Goal: Task Accomplishment & Management: Use online tool/utility

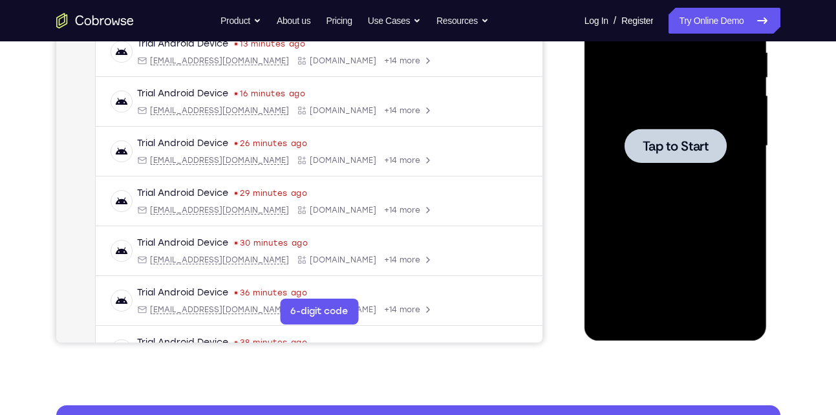
click at [628, 171] on div at bounding box center [675, 146] width 163 height 362
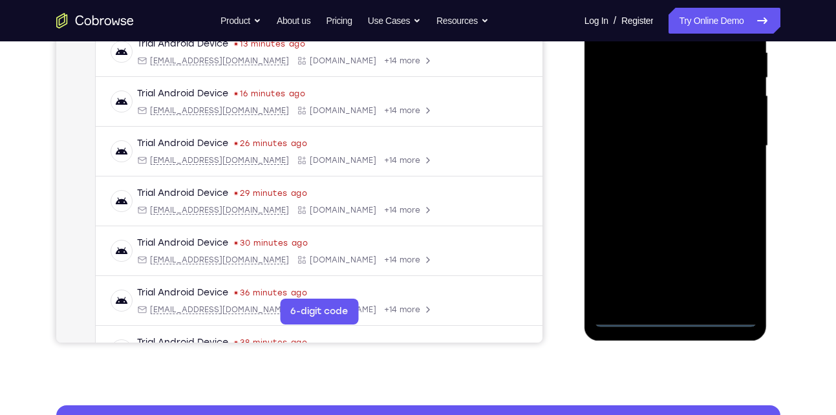
click at [673, 319] on div at bounding box center [675, 146] width 163 height 362
click at [734, 264] on div at bounding box center [675, 146] width 163 height 362
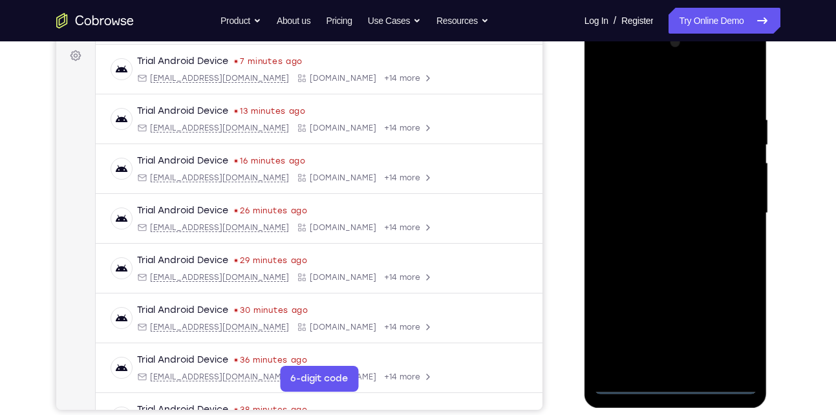
scroll to position [191, 0]
click at [674, 87] on div at bounding box center [675, 214] width 163 height 362
click at [730, 210] on div at bounding box center [675, 214] width 163 height 362
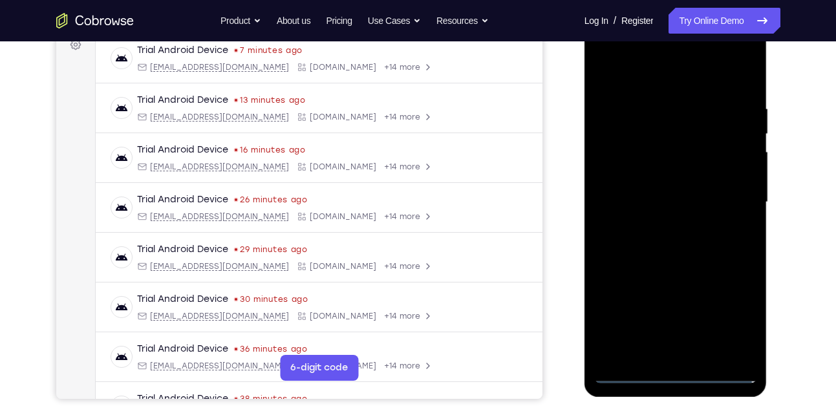
scroll to position [204, 0]
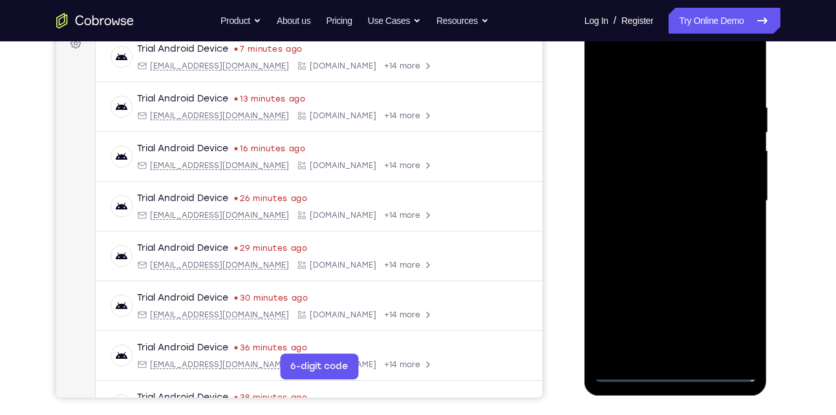
click at [660, 226] on div at bounding box center [675, 201] width 163 height 362
click at [664, 193] on div at bounding box center [675, 201] width 163 height 362
click at [659, 194] on div at bounding box center [675, 201] width 163 height 362
click at [640, 250] on div at bounding box center [675, 201] width 163 height 362
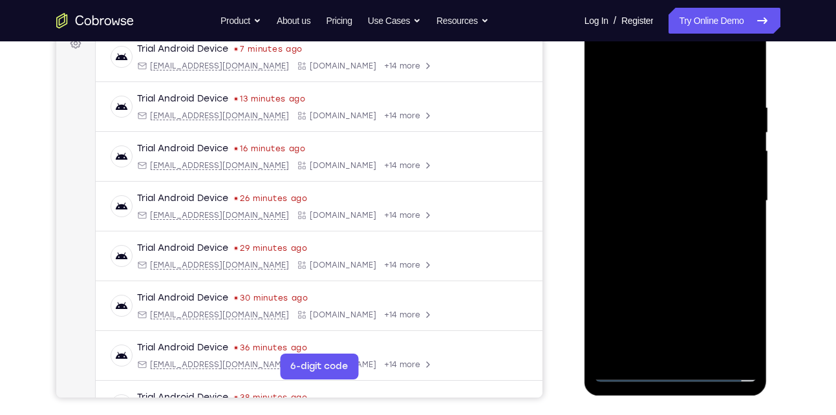
click at [641, 250] on div at bounding box center [675, 201] width 163 height 362
click at [659, 106] on div at bounding box center [675, 201] width 163 height 362
click at [609, 74] on div at bounding box center [675, 201] width 163 height 362
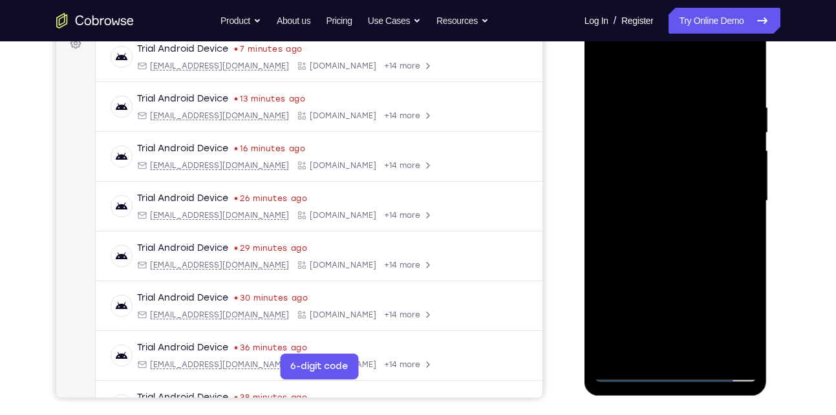
click at [713, 254] on div at bounding box center [675, 201] width 163 height 362
click at [711, 116] on div at bounding box center [675, 201] width 163 height 362
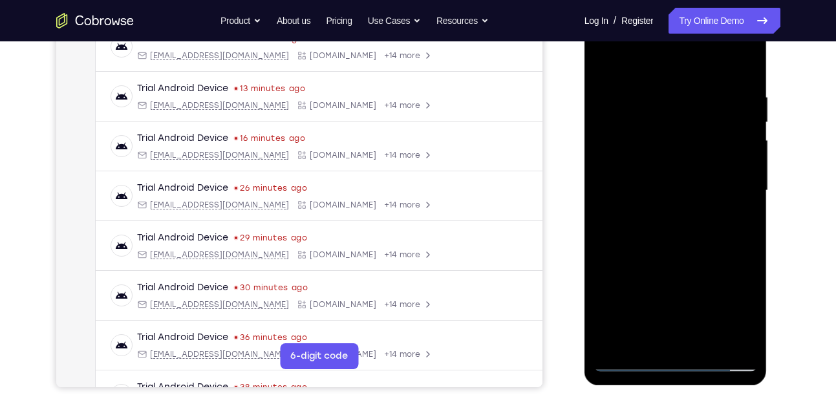
drag, startPoint x: 657, startPoint y: 255, endPoint x: 644, endPoint y: 142, distance: 113.3
click at [644, 142] on div at bounding box center [675, 191] width 163 height 362
click at [666, 258] on div at bounding box center [675, 191] width 163 height 362
click at [664, 334] on div at bounding box center [675, 191] width 163 height 362
click at [739, 319] on div at bounding box center [675, 191] width 163 height 362
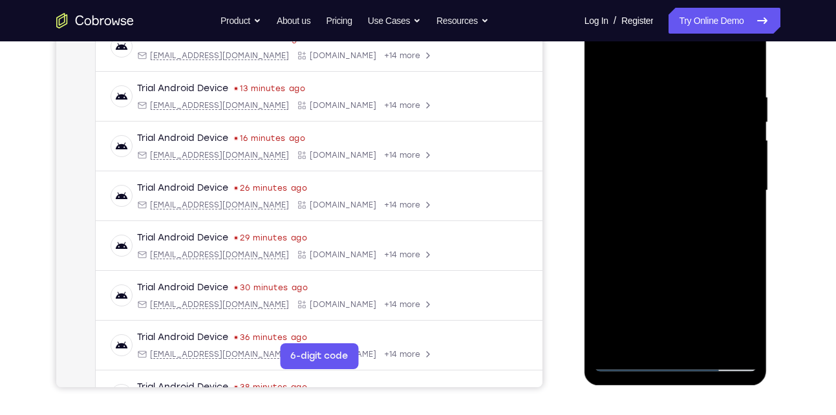
click at [605, 58] on div at bounding box center [675, 191] width 163 height 362
drag, startPoint x: 682, startPoint y: 334, endPoint x: 676, endPoint y: 274, distance: 61.1
click at [676, 274] on div at bounding box center [675, 191] width 163 height 362
click at [676, 286] on div at bounding box center [675, 191] width 163 height 362
click at [646, 338] on div at bounding box center [675, 191] width 163 height 362
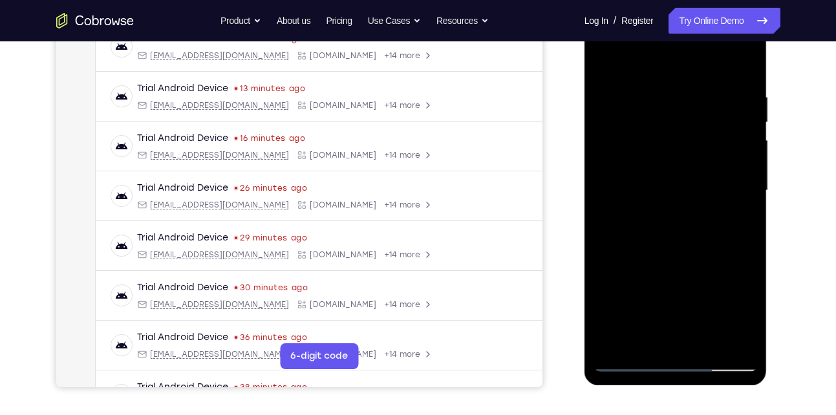
click at [646, 338] on div at bounding box center [675, 191] width 163 height 362
click at [677, 282] on div at bounding box center [675, 191] width 163 height 362
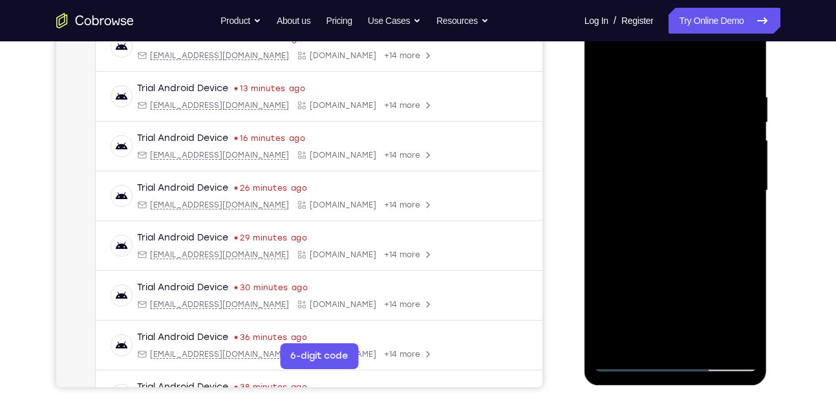
click at [605, 58] on div at bounding box center [675, 191] width 163 height 362
click at [660, 316] on div at bounding box center [675, 191] width 163 height 362
click at [649, 330] on div at bounding box center [675, 191] width 163 height 362
click at [606, 65] on div at bounding box center [675, 191] width 163 height 362
click at [670, 312] on div at bounding box center [675, 191] width 163 height 362
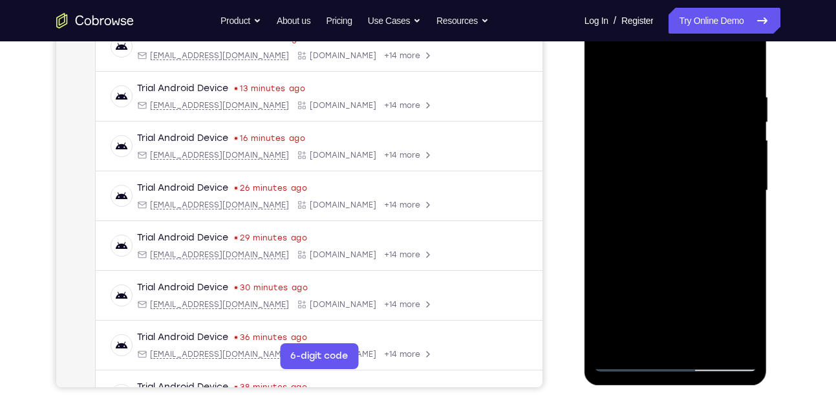
click at [656, 337] on div at bounding box center [675, 191] width 163 height 362
click at [648, 339] on div at bounding box center [675, 191] width 163 height 362
click at [715, 293] on div at bounding box center [675, 191] width 163 height 362
drag, startPoint x: 730, startPoint y: 238, endPoint x: 604, endPoint y: 243, distance: 125.6
click at [604, 243] on div at bounding box center [675, 191] width 163 height 362
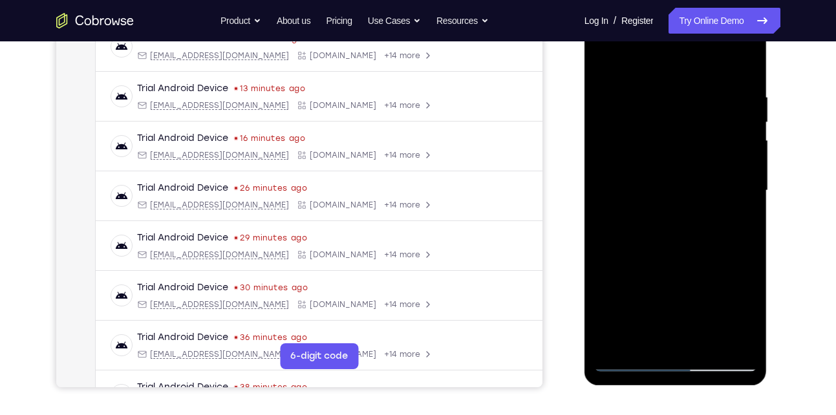
click at [732, 235] on div at bounding box center [675, 191] width 163 height 362
click at [608, 265] on div at bounding box center [675, 191] width 163 height 362
click at [607, 67] on div at bounding box center [675, 191] width 163 height 362
click at [684, 318] on div at bounding box center [675, 191] width 163 height 362
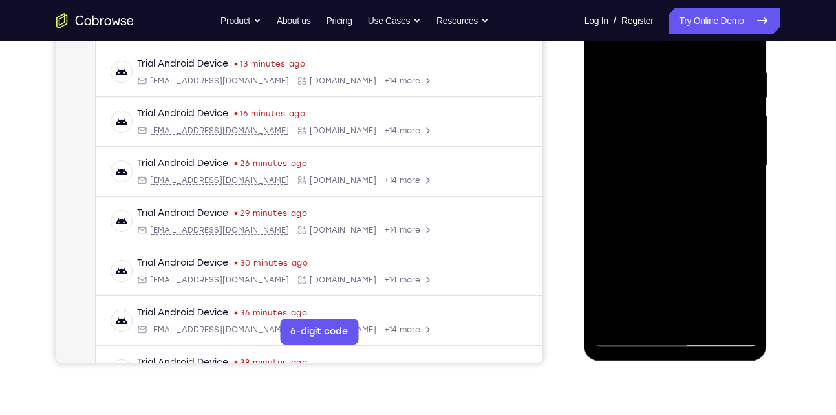
scroll to position [239, 0]
click at [662, 311] on div at bounding box center [675, 165] width 163 height 362
click at [646, 312] on div at bounding box center [675, 165] width 163 height 362
click at [618, 238] on div at bounding box center [675, 165] width 163 height 362
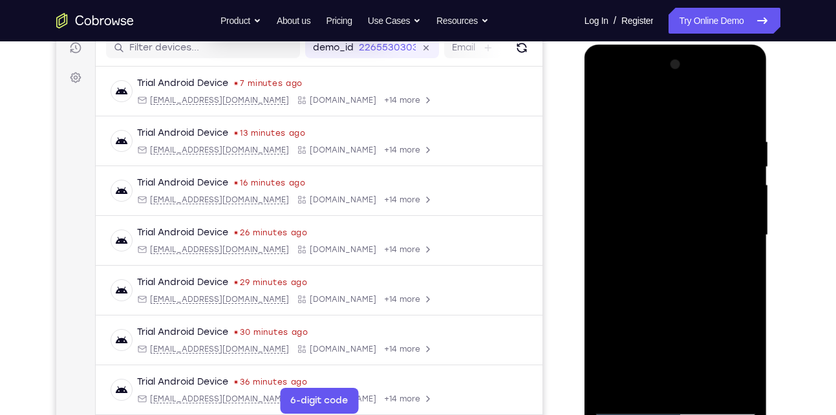
scroll to position [169, 0]
click at [604, 108] on div at bounding box center [675, 236] width 163 height 362
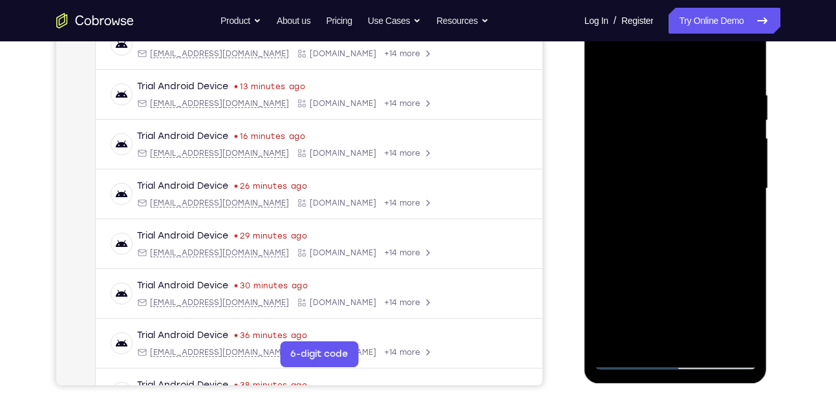
click at [670, 309] on div at bounding box center [675, 189] width 163 height 362
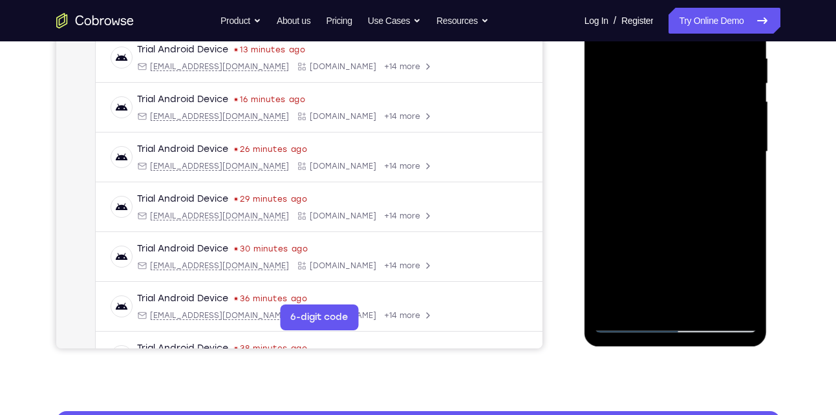
scroll to position [254, 0]
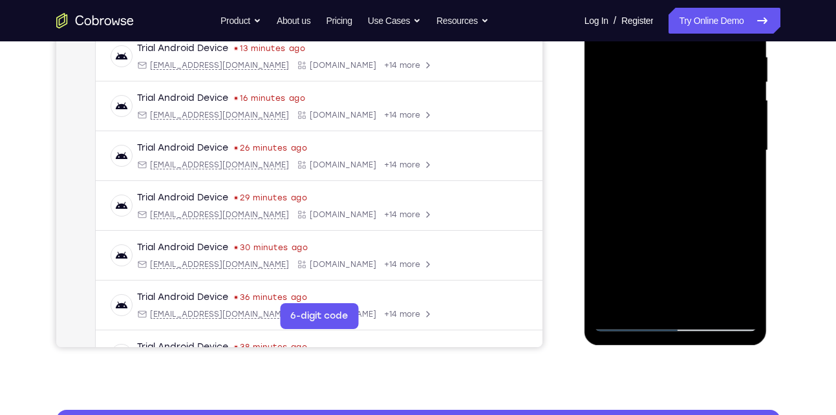
click at [659, 296] on div at bounding box center [675, 151] width 163 height 362
click at [642, 295] on div at bounding box center [675, 151] width 163 height 362
click at [710, 253] on div at bounding box center [675, 151] width 163 height 362
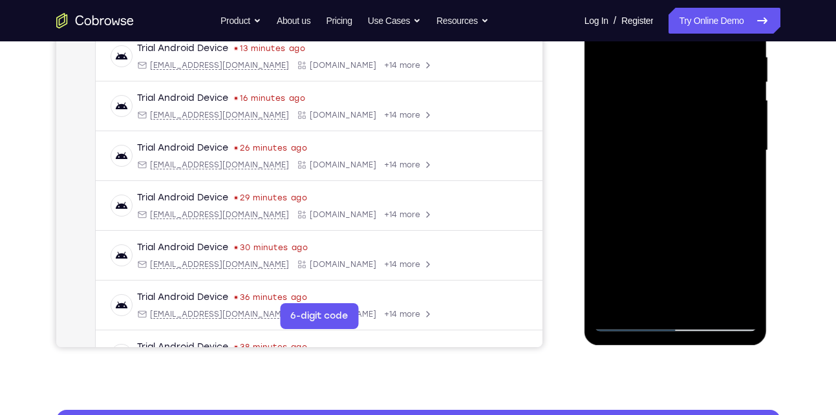
click at [710, 253] on div at bounding box center [675, 151] width 163 height 362
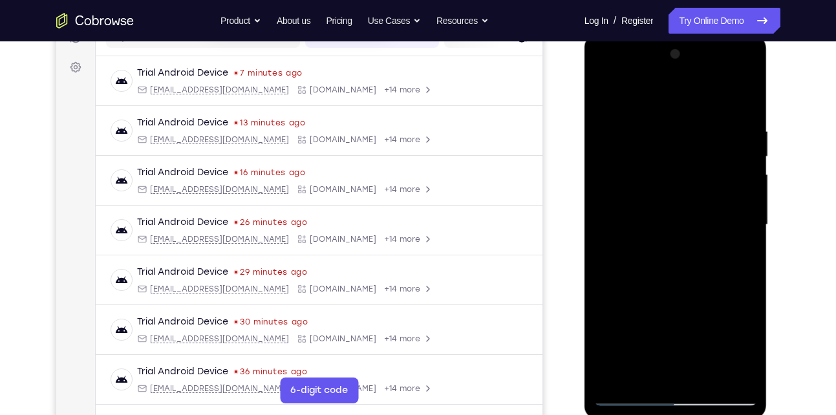
scroll to position [179, 0]
click at [597, 92] on div at bounding box center [675, 226] width 163 height 362
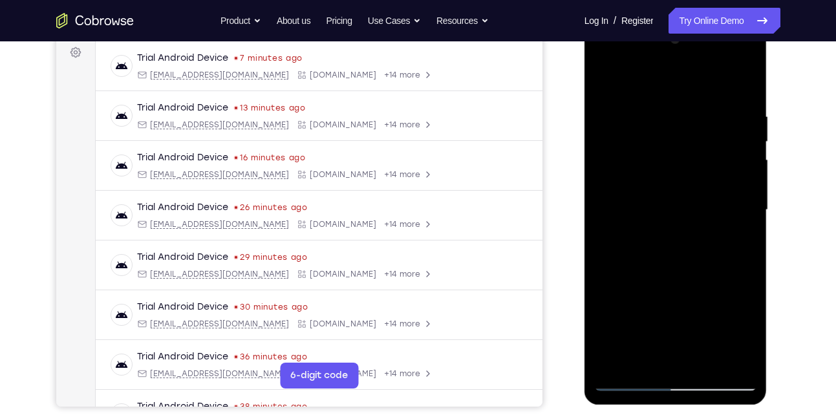
click at [670, 301] on div at bounding box center [675, 210] width 163 height 362
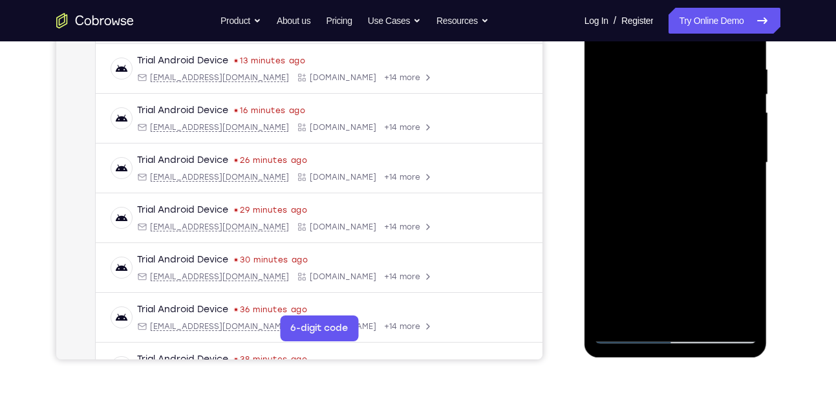
scroll to position [267, 0]
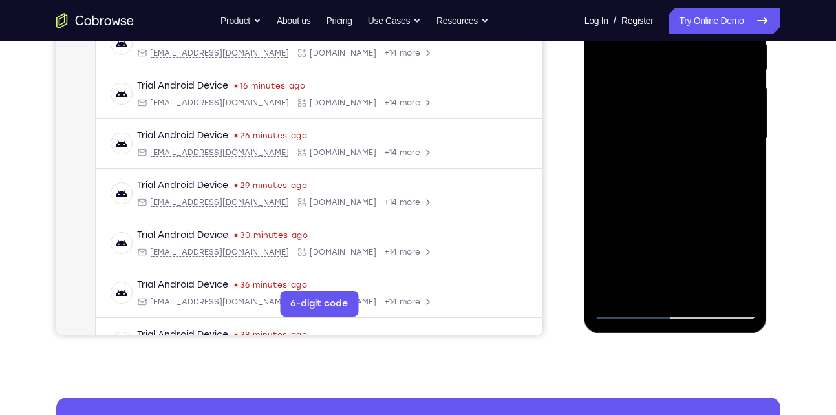
click at [645, 285] on div at bounding box center [675, 138] width 163 height 362
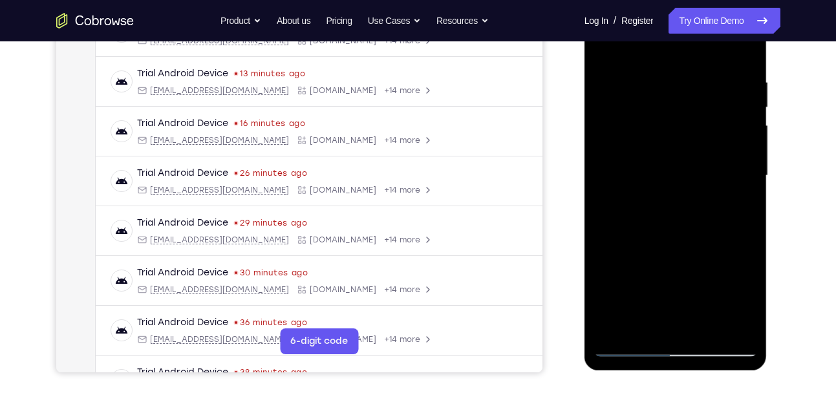
scroll to position [228, 0]
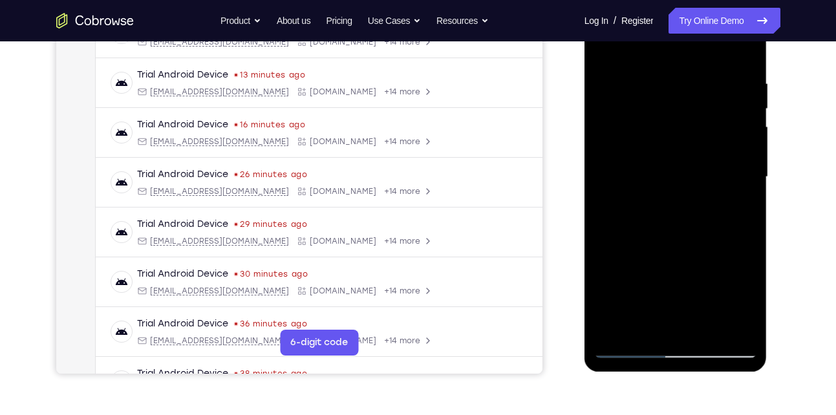
click at [740, 298] on div at bounding box center [675, 177] width 163 height 362
click at [643, 329] on div at bounding box center [675, 177] width 163 height 362
click at [713, 298] on div at bounding box center [675, 177] width 163 height 362
click at [708, 275] on div at bounding box center [675, 177] width 163 height 362
click at [734, 201] on div at bounding box center [675, 177] width 163 height 362
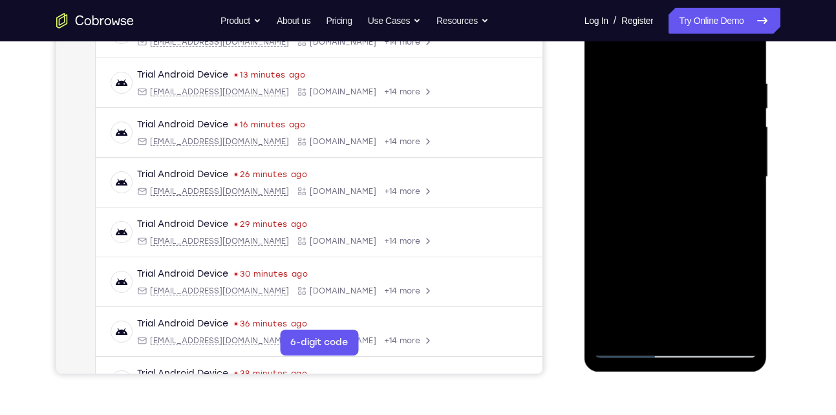
click at [747, 301] on div at bounding box center [675, 177] width 163 height 362
click at [649, 327] on div at bounding box center [675, 177] width 163 height 362
click at [611, 252] on div at bounding box center [675, 177] width 163 height 362
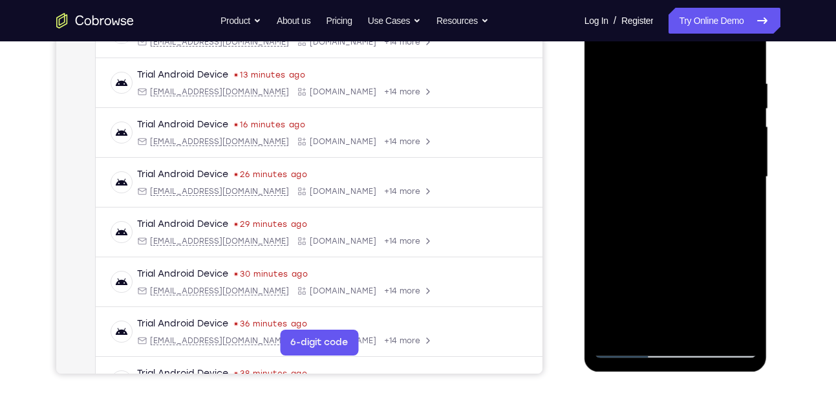
click at [600, 45] on div at bounding box center [675, 177] width 163 height 362
drag, startPoint x: 661, startPoint y: 253, endPoint x: 646, endPoint y: 106, distance: 147.7
click at [646, 106] on div at bounding box center [675, 177] width 163 height 362
drag, startPoint x: 646, startPoint y: 106, endPoint x: 662, endPoint y: 263, distance: 158.1
click at [662, 263] on div at bounding box center [675, 177] width 163 height 362
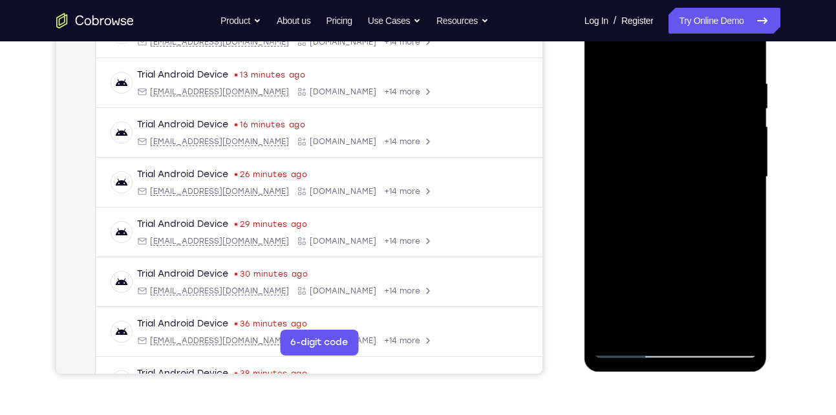
click at [611, 45] on div at bounding box center [675, 177] width 163 height 362
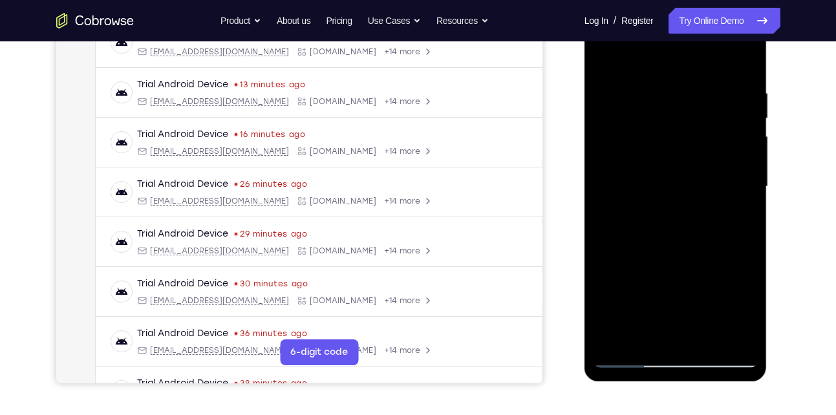
scroll to position [220, 0]
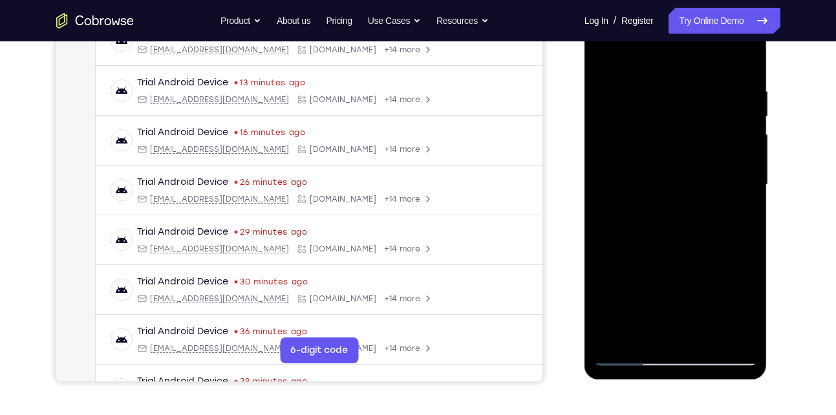
drag, startPoint x: 714, startPoint y: 271, endPoint x: 696, endPoint y: 186, distance: 86.7
click at [696, 186] on div at bounding box center [675, 185] width 163 height 362
click at [749, 267] on div at bounding box center [675, 185] width 163 height 362
click at [650, 340] on div at bounding box center [675, 185] width 163 height 362
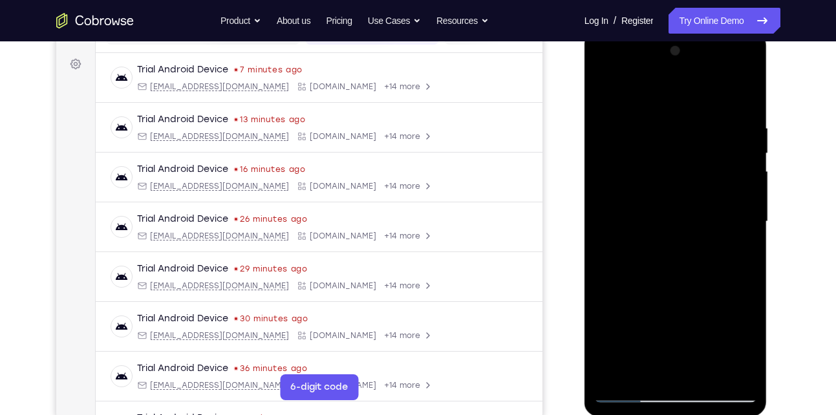
scroll to position [181, 0]
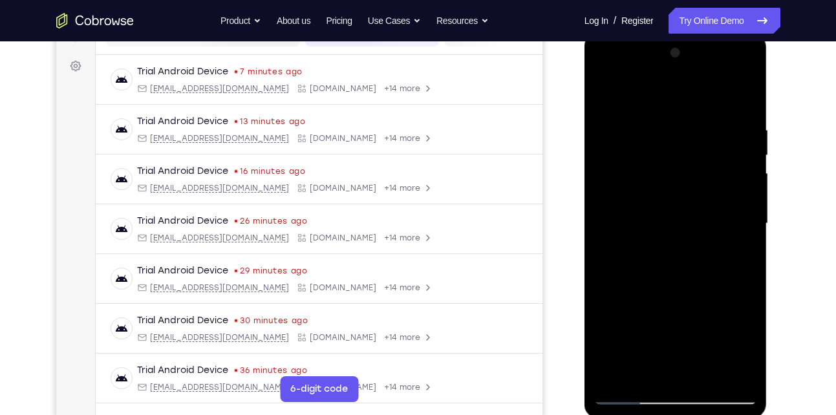
click at [655, 98] on div at bounding box center [675, 224] width 163 height 362
click at [647, 134] on div at bounding box center [675, 224] width 163 height 362
click at [620, 115] on div at bounding box center [675, 224] width 163 height 362
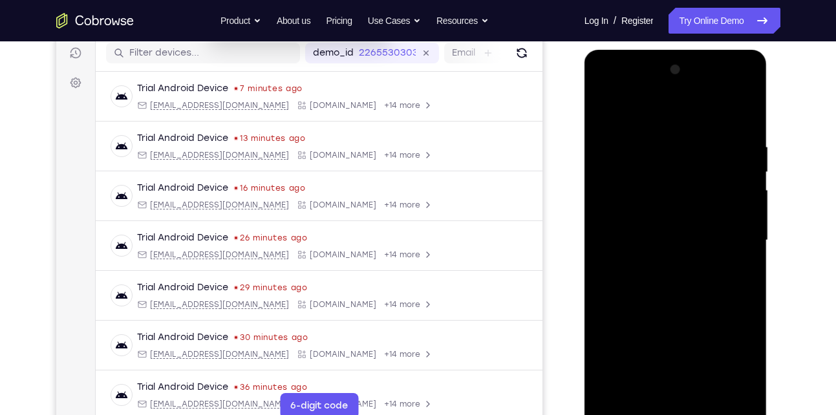
scroll to position [164, 0]
click at [745, 125] on div at bounding box center [675, 241] width 163 height 362
click at [624, 133] on div at bounding box center [675, 241] width 163 height 362
click at [742, 117] on div at bounding box center [675, 241] width 163 height 362
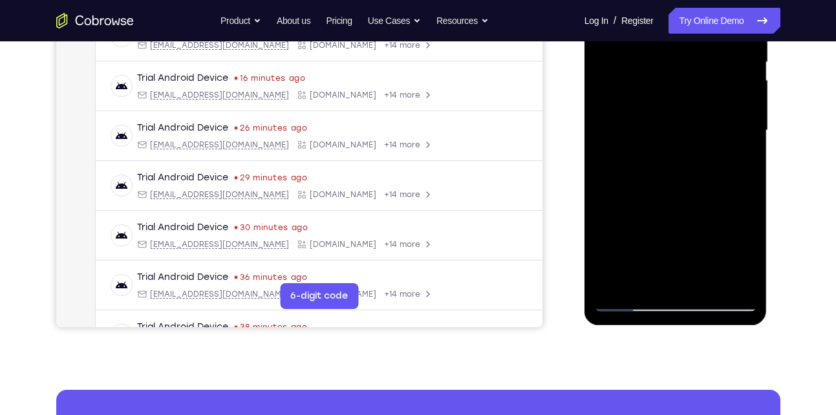
scroll to position [275, 0]
click at [649, 279] on div at bounding box center [675, 130] width 163 height 362
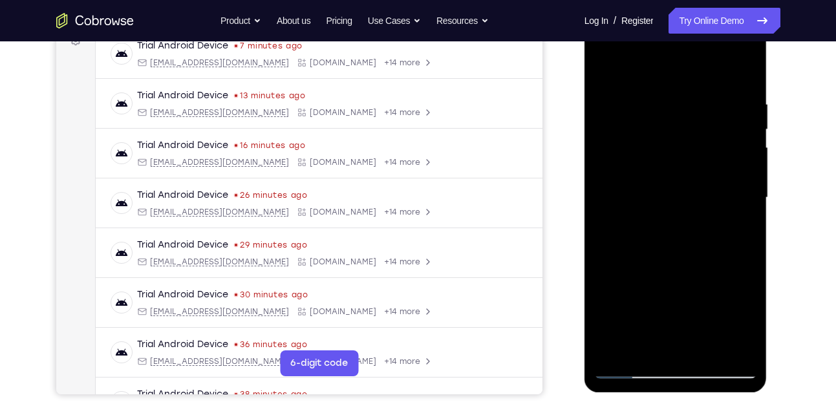
scroll to position [204, 0]
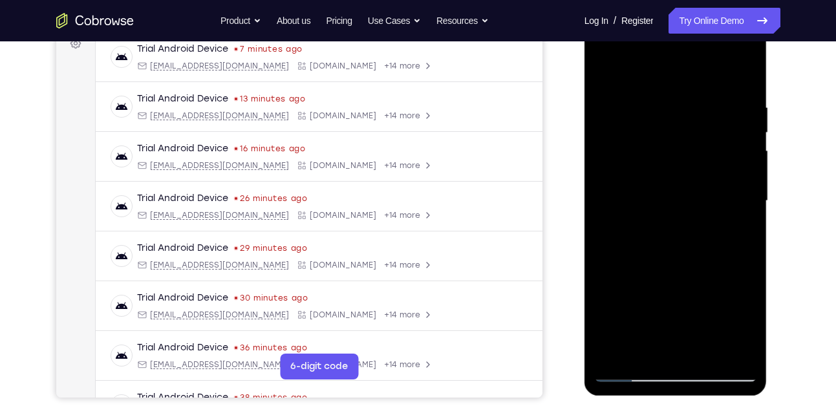
click at [651, 71] on div at bounding box center [675, 201] width 163 height 362
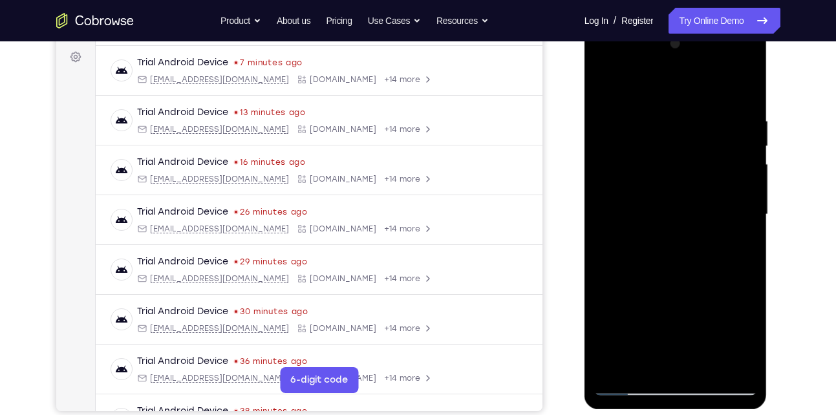
scroll to position [190, 0]
drag, startPoint x: 615, startPoint y: 109, endPoint x: 617, endPoint y: 180, distance: 71.9
click at [617, 180] on div at bounding box center [675, 215] width 163 height 362
click at [612, 111] on div at bounding box center [675, 215] width 163 height 362
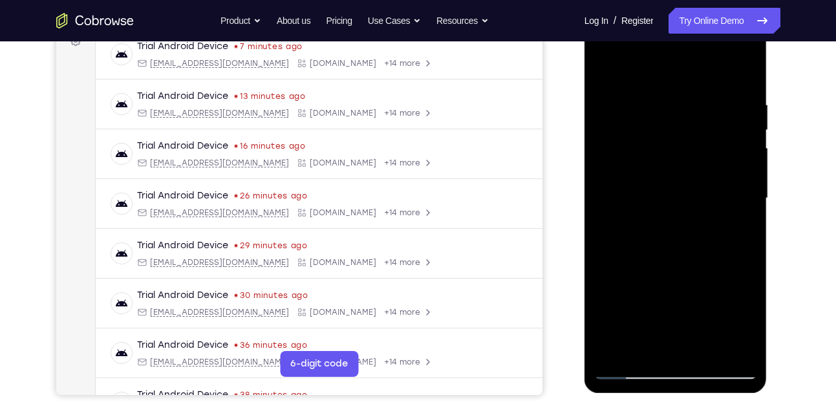
scroll to position [207, 0]
click at [738, 341] on div at bounding box center [675, 198] width 163 height 362
click at [743, 320] on div at bounding box center [675, 198] width 163 height 362
click at [740, 70] on div at bounding box center [675, 198] width 163 height 362
click at [642, 341] on div at bounding box center [675, 198] width 163 height 362
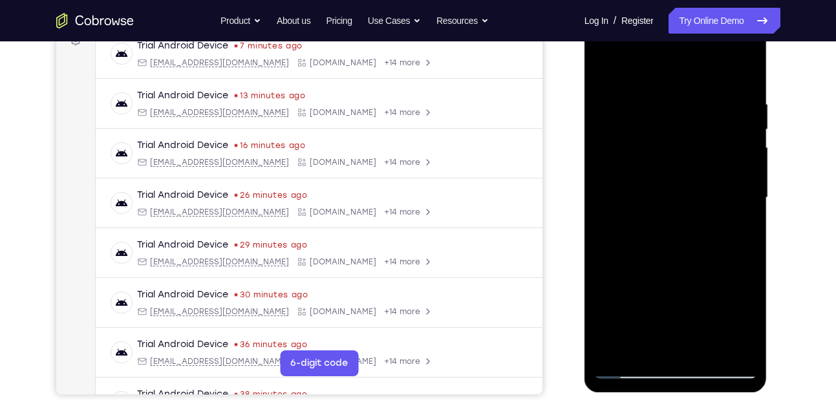
click at [631, 153] on div at bounding box center [675, 198] width 163 height 362
click at [749, 312] on div at bounding box center [675, 198] width 163 height 362
click at [607, 69] on div at bounding box center [675, 198] width 163 height 362
click at [616, 116] on div at bounding box center [675, 198] width 163 height 362
click at [607, 67] on div at bounding box center [675, 198] width 163 height 362
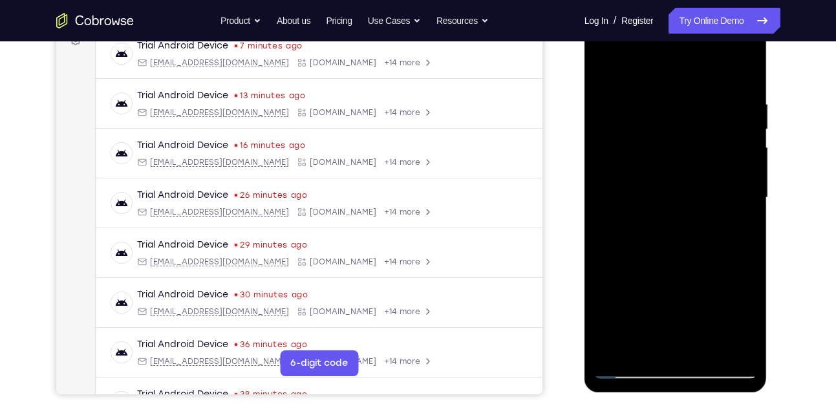
click at [667, 111] on div at bounding box center [675, 198] width 163 height 362
click at [611, 70] on div at bounding box center [675, 198] width 163 height 362
click at [677, 211] on div at bounding box center [675, 198] width 163 height 362
click at [704, 349] on div at bounding box center [675, 198] width 163 height 362
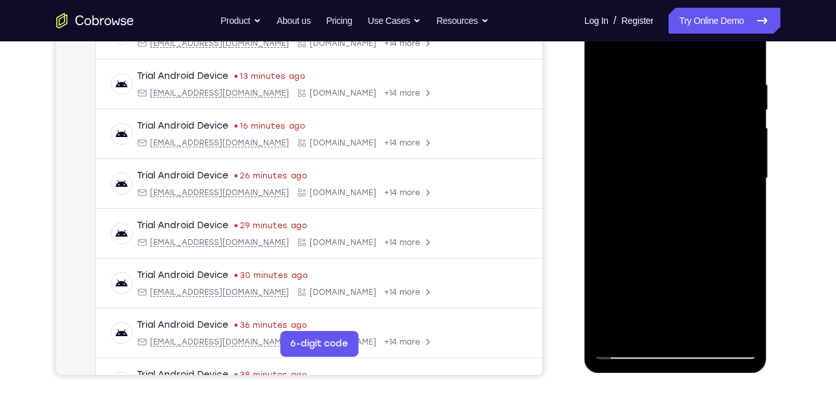
scroll to position [227, 0]
click at [629, 349] on div at bounding box center [675, 178] width 163 height 362
click at [736, 332] on div at bounding box center [675, 178] width 163 height 362
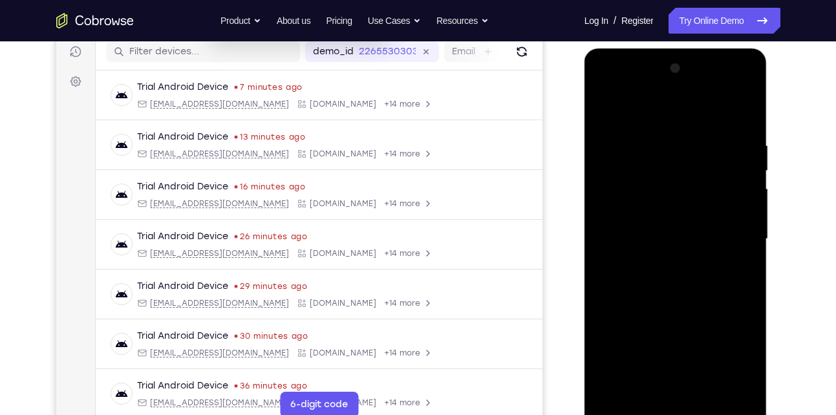
scroll to position [218, 0]
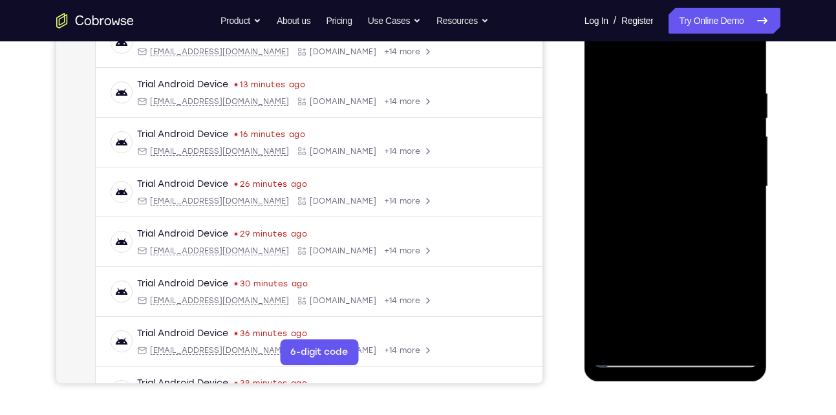
click at [680, 201] on div at bounding box center [675, 187] width 163 height 362
click at [667, 80] on div at bounding box center [675, 187] width 163 height 362
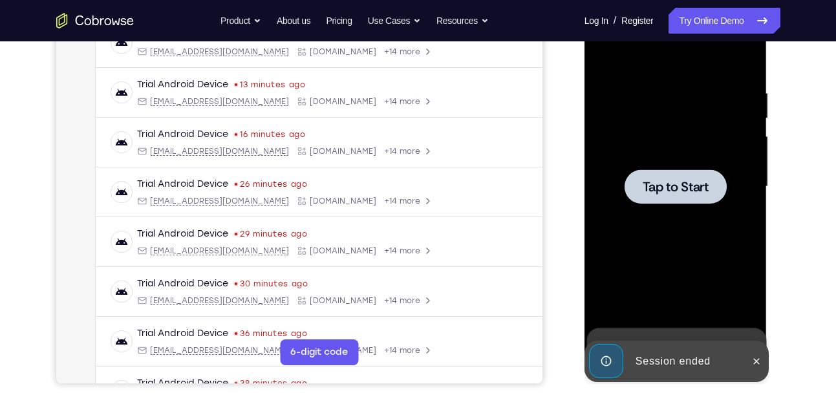
click at [667, 80] on div at bounding box center [675, 187] width 163 height 362
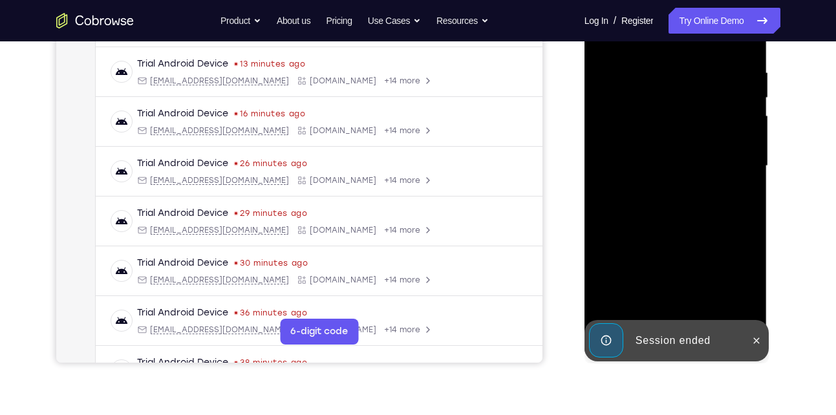
scroll to position [240, 0]
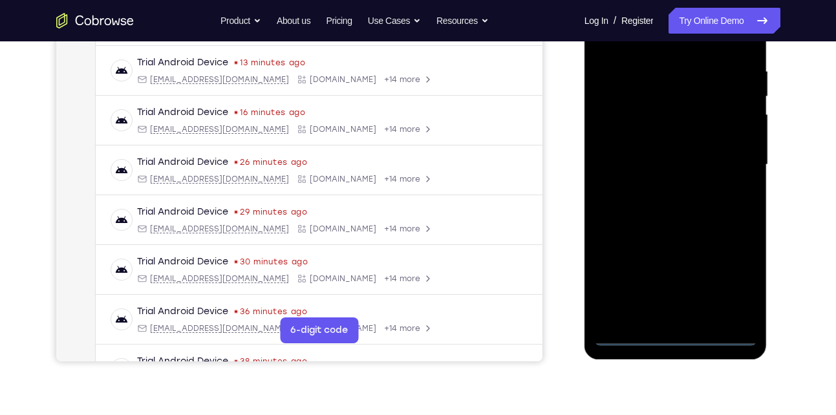
click at [677, 338] on div at bounding box center [675, 165] width 163 height 362
click at [740, 287] on div at bounding box center [675, 165] width 163 height 362
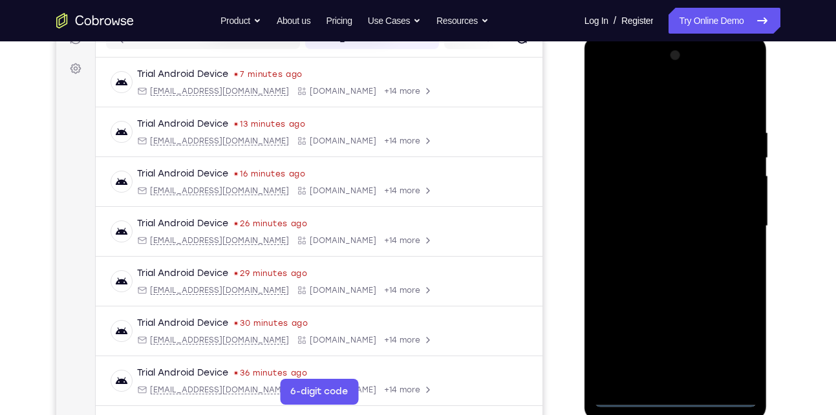
scroll to position [178, 0]
click at [676, 100] on div at bounding box center [675, 227] width 163 height 362
click at [729, 227] on div at bounding box center [675, 227] width 163 height 362
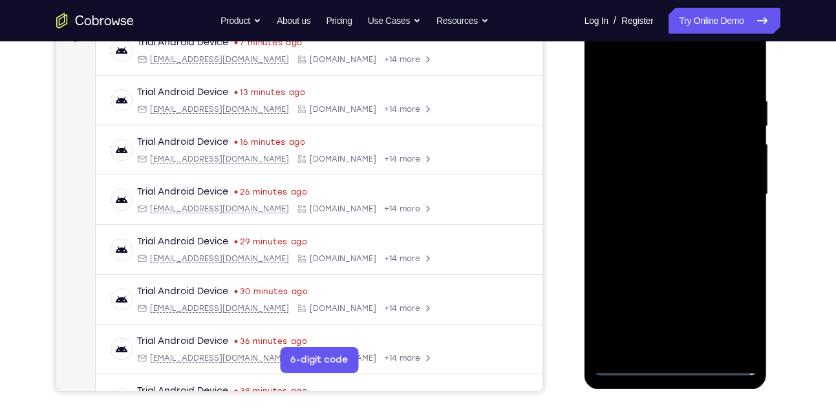
click at [659, 219] on div at bounding box center [675, 195] width 163 height 362
click at [656, 181] on div at bounding box center [675, 195] width 163 height 362
click at [618, 196] on div at bounding box center [675, 195] width 163 height 362
click at [620, 231] on div at bounding box center [675, 195] width 163 height 362
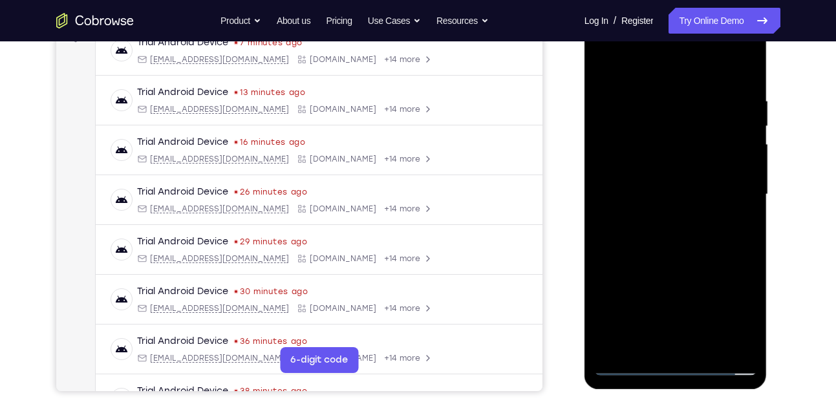
drag, startPoint x: 648, startPoint y: 71, endPoint x: 644, endPoint y: 32, distance: 38.9
click at [644, 32] on div at bounding box center [675, 195] width 163 height 362
click at [651, 234] on div at bounding box center [675, 195] width 163 height 362
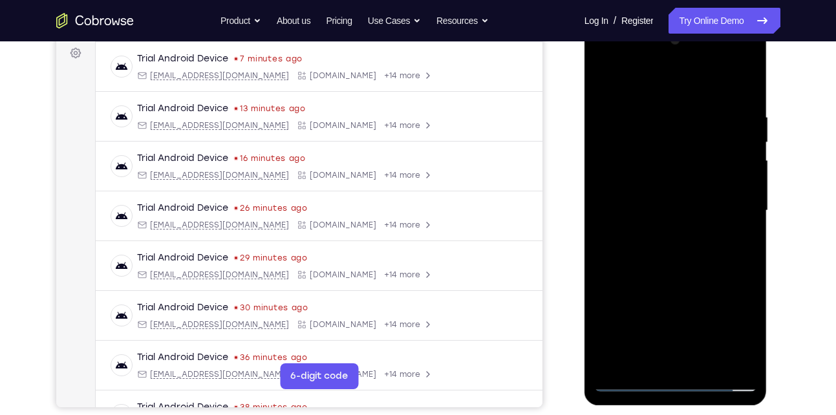
scroll to position [193, 0]
click at [649, 247] on div at bounding box center [675, 211] width 163 height 362
click at [747, 97] on div at bounding box center [675, 211] width 163 height 362
click at [653, 120] on div at bounding box center [675, 211] width 163 height 362
click at [640, 146] on div at bounding box center [675, 211] width 163 height 362
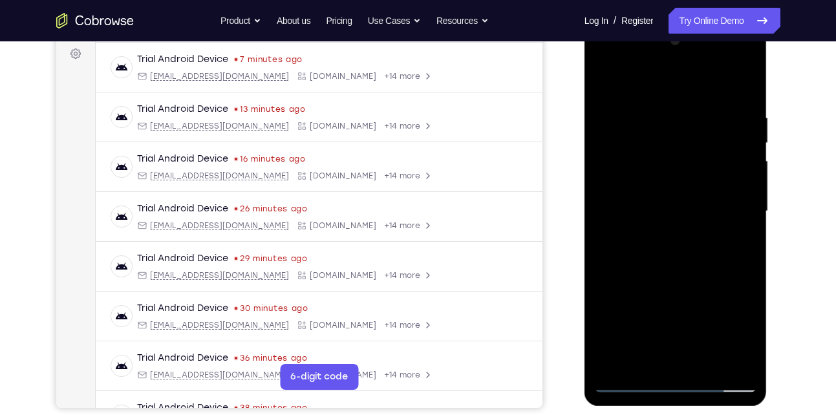
click at [726, 172] on div at bounding box center [675, 211] width 163 height 362
click at [611, 162] on div at bounding box center [675, 211] width 163 height 362
click at [653, 91] on div at bounding box center [675, 211] width 163 height 362
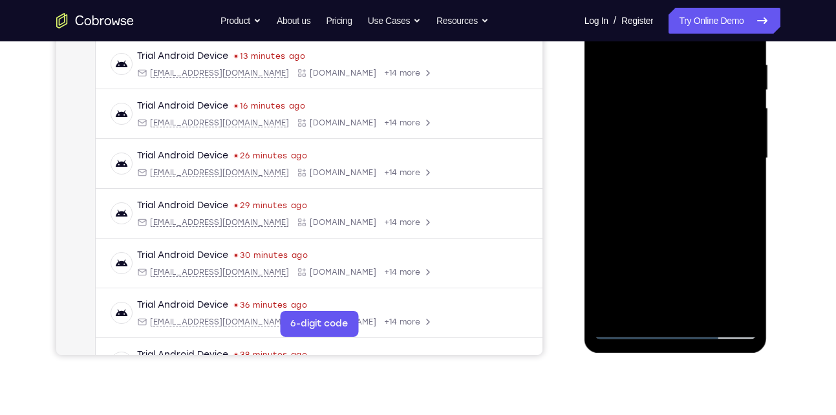
click at [714, 310] on div at bounding box center [675, 158] width 163 height 362
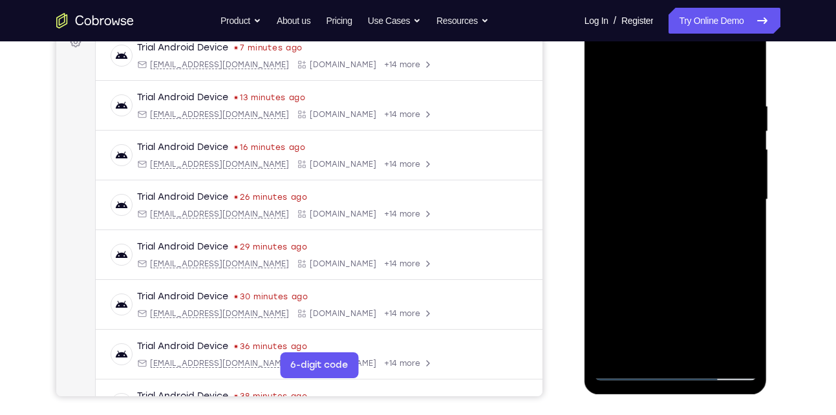
scroll to position [204, 0]
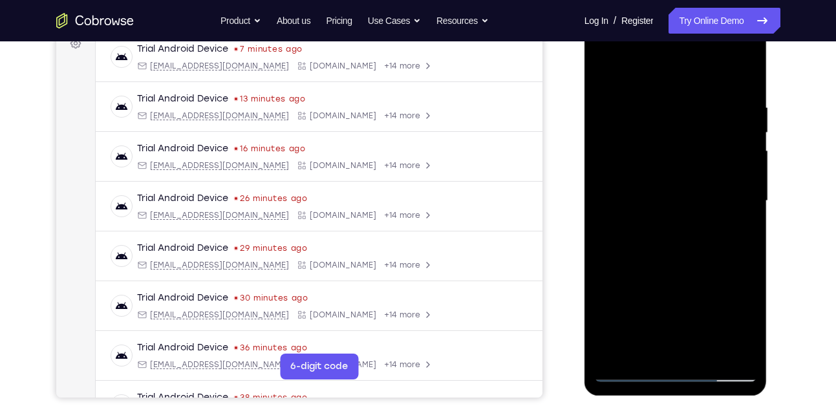
click at [671, 274] on div at bounding box center [675, 201] width 163 height 362
click at [607, 72] on div at bounding box center [675, 201] width 163 height 362
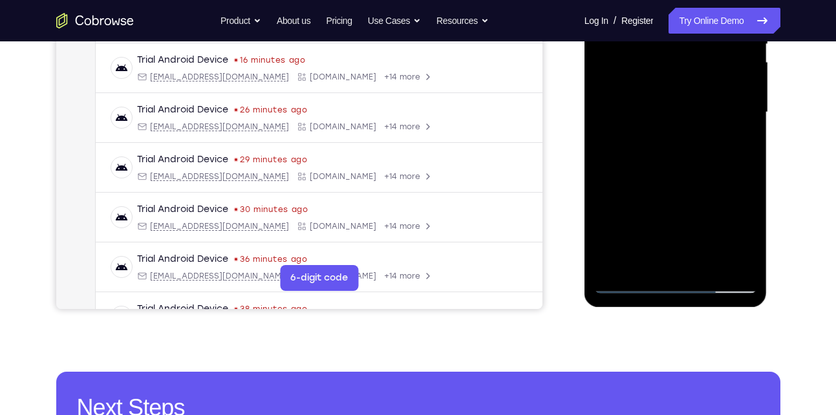
scroll to position [294, 0]
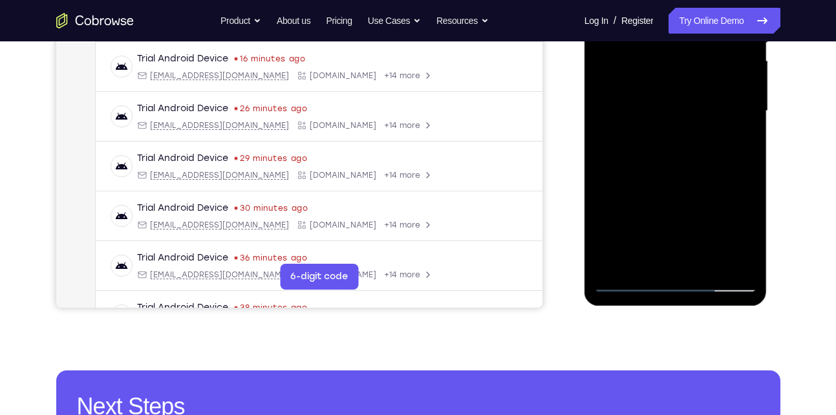
click at [731, 262] on div at bounding box center [675, 111] width 163 height 362
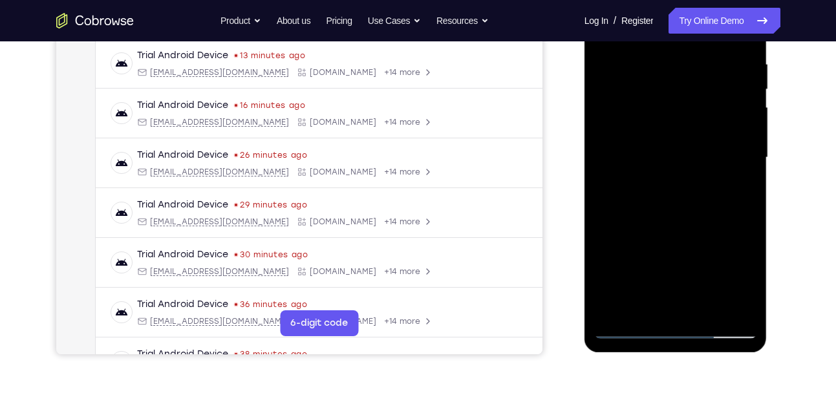
click at [675, 170] on div at bounding box center [675, 158] width 163 height 362
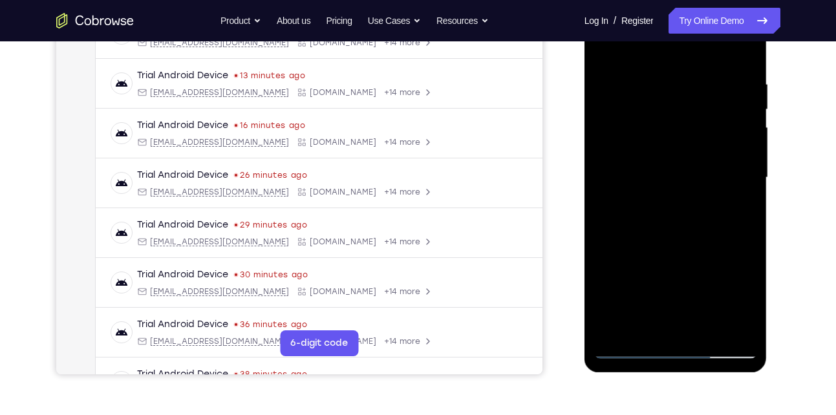
drag, startPoint x: 673, startPoint y: 256, endPoint x: 662, endPoint y: 135, distance: 121.5
click at [662, 135] on div at bounding box center [675, 178] width 163 height 362
drag, startPoint x: 678, startPoint y: 263, endPoint x: 664, endPoint y: 146, distance: 118.5
click at [664, 146] on div at bounding box center [675, 178] width 163 height 362
drag, startPoint x: 682, startPoint y: 291, endPoint x: 670, endPoint y: 137, distance: 154.5
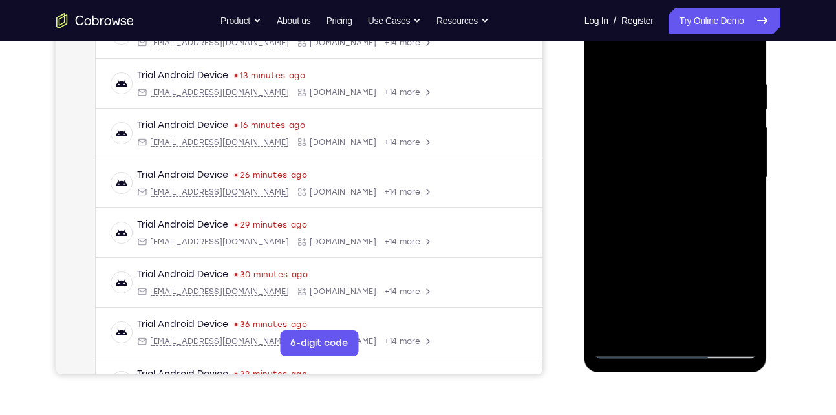
click at [670, 137] on div at bounding box center [675, 178] width 163 height 362
drag, startPoint x: 680, startPoint y: 239, endPoint x: 670, endPoint y: 139, distance: 100.8
click at [670, 139] on div at bounding box center [675, 178] width 163 height 362
drag, startPoint x: 670, startPoint y: 139, endPoint x: 688, endPoint y: 400, distance: 262.0
click at [688, 375] on html "Online web based iOS Simulators and Android Emulators. Run iPhone, iPad, Mobile…" at bounding box center [677, 181] width 184 height 388
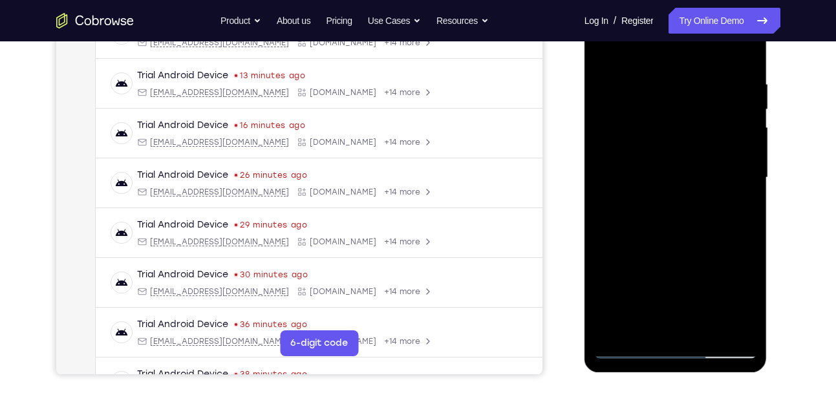
click at [662, 64] on div at bounding box center [675, 178] width 163 height 362
click at [747, 308] on div at bounding box center [675, 178] width 163 height 362
click at [631, 353] on div at bounding box center [675, 178] width 163 height 362
click at [652, 63] on div at bounding box center [675, 178] width 163 height 362
click at [629, 348] on div at bounding box center [675, 178] width 163 height 362
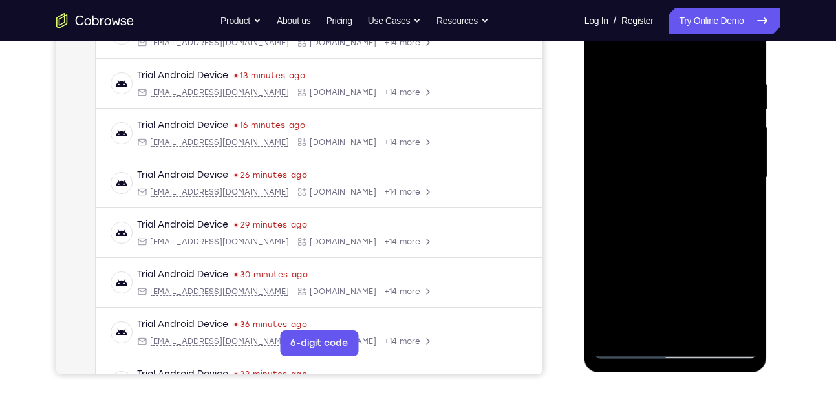
click at [611, 335] on div at bounding box center [675, 178] width 163 height 362
drag, startPoint x: 690, startPoint y: 79, endPoint x: 696, endPoint y: 294, distance: 215.5
click at [696, 294] on div at bounding box center [675, 178] width 163 height 362
click at [652, 66] on div at bounding box center [675, 178] width 163 height 362
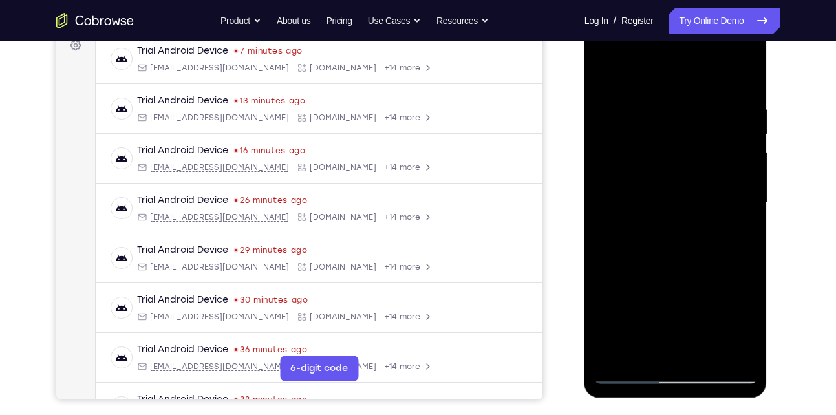
click at [737, 146] on div at bounding box center [675, 203] width 163 height 362
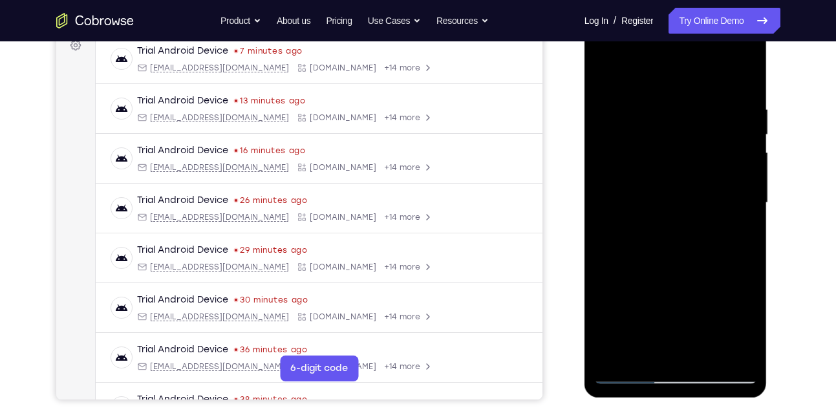
click at [736, 151] on div at bounding box center [675, 203] width 163 height 362
click at [609, 207] on div at bounding box center [675, 203] width 163 height 362
click at [752, 193] on div at bounding box center [675, 203] width 163 height 362
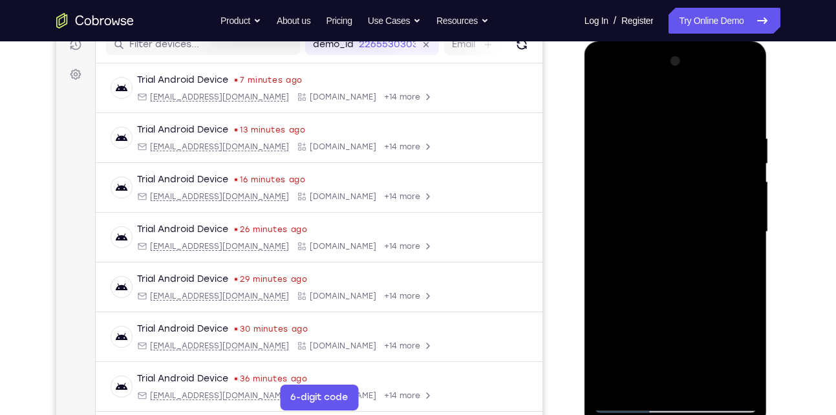
scroll to position [172, 0]
click at [747, 192] on div at bounding box center [675, 233] width 163 height 362
click at [745, 111] on div at bounding box center [675, 233] width 163 height 362
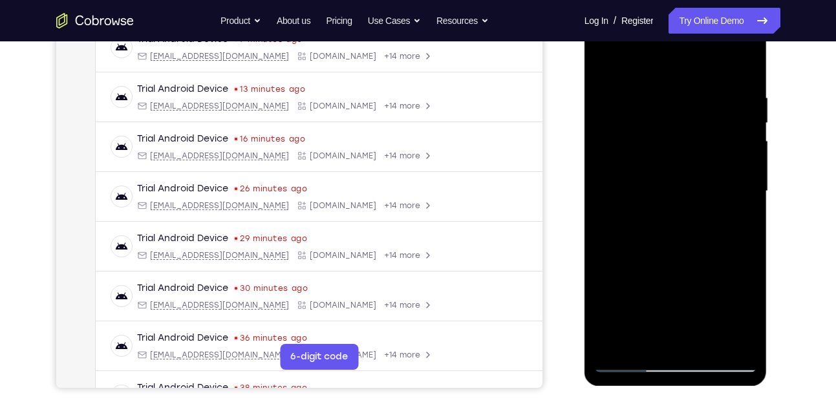
scroll to position [217, 0]
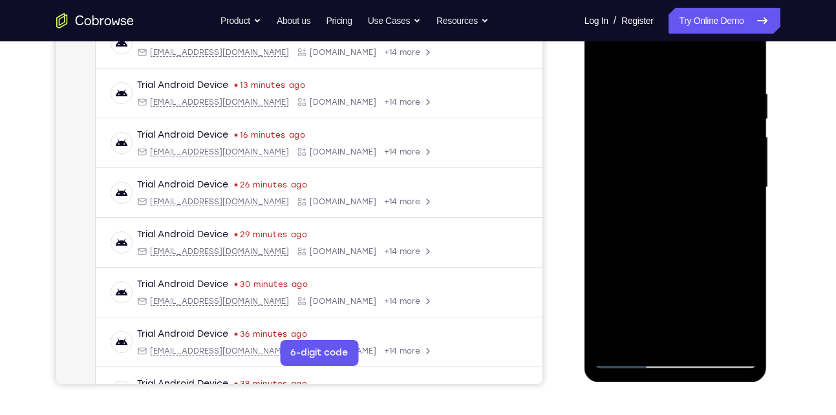
drag, startPoint x: 701, startPoint y: 206, endPoint x: 694, endPoint y: 151, distance: 55.4
click at [694, 151] on div at bounding box center [675, 187] width 163 height 362
click at [741, 268] on div at bounding box center [675, 187] width 163 height 362
click at [606, 295] on div at bounding box center [675, 187] width 163 height 362
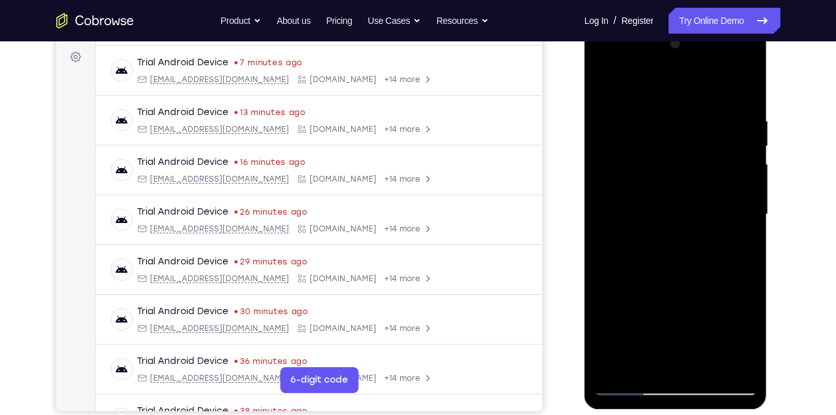
scroll to position [167, 0]
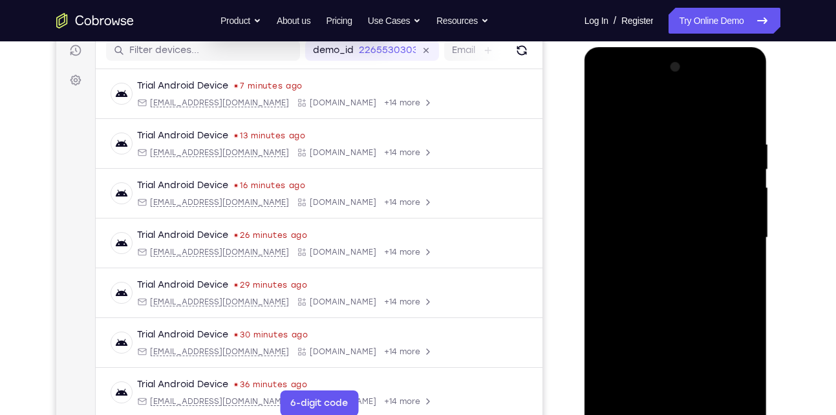
click at [732, 213] on div at bounding box center [675, 238] width 163 height 362
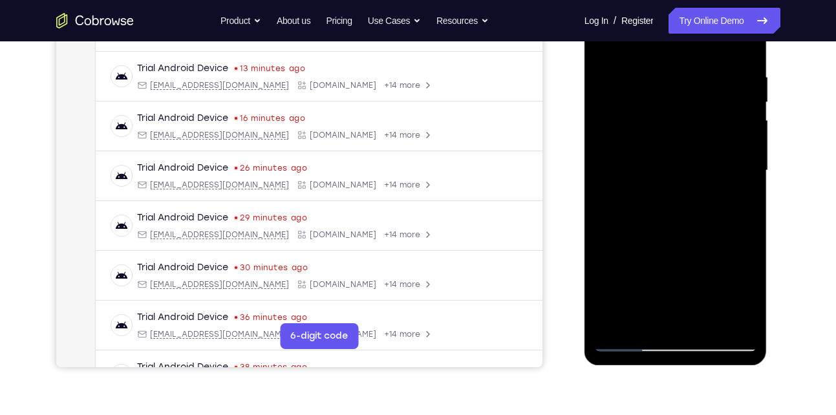
click at [630, 338] on div at bounding box center [675, 171] width 163 height 362
click at [670, 162] on div at bounding box center [675, 171] width 163 height 362
click at [630, 345] on div at bounding box center [675, 171] width 163 height 362
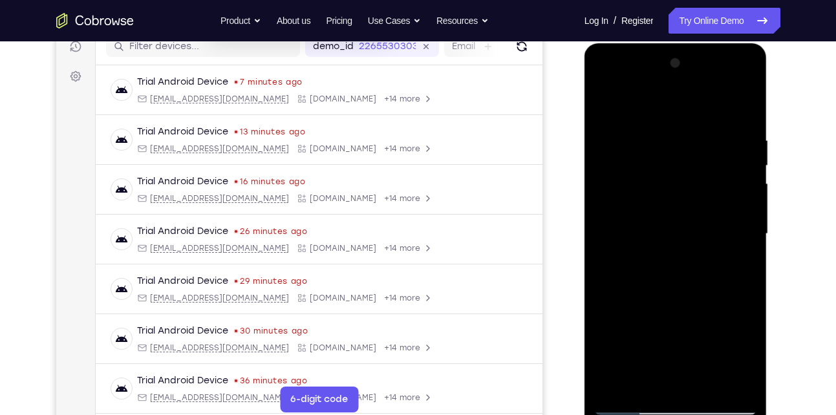
scroll to position [169, 0]
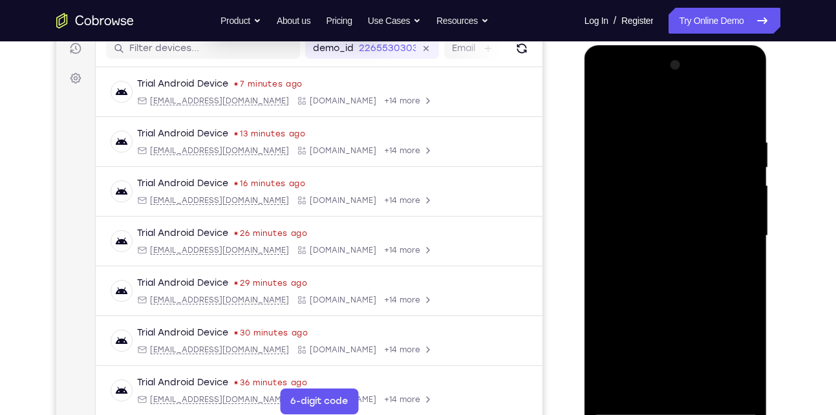
click at [729, 182] on div at bounding box center [675, 236] width 163 height 362
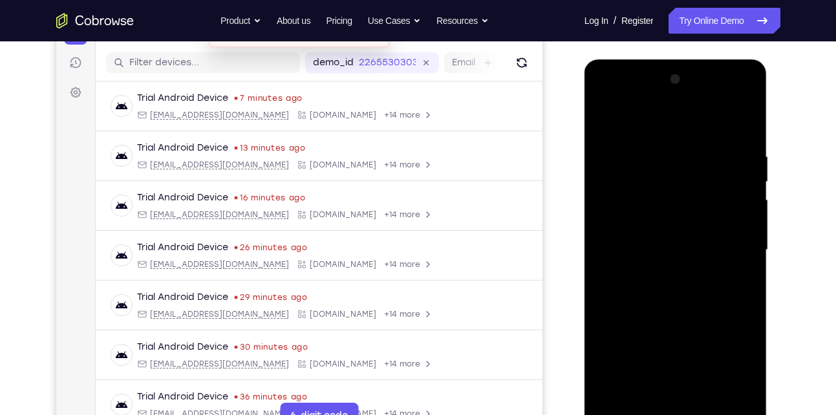
scroll to position [153, 0]
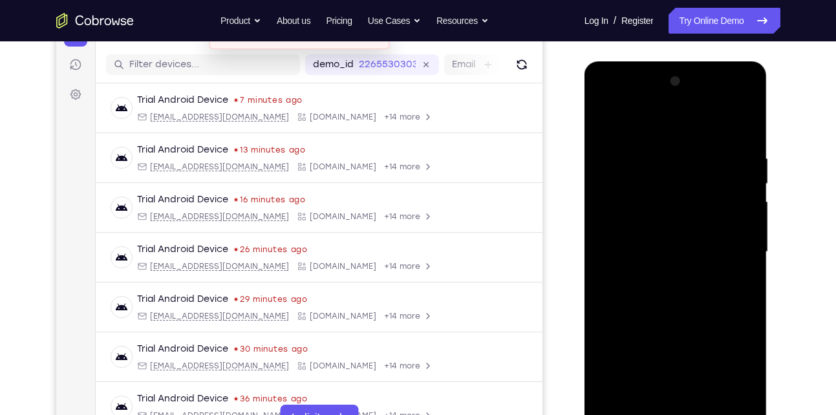
drag, startPoint x: 651, startPoint y: 195, endPoint x: 662, endPoint y: 341, distance: 146.6
click at [662, 341] on div at bounding box center [675, 252] width 163 height 362
drag, startPoint x: 681, startPoint y: 335, endPoint x: 671, endPoint y: 243, distance: 93.0
click at [671, 243] on div at bounding box center [675, 252] width 163 height 362
drag, startPoint x: 671, startPoint y: 330, endPoint x: 668, endPoint y: 246, distance: 83.5
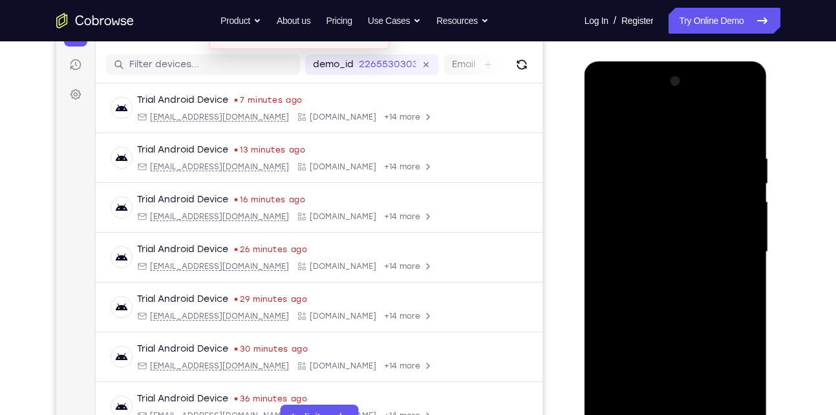
click at [668, 246] on div at bounding box center [675, 252] width 163 height 362
drag, startPoint x: 670, startPoint y: 281, endPoint x: 660, endPoint y: 171, distance: 110.3
click at [660, 171] on div at bounding box center [675, 252] width 163 height 362
drag, startPoint x: 681, startPoint y: 322, endPoint x: 673, endPoint y: 195, distance: 127.0
click at [673, 195] on div at bounding box center [675, 252] width 163 height 362
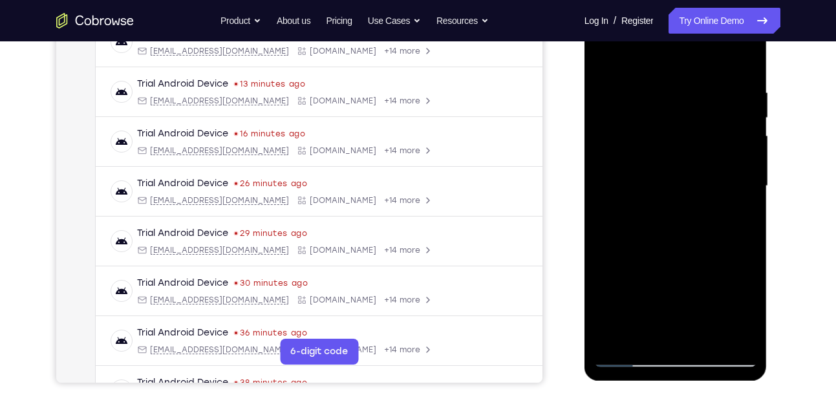
scroll to position [228, 0]
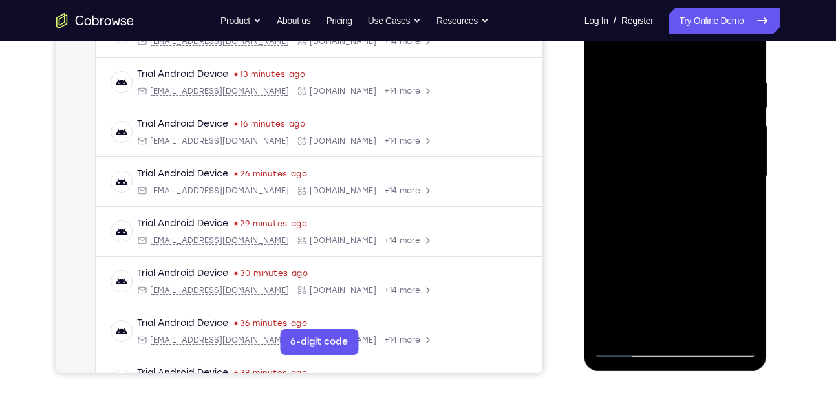
click at [707, 323] on div at bounding box center [675, 176] width 163 height 362
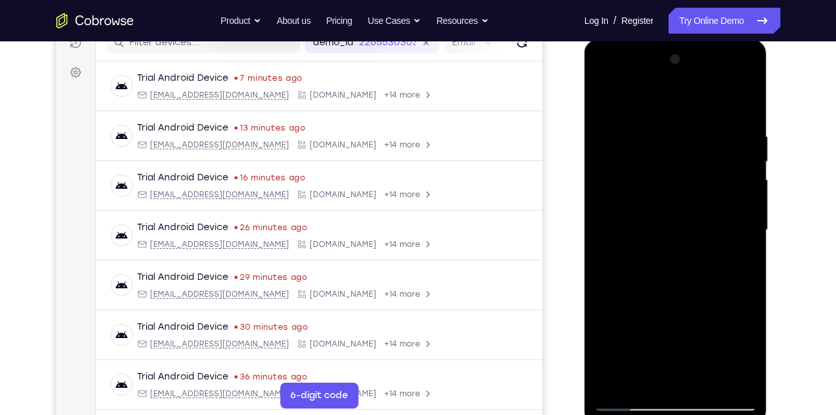
click at [605, 102] on div at bounding box center [675, 230] width 163 height 362
drag, startPoint x: 682, startPoint y: 271, endPoint x: 681, endPoint y: 153, distance: 118.4
click at [681, 153] on div at bounding box center [675, 230] width 163 height 362
drag, startPoint x: 688, startPoint y: 305, endPoint x: 681, endPoint y: 135, distance: 170.9
click at [681, 135] on div at bounding box center [675, 230] width 163 height 362
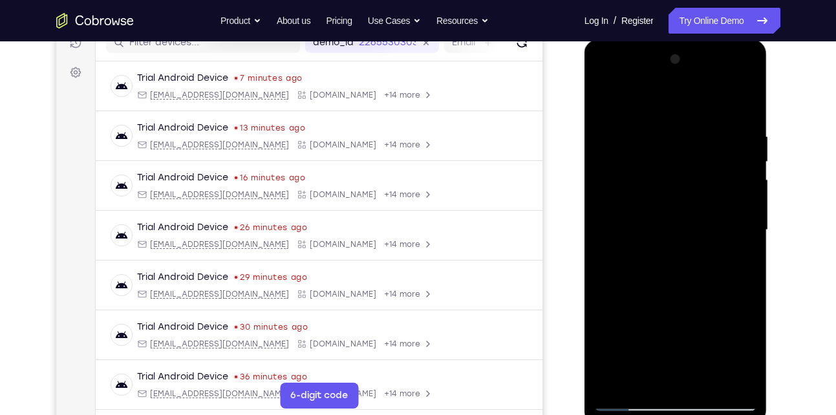
drag, startPoint x: 713, startPoint y: 287, endPoint x: 706, endPoint y: 213, distance: 74.1
click at [706, 213] on div at bounding box center [675, 230] width 163 height 362
click at [748, 309] on div at bounding box center [675, 230] width 163 height 362
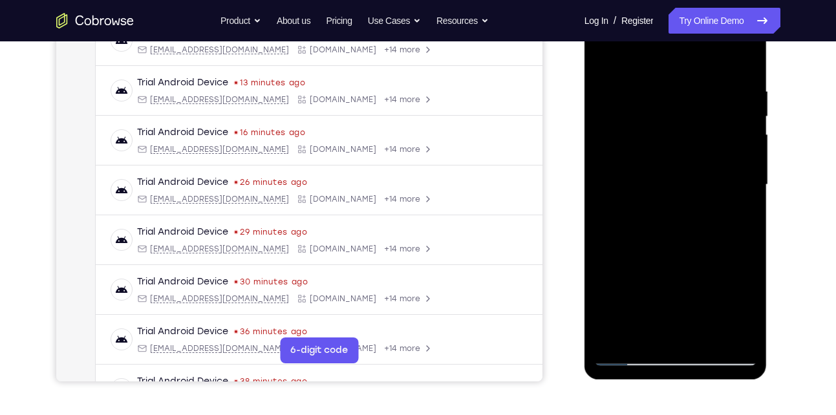
scroll to position [225, 0]
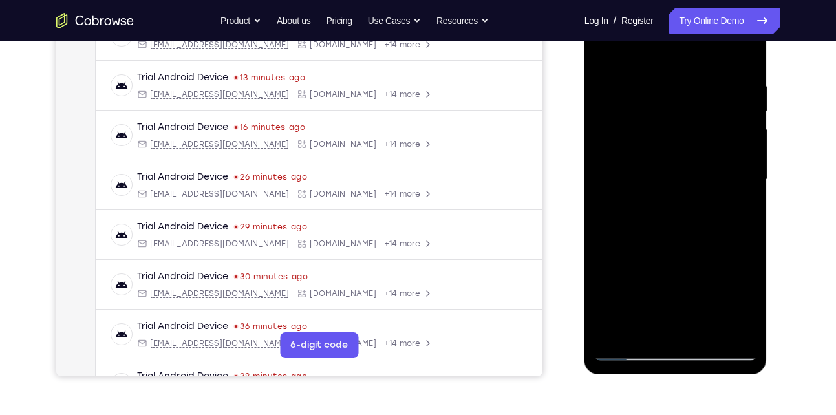
click at [732, 335] on div at bounding box center [675, 180] width 163 height 362
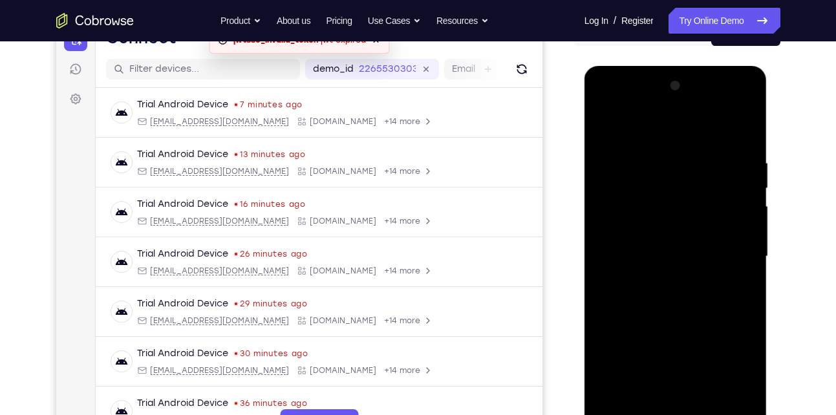
scroll to position [142, 0]
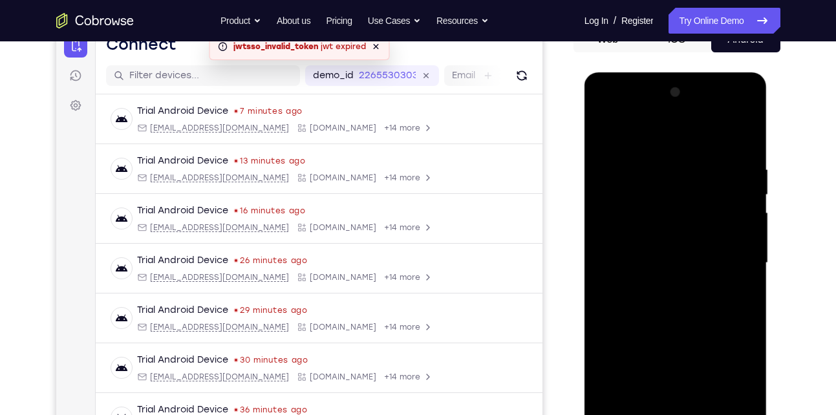
drag, startPoint x: 675, startPoint y: 223, endPoint x: 685, endPoint y: 406, distance: 183.3
click at [685, 406] on div at bounding box center [675, 263] width 163 height 362
click at [678, 275] on div at bounding box center [675, 263] width 163 height 362
click at [664, 150] on div at bounding box center [675, 263] width 163 height 362
click at [706, 286] on div at bounding box center [675, 263] width 163 height 362
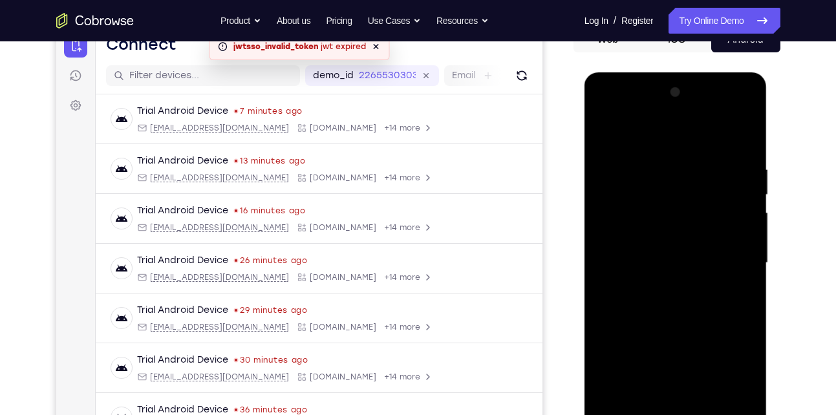
scroll to position [230, 0]
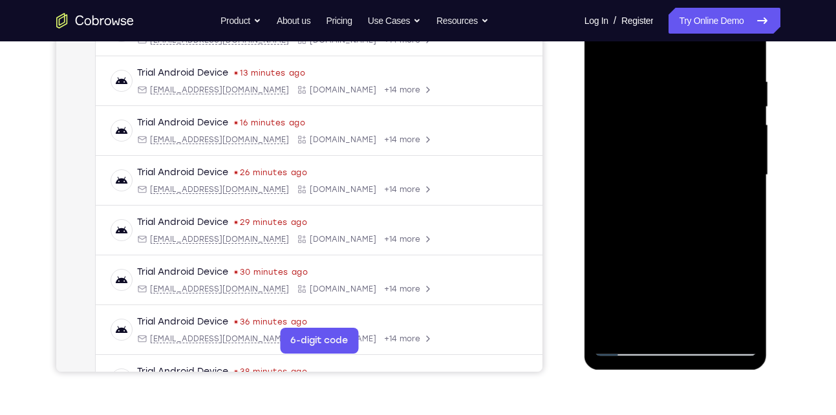
click at [629, 347] on div at bounding box center [675, 175] width 163 height 362
click at [613, 321] on div at bounding box center [675, 175] width 163 height 362
drag, startPoint x: 675, startPoint y: 98, endPoint x: 675, endPoint y: 301, distance: 203.1
click at [675, 301] on div at bounding box center [675, 175] width 163 height 362
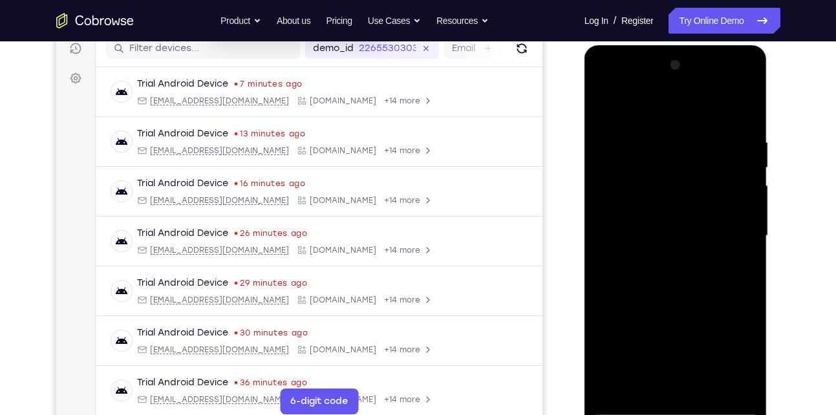
scroll to position [168, 0]
click at [650, 133] on div at bounding box center [675, 237] width 163 height 362
click at [743, 199] on div at bounding box center [675, 237] width 163 height 362
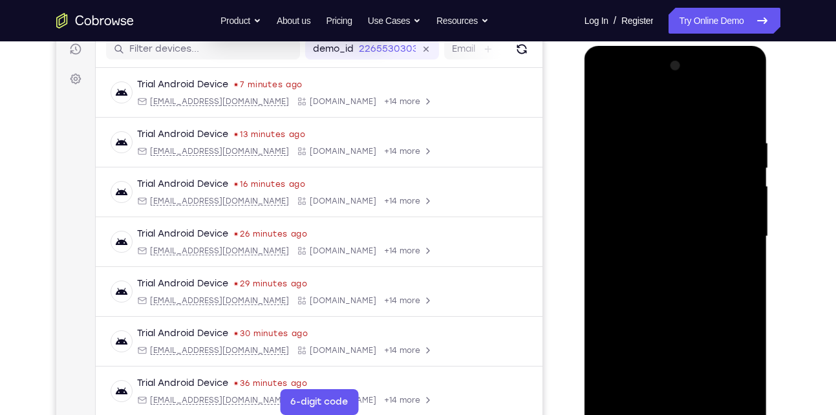
click at [743, 199] on div at bounding box center [675, 237] width 163 height 362
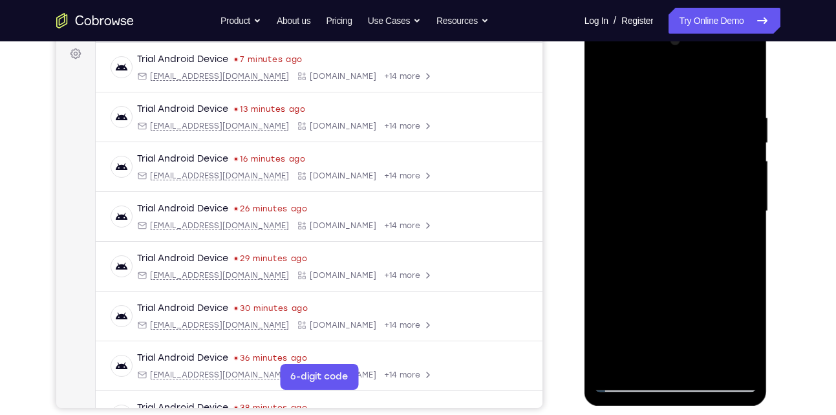
scroll to position [197, 0]
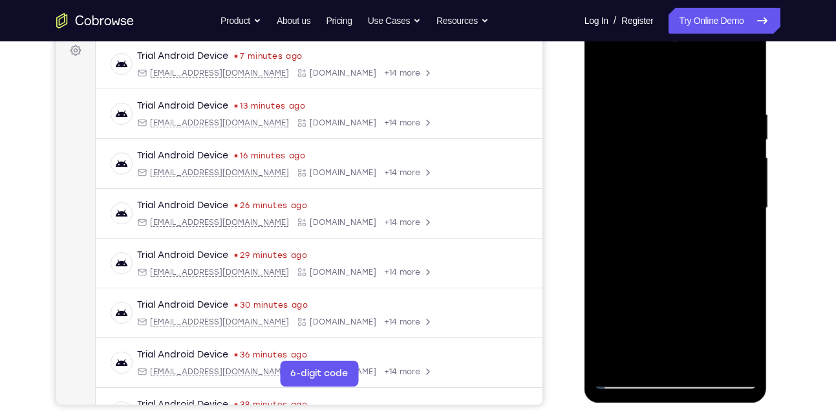
click at [737, 248] on div at bounding box center [675, 208] width 163 height 362
click at [740, 81] on div at bounding box center [675, 208] width 163 height 362
drag, startPoint x: 691, startPoint y: 113, endPoint x: 688, endPoint y: 367, distance: 253.6
click at [688, 367] on div at bounding box center [675, 208] width 163 height 362
click at [659, 111] on div at bounding box center [675, 208] width 163 height 362
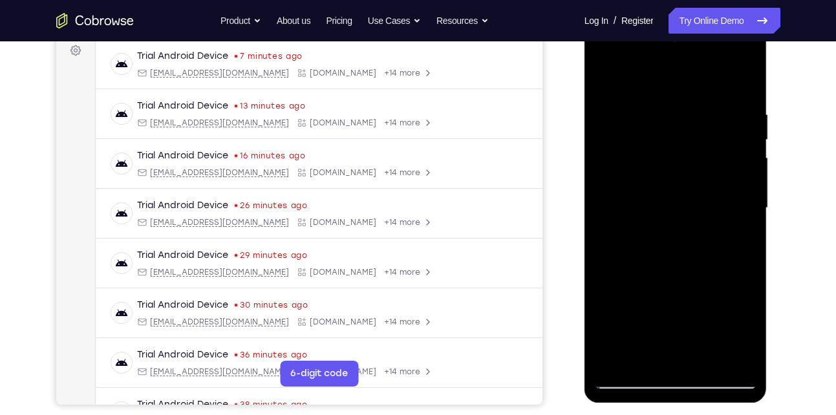
click at [747, 362] on div at bounding box center [675, 208] width 163 height 362
click at [746, 358] on div at bounding box center [675, 208] width 163 height 362
click at [684, 358] on div at bounding box center [675, 208] width 163 height 362
click at [633, 377] on div at bounding box center [675, 208] width 163 height 362
click at [742, 358] on div at bounding box center [675, 208] width 163 height 362
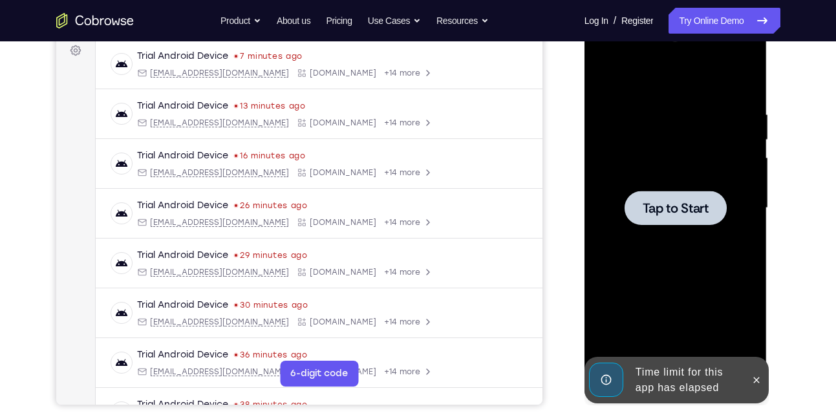
click at [716, 151] on div at bounding box center [675, 208] width 163 height 362
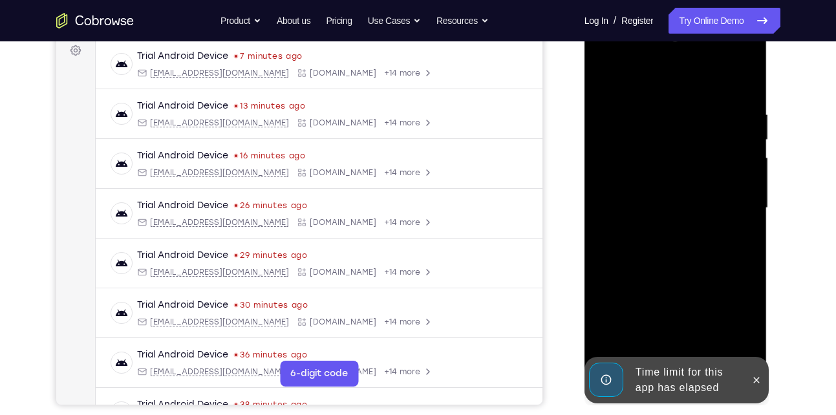
scroll to position [279, 0]
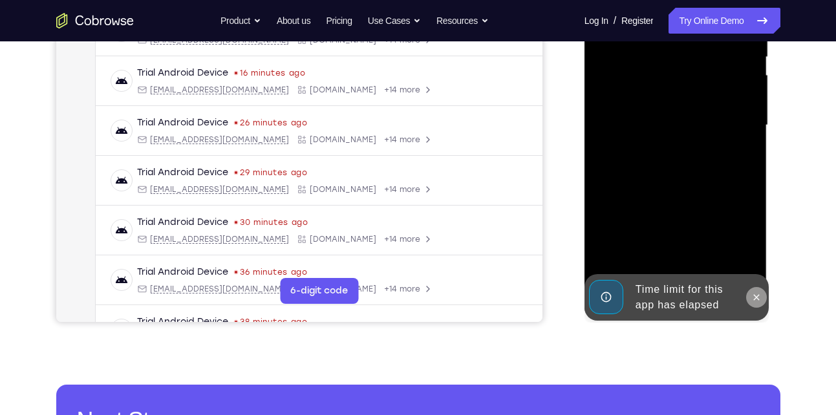
click at [758, 301] on icon at bounding box center [757, 297] width 10 height 10
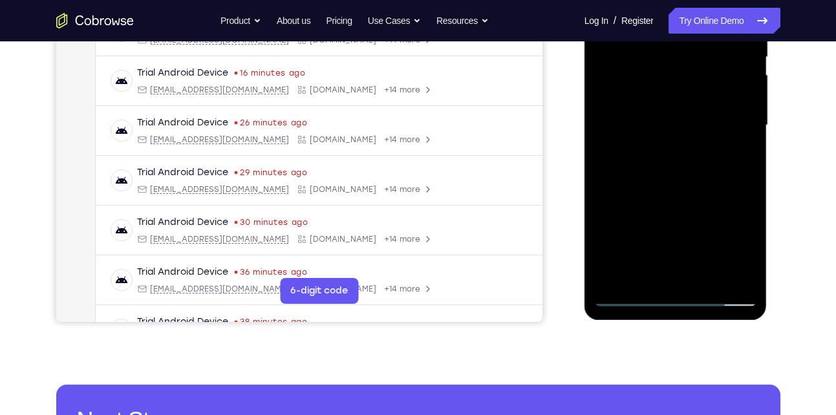
click at [666, 298] on div at bounding box center [675, 125] width 163 height 362
click at [735, 240] on div at bounding box center [675, 125] width 163 height 362
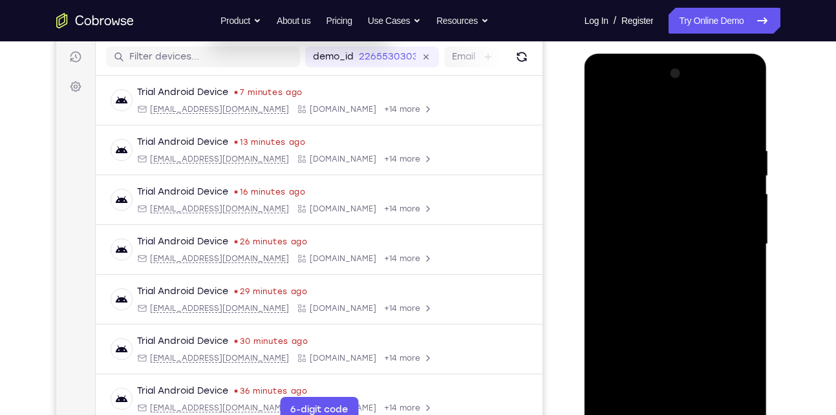
scroll to position [160, 0]
click at [679, 125] on div at bounding box center [675, 245] width 163 height 362
click at [727, 245] on div at bounding box center [675, 245] width 163 height 362
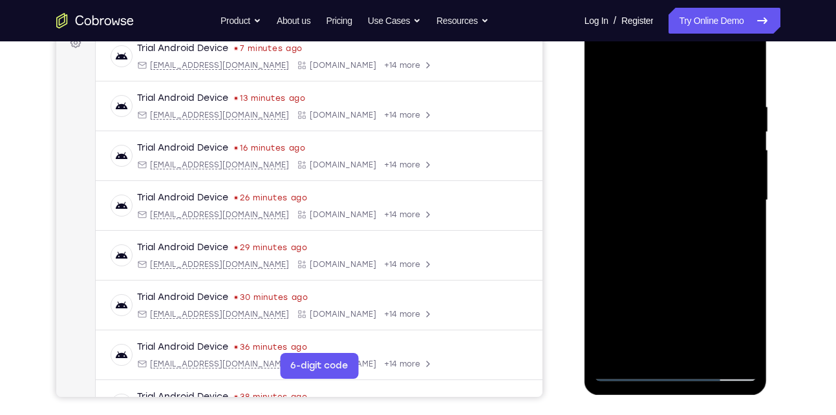
scroll to position [205, 0]
click at [664, 226] on div at bounding box center [675, 200] width 163 height 362
click at [686, 182] on div at bounding box center [675, 200] width 163 height 362
click at [745, 332] on div at bounding box center [675, 200] width 163 height 362
click at [697, 198] on div at bounding box center [675, 200] width 163 height 362
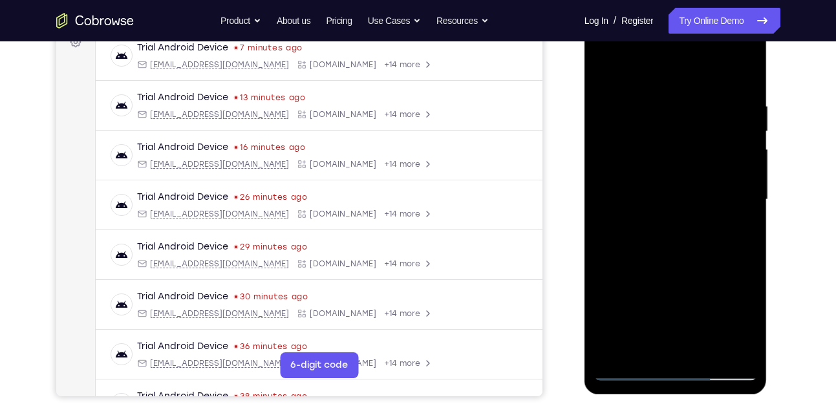
click at [630, 239] on div at bounding box center [675, 200] width 163 height 362
click at [671, 247] on div at bounding box center [675, 200] width 163 height 362
drag, startPoint x: 635, startPoint y: 85, endPoint x: 626, endPoint y: 46, distance: 40.5
click at [626, 46] on div at bounding box center [675, 200] width 163 height 362
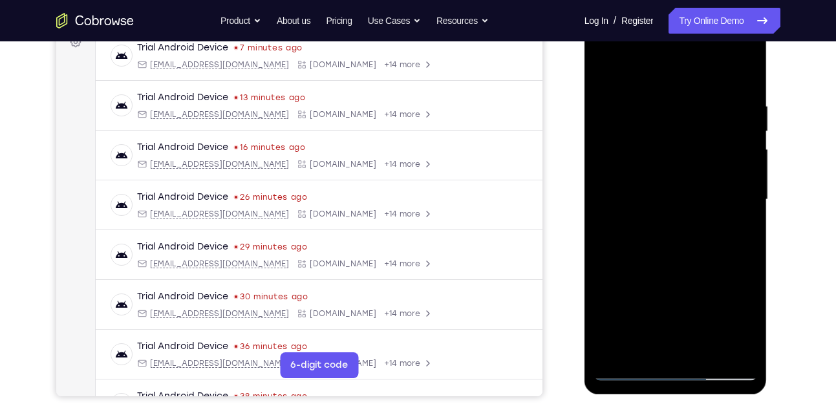
click at [656, 234] on div at bounding box center [675, 200] width 163 height 362
click at [695, 240] on div at bounding box center [675, 200] width 163 height 362
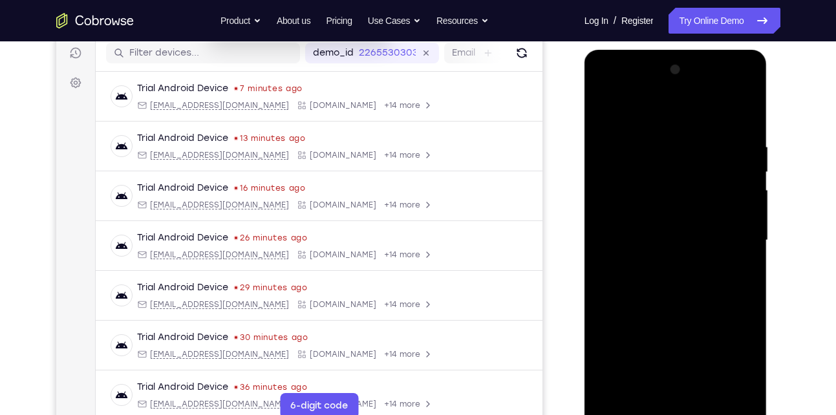
scroll to position [164, 0]
click at [681, 303] on div at bounding box center [675, 241] width 163 height 362
click at [745, 388] on div at bounding box center [675, 241] width 163 height 362
click at [604, 182] on div at bounding box center [675, 241] width 163 height 362
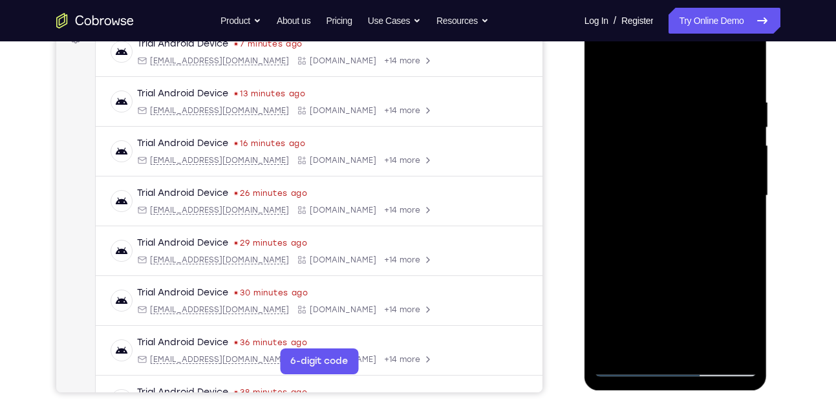
click at [671, 342] on div at bounding box center [675, 196] width 163 height 362
click at [629, 366] on div at bounding box center [675, 196] width 163 height 362
click at [737, 336] on div at bounding box center [675, 196] width 163 height 362
click at [734, 246] on div at bounding box center [675, 196] width 163 height 362
click at [742, 72] on div at bounding box center [675, 196] width 163 height 362
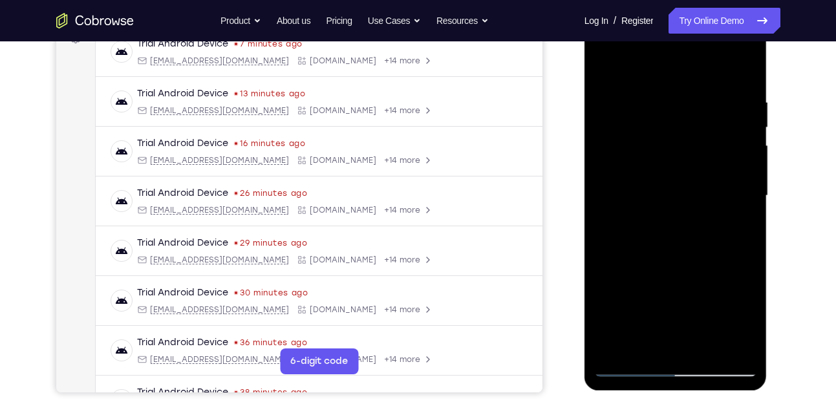
click at [695, 100] on div at bounding box center [675, 196] width 163 height 362
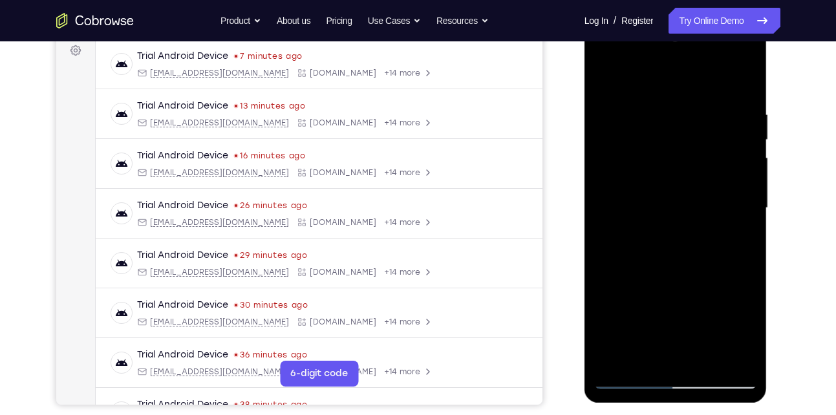
click at [732, 180] on div at bounding box center [675, 208] width 163 height 362
click at [737, 188] on div at bounding box center [675, 208] width 163 height 362
click at [608, 217] on div at bounding box center [675, 208] width 163 height 362
click at [722, 355] on div at bounding box center [675, 208] width 163 height 362
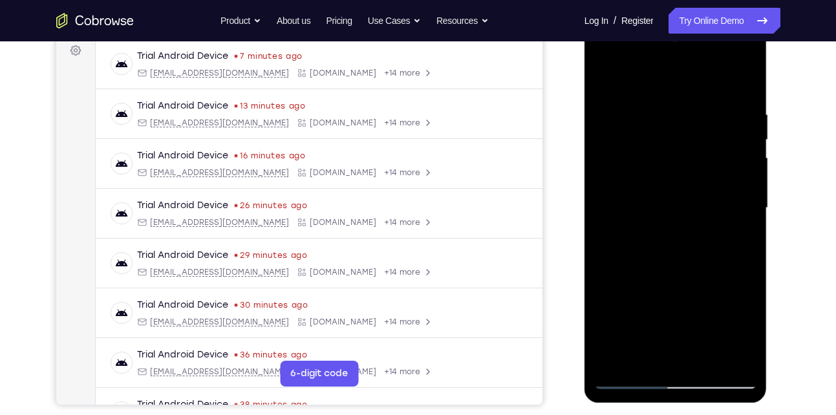
click at [725, 311] on div at bounding box center [675, 208] width 163 height 362
click at [725, 356] on div at bounding box center [675, 208] width 163 height 362
click at [728, 312] on div at bounding box center [675, 208] width 163 height 362
click at [733, 191] on div at bounding box center [675, 208] width 163 height 362
drag, startPoint x: 733, startPoint y: 191, endPoint x: 607, endPoint y: 184, distance: 126.4
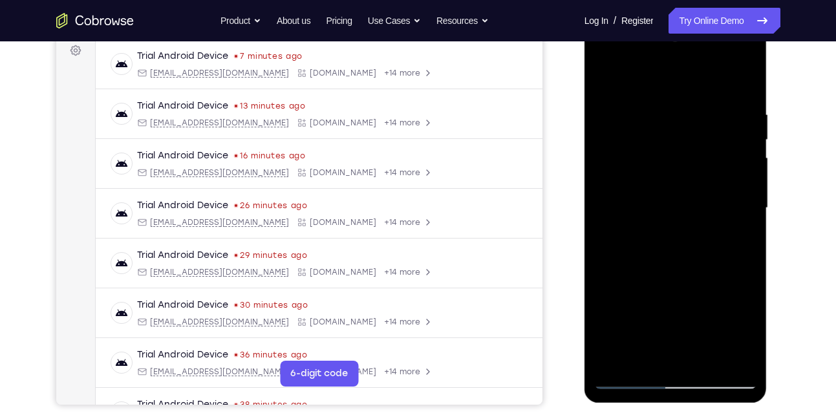
click at [607, 184] on div at bounding box center [675, 208] width 163 height 362
click at [675, 353] on div at bounding box center [675, 208] width 163 height 362
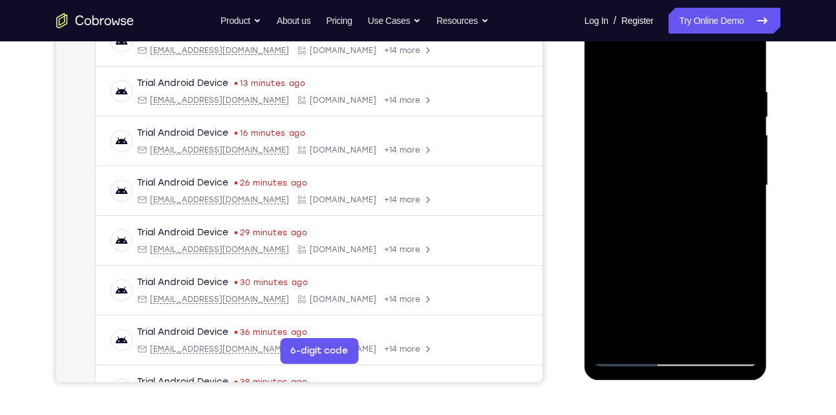
scroll to position [220, 0]
click at [629, 353] on div at bounding box center [675, 185] width 163 height 362
click at [736, 333] on div at bounding box center [675, 185] width 163 height 362
click at [734, 230] on div at bounding box center [675, 185] width 163 height 362
click at [608, 234] on div at bounding box center [675, 185] width 163 height 362
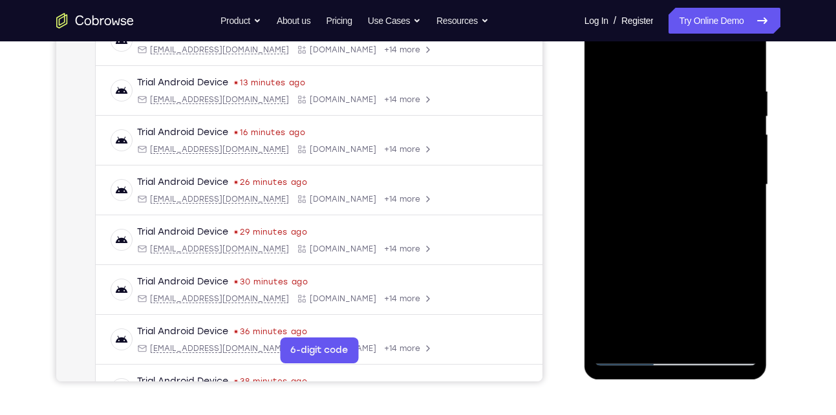
click at [743, 60] on div at bounding box center [675, 185] width 163 height 362
click at [706, 333] on div at bounding box center [675, 185] width 163 height 362
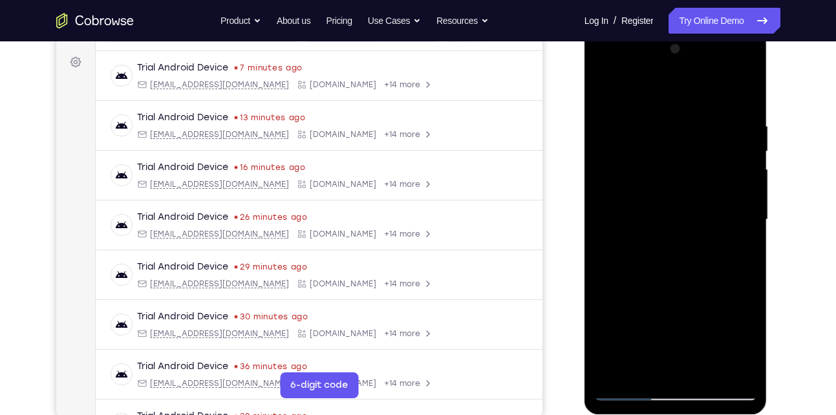
scroll to position [184, 0]
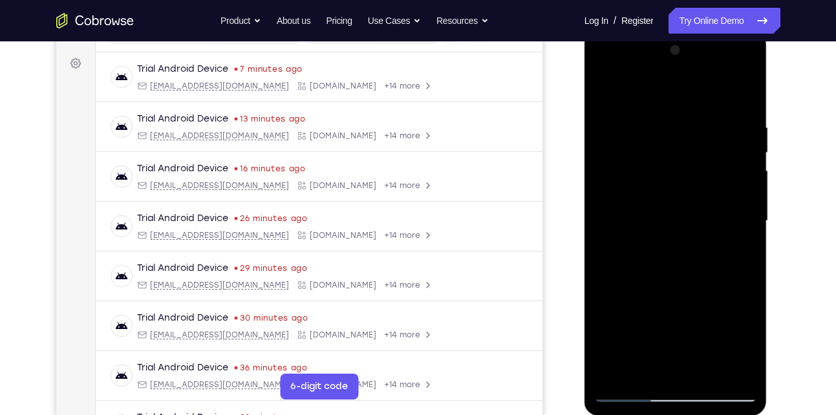
click at [665, 289] on div at bounding box center [675, 221] width 163 height 362
click at [662, 206] on div at bounding box center [675, 221] width 163 height 362
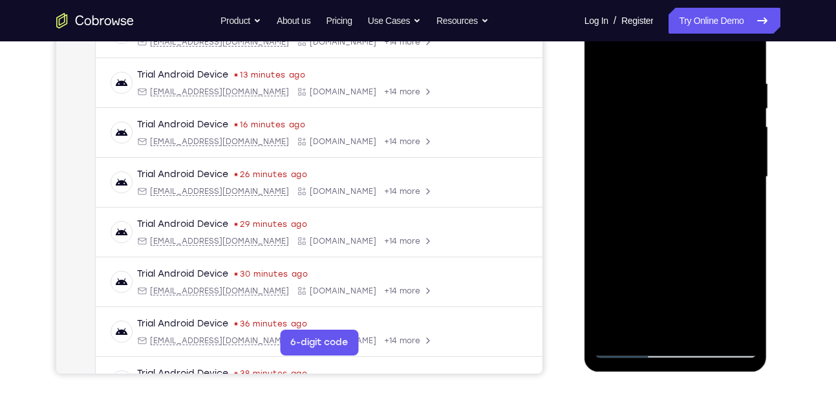
scroll to position [229, 0]
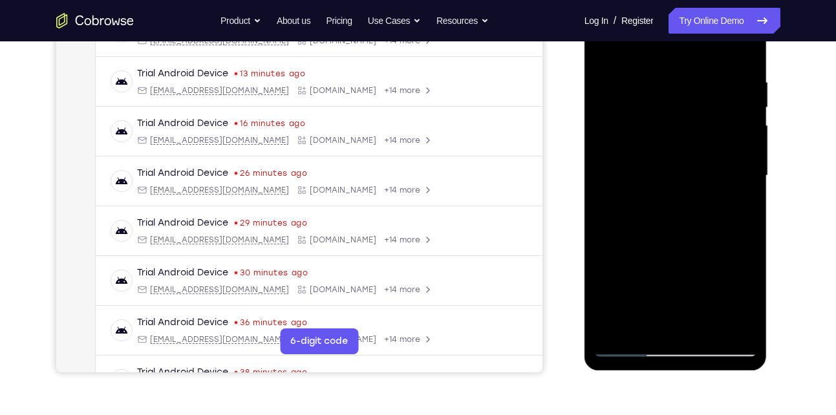
click at [629, 345] on div at bounding box center [675, 176] width 163 height 362
click at [700, 331] on div at bounding box center [675, 176] width 163 height 362
click at [652, 147] on div at bounding box center [675, 176] width 163 height 362
click at [658, 320] on div at bounding box center [675, 176] width 163 height 362
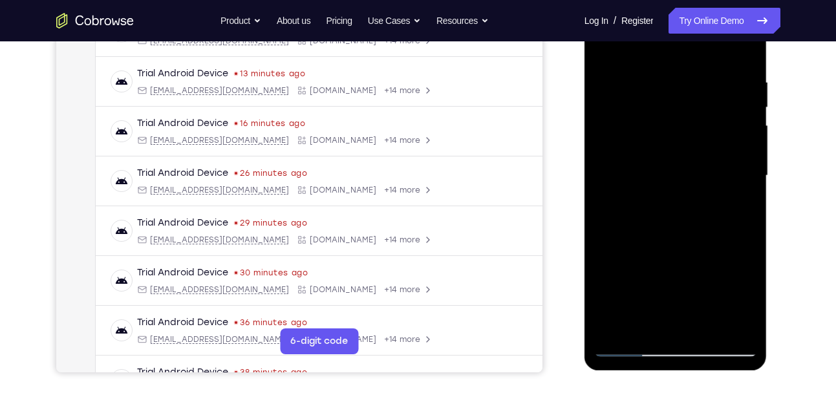
click at [640, 323] on div at bounding box center [675, 176] width 163 height 362
click at [731, 268] on div at bounding box center [675, 176] width 163 height 362
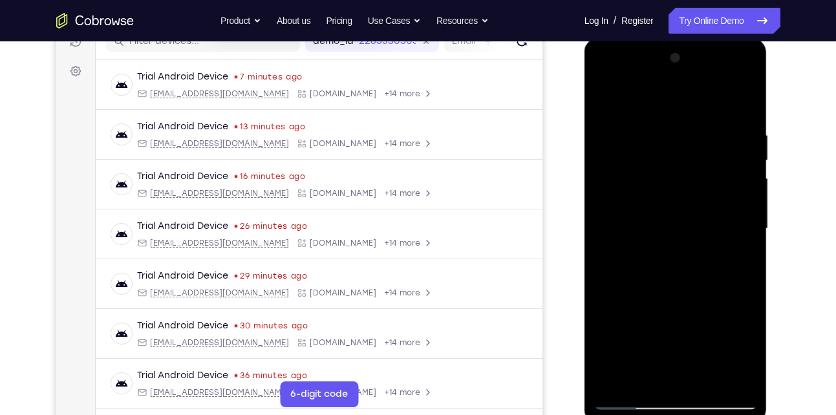
scroll to position [175, 0]
click at [599, 97] on div at bounding box center [675, 230] width 163 height 362
click at [605, 100] on div at bounding box center [675, 230] width 163 height 362
click at [726, 129] on div at bounding box center [675, 230] width 163 height 362
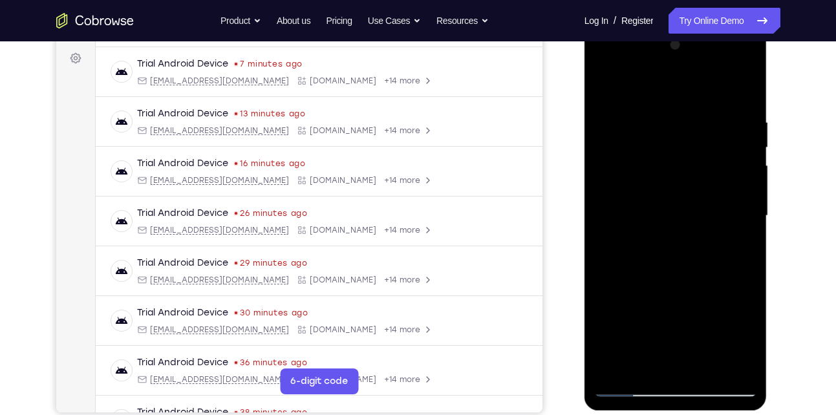
scroll to position [180, 0]
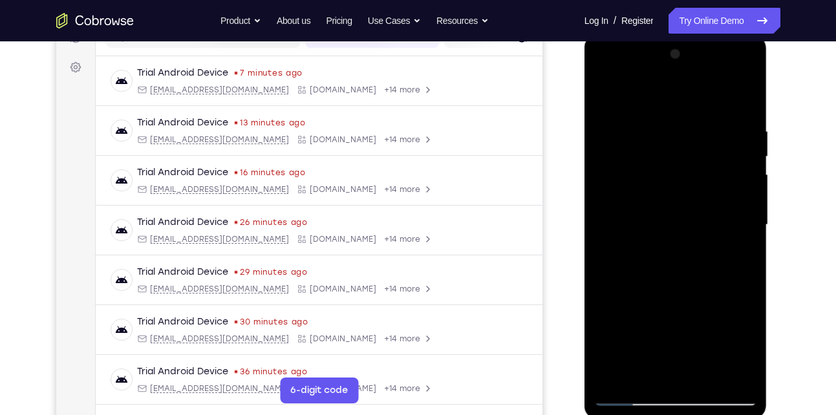
click at [613, 102] on div at bounding box center [675, 225] width 163 height 362
click at [620, 132] on div at bounding box center [675, 225] width 163 height 362
click at [611, 171] on div at bounding box center [675, 225] width 163 height 362
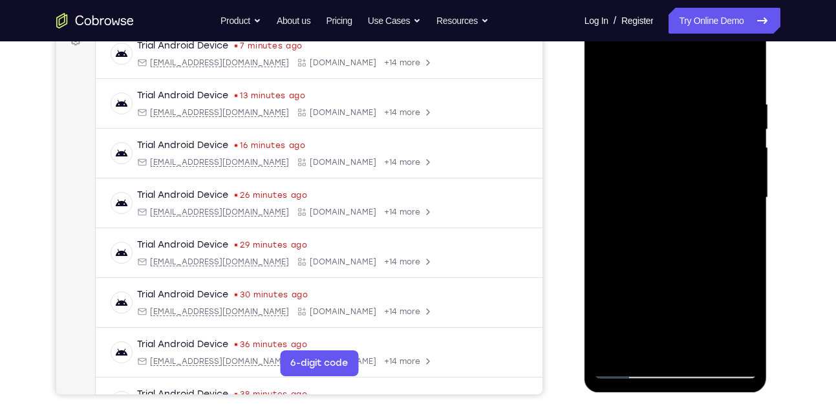
scroll to position [208, 0]
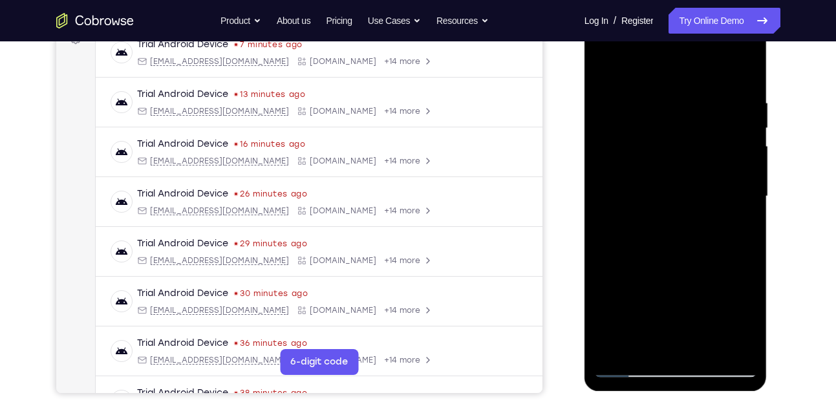
click at [661, 339] on div at bounding box center [675, 197] width 163 height 362
click at [640, 351] on div at bounding box center [675, 197] width 163 height 362
click at [746, 318] on div at bounding box center [675, 197] width 163 height 362
drag, startPoint x: 715, startPoint y: 241, endPoint x: 638, endPoint y: 243, distance: 77.0
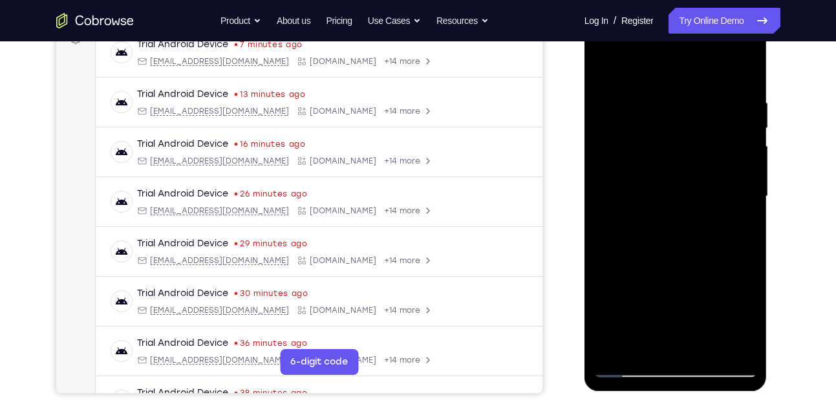
click at [638, 243] on div at bounding box center [675, 197] width 163 height 362
click at [729, 245] on div at bounding box center [675, 197] width 163 height 362
click at [611, 265] on div at bounding box center [675, 197] width 163 height 362
click at [629, 365] on div at bounding box center [675, 197] width 163 height 362
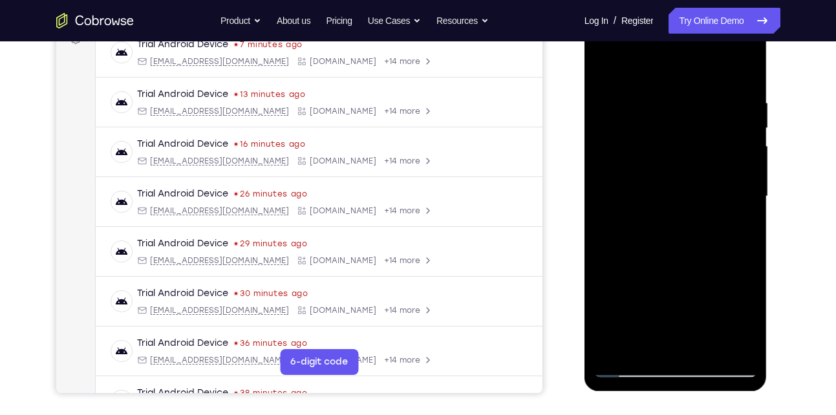
click at [736, 343] on div at bounding box center [675, 197] width 163 height 362
click at [739, 73] on div at bounding box center [675, 197] width 163 height 362
click at [702, 351] on div at bounding box center [675, 197] width 163 height 362
click at [695, 183] on div at bounding box center [675, 197] width 163 height 362
click at [627, 365] on div at bounding box center [675, 197] width 163 height 362
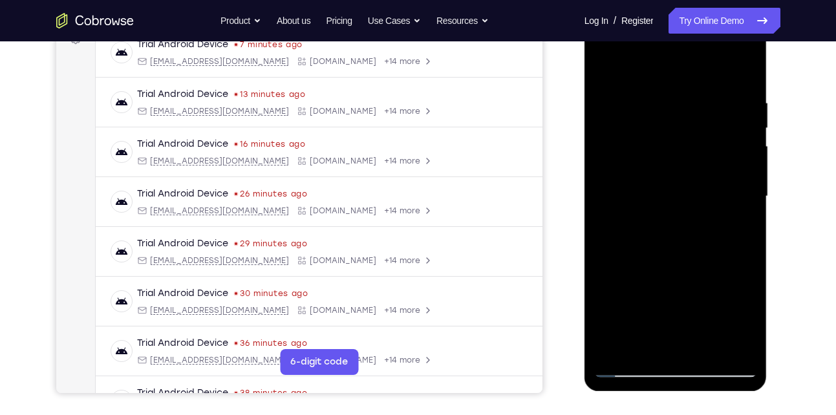
click at [627, 365] on div at bounding box center [675, 197] width 163 height 362
click at [733, 351] on div at bounding box center [675, 197] width 163 height 362
click at [680, 206] on div at bounding box center [675, 197] width 163 height 362
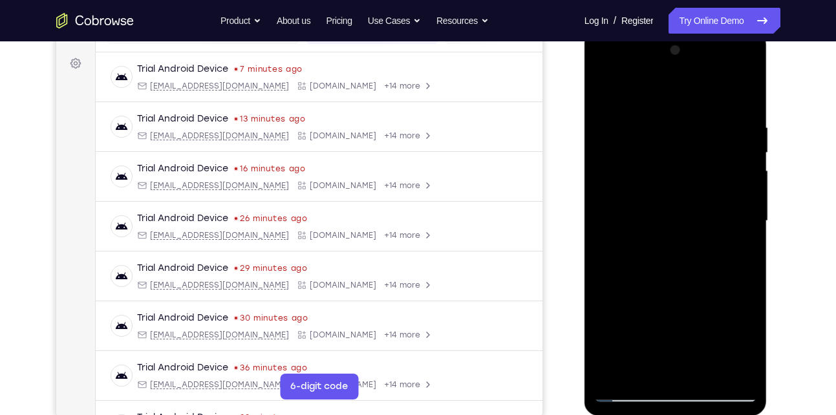
scroll to position [182, 0]
click at [677, 233] on div at bounding box center [675, 222] width 163 height 362
click at [678, 234] on div at bounding box center [675, 222] width 163 height 362
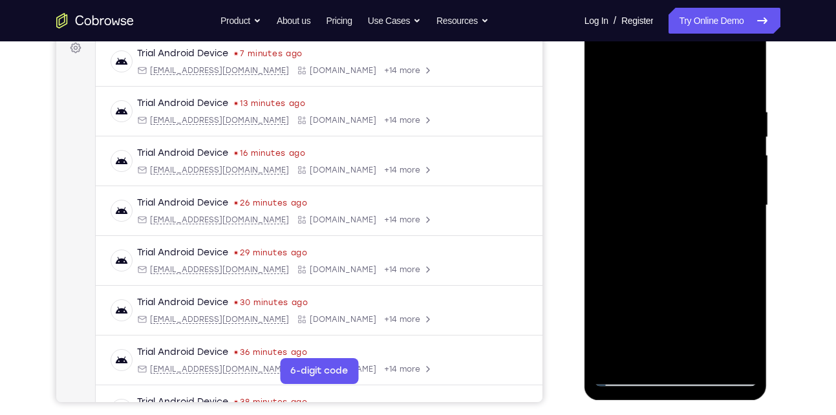
click at [680, 221] on div at bounding box center [675, 206] width 163 height 362
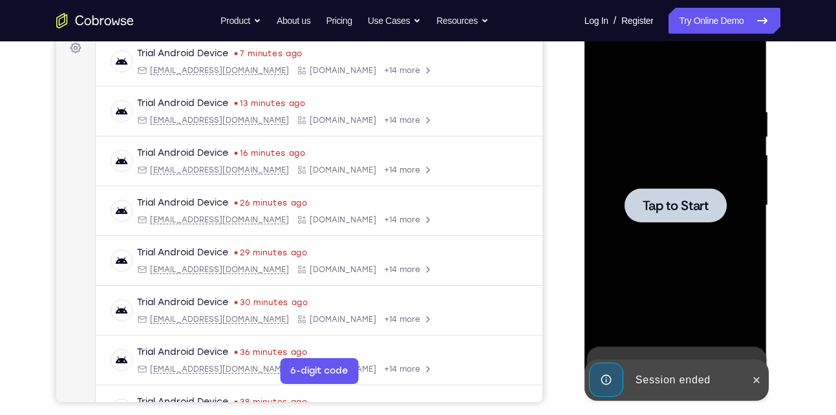
click at [695, 232] on div at bounding box center [675, 206] width 163 height 362
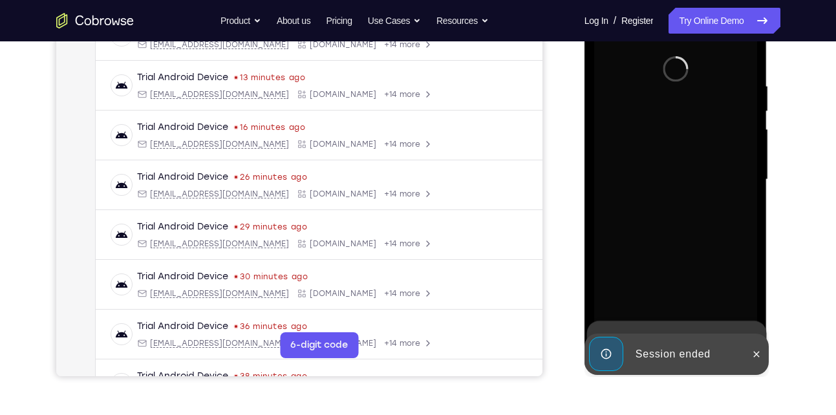
scroll to position [226, 0]
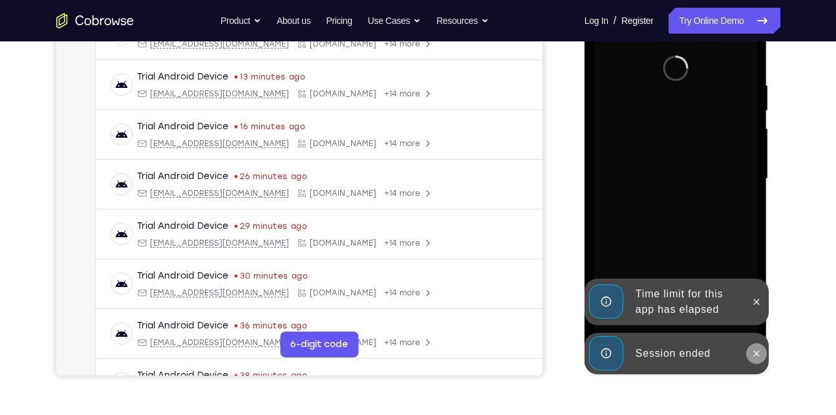
click at [758, 353] on icon at bounding box center [757, 354] width 10 height 10
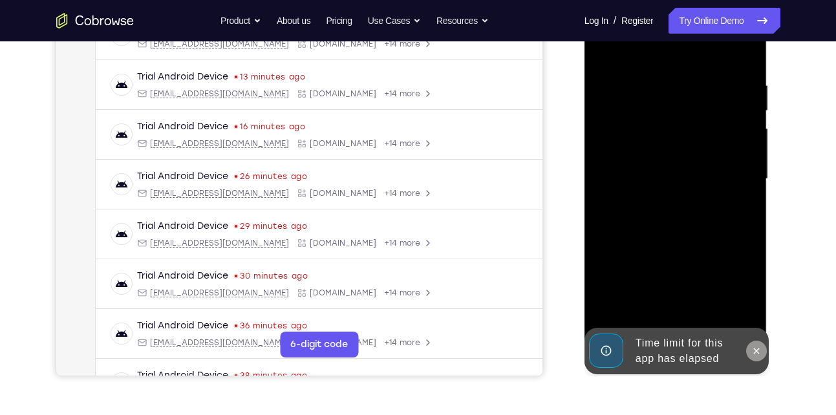
click at [756, 348] on icon at bounding box center [757, 351] width 10 height 10
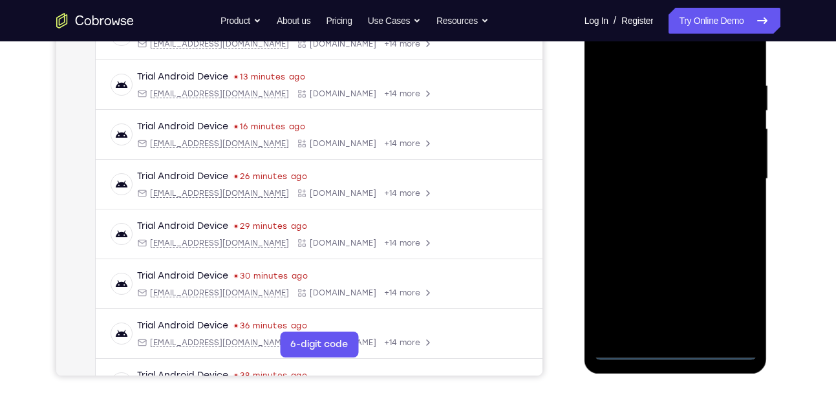
click at [667, 353] on div at bounding box center [675, 179] width 163 height 362
click at [731, 301] on div at bounding box center [675, 179] width 163 height 362
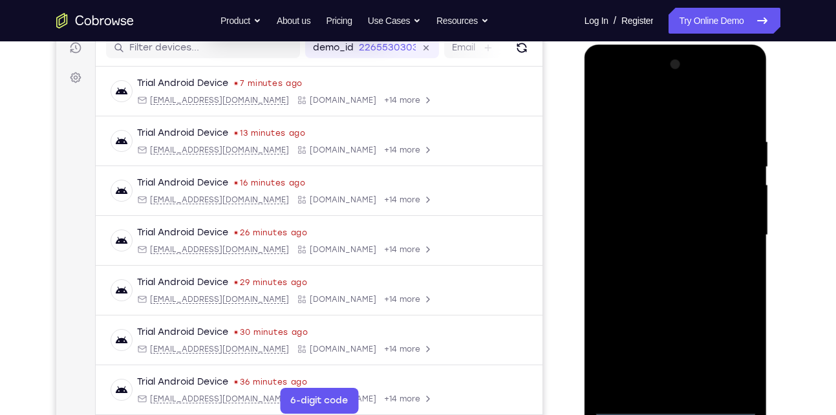
scroll to position [169, 0]
click at [728, 350] on div at bounding box center [675, 236] width 163 height 362
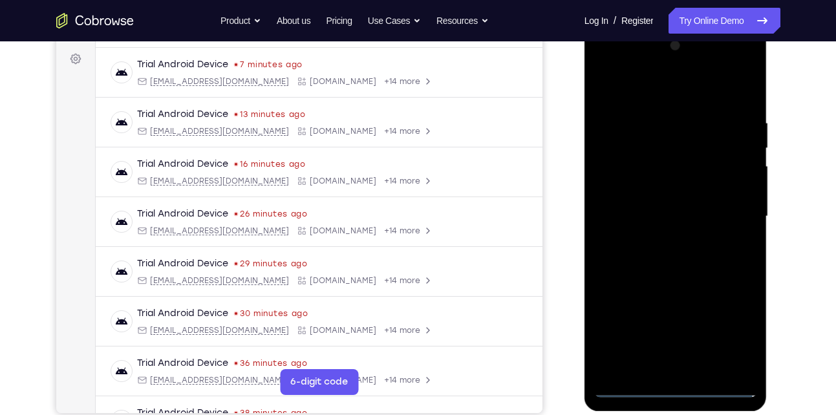
scroll to position [186, 0]
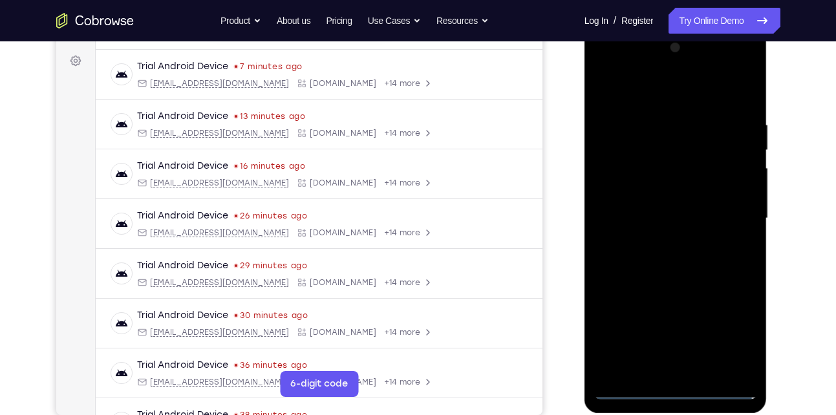
click at [658, 95] on div at bounding box center [675, 219] width 163 height 362
click at [730, 208] on div at bounding box center [675, 219] width 163 height 362
click at [664, 242] on div at bounding box center [675, 219] width 163 height 362
click at [704, 205] on div at bounding box center [675, 219] width 163 height 362
click at [698, 215] on div at bounding box center [675, 219] width 163 height 362
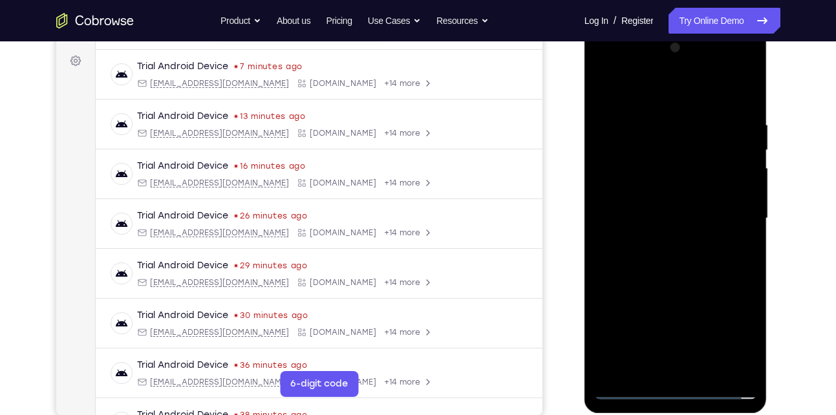
click at [657, 270] on div at bounding box center [675, 219] width 163 height 362
click at [671, 257] on div at bounding box center [675, 219] width 163 height 362
click at [673, 272] on div at bounding box center [675, 219] width 163 height 362
click at [660, 111] on div at bounding box center [675, 219] width 163 height 362
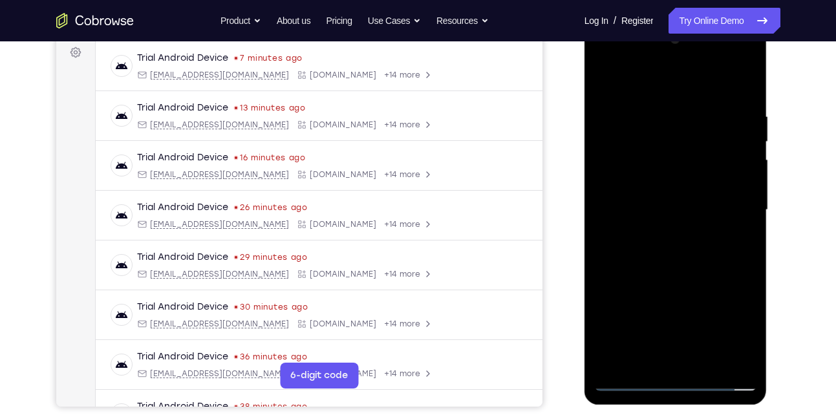
scroll to position [195, 0]
click at [608, 187] on div at bounding box center [675, 209] width 163 height 362
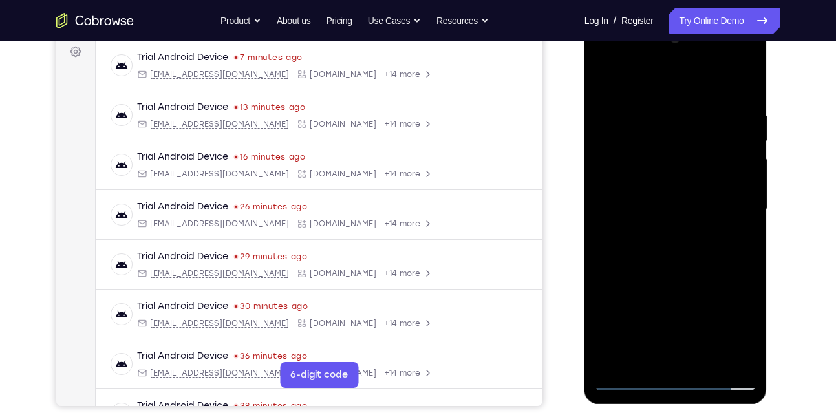
click at [608, 187] on div at bounding box center [675, 209] width 163 height 362
click at [650, 356] on div at bounding box center [675, 209] width 163 height 362
click at [644, 360] on div at bounding box center [675, 209] width 163 height 362
click at [743, 300] on div at bounding box center [675, 209] width 163 height 362
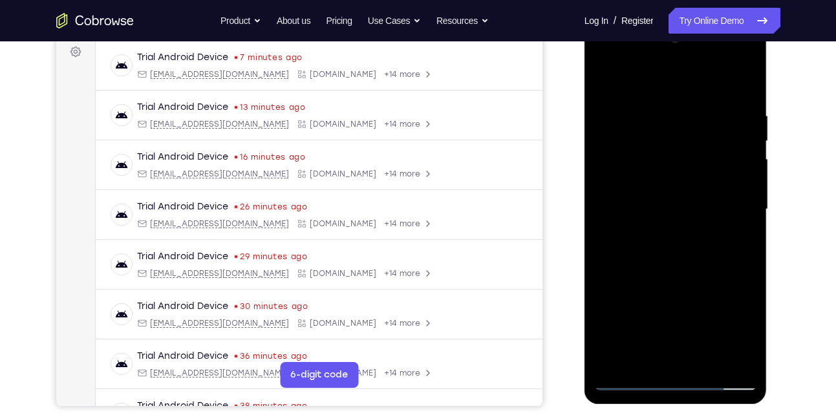
drag, startPoint x: 745, startPoint y: 259, endPoint x: 661, endPoint y: 256, distance: 84.2
click at [661, 256] on div at bounding box center [675, 209] width 163 height 362
click at [736, 256] on div at bounding box center [675, 209] width 163 height 362
click at [605, 285] on div at bounding box center [675, 209] width 163 height 362
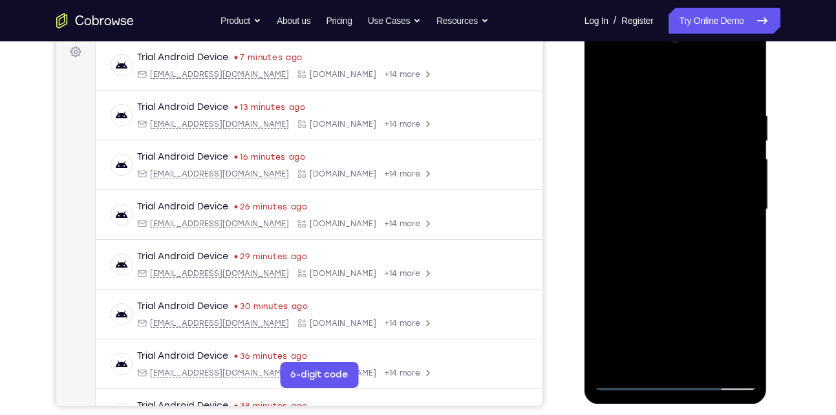
click at [633, 383] on div at bounding box center [675, 209] width 163 height 362
click at [737, 356] on div at bounding box center [675, 209] width 163 height 362
click at [727, 353] on div at bounding box center [675, 209] width 163 height 362
click at [743, 87] on div at bounding box center [675, 209] width 163 height 362
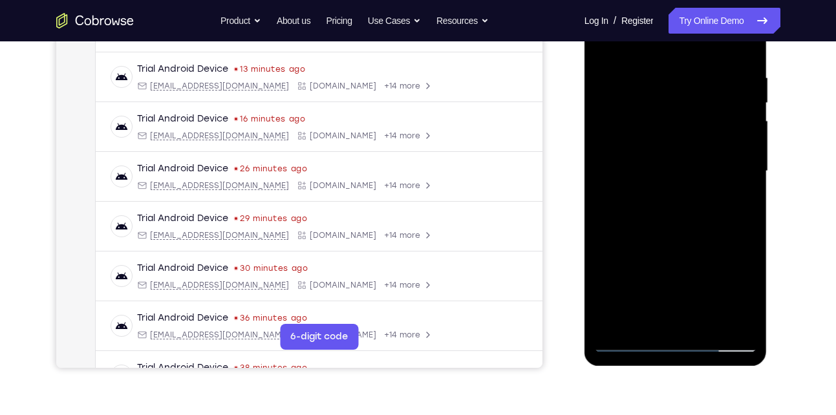
scroll to position [234, 0]
click at [708, 314] on div at bounding box center [675, 171] width 163 height 362
click at [682, 232] on div at bounding box center [675, 171] width 163 height 362
click at [694, 190] on div at bounding box center [675, 171] width 163 height 362
click at [659, 151] on div at bounding box center [675, 171] width 163 height 362
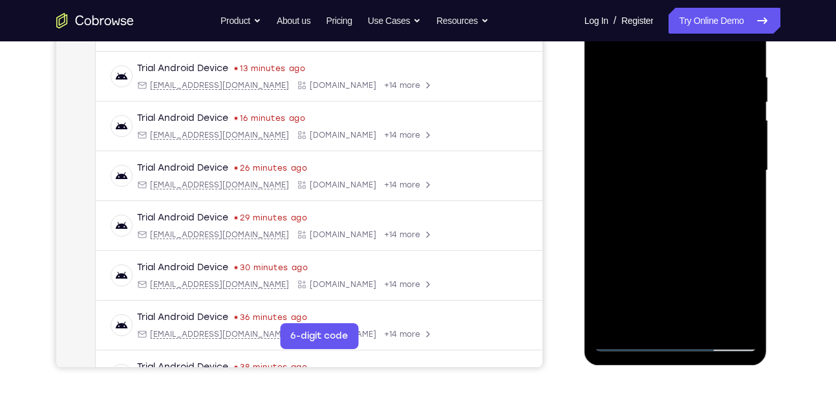
click at [655, 320] on div at bounding box center [675, 171] width 163 height 362
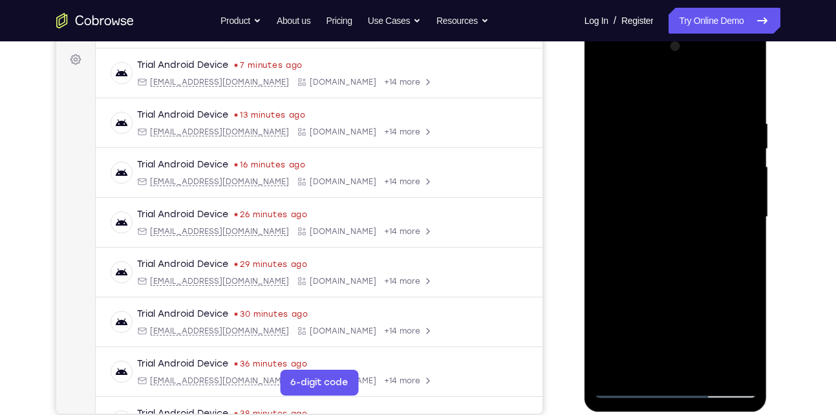
scroll to position [182, 0]
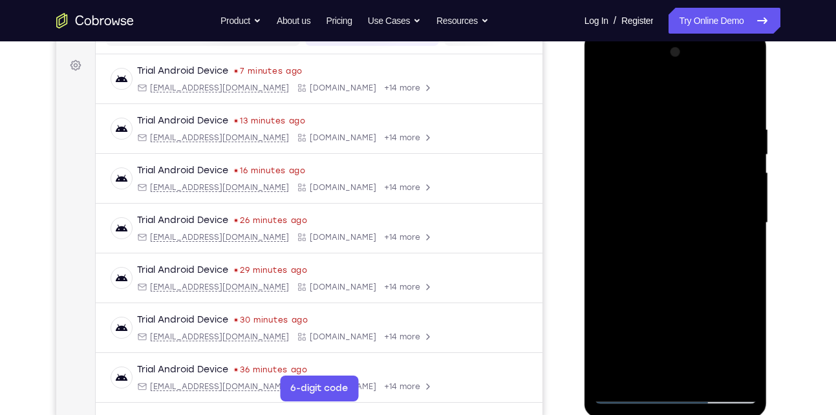
click at [609, 100] on div at bounding box center [675, 223] width 163 height 362
click at [649, 118] on div at bounding box center [675, 223] width 163 height 362
click at [672, 365] on div at bounding box center [675, 223] width 163 height 362
click at [648, 371] on div at bounding box center [675, 223] width 163 height 362
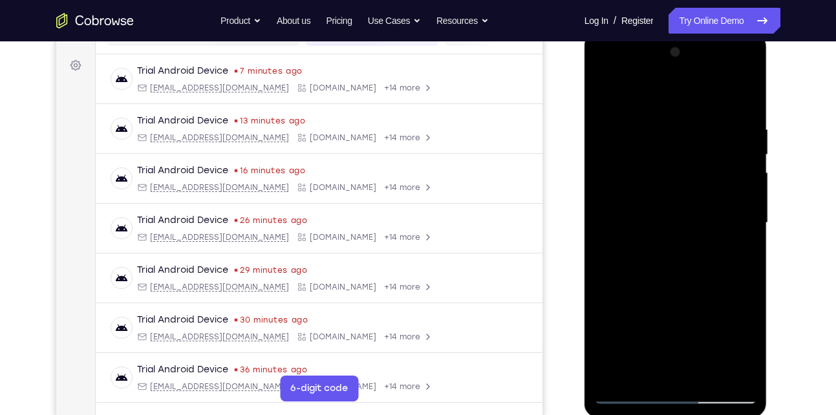
click at [620, 300] on div at bounding box center [675, 223] width 163 height 362
click at [604, 299] on div at bounding box center [675, 223] width 163 height 362
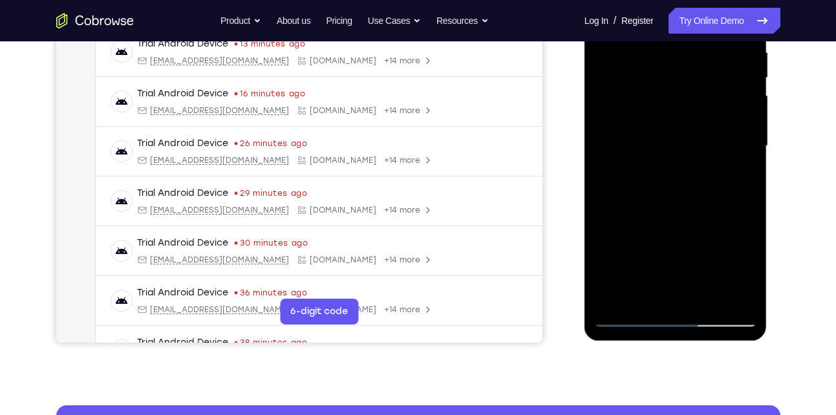
scroll to position [263, 0]
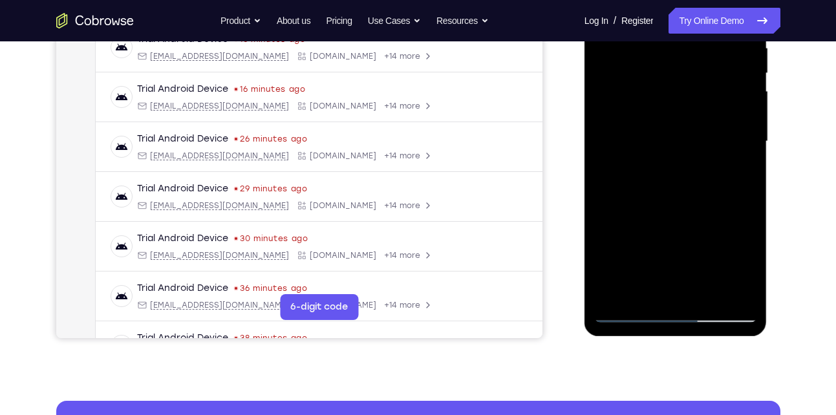
click at [625, 311] on div at bounding box center [675, 142] width 163 height 362
click at [738, 286] on div at bounding box center [675, 142] width 163 height 362
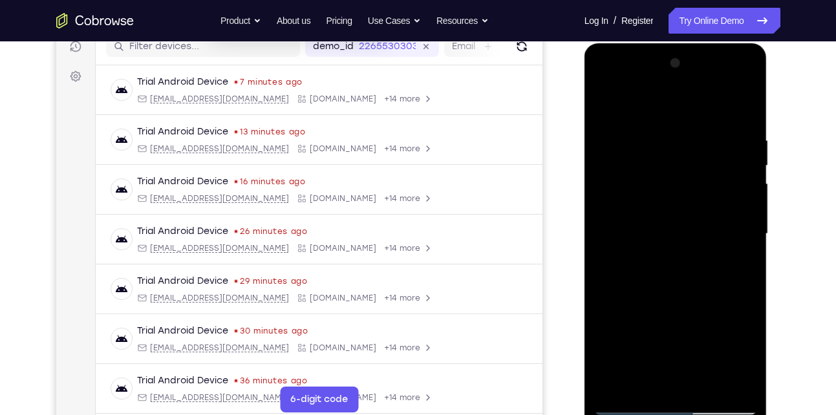
scroll to position [151, 0]
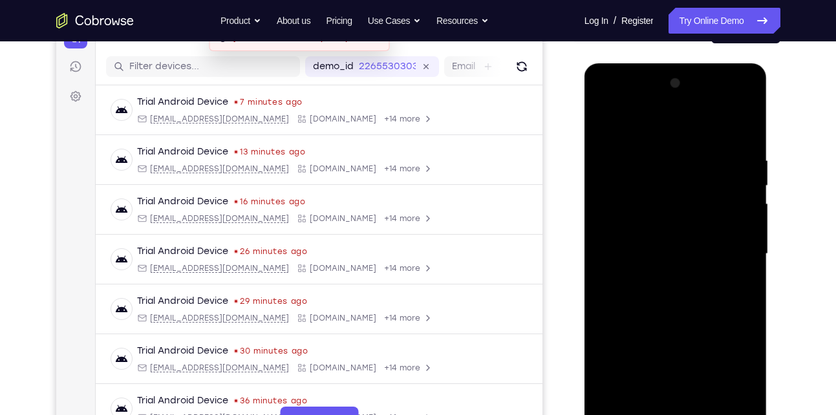
click at [608, 131] on div at bounding box center [675, 254] width 163 height 362
click at [726, 218] on div at bounding box center [675, 254] width 163 height 362
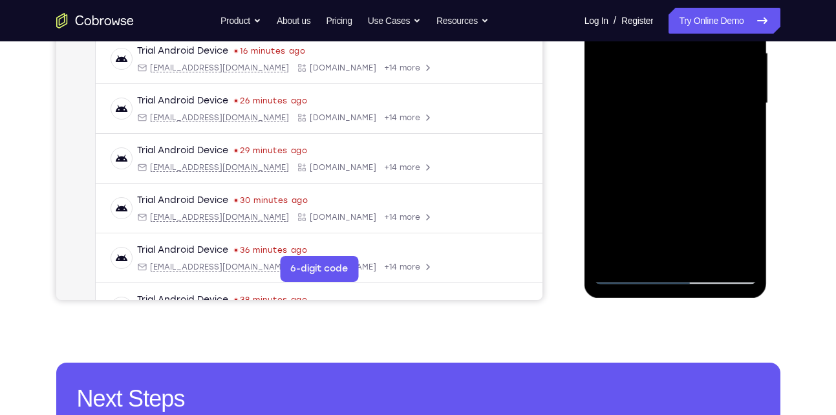
scroll to position [127, 0]
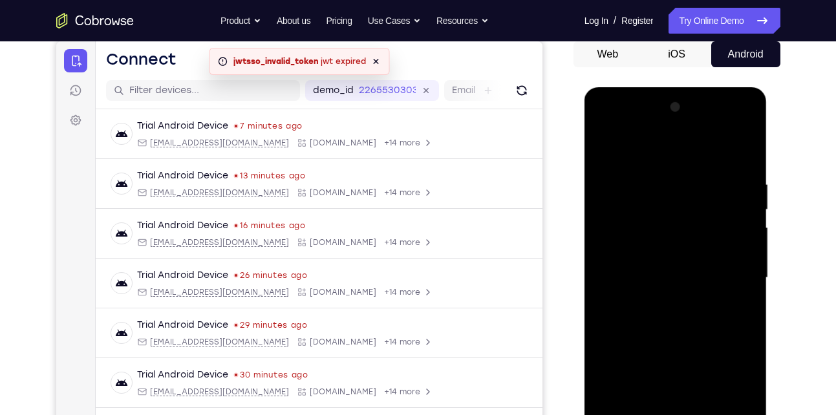
click at [697, 168] on div at bounding box center [675, 278] width 163 height 362
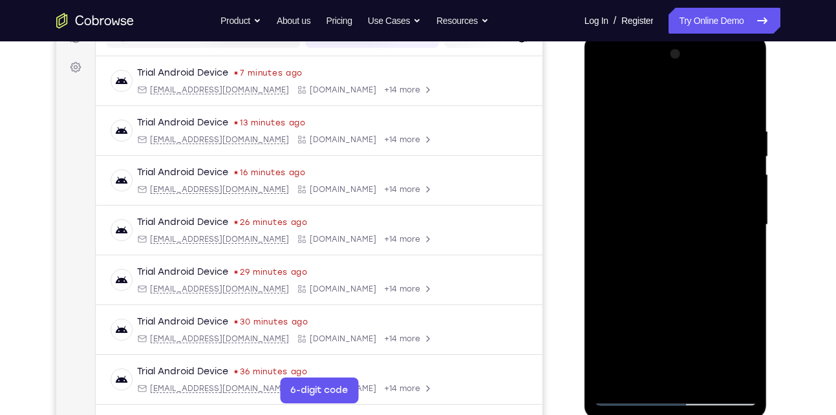
scroll to position [180, 0]
click at [728, 135] on div at bounding box center [675, 224] width 163 height 362
click at [653, 129] on div at bounding box center [675, 224] width 163 height 362
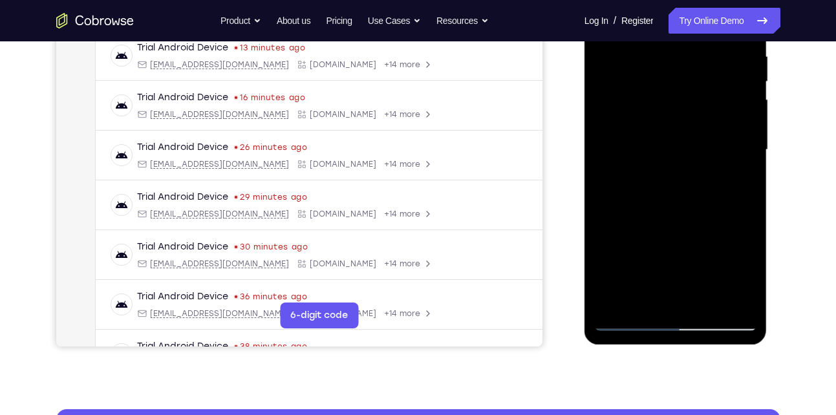
scroll to position [256, 0]
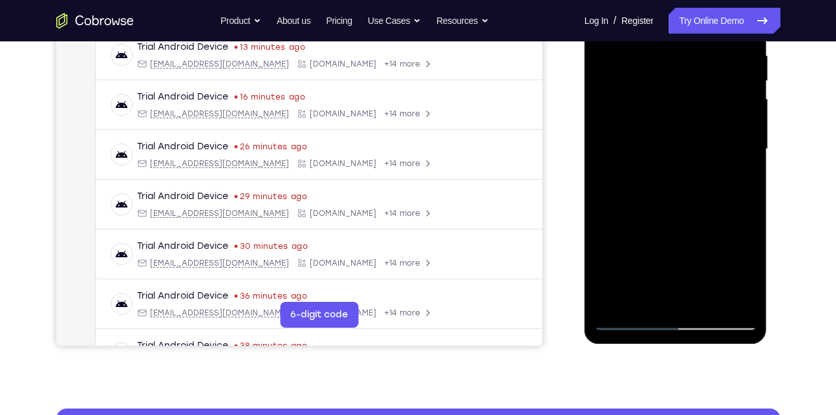
drag, startPoint x: 694, startPoint y: 250, endPoint x: 643, endPoint y: 254, distance: 51.3
click at [643, 254] on div at bounding box center [675, 149] width 163 height 362
click at [701, 229] on div at bounding box center [675, 149] width 163 height 362
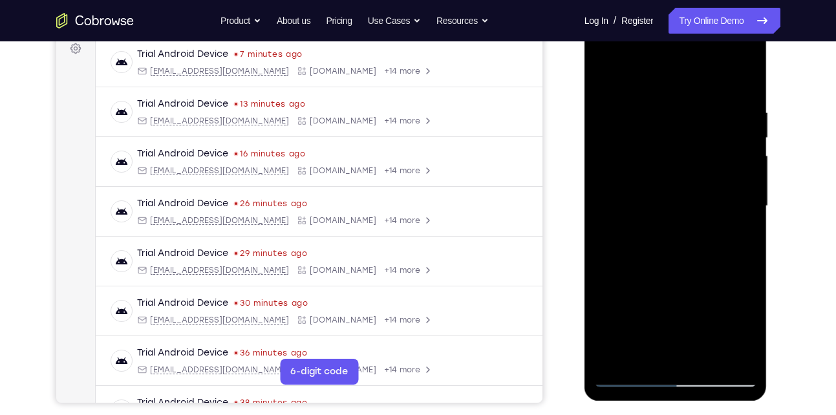
scroll to position [198, 0]
click at [608, 74] on div at bounding box center [675, 207] width 163 height 362
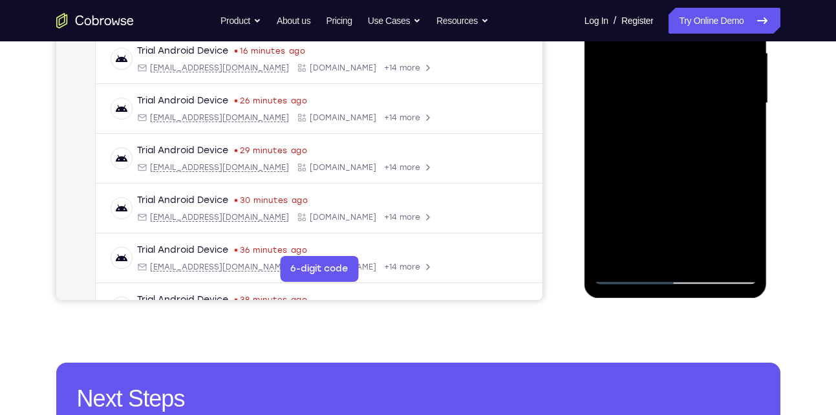
scroll to position [305, 0]
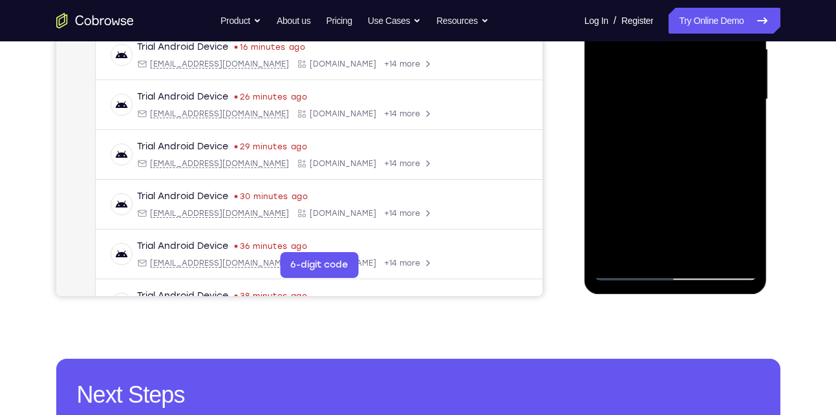
click at [649, 250] on div at bounding box center [675, 99] width 163 height 362
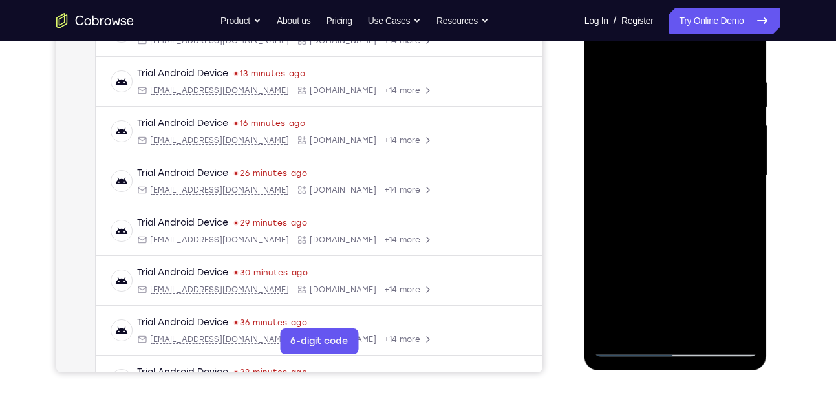
scroll to position [224, 0]
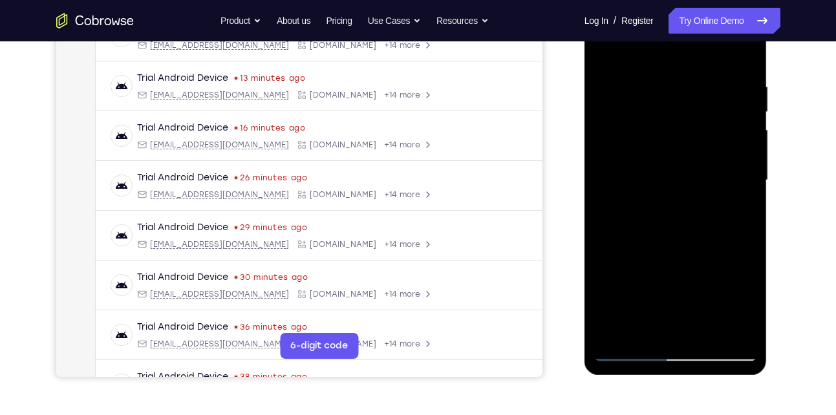
drag, startPoint x: 692, startPoint y: 210, endPoint x: 684, endPoint y: 149, distance: 61.4
click at [684, 149] on div at bounding box center [675, 180] width 163 height 362
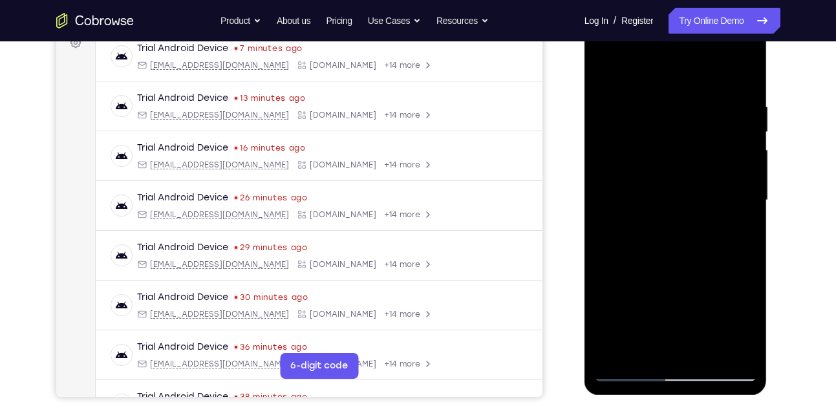
scroll to position [200, 0]
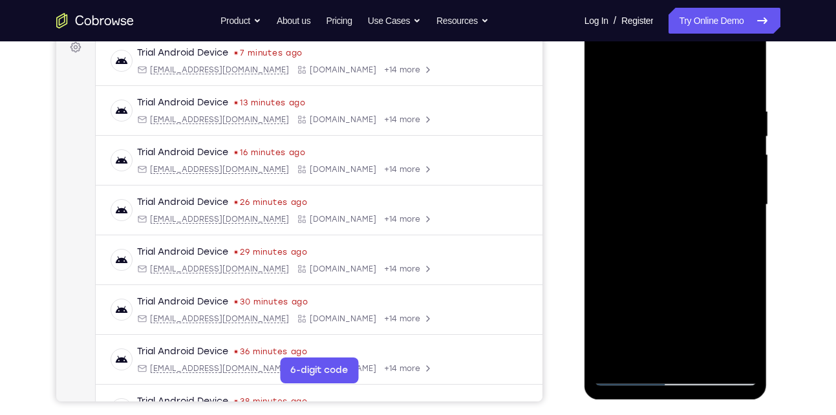
drag, startPoint x: 684, startPoint y: 173, endPoint x: 693, endPoint y: 239, distance: 66.7
click at [693, 239] on div at bounding box center [675, 205] width 163 height 362
click at [750, 240] on div at bounding box center [675, 205] width 163 height 362
click at [745, 120] on div at bounding box center [675, 205] width 163 height 362
click at [747, 120] on div at bounding box center [675, 205] width 163 height 362
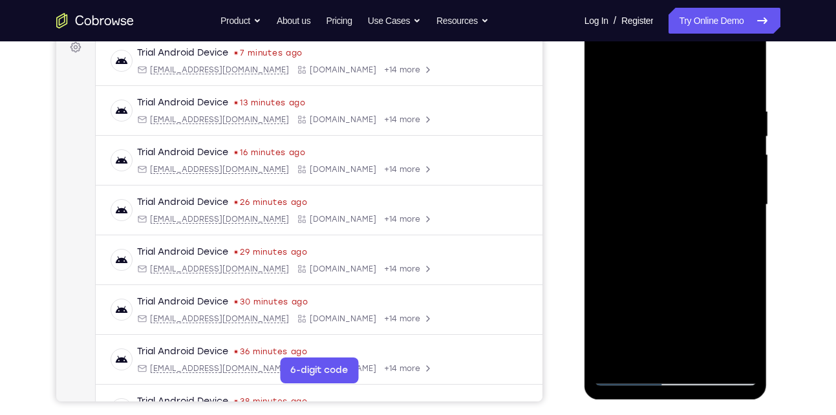
click at [747, 120] on div at bounding box center [675, 205] width 163 height 362
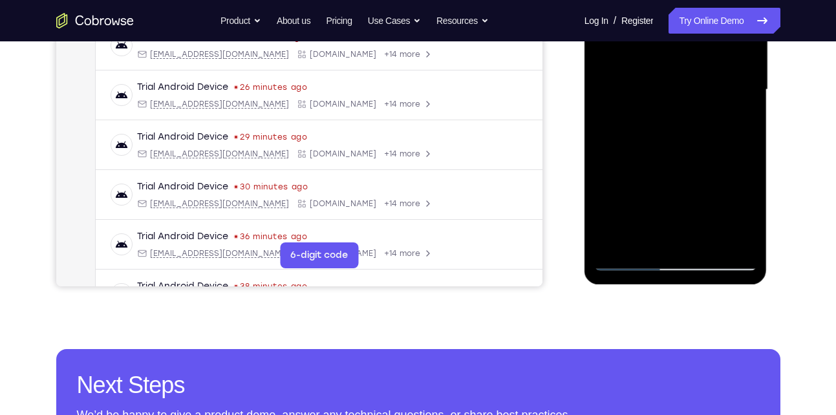
scroll to position [316, 0]
click at [736, 245] on div at bounding box center [675, 89] width 163 height 362
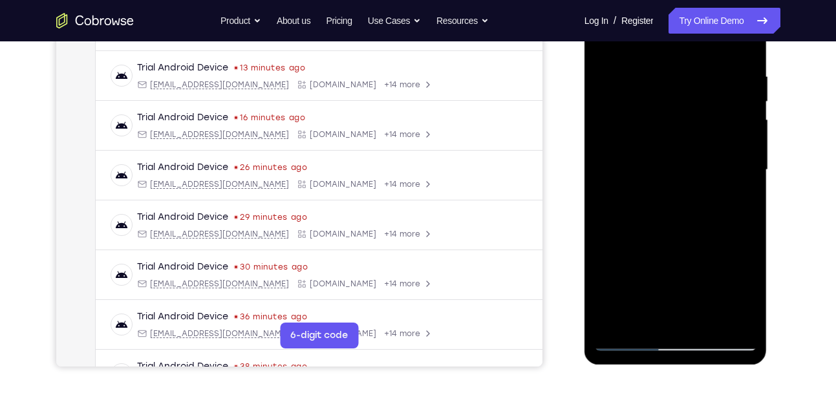
scroll to position [178, 0]
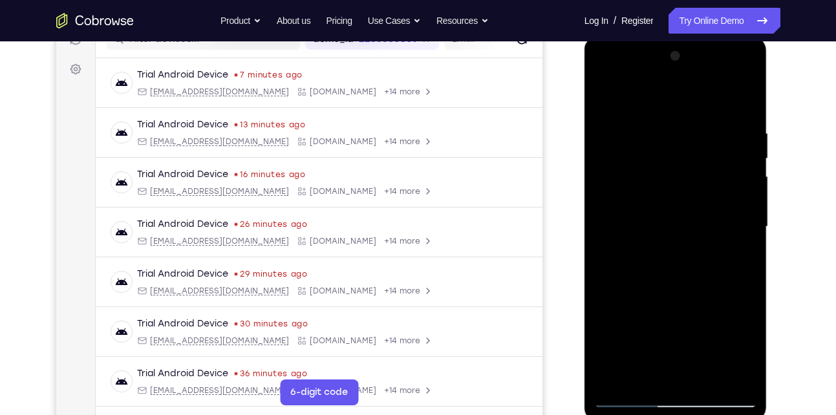
click at [680, 199] on div at bounding box center [675, 227] width 163 height 362
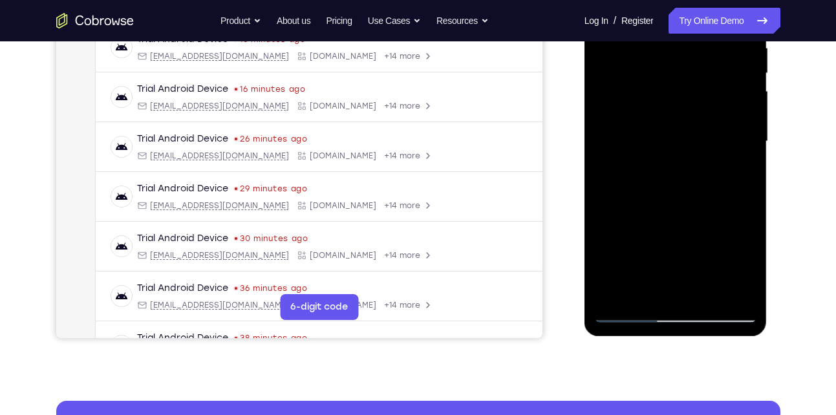
scroll to position [300, 0]
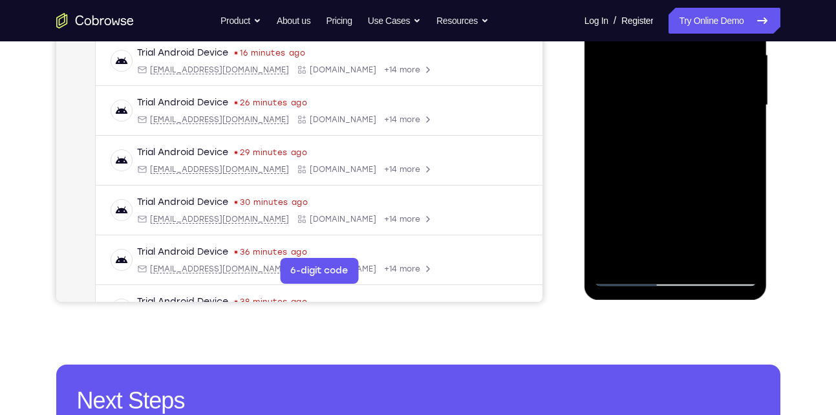
click at [737, 254] on div at bounding box center [675, 105] width 163 height 362
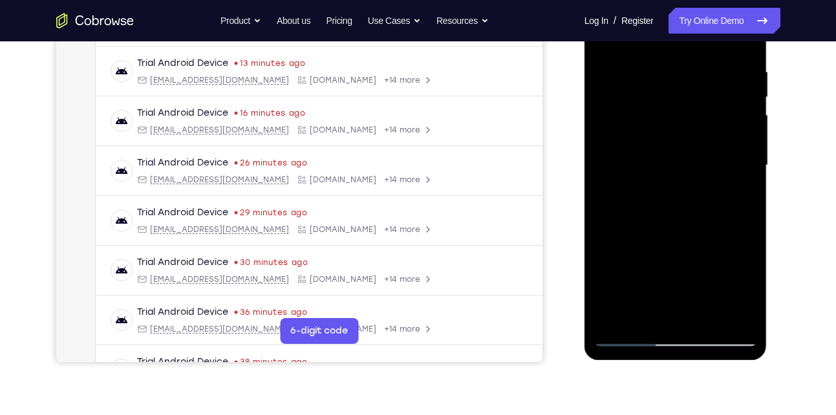
scroll to position [239, 0]
click at [673, 104] on div at bounding box center [675, 166] width 163 height 362
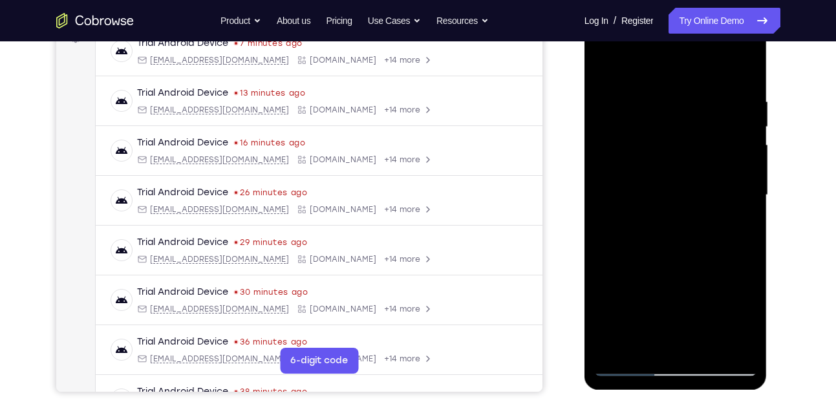
scroll to position [207, 0]
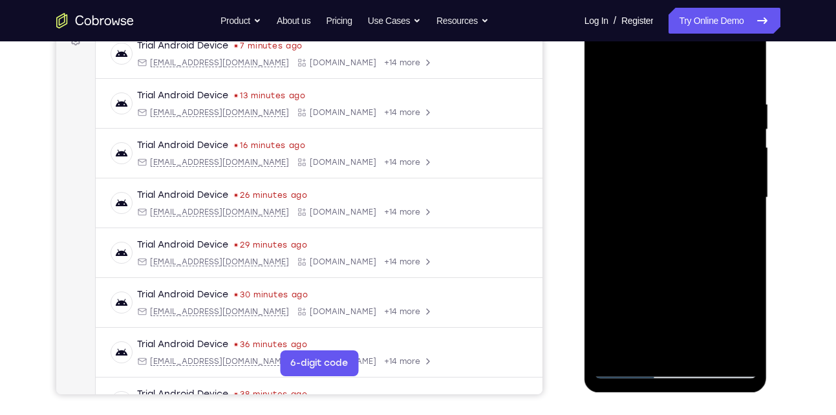
drag, startPoint x: 662, startPoint y: 121, endPoint x: 676, endPoint y: 266, distance: 145.5
click at [676, 266] on div at bounding box center [675, 198] width 163 height 362
click at [661, 89] on div at bounding box center [675, 198] width 163 height 362
click at [642, 102] on div at bounding box center [675, 198] width 163 height 362
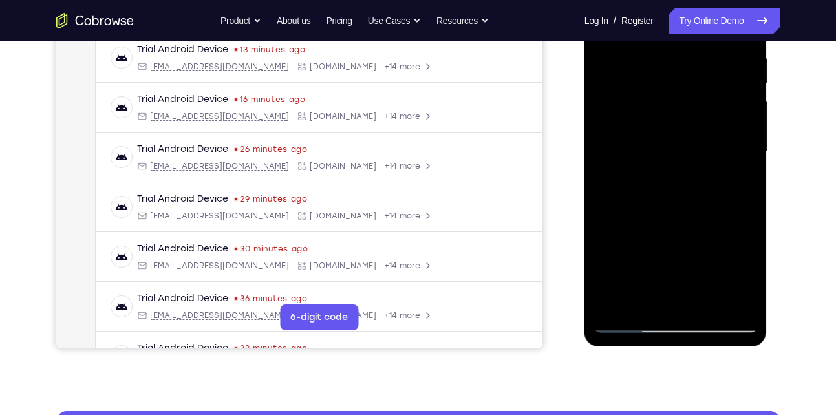
scroll to position [255, 0]
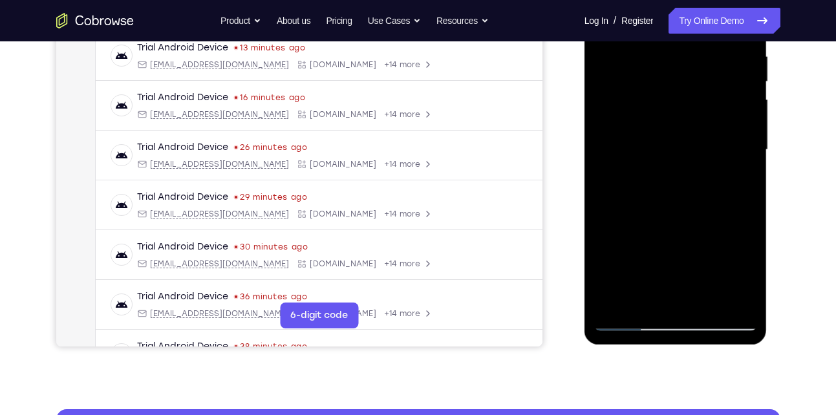
click at [635, 227] on div at bounding box center [675, 150] width 163 height 362
click at [629, 322] on div at bounding box center [675, 150] width 163 height 362
click at [725, 175] on div at bounding box center [675, 150] width 163 height 362
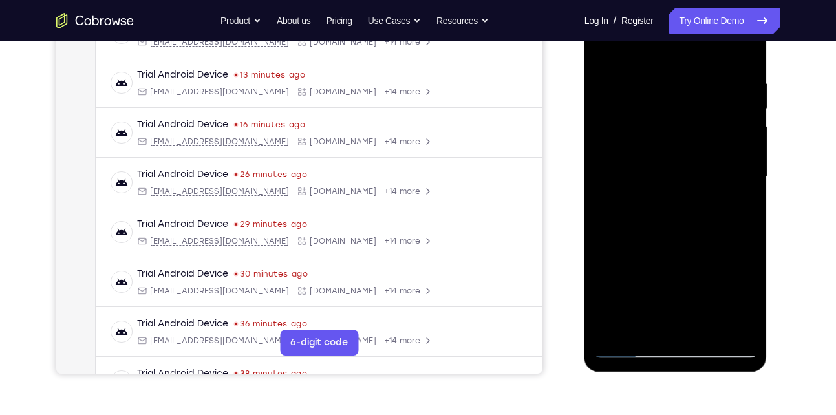
scroll to position [226, 0]
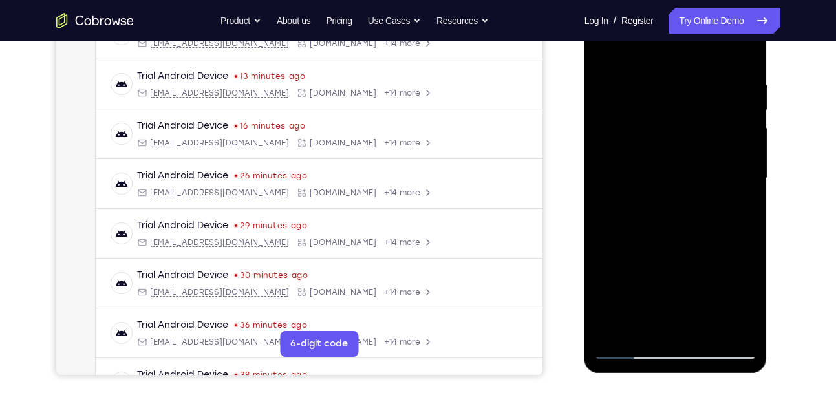
drag, startPoint x: 667, startPoint y: 176, endPoint x: 668, endPoint y: 116, distance: 59.5
click at [668, 116] on div at bounding box center [675, 178] width 163 height 362
drag, startPoint x: 676, startPoint y: 224, endPoint x: 676, endPoint y: 149, distance: 75.7
click at [676, 149] on div at bounding box center [675, 178] width 163 height 362
click at [649, 141] on div at bounding box center [675, 178] width 163 height 362
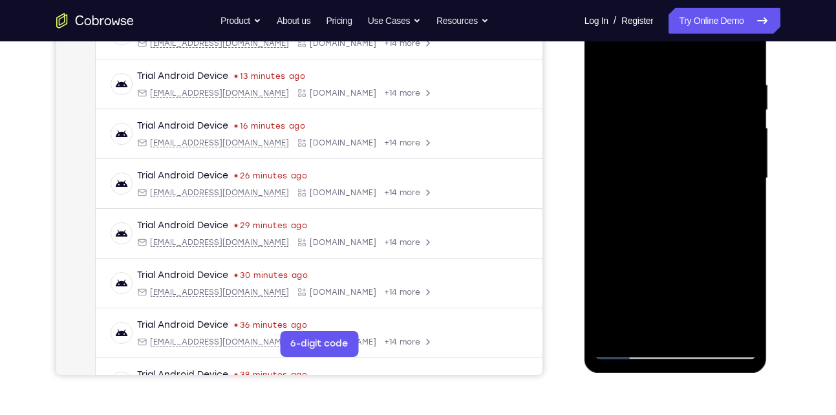
click at [723, 153] on div at bounding box center [675, 178] width 163 height 362
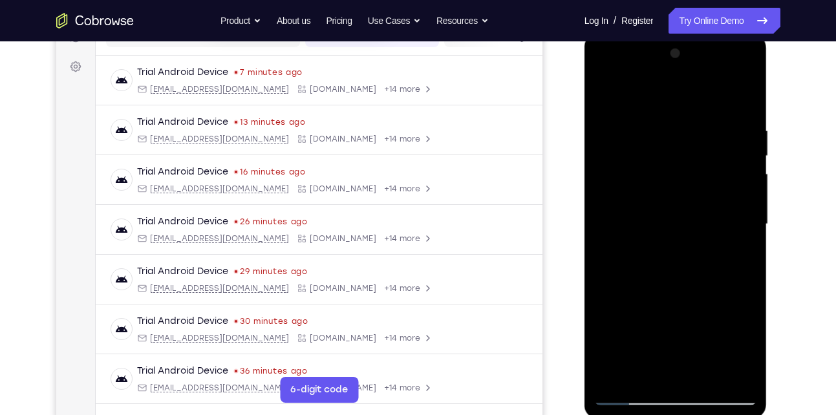
scroll to position [243, 0]
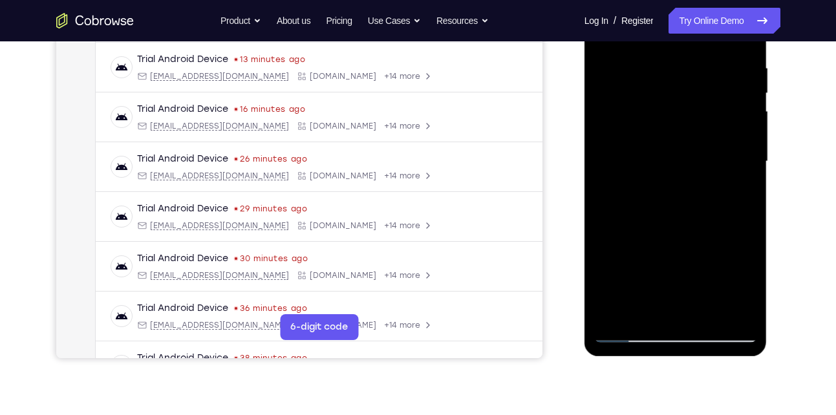
drag, startPoint x: 685, startPoint y: 156, endPoint x: 687, endPoint y: 243, distance: 86.7
click at [687, 243] on div at bounding box center [675, 162] width 163 height 362
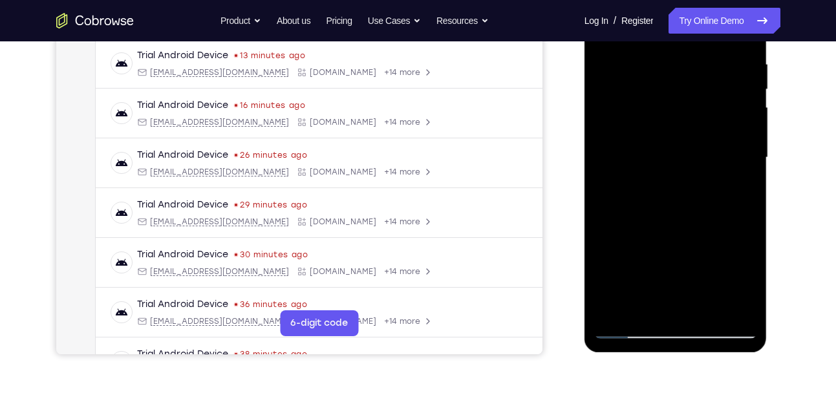
scroll to position [267, 0]
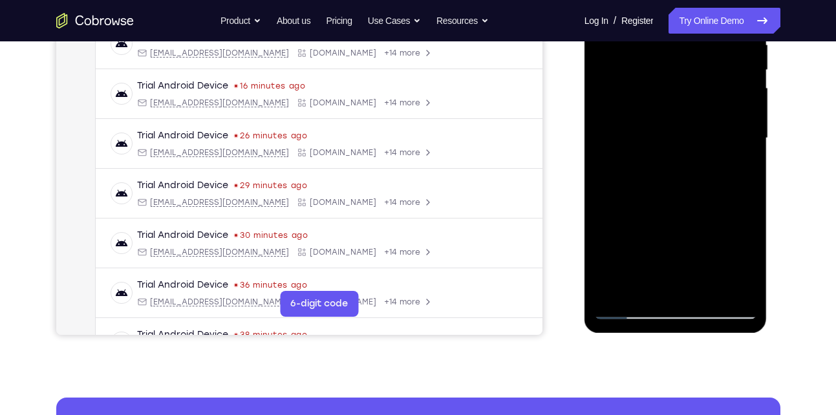
click at [734, 290] on div at bounding box center [675, 138] width 163 height 362
click at [667, 149] on div at bounding box center [675, 138] width 163 height 362
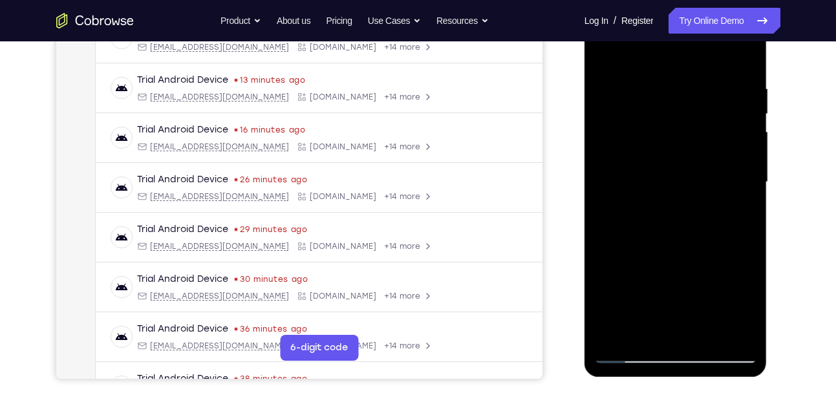
scroll to position [222, 0]
click at [680, 197] on div at bounding box center [675, 183] width 163 height 362
click at [612, 342] on div at bounding box center [675, 183] width 163 height 362
click at [614, 337] on div at bounding box center [675, 183] width 163 height 362
drag, startPoint x: 667, startPoint y: 110, endPoint x: 677, endPoint y: 97, distance: 16.2
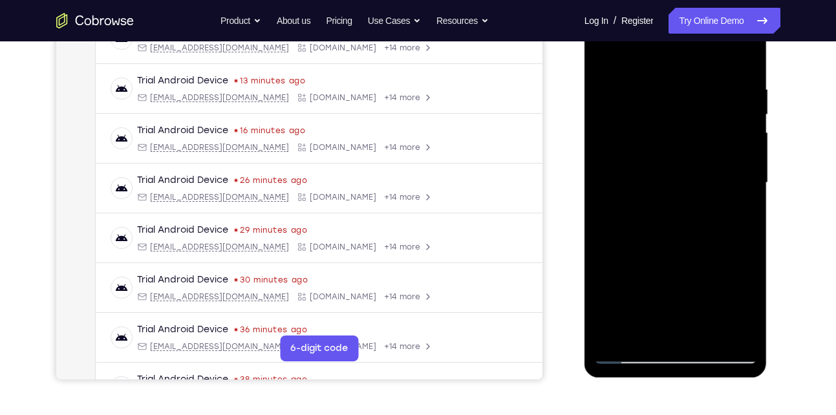
click at [677, 97] on div at bounding box center [675, 183] width 163 height 362
drag, startPoint x: 699, startPoint y: 256, endPoint x: 695, endPoint y: 162, distance: 93.2
click at [695, 162] on div at bounding box center [675, 183] width 163 height 362
drag, startPoint x: 692, startPoint y: 192, endPoint x: 698, endPoint y: 303, distance: 111.5
click at [698, 303] on div at bounding box center [675, 183] width 163 height 362
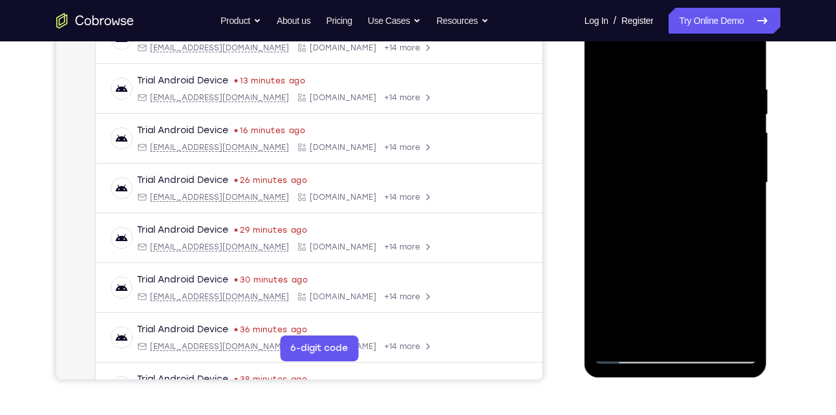
click at [606, 120] on div at bounding box center [675, 183] width 163 height 362
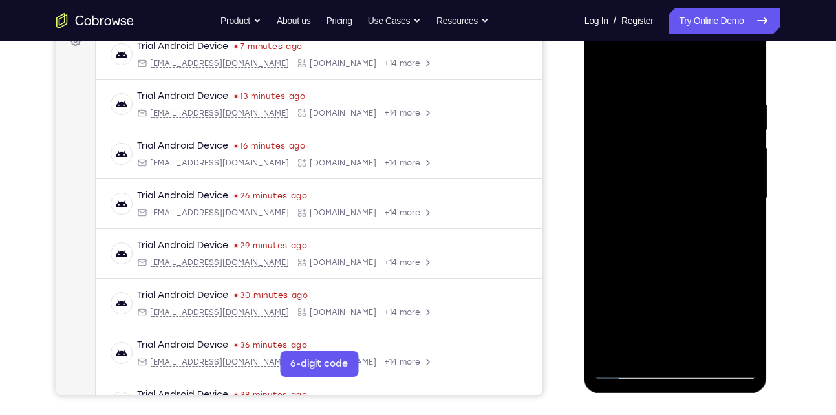
scroll to position [204, 0]
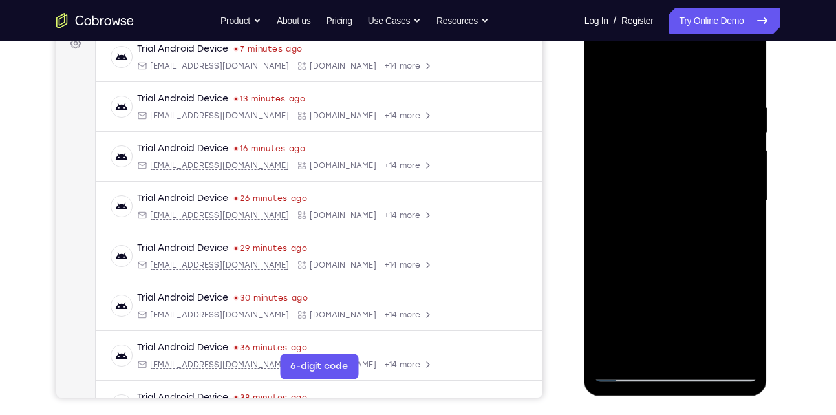
click at [697, 169] on div at bounding box center [675, 201] width 163 height 362
click at [683, 169] on div at bounding box center [675, 201] width 163 height 362
click at [682, 173] on div at bounding box center [675, 201] width 163 height 362
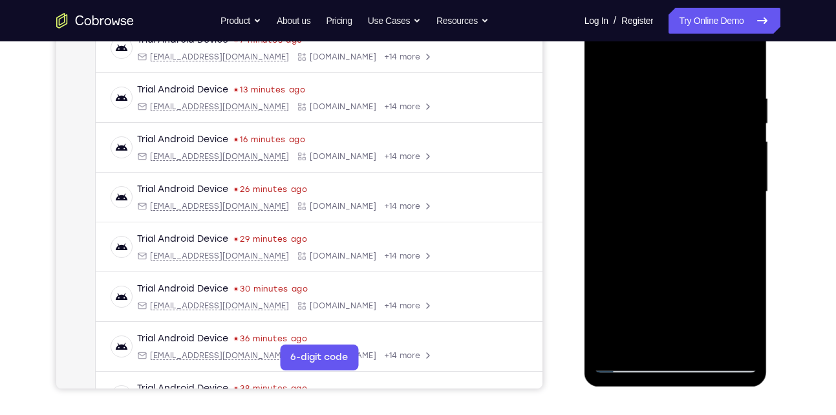
click at [675, 174] on div at bounding box center [675, 192] width 163 height 362
drag, startPoint x: 699, startPoint y: 237, endPoint x: 698, endPoint y: 157, distance: 80.2
click at [698, 157] on div at bounding box center [675, 192] width 163 height 362
click at [748, 253] on div at bounding box center [675, 192] width 163 height 362
click at [604, 228] on div at bounding box center [675, 192] width 163 height 362
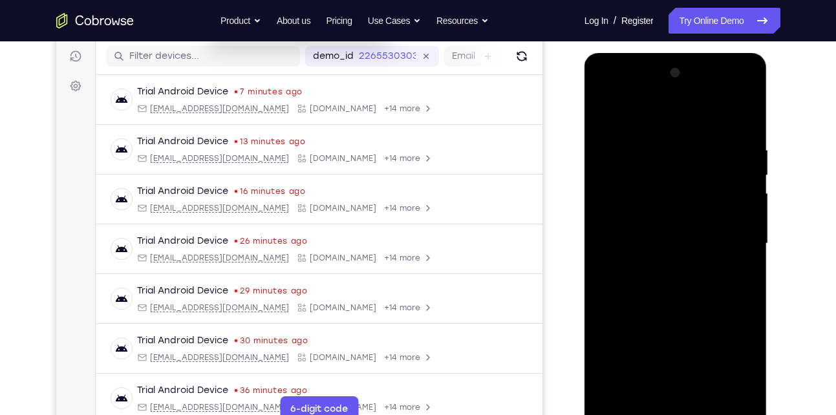
scroll to position [158, 0]
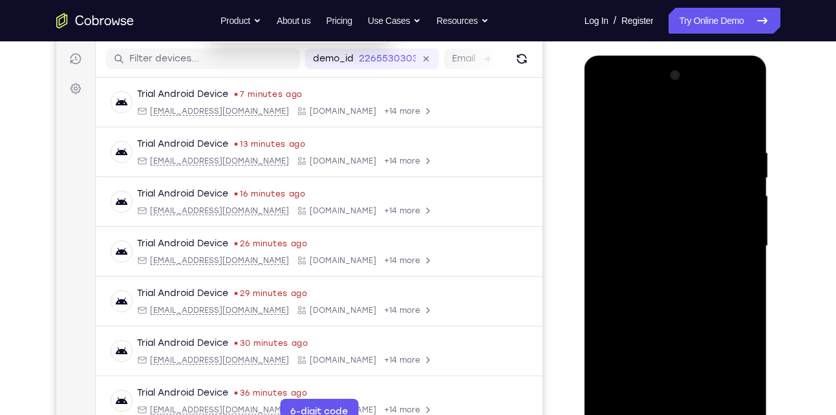
click at [681, 187] on div at bounding box center [675, 246] width 163 height 362
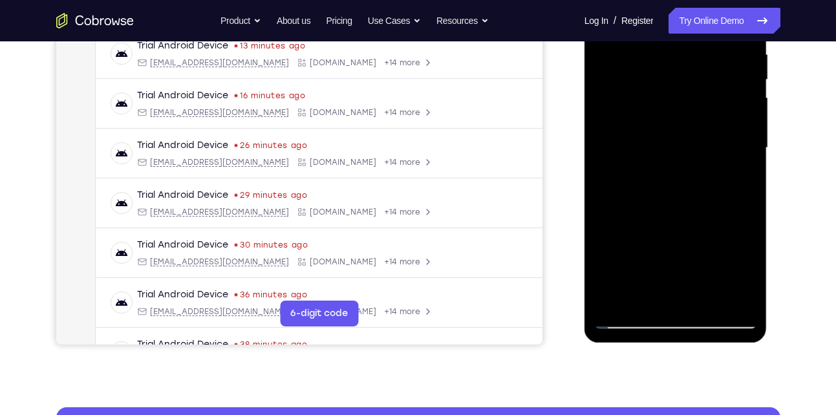
scroll to position [258, 0]
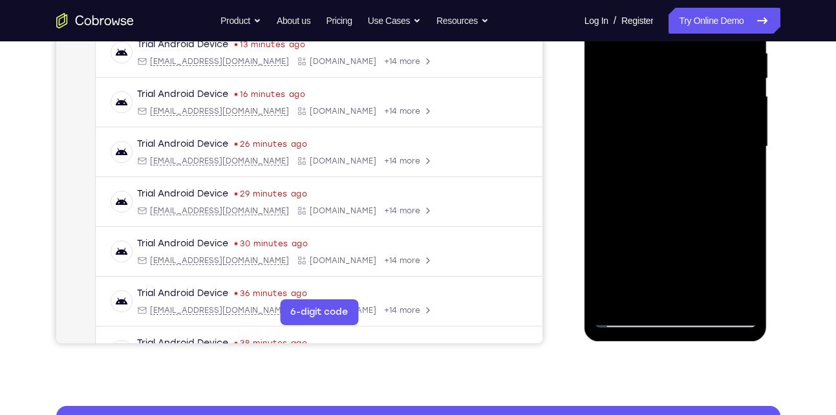
click at [612, 297] on div at bounding box center [675, 147] width 163 height 362
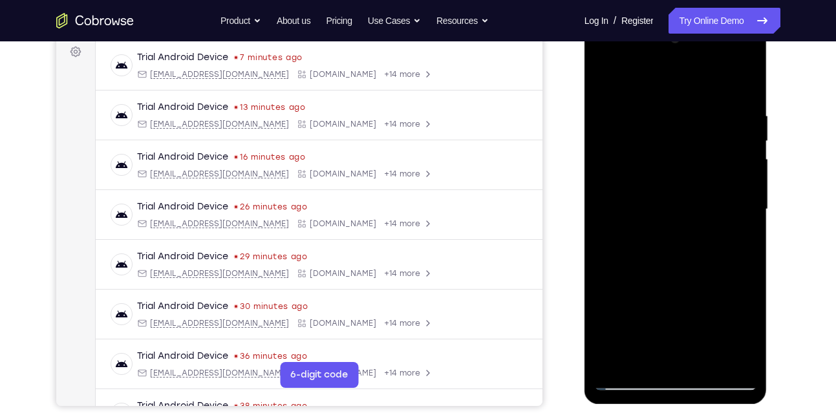
scroll to position [194, 0]
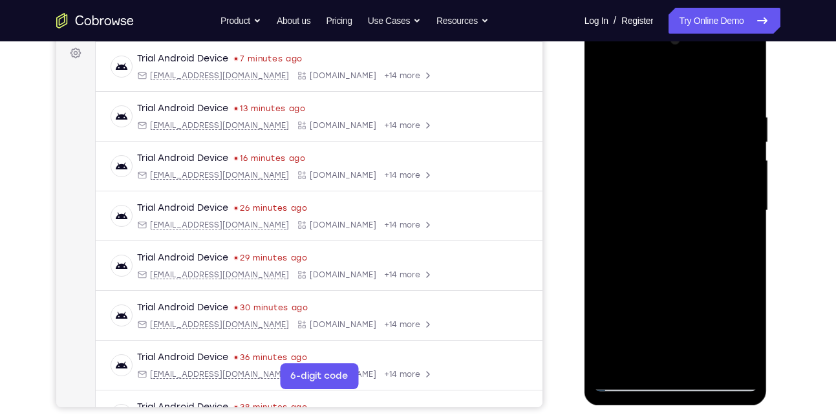
drag, startPoint x: 693, startPoint y: 128, endPoint x: 699, endPoint y: 316, distance: 188.3
click at [699, 316] on div at bounding box center [675, 211] width 163 height 362
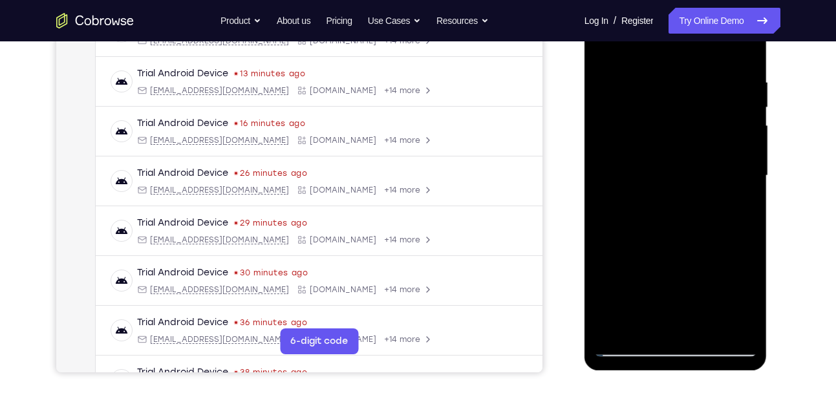
click at [649, 59] on div at bounding box center [675, 176] width 163 height 362
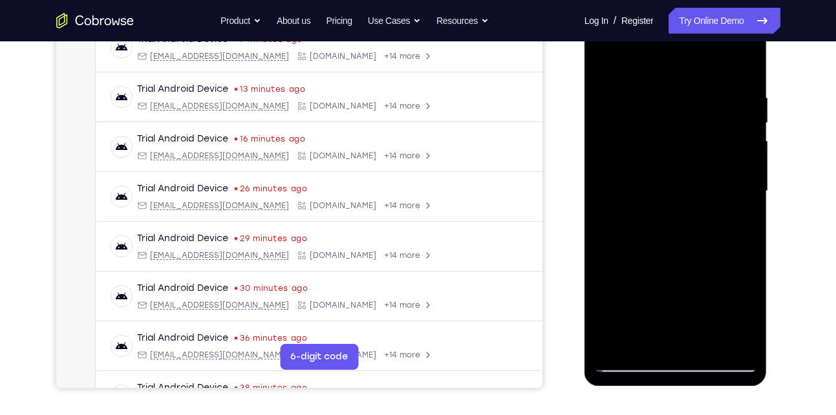
scroll to position [213, 0]
click at [733, 95] on div at bounding box center [675, 192] width 163 height 362
click at [744, 169] on div at bounding box center [675, 192] width 163 height 362
click at [742, 121] on div at bounding box center [675, 192] width 163 height 362
click at [729, 335] on div at bounding box center [675, 192] width 163 height 362
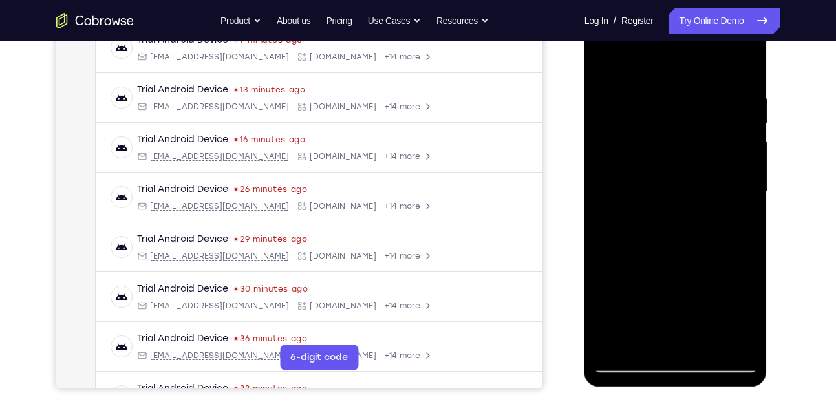
click at [732, 207] on div at bounding box center [675, 192] width 163 height 362
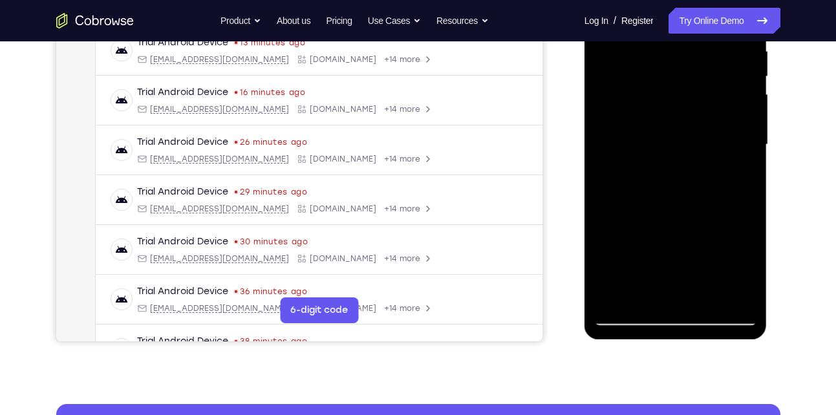
scroll to position [192, 0]
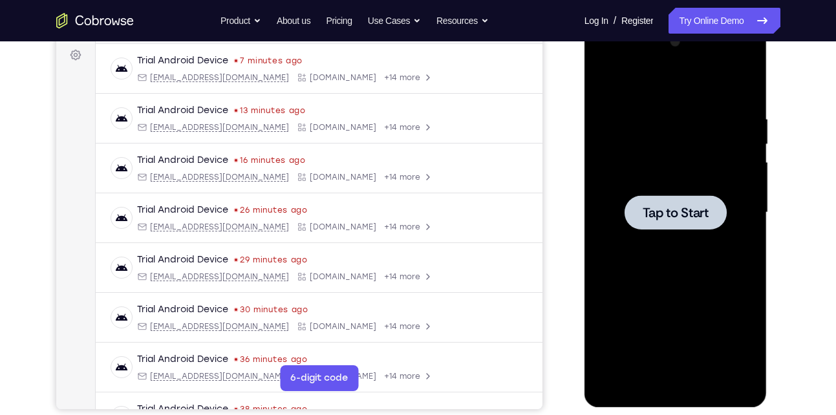
click at [693, 228] on div at bounding box center [676, 212] width 102 height 34
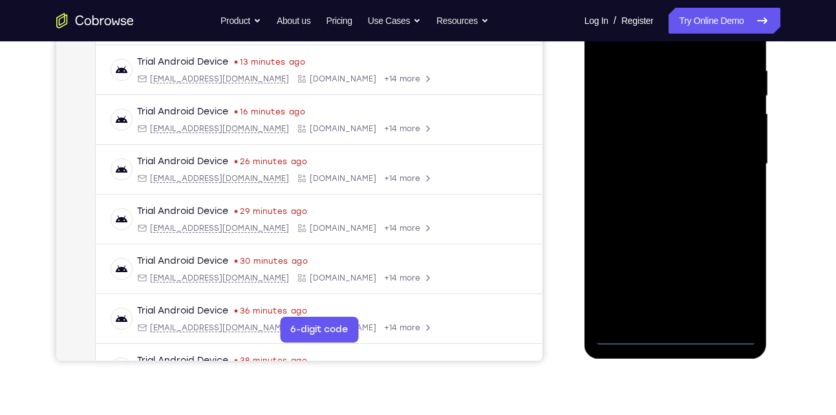
scroll to position [228, 0]
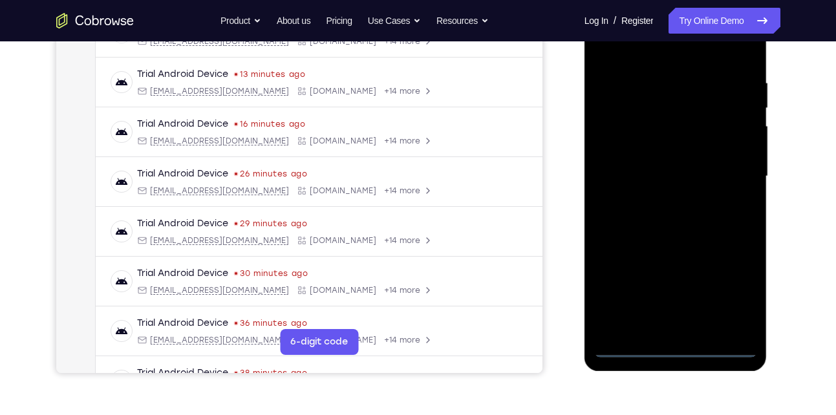
click at [673, 345] on div at bounding box center [675, 176] width 163 height 362
click at [734, 296] on div at bounding box center [675, 176] width 163 height 362
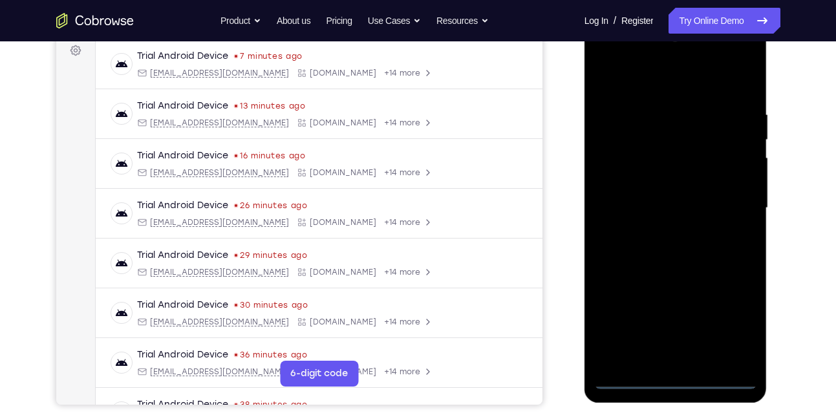
scroll to position [181, 0]
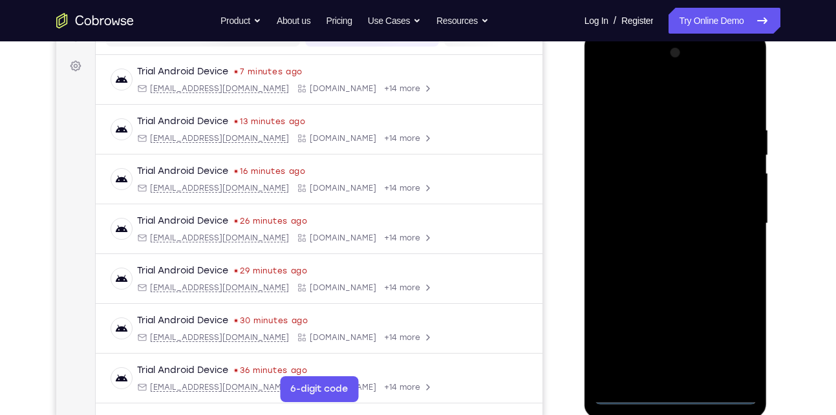
click at [670, 107] on div at bounding box center [675, 224] width 163 height 362
click at [732, 213] on div at bounding box center [675, 224] width 163 height 362
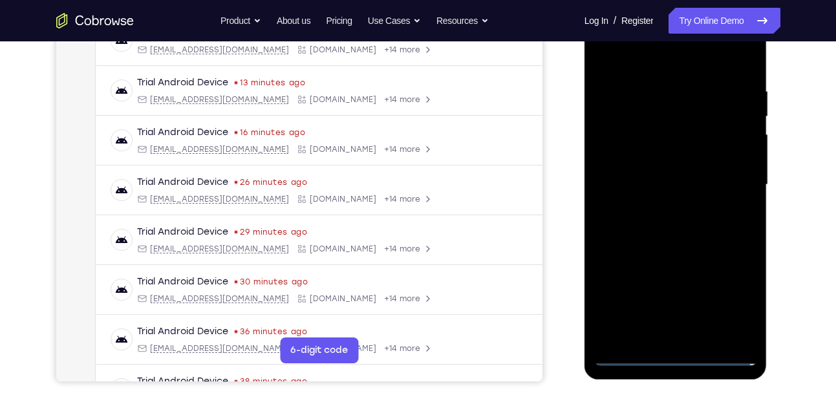
click at [686, 336] on div at bounding box center [675, 185] width 163 height 362
click at [710, 168] on div at bounding box center [675, 185] width 163 height 362
click at [702, 181] on div at bounding box center [675, 185] width 163 height 362
click at [662, 224] on div at bounding box center [675, 185] width 163 height 362
click at [660, 224] on div at bounding box center [675, 185] width 163 height 362
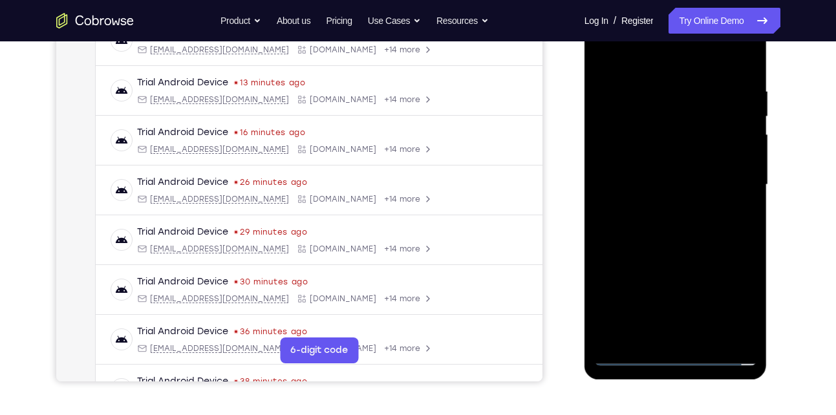
click at [660, 224] on div at bounding box center [675, 185] width 163 height 362
click at [692, 222] on div at bounding box center [675, 185] width 163 height 362
click at [739, 81] on div at bounding box center [675, 185] width 163 height 362
drag, startPoint x: 678, startPoint y: 73, endPoint x: 672, endPoint y: 14, distance: 59.2
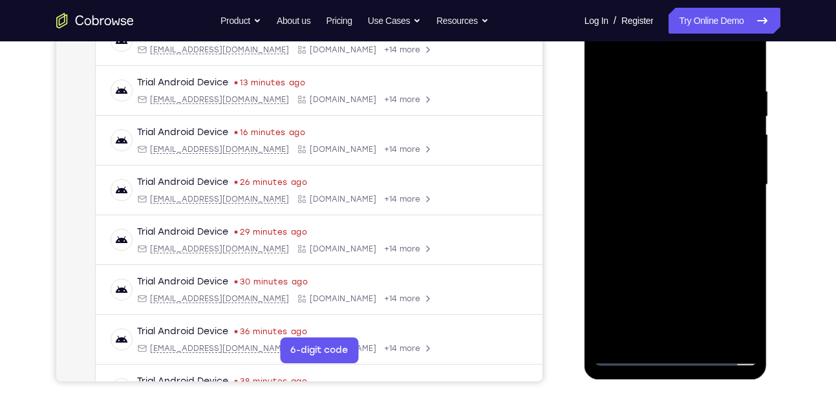
click at [672, 14] on div at bounding box center [675, 185] width 163 height 362
drag, startPoint x: 666, startPoint y: 110, endPoint x: 670, endPoint y: 358, distance: 247.8
click at [670, 358] on div at bounding box center [675, 185] width 163 height 362
click at [745, 83] on div at bounding box center [675, 185] width 163 height 362
drag, startPoint x: 683, startPoint y: 104, endPoint x: 697, endPoint y: 296, distance: 192.6
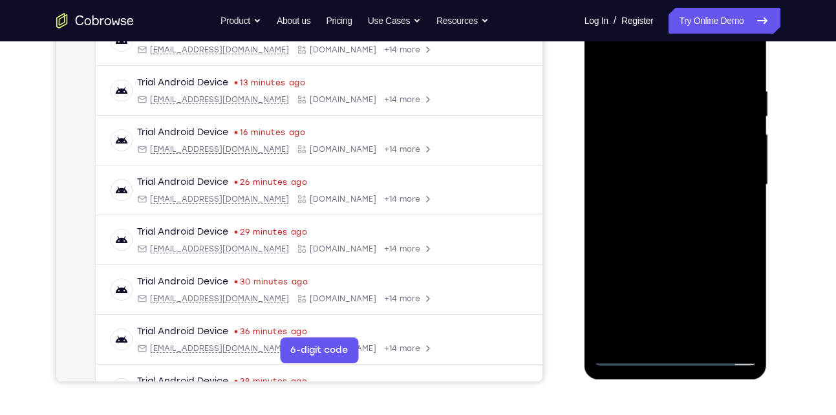
click at [697, 296] on div at bounding box center [675, 185] width 163 height 362
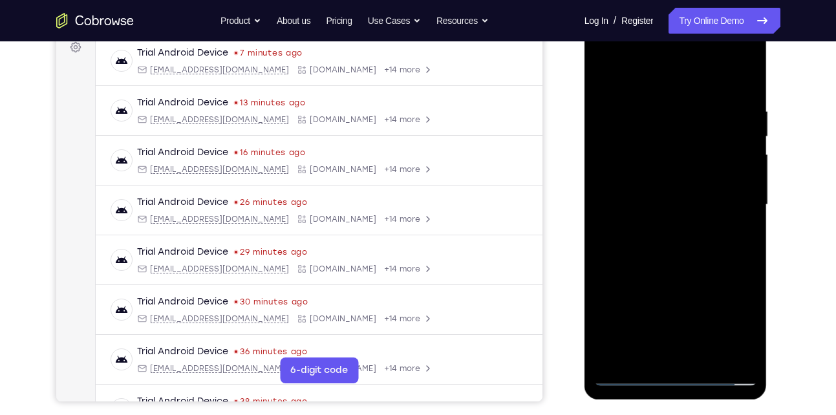
scroll to position [198, 0]
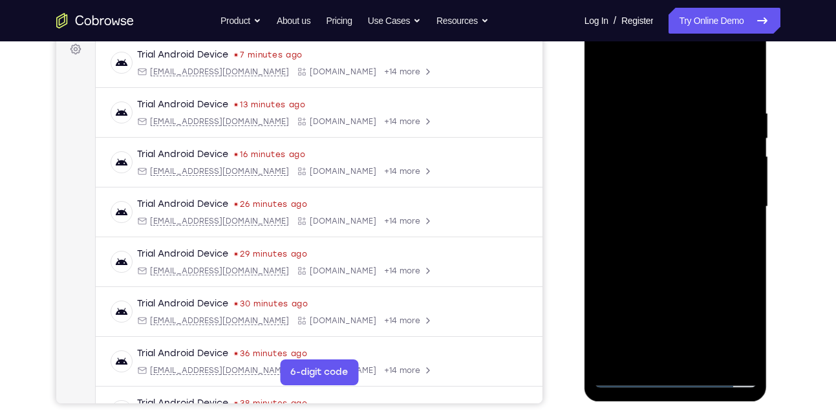
drag, startPoint x: 682, startPoint y: 95, endPoint x: 679, endPoint y: 41, distance: 53.8
click at [679, 41] on div at bounding box center [675, 207] width 163 height 362
drag, startPoint x: 672, startPoint y: 146, endPoint x: 679, endPoint y: 290, distance: 145.1
click at [679, 290] on div at bounding box center [675, 207] width 163 height 362
click at [709, 265] on div at bounding box center [675, 207] width 163 height 362
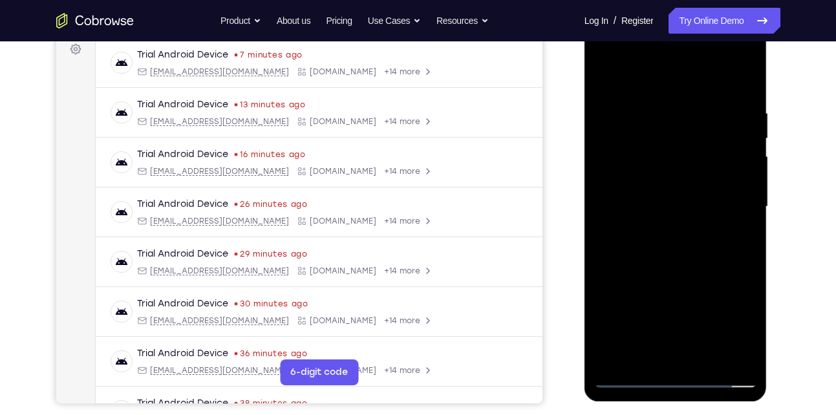
drag, startPoint x: 689, startPoint y: 166, endPoint x: 688, endPoint y: 231, distance: 65.3
click at [688, 231] on div at bounding box center [675, 207] width 163 height 362
click at [662, 110] on div at bounding box center [675, 207] width 163 height 362
drag, startPoint x: 666, startPoint y: 85, endPoint x: 644, endPoint y: 41, distance: 49.8
click at [644, 41] on div at bounding box center [675, 207] width 163 height 362
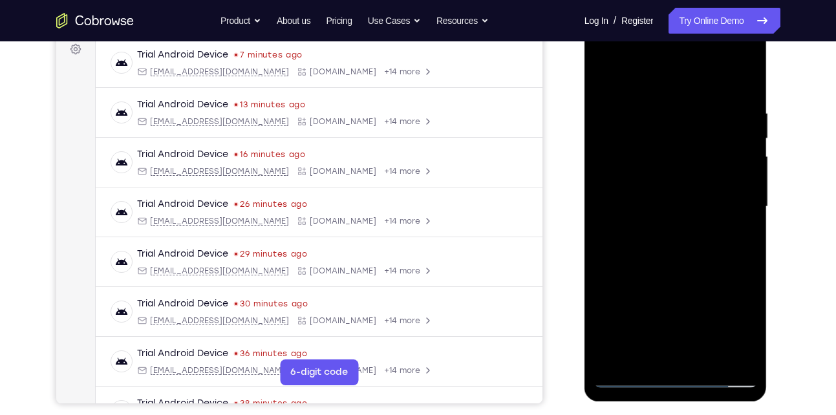
click at [611, 80] on div at bounding box center [675, 207] width 163 height 362
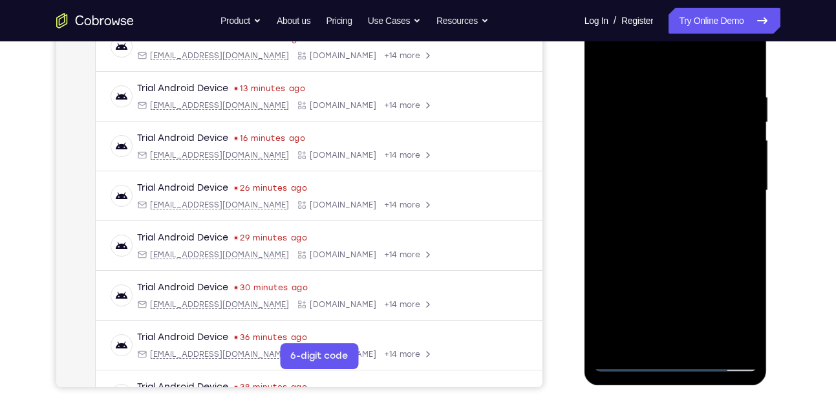
scroll to position [215, 0]
click at [732, 169] on div at bounding box center [675, 190] width 163 height 362
drag, startPoint x: 690, startPoint y: 276, endPoint x: 668, endPoint y: 125, distance: 152.3
click at [668, 125] on div at bounding box center [675, 190] width 163 height 362
drag, startPoint x: 687, startPoint y: 267, endPoint x: 675, endPoint y: 140, distance: 128.0
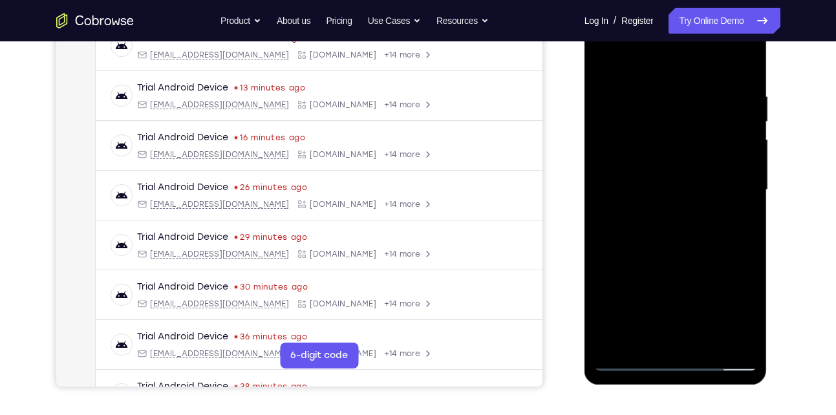
click at [675, 140] on div at bounding box center [675, 190] width 163 height 362
click at [615, 340] on div at bounding box center [675, 190] width 163 height 362
drag, startPoint x: 702, startPoint y: 268, endPoint x: 692, endPoint y: 155, distance: 113.6
click at [692, 155] on div at bounding box center [675, 190] width 163 height 362
drag, startPoint x: 692, startPoint y: 155, endPoint x: 696, endPoint y: 259, distance: 104.2
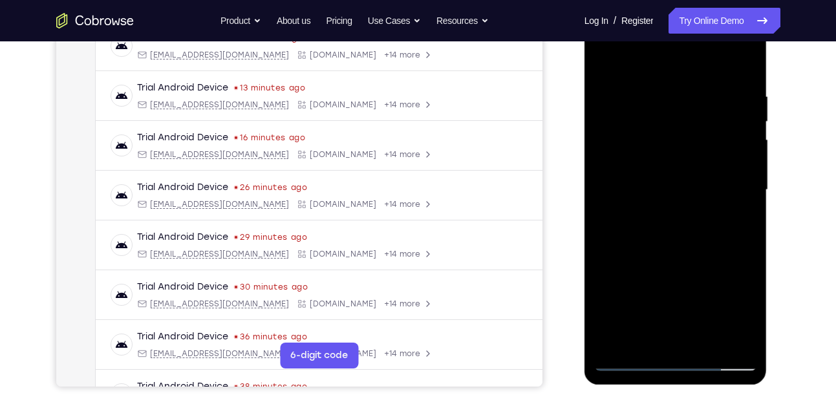
click at [696, 259] on div at bounding box center [675, 190] width 163 height 362
drag, startPoint x: 719, startPoint y: 266, endPoint x: 689, endPoint y: 93, distance: 175.3
click at [689, 93] on div at bounding box center [675, 190] width 163 height 362
drag, startPoint x: 708, startPoint y: 248, endPoint x: 692, endPoint y: 114, distance: 134.9
click at [692, 114] on div at bounding box center [675, 190] width 163 height 362
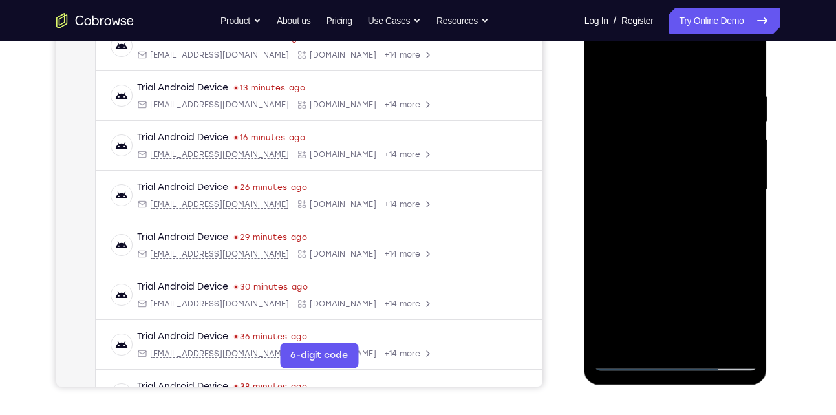
click at [604, 237] on div at bounding box center [675, 190] width 163 height 362
drag, startPoint x: 656, startPoint y: 180, endPoint x: 666, endPoint y: 380, distance: 200.8
click at [666, 380] on div at bounding box center [676, 192] width 183 height 386
drag, startPoint x: 682, startPoint y: 119, endPoint x: 693, endPoint y: 258, distance: 139.6
click at [693, 258] on div at bounding box center [675, 190] width 163 height 362
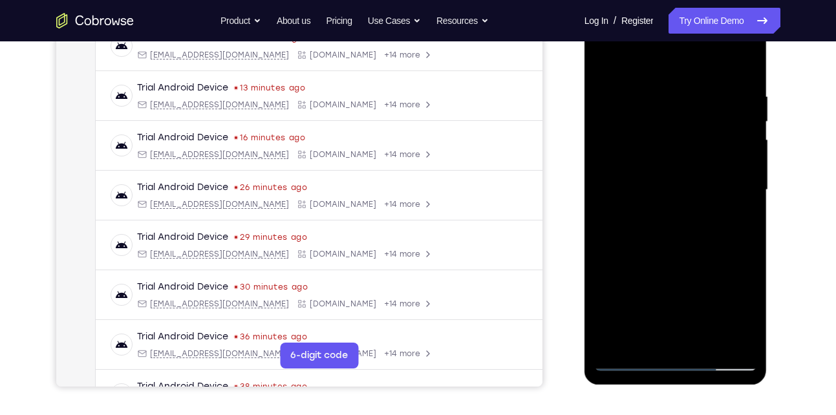
click at [689, 126] on div at bounding box center [675, 190] width 163 height 362
click at [730, 240] on div at bounding box center [675, 190] width 163 height 362
click at [646, 114] on div at bounding box center [675, 190] width 163 height 362
click at [607, 57] on div at bounding box center [675, 190] width 163 height 362
click at [726, 121] on div at bounding box center [675, 190] width 163 height 362
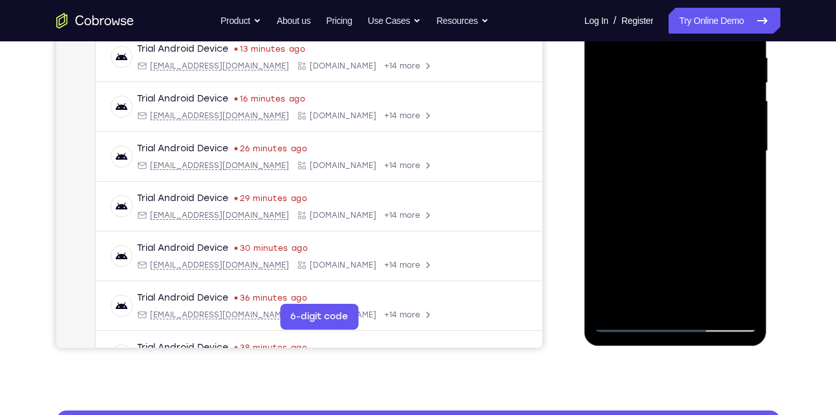
scroll to position [255, 0]
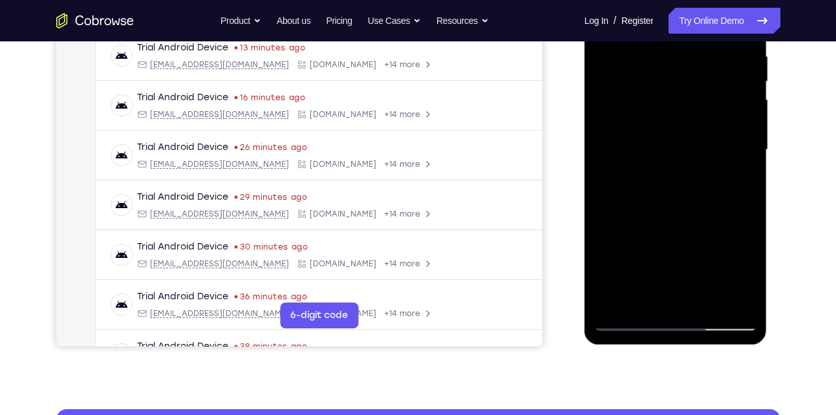
click at [731, 301] on div at bounding box center [675, 150] width 163 height 362
click at [705, 301] on div at bounding box center [675, 150] width 163 height 362
click at [661, 216] on div at bounding box center [675, 150] width 163 height 362
click at [629, 323] on div at bounding box center [675, 150] width 163 height 362
click at [683, 163] on div at bounding box center [675, 150] width 163 height 362
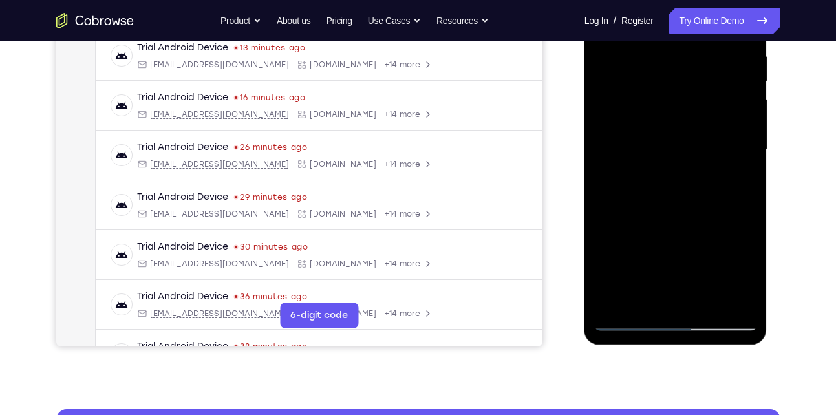
scroll to position [177, 0]
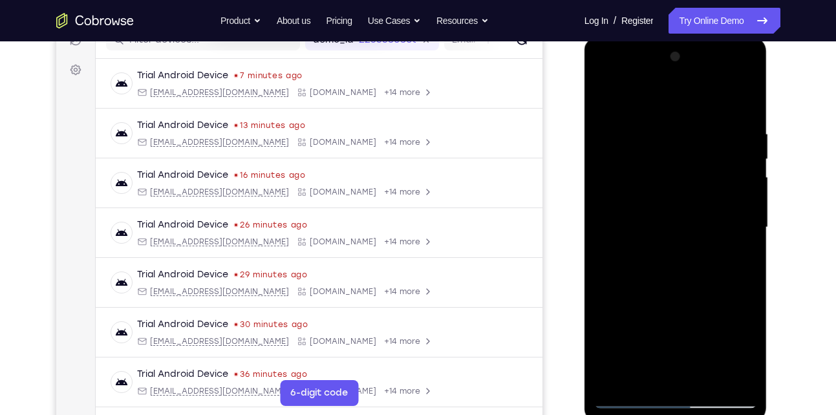
click at [653, 115] on div at bounding box center [675, 228] width 163 height 362
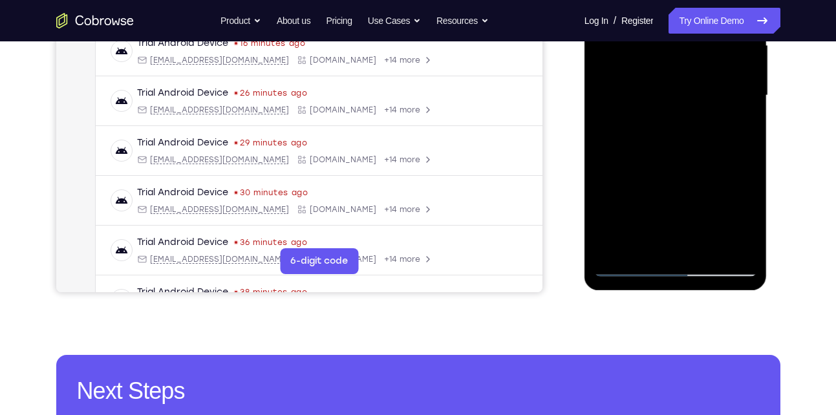
click at [631, 264] on div at bounding box center [675, 96] width 163 height 362
drag, startPoint x: 668, startPoint y: 213, endPoint x: 651, endPoint y: 89, distance: 125.4
click at [651, 89] on div at bounding box center [675, 96] width 163 height 362
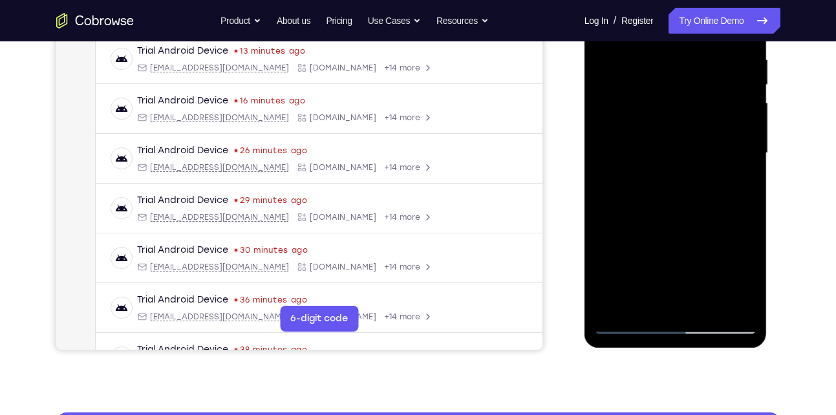
scroll to position [250, 0]
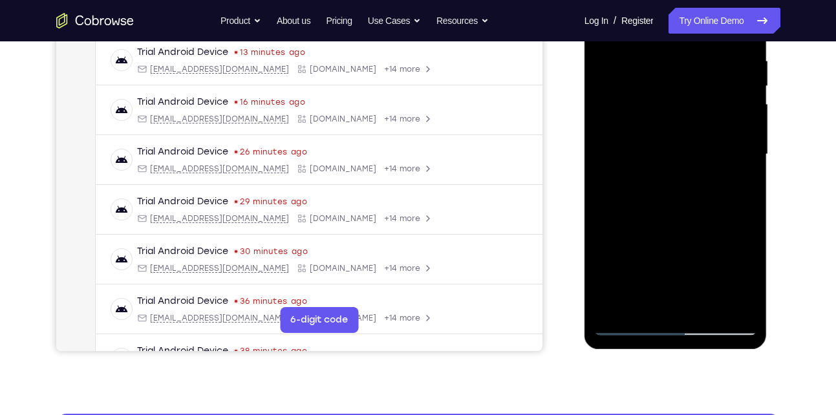
drag, startPoint x: 651, startPoint y: 109, endPoint x: 660, endPoint y: 201, distance: 92.4
click at [660, 201] on div at bounding box center [675, 154] width 163 height 362
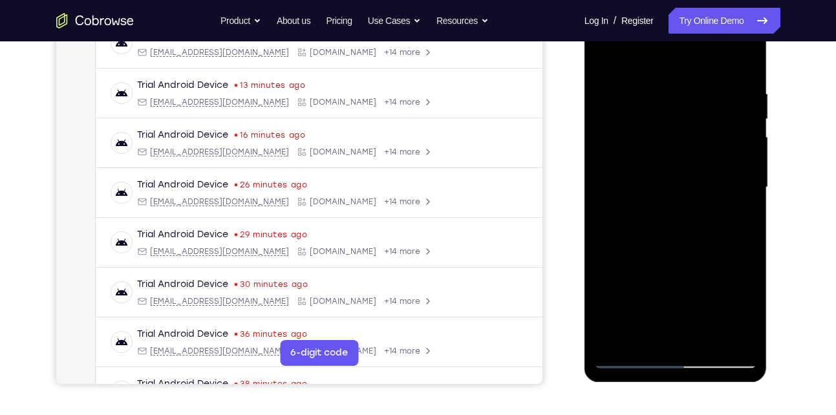
scroll to position [238, 0]
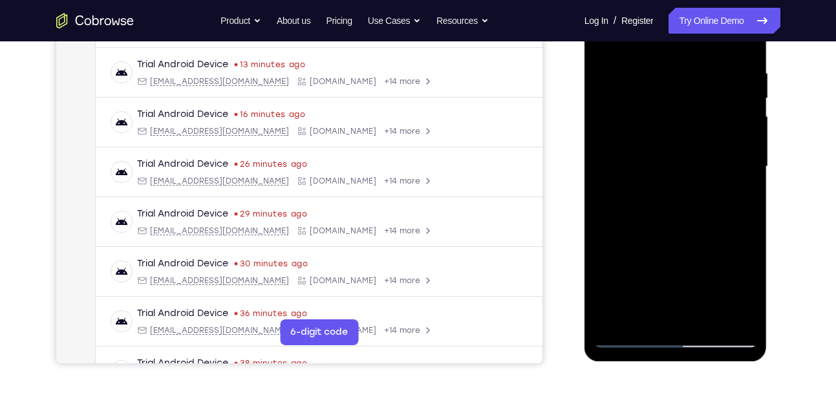
drag, startPoint x: 660, startPoint y: 213, endPoint x: 659, endPoint y: 135, distance: 77.6
click at [659, 135] on div at bounding box center [675, 167] width 163 height 362
click at [613, 271] on div at bounding box center [675, 167] width 163 height 362
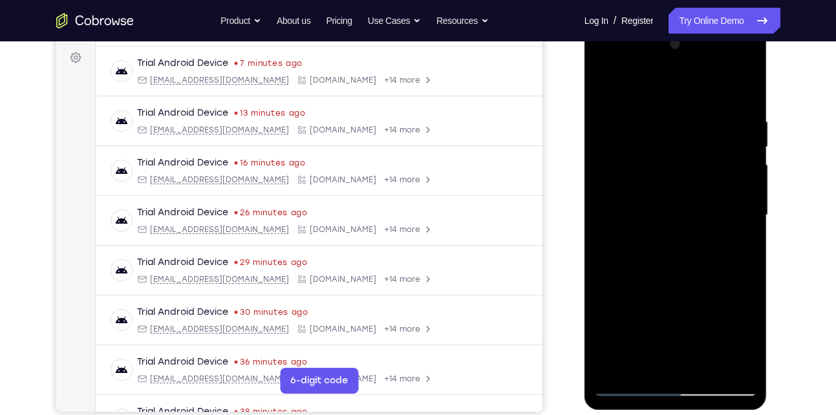
scroll to position [182, 0]
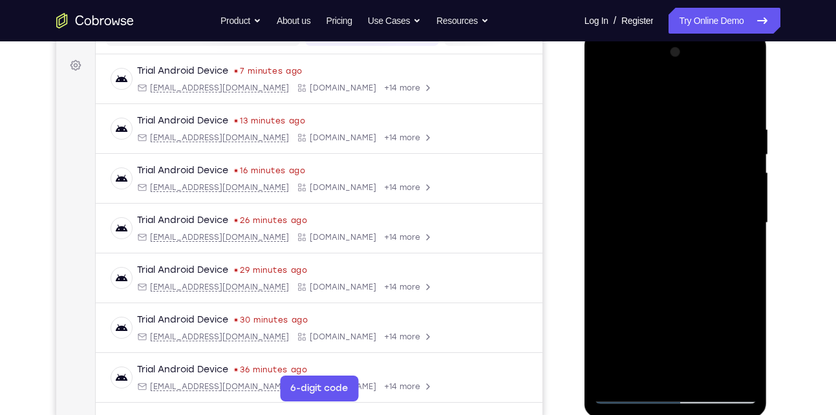
drag, startPoint x: 658, startPoint y: 131, endPoint x: 676, endPoint y: 261, distance: 130.6
click at [676, 261] on div at bounding box center [675, 223] width 163 height 362
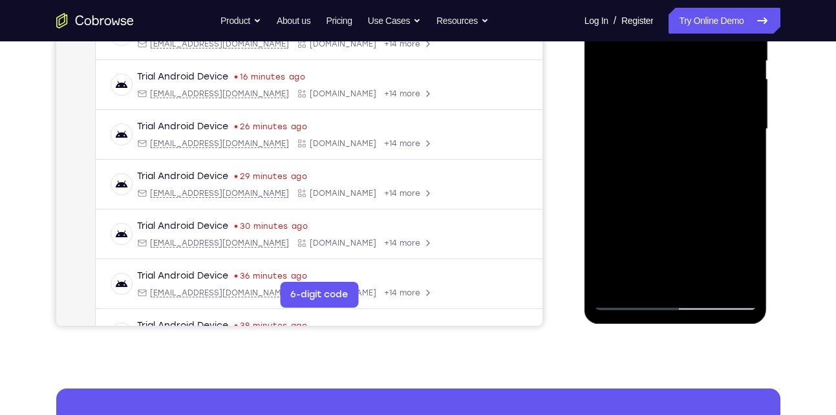
scroll to position [276, 0]
click at [645, 290] on div at bounding box center [675, 129] width 163 height 362
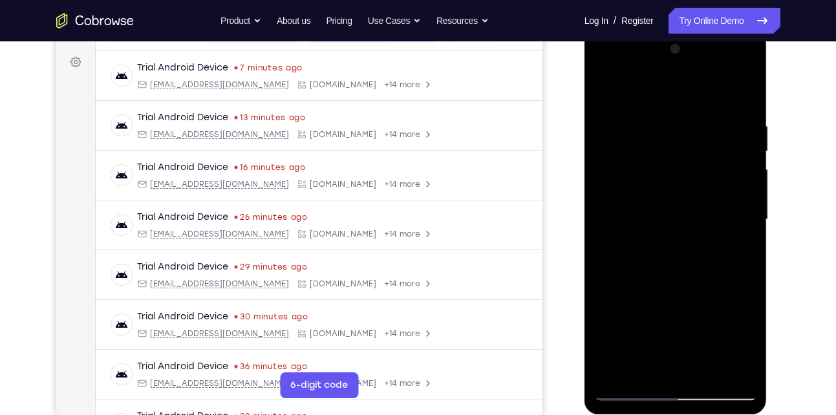
scroll to position [184, 0]
click at [666, 93] on div at bounding box center [675, 220] width 163 height 362
click at [647, 113] on div at bounding box center [675, 220] width 163 height 362
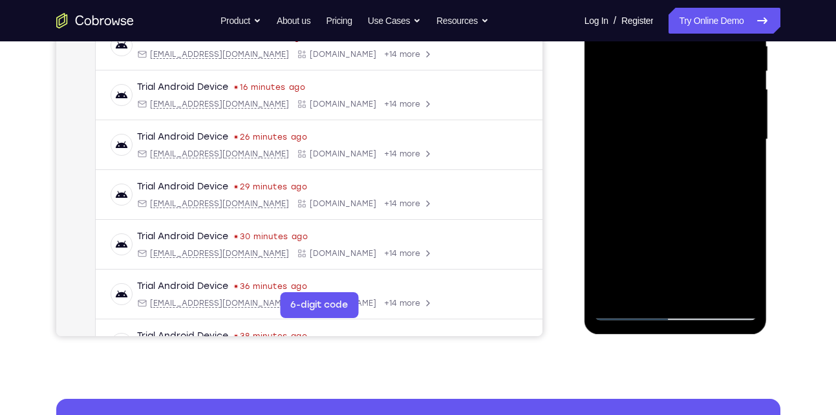
click at [733, 287] on div at bounding box center [675, 140] width 163 height 362
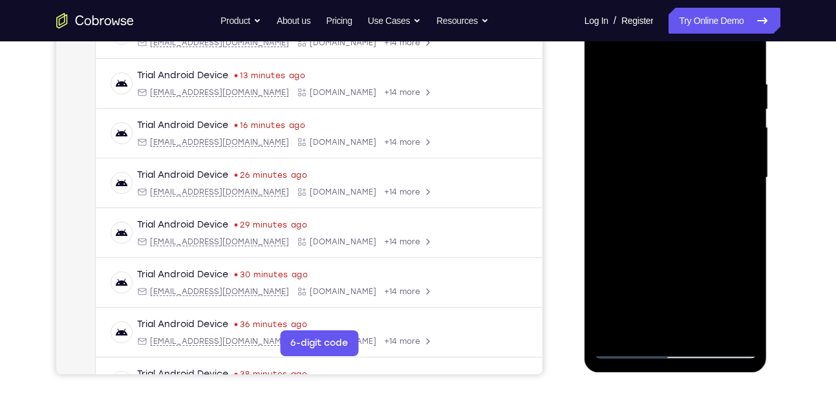
scroll to position [226, 0]
click at [672, 191] on div at bounding box center [675, 178] width 163 height 362
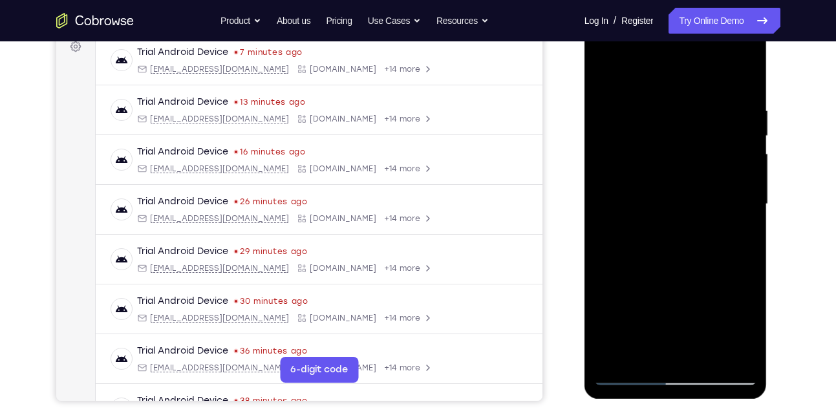
click at [666, 95] on div at bounding box center [675, 204] width 163 height 362
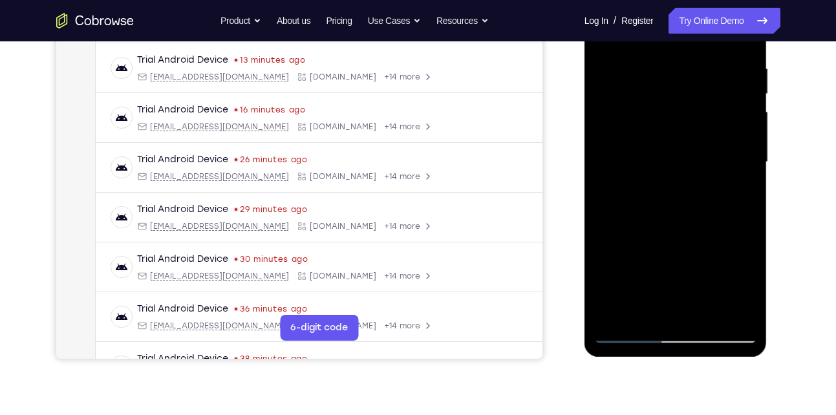
scroll to position [243, 0]
click at [631, 331] on div at bounding box center [675, 162] width 163 height 362
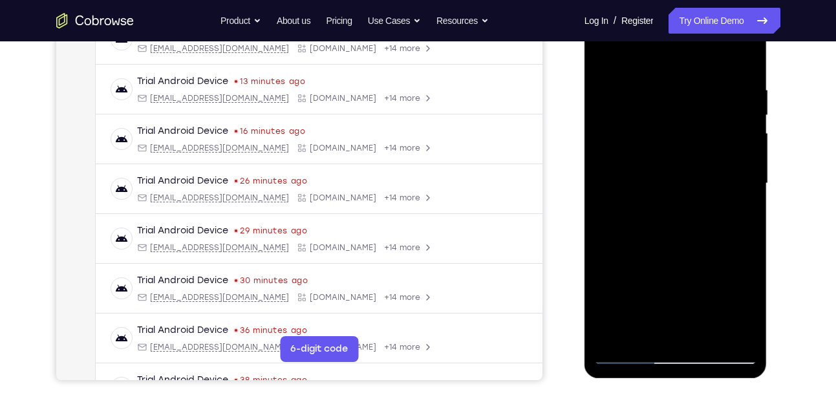
scroll to position [221, 0]
click at [632, 356] on div at bounding box center [675, 184] width 163 height 362
click at [619, 337] on div at bounding box center [675, 184] width 163 height 362
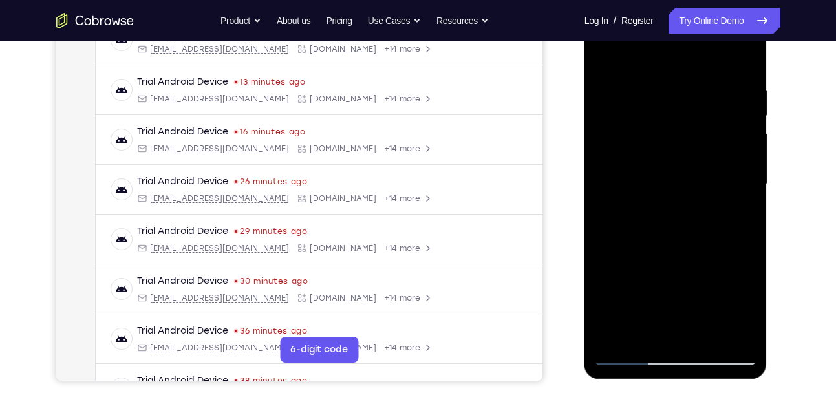
drag, startPoint x: 668, startPoint y: 113, endPoint x: 679, endPoint y: 335, distance: 222.8
click at [679, 335] on div at bounding box center [675, 184] width 163 height 362
click at [664, 91] on div at bounding box center [675, 184] width 163 height 362
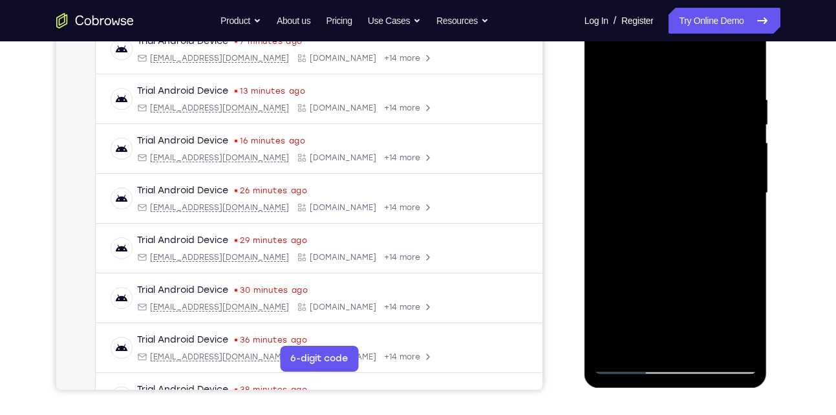
scroll to position [211, 0]
click at [743, 169] on div at bounding box center [675, 194] width 163 height 362
click at [747, 157] on div at bounding box center [675, 194] width 163 height 362
click at [607, 72] on div at bounding box center [675, 194] width 163 height 362
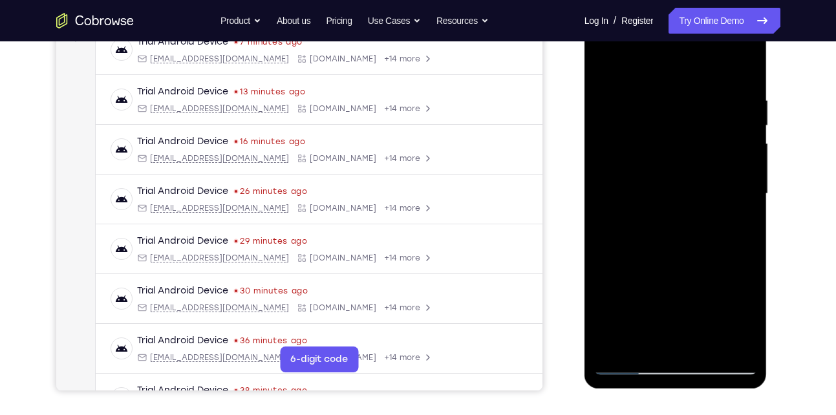
click at [678, 109] on div at bounding box center [675, 194] width 163 height 362
click at [655, 347] on div at bounding box center [675, 194] width 163 height 362
click at [658, 112] on div at bounding box center [675, 194] width 163 height 362
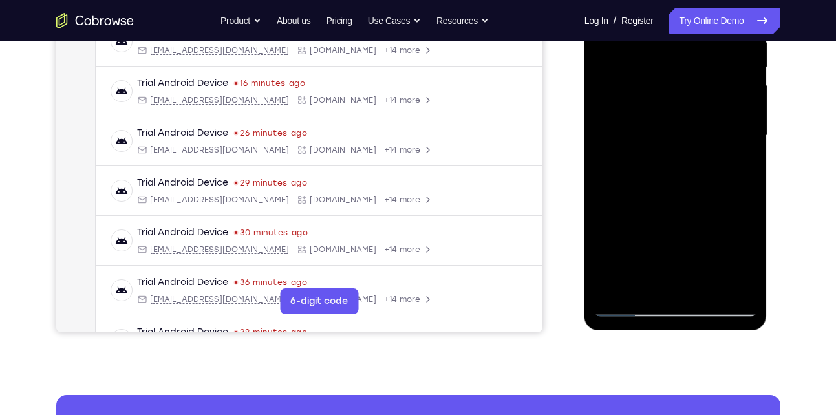
click at [624, 225] on div at bounding box center [675, 136] width 163 height 362
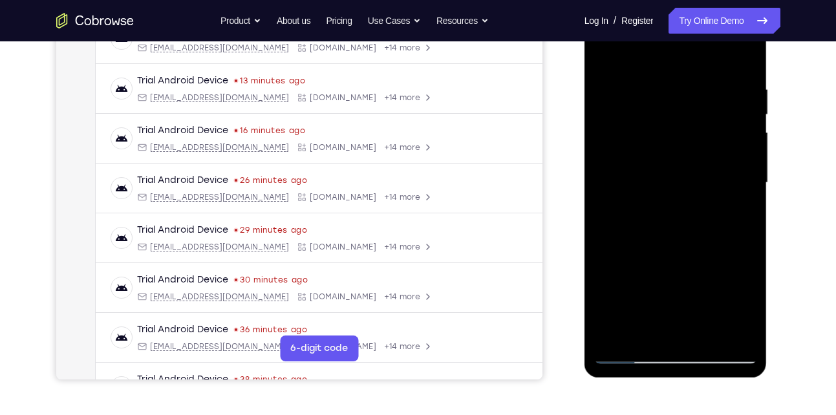
scroll to position [219, 0]
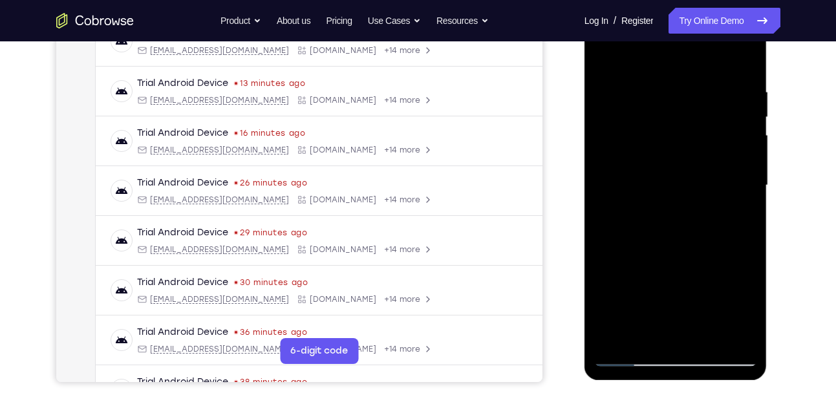
click at [674, 95] on div at bounding box center [675, 186] width 163 height 362
click at [650, 223] on div at bounding box center [675, 186] width 163 height 362
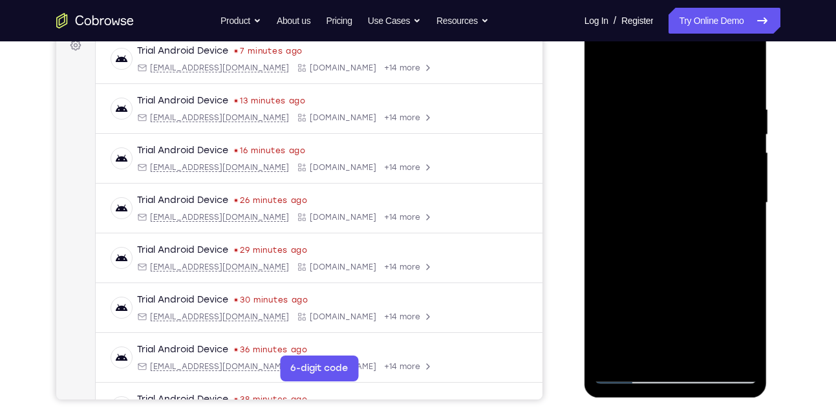
scroll to position [201, 0]
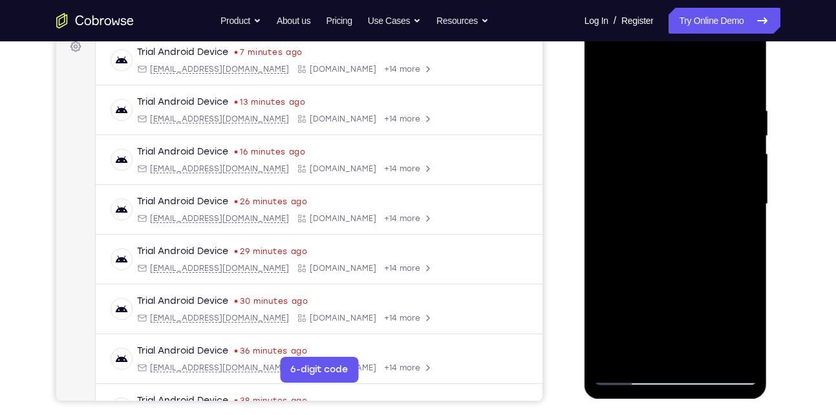
click at [607, 71] on div at bounding box center [675, 204] width 163 height 362
click at [614, 109] on div at bounding box center [675, 204] width 163 height 362
click at [724, 353] on div at bounding box center [675, 204] width 163 height 362
click at [725, 270] on div at bounding box center [675, 204] width 163 height 362
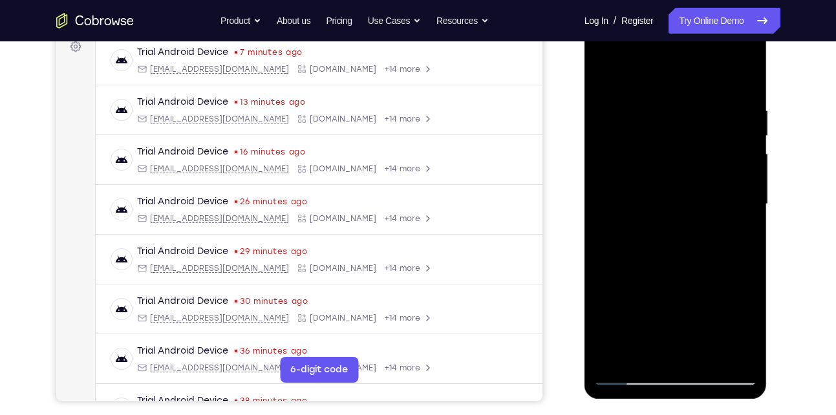
click at [743, 75] on div at bounding box center [675, 204] width 163 height 362
click at [710, 351] on div at bounding box center [675, 204] width 163 height 362
click at [674, 275] on div at bounding box center [675, 204] width 163 height 362
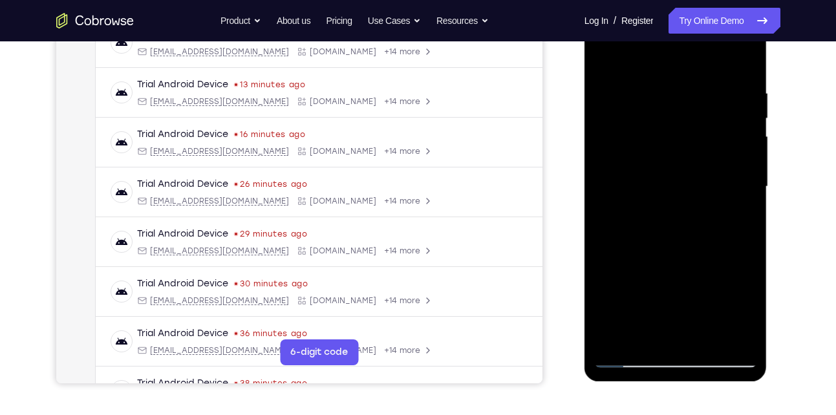
click at [664, 334] on div at bounding box center [675, 187] width 163 height 362
click at [644, 334] on div at bounding box center [675, 187] width 163 height 362
click at [706, 261] on div at bounding box center [675, 187] width 163 height 362
click at [610, 61] on div at bounding box center [675, 187] width 163 height 362
click at [650, 196] on div at bounding box center [675, 187] width 163 height 362
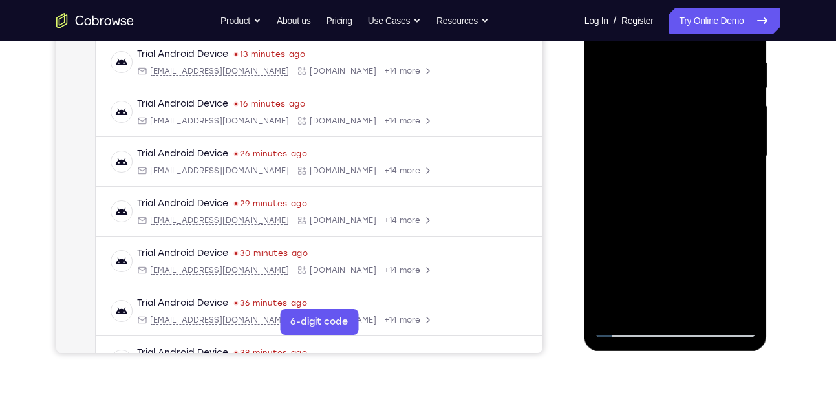
scroll to position [250, 0]
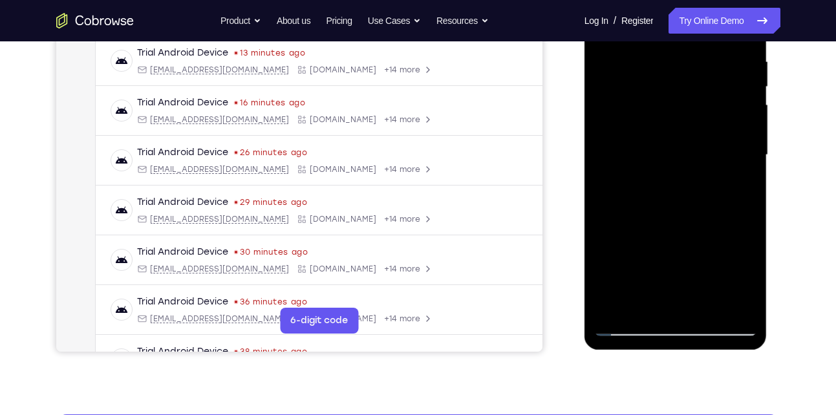
click at [657, 292] on div at bounding box center [675, 155] width 163 height 362
click at [651, 300] on div at bounding box center [675, 155] width 163 height 362
click at [745, 288] on div at bounding box center [675, 155] width 163 height 362
click at [638, 301] on div at bounding box center [675, 155] width 163 height 362
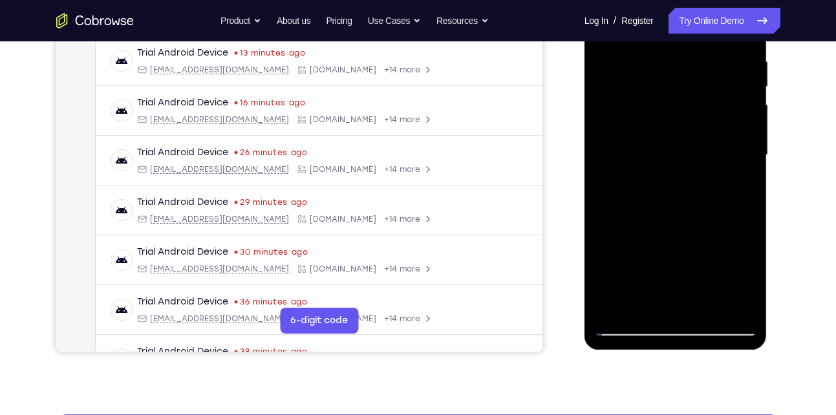
click at [603, 222] on div at bounding box center [675, 155] width 163 height 362
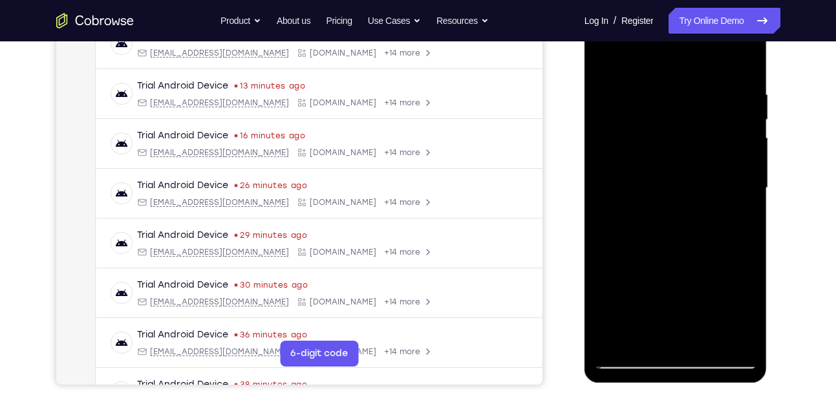
click at [608, 62] on div at bounding box center [675, 188] width 163 height 362
drag, startPoint x: 635, startPoint y: 95, endPoint x: 667, endPoint y: 322, distance: 228.7
click at [667, 322] on div at bounding box center [675, 188] width 163 height 362
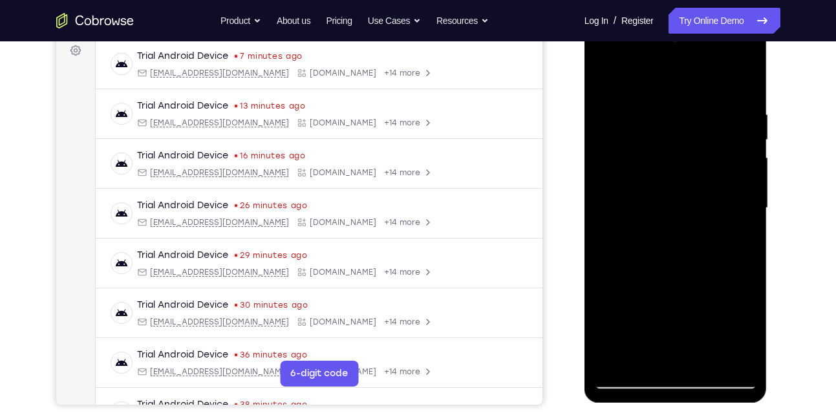
scroll to position [196, 0]
click at [655, 107] on div at bounding box center [675, 209] width 163 height 362
click at [741, 79] on div at bounding box center [675, 209] width 163 height 362
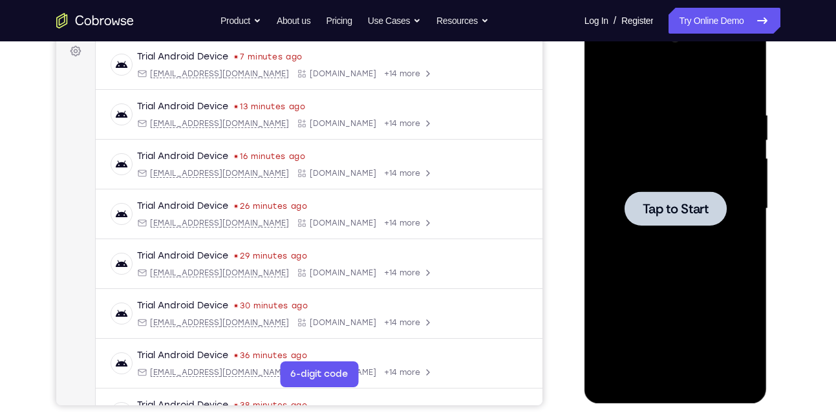
click at [684, 180] on div at bounding box center [675, 209] width 163 height 362
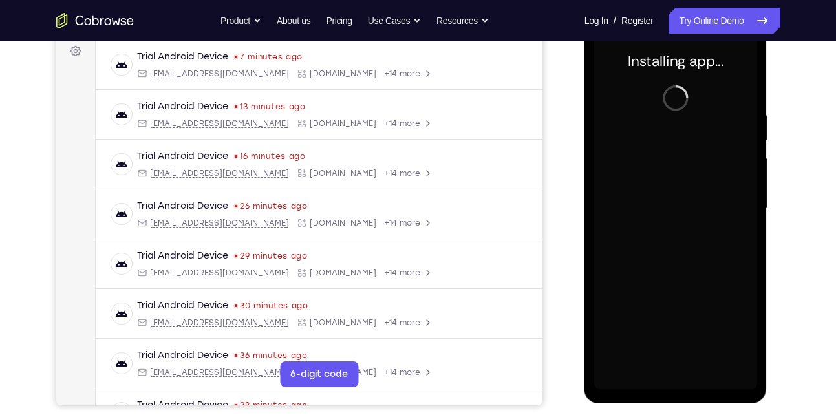
scroll to position [232, 0]
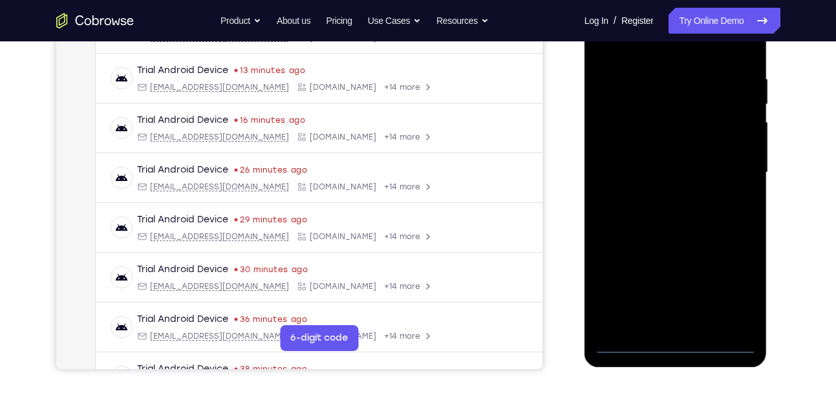
click at [673, 344] on div at bounding box center [675, 173] width 163 height 362
click at [732, 299] on div at bounding box center [675, 173] width 163 height 362
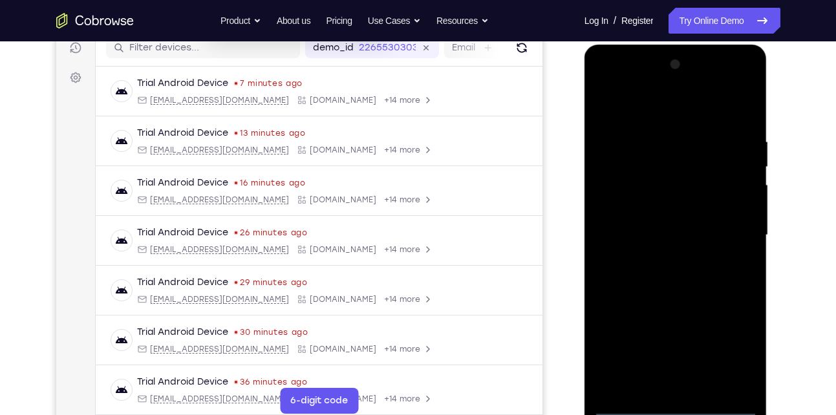
scroll to position [168, 0]
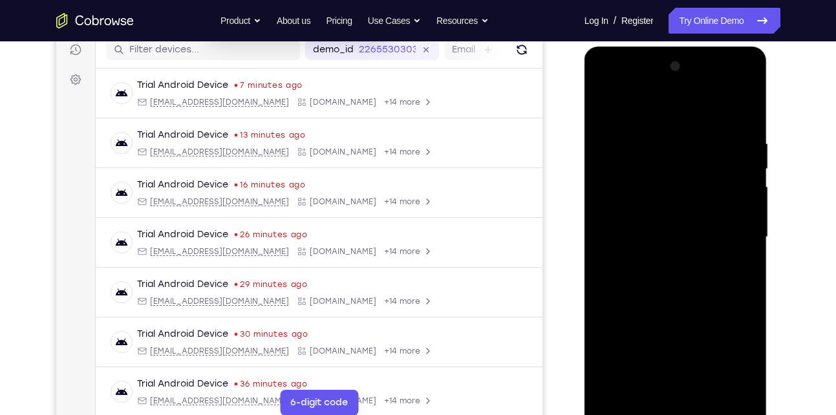
click at [685, 118] on div at bounding box center [675, 237] width 163 height 362
click at [726, 224] on div at bounding box center [675, 237] width 163 height 362
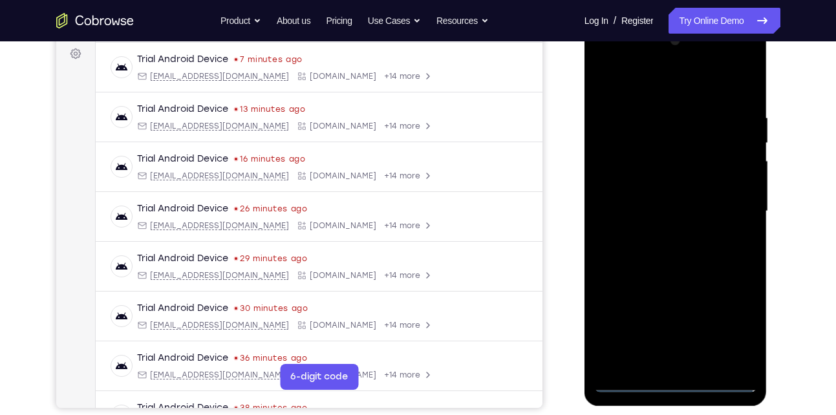
scroll to position [196, 0]
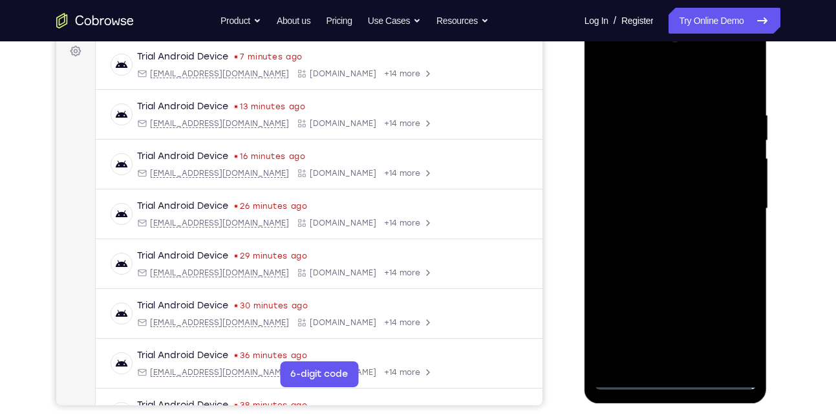
click at [657, 319] on div at bounding box center [675, 209] width 163 height 362
click at [660, 231] on div at bounding box center [675, 209] width 163 height 362
click at [698, 200] on div at bounding box center [675, 209] width 163 height 362
click at [627, 207] on div at bounding box center [675, 209] width 163 height 362
click at [634, 252] on div at bounding box center [675, 209] width 163 height 362
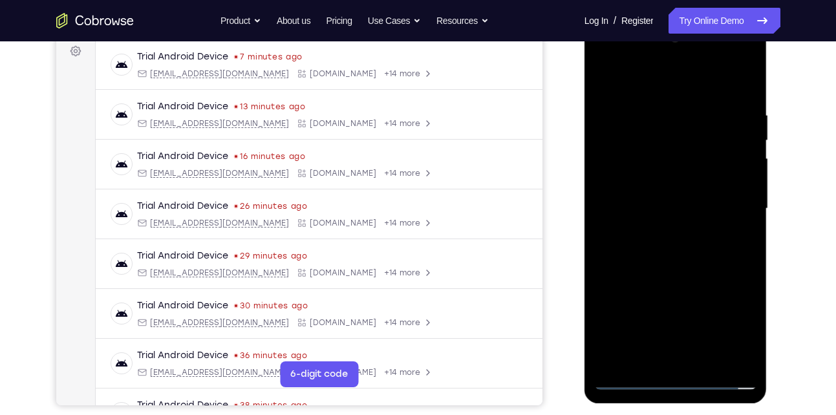
click at [638, 248] on div at bounding box center [675, 209] width 163 height 362
drag, startPoint x: 640, startPoint y: 84, endPoint x: 608, endPoint y: 38, distance: 56.7
click at [608, 38] on div at bounding box center [675, 209] width 163 height 362
click at [672, 267] on div at bounding box center [675, 209] width 163 height 362
click at [629, 165] on div at bounding box center [675, 209] width 163 height 362
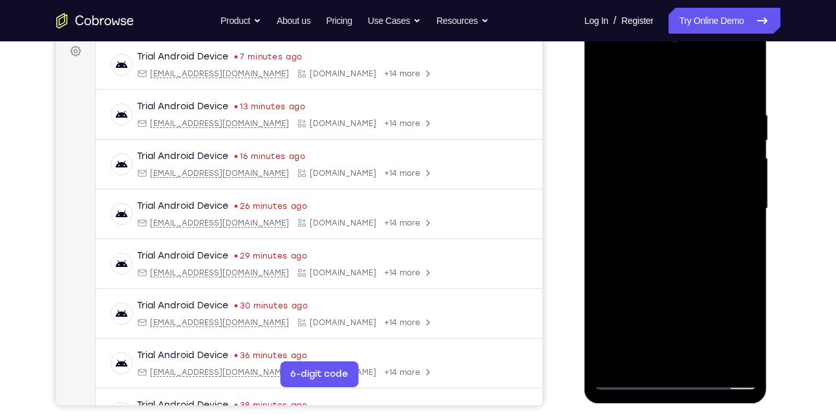
click at [665, 263] on div at bounding box center [675, 209] width 163 height 362
click at [692, 245] on div at bounding box center [675, 209] width 163 height 362
click at [690, 168] on div at bounding box center [675, 209] width 163 height 362
click at [683, 199] on div at bounding box center [675, 209] width 163 height 362
drag, startPoint x: 646, startPoint y: 91, endPoint x: 615, endPoint y: 38, distance: 60.9
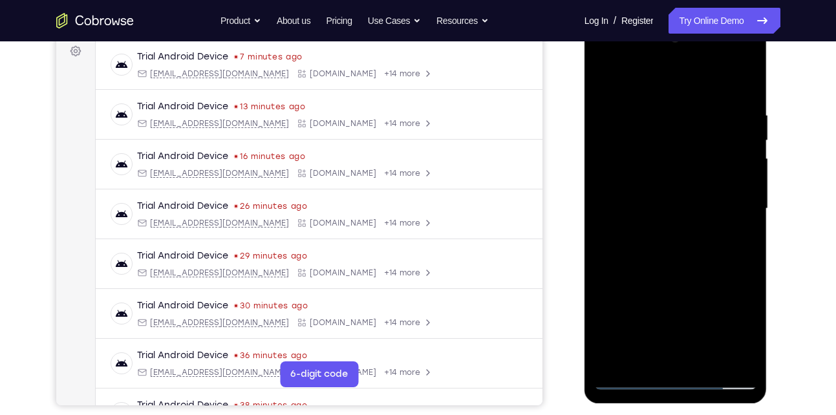
click at [615, 38] on div at bounding box center [675, 209] width 163 height 362
click at [679, 265] on div at bounding box center [675, 209] width 163 height 362
click at [700, 353] on div at bounding box center [675, 209] width 163 height 362
click at [700, 279] on div at bounding box center [675, 209] width 163 height 362
click at [699, 197] on div at bounding box center [675, 209] width 163 height 362
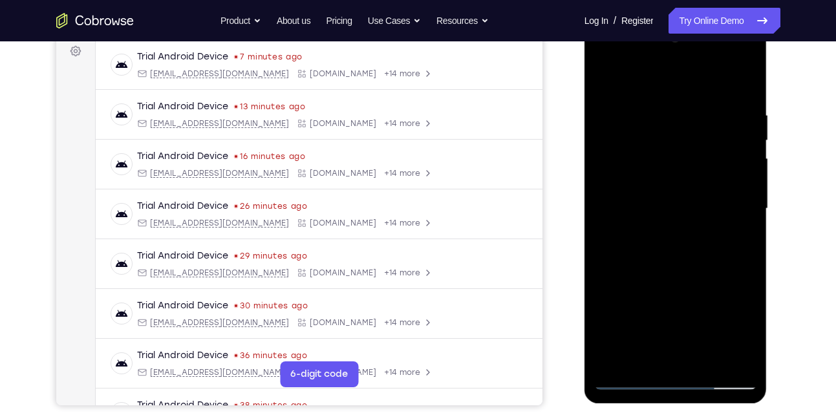
click at [657, 359] on div at bounding box center [675, 209] width 163 height 362
click at [645, 359] on div at bounding box center [675, 209] width 163 height 362
click at [707, 284] on div at bounding box center [675, 209] width 163 height 362
click at [748, 364] on div at bounding box center [675, 209] width 163 height 362
click at [605, 82] on div at bounding box center [675, 209] width 163 height 362
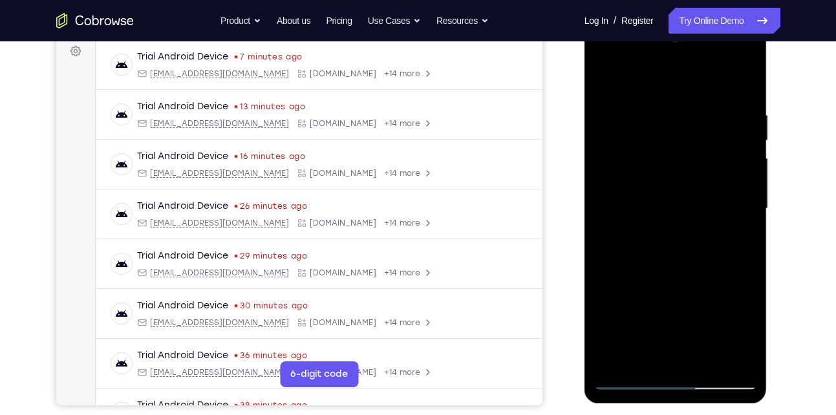
click at [605, 82] on div at bounding box center [675, 209] width 163 height 362
click at [605, 274] on div at bounding box center [675, 209] width 163 height 362
click at [649, 120] on div at bounding box center [675, 209] width 163 height 362
click at [744, 87] on div at bounding box center [675, 209] width 163 height 362
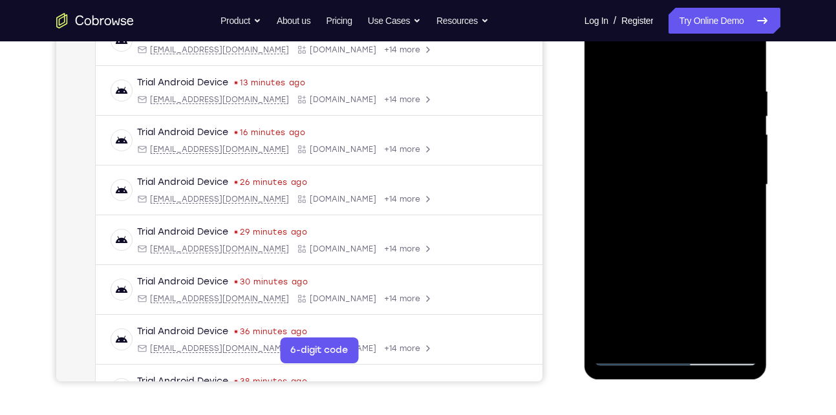
scroll to position [221, 0]
click at [626, 265] on div at bounding box center [675, 184] width 163 height 362
drag, startPoint x: 673, startPoint y: 261, endPoint x: 658, endPoint y: 119, distance: 142.5
click at [658, 119] on div at bounding box center [675, 184] width 163 height 362
drag, startPoint x: 671, startPoint y: 287, endPoint x: 662, endPoint y: 173, distance: 114.3
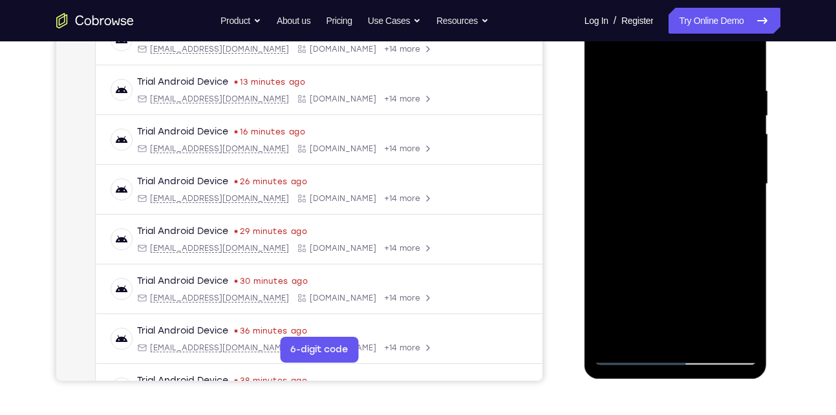
click at [662, 173] on div at bounding box center [675, 184] width 163 height 362
click at [646, 201] on div at bounding box center [675, 184] width 163 height 362
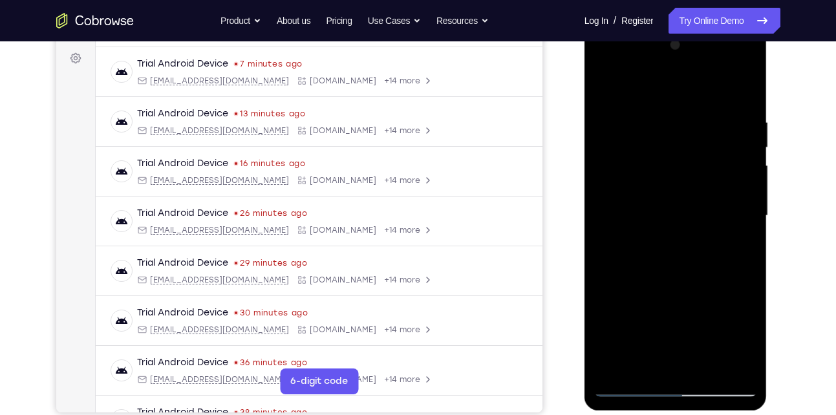
scroll to position [177, 0]
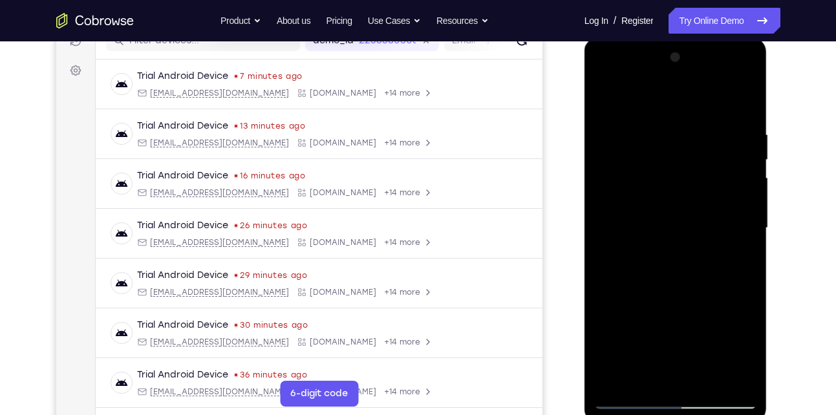
drag, startPoint x: 646, startPoint y: 245, endPoint x: 646, endPoint y: 259, distance: 14.2
click at [646, 259] on div at bounding box center [675, 228] width 163 height 362
click at [662, 142] on div at bounding box center [675, 228] width 163 height 362
click at [605, 98] on div at bounding box center [675, 228] width 163 height 362
drag, startPoint x: 644, startPoint y: 303, endPoint x: 637, endPoint y: 155, distance: 148.9
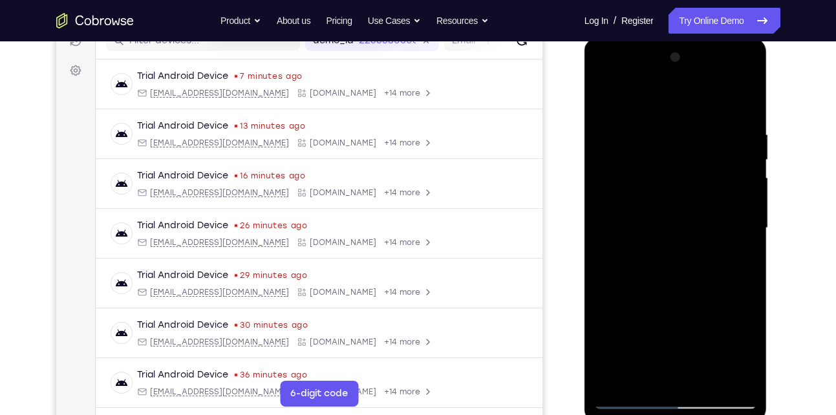
click at [637, 155] on div at bounding box center [675, 228] width 163 height 362
drag, startPoint x: 672, startPoint y: 324, endPoint x: 666, endPoint y: 197, distance: 127.6
click at [666, 197] on div at bounding box center [675, 228] width 163 height 362
drag, startPoint x: 683, startPoint y: 335, endPoint x: 676, endPoint y: 245, distance: 90.8
click at [676, 245] on div at bounding box center [675, 228] width 163 height 362
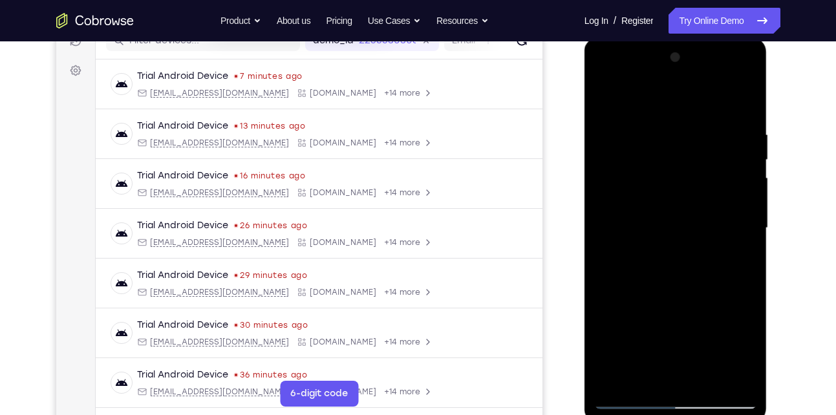
drag, startPoint x: 679, startPoint y: 329, endPoint x: 670, endPoint y: 234, distance: 95.5
click at [670, 234] on div at bounding box center [675, 228] width 163 height 362
drag, startPoint x: 684, startPoint y: 342, endPoint x: 671, endPoint y: 226, distance: 116.6
click at [671, 226] on div at bounding box center [675, 228] width 163 height 362
drag, startPoint x: 676, startPoint y: 318, endPoint x: 672, endPoint y: 241, distance: 76.4
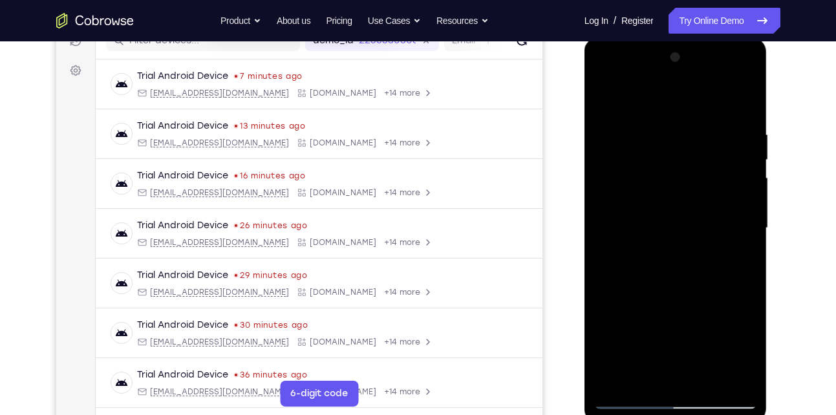
click at [672, 241] on div at bounding box center [675, 228] width 163 height 362
drag, startPoint x: 690, startPoint y: 300, endPoint x: 673, endPoint y: 201, distance: 99.6
click at [673, 201] on div at bounding box center [675, 228] width 163 height 362
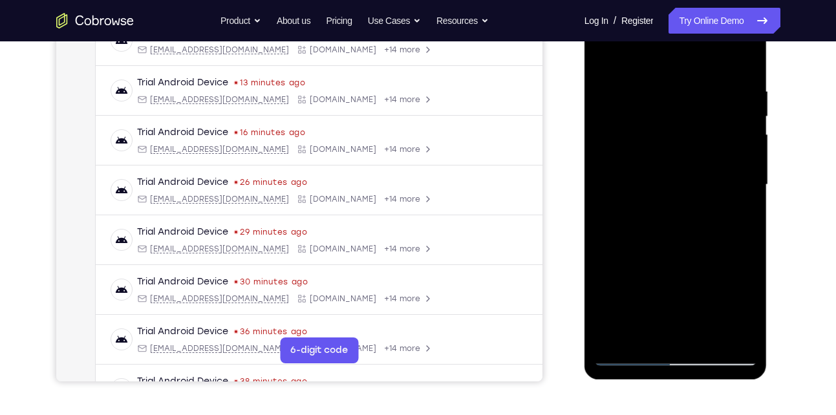
scroll to position [221, 0]
drag, startPoint x: 685, startPoint y: 260, endPoint x: 664, endPoint y: 187, distance: 76.0
click at [664, 187] on div at bounding box center [675, 184] width 163 height 362
drag, startPoint x: 685, startPoint y: 298, endPoint x: 667, endPoint y: 179, distance: 120.4
click at [667, 179] on div at bounding box center [675, 184] width 163 height 362
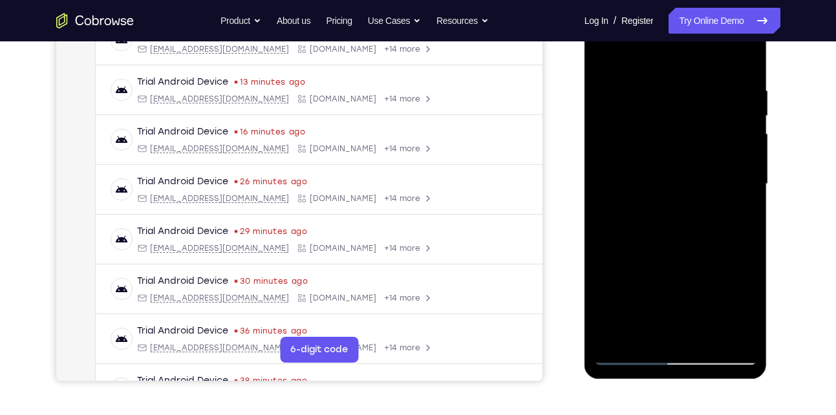
drag, startPoint x: 679, startPoint y: 298, endPoint x: 662, endPoint y: 178, distance: 121.5
click at [662, 178] on div at bounding box center [675, 184] width 163 height 362
drag, startPoint x: 670, startPoint y: 234, endPoint x: 665, endPoint y: 165, distance: 69.4
click at [665, 165] on div at bounding box center [675, 184] width 163 height 362
drag, startPoint x: 670, startPoint y: 248, endPoint x: 668, endPoint y: 182, distance: 66.7
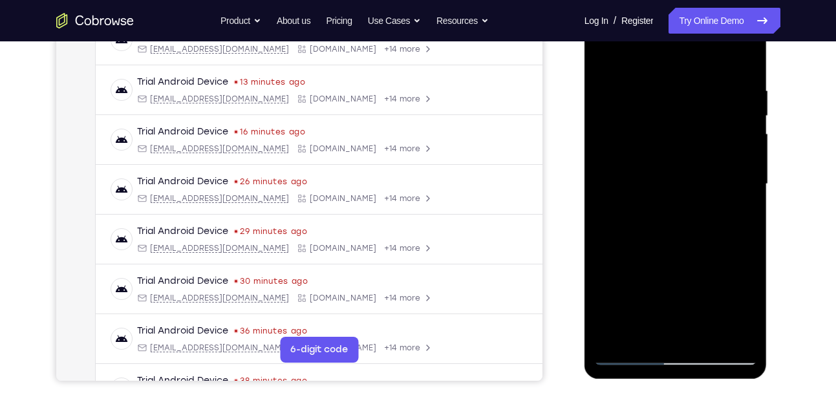
click at [668, 182] on div at bounding box center [675, 184] width 163 height 362
drag, startPoint x: 671, startPoint y: 266, endPoint x: 670, endPoint y: 198, distance: 67.9
click at [670, 198] on div at bounding box center [675, 184] width 163 height 362
drag, startPoint x: 675, startPoint y: 279, endPoint x: 670, endPoint y: 215, distance: 64.9
click at [670, 215] on div at bounding box center [675, 184] width 163 height 362
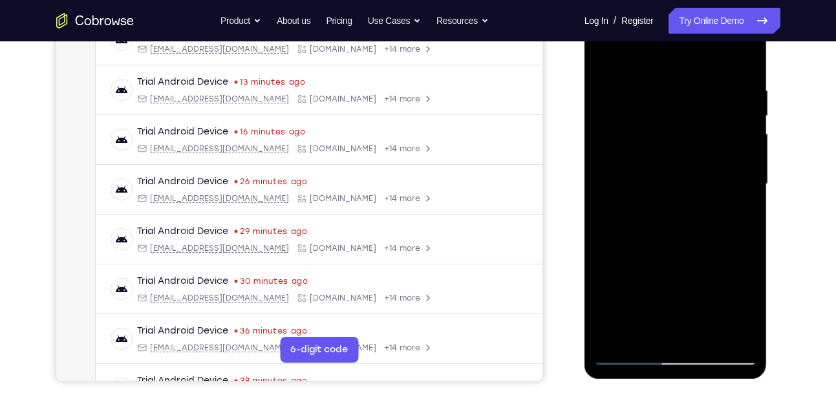
drag, startPoint x: 671, startPoint y: 279, endPoint x: 664, endPoint y: 199, distance: 80.5
click at [664, 199] on div at bounding box center [675, 184] width 163 height 362
drag, startPoint x: 665, startPoint y: 279, endPoint x: 660, endPoint y: 217, distance: 62.3
click at [660, 217] on div at bounding box center [675, 184] width 163 height 362
drag, startPoint x: 664, startPoint y: 267, endPoint x: 659, endPoint y: 173, distance: 94.6
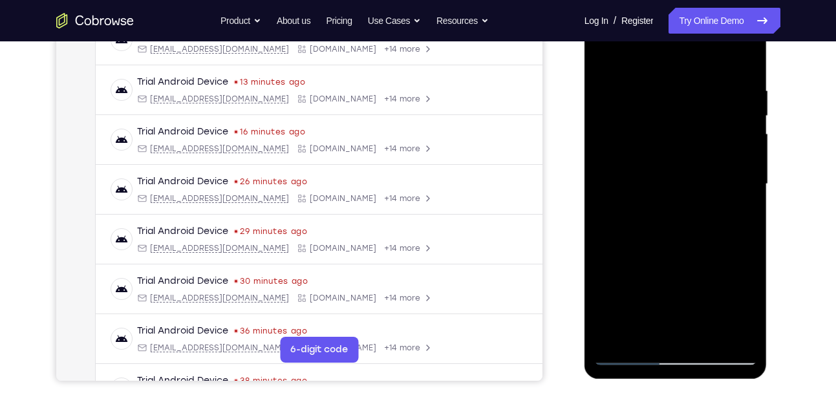
click at [659, 173] on div at bounding box center [675, 184] width 163 height 362
drag, startPoint x: 666, startPoint y: 193, endPoint x: 679, endPoint y: 352, distance: 159.0
click at [679, 352] on div at bounding box center [675, 184] width 163 height 362
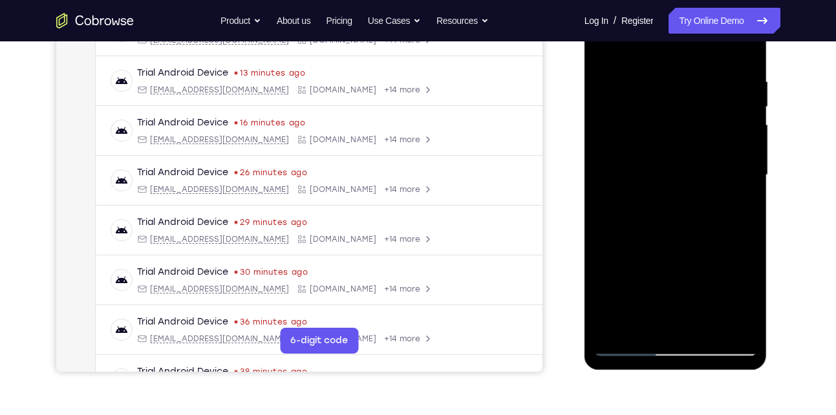
drag, startPoint x: 667, startPoint y: 129, endPoint x: 668, endPoint y: 332, distance: 203.1
click at [668, 332] on div at bounding box center [675, 175] width 163 height 362
drag, startPoint x: 659, startPoint y: 164, endPoint x: 665, endPoint y: 323, distance: 159.3
click at [665, 323] on div at bounding box center [675, 175] width 163 height 362
drag, startPoint x: 666, startPoint y: 114, endPoint x: 670, endPoint y: 286, distance: 172.1
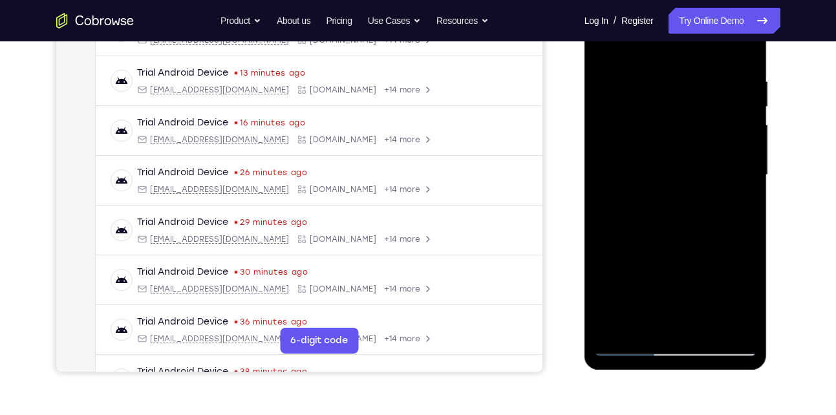
click at [670, 286] on div at bounding box center [675, 175] width 163 height 362
click at [737, 124] on div at bounding box center [675, 175] width 163 height 362
click at [613, 325] on div at bounding box center [675, 175] width 163 height 362
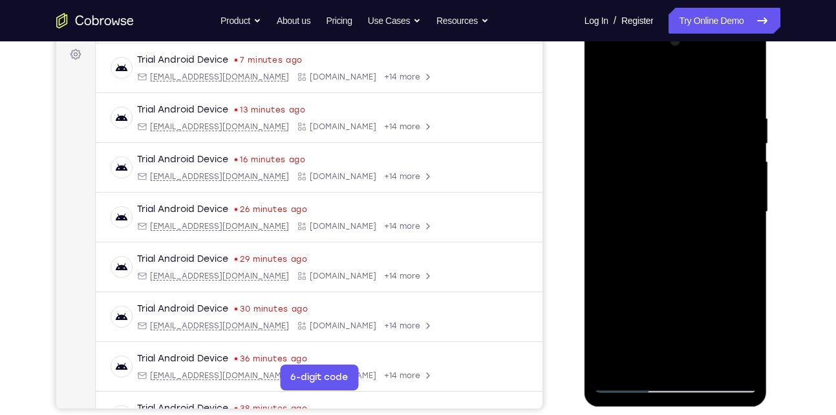
drag, startPoint x: 668, startPoint y: 169, endPoint x: 669, endPoint y: 323, distance: 154.0
click at [669, 323] on div at bounding box center [675, 212] width 163 height 362
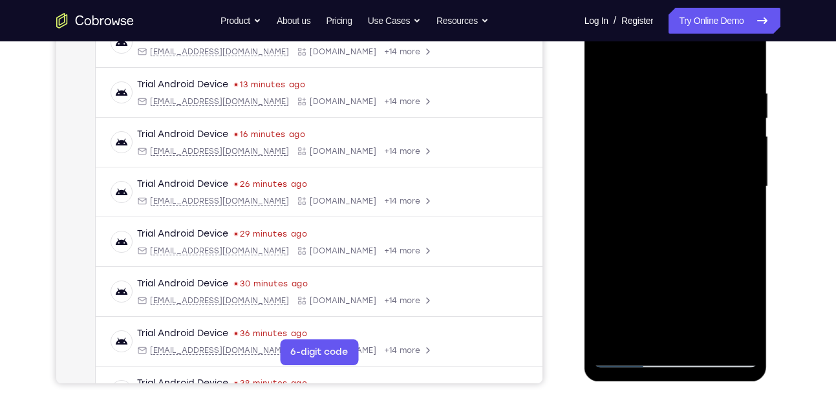
scroll to position [222, 0]
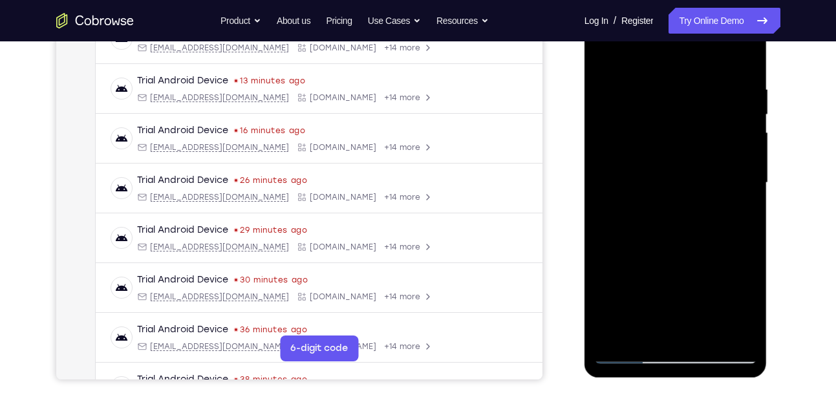
click at [709, 336] on div at bounding box center [675, 183] width 163 height 362
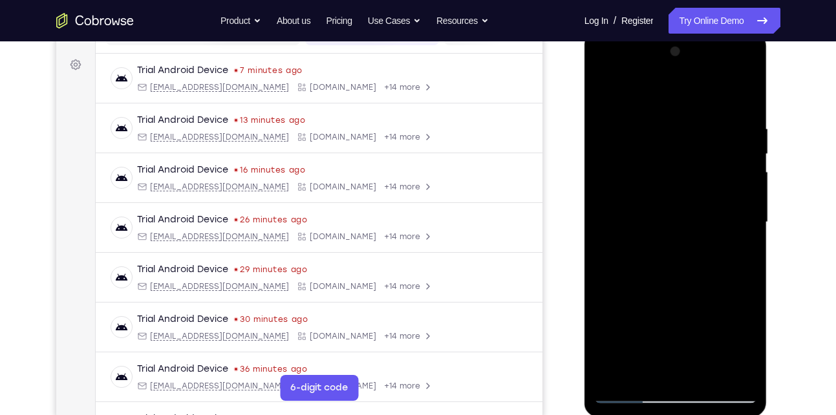
scroll to position [180, 0]
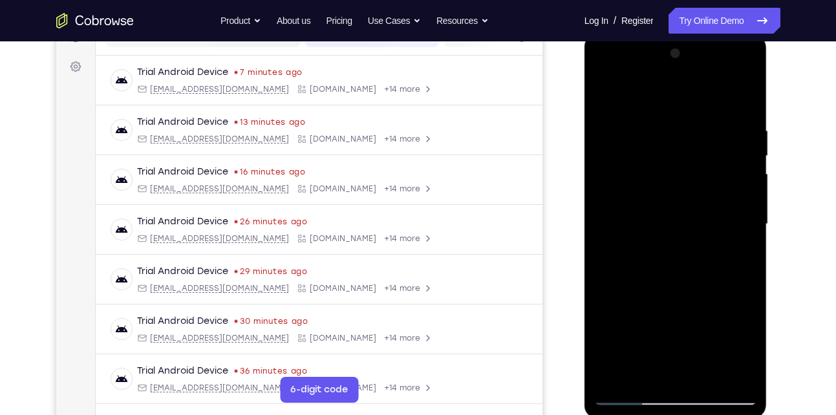
click at [609, 96] on div at bounding box center [675, 224] width 163 height 362
drag, startPoint x: 686, startPoint y: 136, endPoint x: 679, endPoint y: 314, distance: 177.4
click at [679, 314] on div at bounding box center [675, 224] width 163 height 362
click at [652, 123] on div at bounding box center [675, 224] width 163 height 362
click at [741, 204] on div at bounding box center [675, 224] width 163 height 362
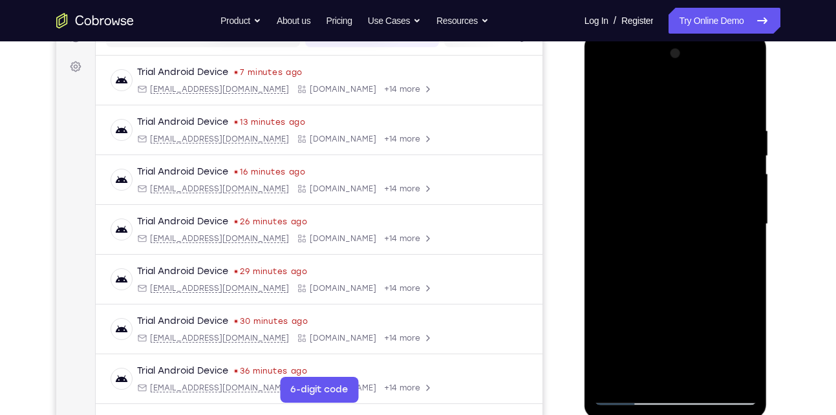
click at [616, 142] on div at bounding box center [675, 224] width 163 height 362
click at [716, 232] on div at bounding box center [675, 224] width 163 height 362
click at [747, 204] on div at bounding box center [675, 224] width 163 height 362
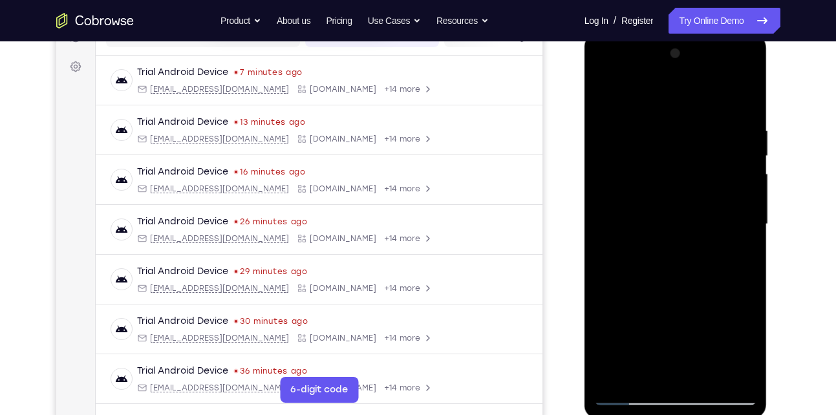
click at [747, 204] on div at bounding box center [675, 224] width 163 height 362
click at [723, 367] on div at bounding box center [675, 224] width 163 height 362
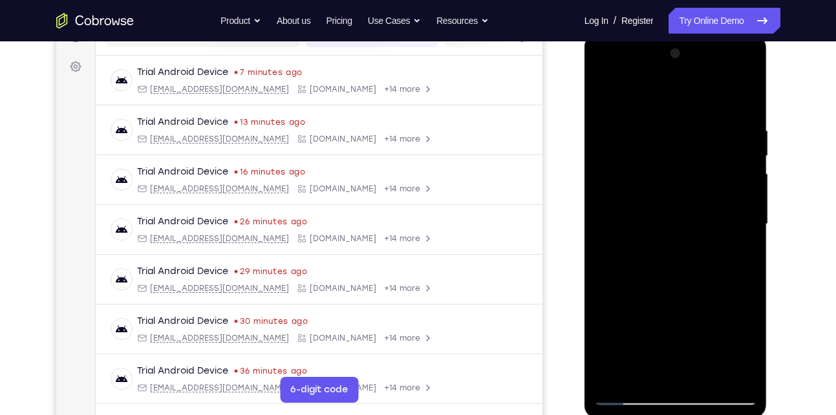
click at [729, 293] on div at bounding box center [675, 224] width 163 height 362
click at [745, 215] on div at bounding box center [675, 224] width 163 height 362
click at [607, 238] on div at bounding box center [675, 224] width 163 height 362
click at [723, 367] on div at bounding box center [675, 224] width 163 height 362
drag, startPoint x: 736, startPoint y: 288, endPoint x: 645, endPoint y: 290, distance: 91.2
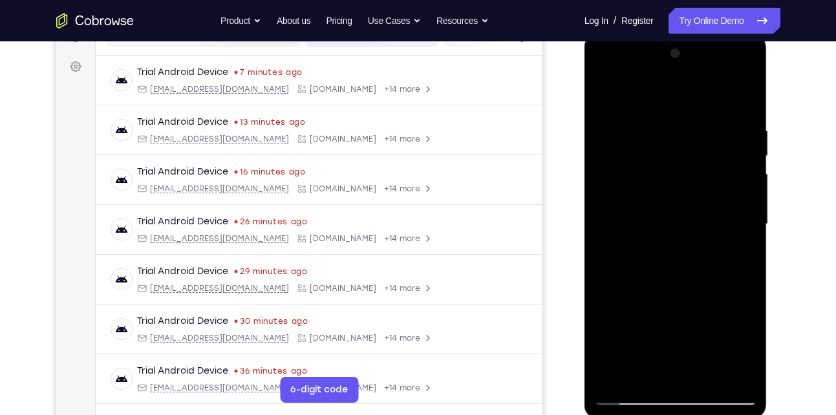
click at [645, 290] on div at bounding box center [675, 224] width 163 height 362
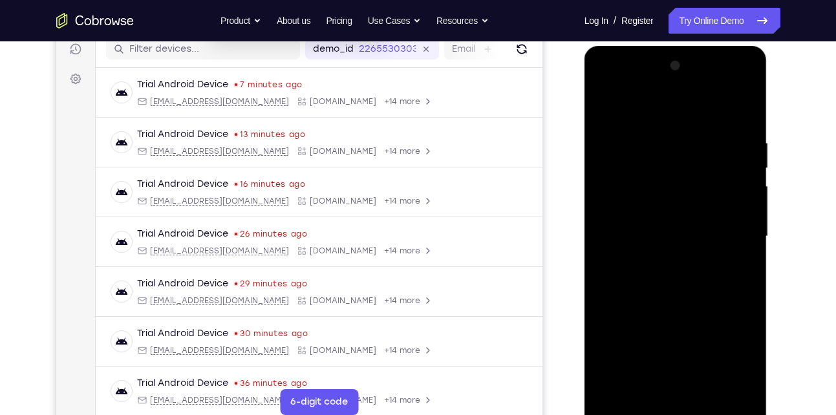
scroll to position [168, 0]
click at [723, 191] on div at bounding box center [675, 237] width 163 height 362
click at [739, 191] on div at bounding box center [675, 237] width 163 height 362
drag, startPoint x: 739, startPoint y: 191, endPoint x: 630, endPoint y: 195, distance: 108.7
click at [630, 195] on div at bounding box center [675, 237] width 163 height 362
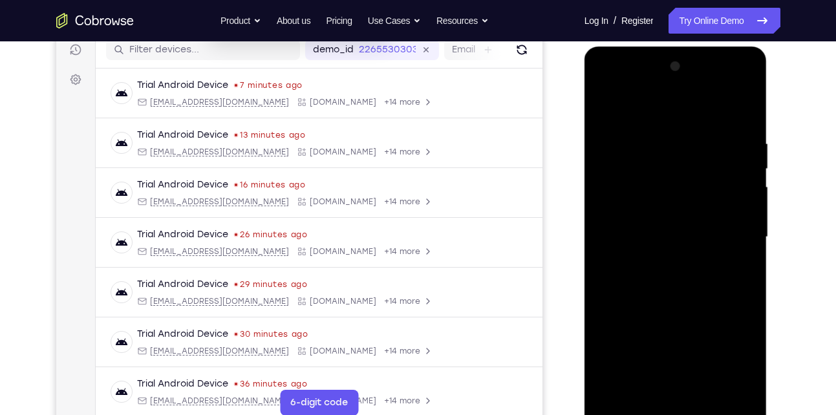
click at [736, 164] on div at bounding box center [675, 237] width 163 height 362
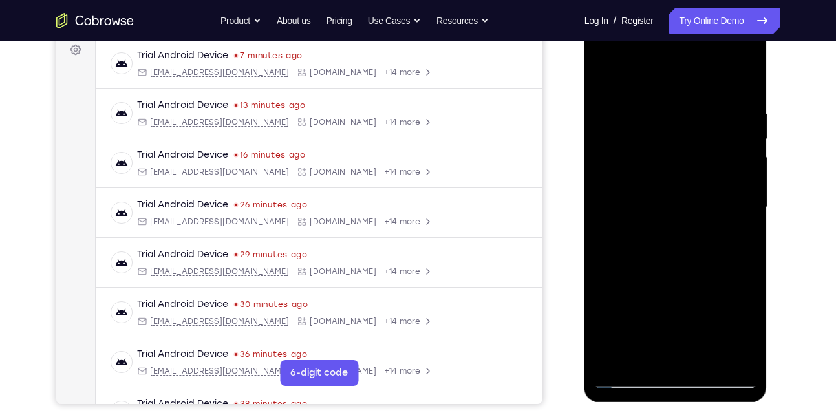
scroll to position [196, 0]
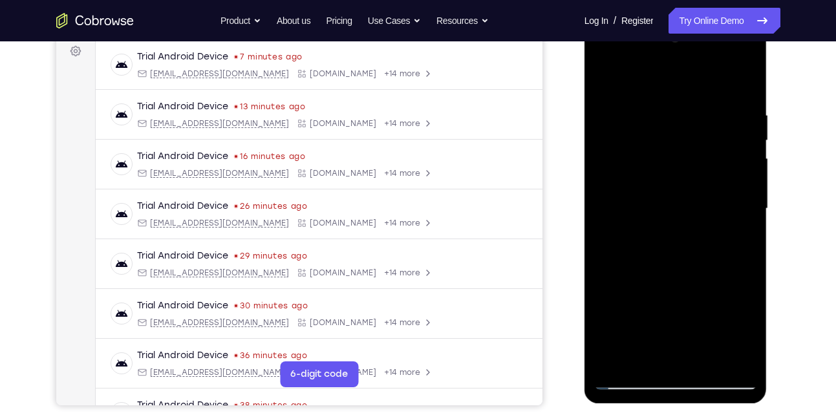
click at [745, 86] on div at bounding box center [675, 209] width 163 height 362
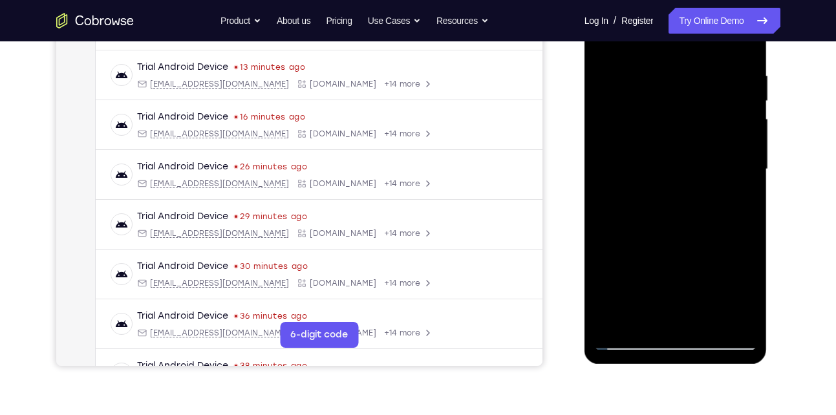
click at [710, 316] on div at bounding box center [675, 169] width 163 height 362
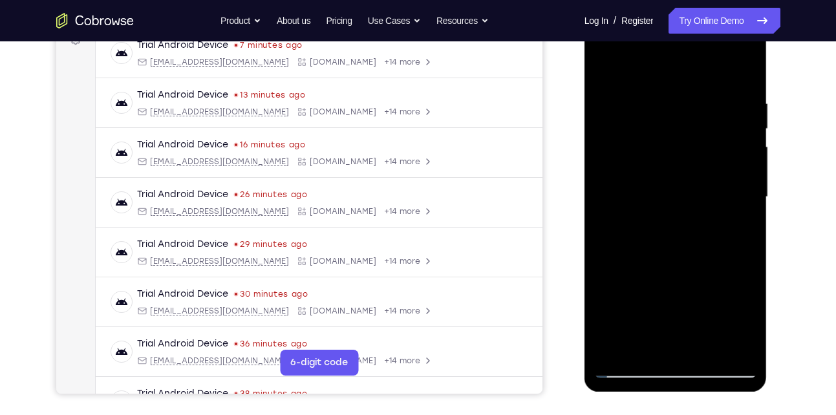
scroll to position [207, 0]
click at [673, 184] on div at bounding box center [675, 198] width 163 height 362
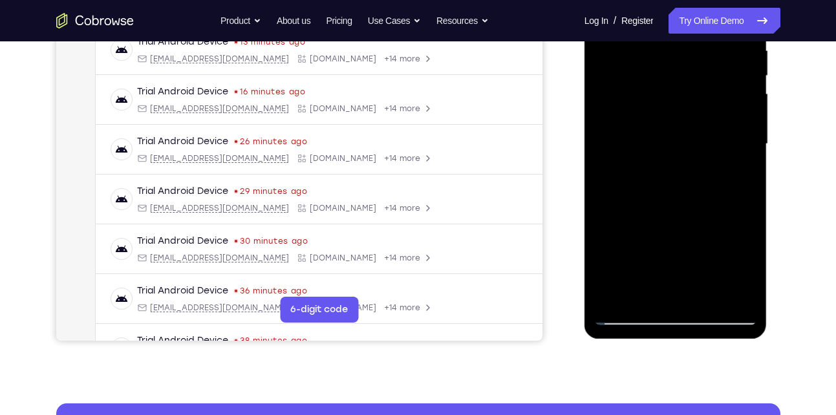
click at [648, 293] on div at bounding box center [675, 144] width 163 height 362
click at [646, 294] on div at bounding box center [675, 144] width 163 height 362
click at [607, 223] on div at bounding box center [675, 144] width 163 height 362
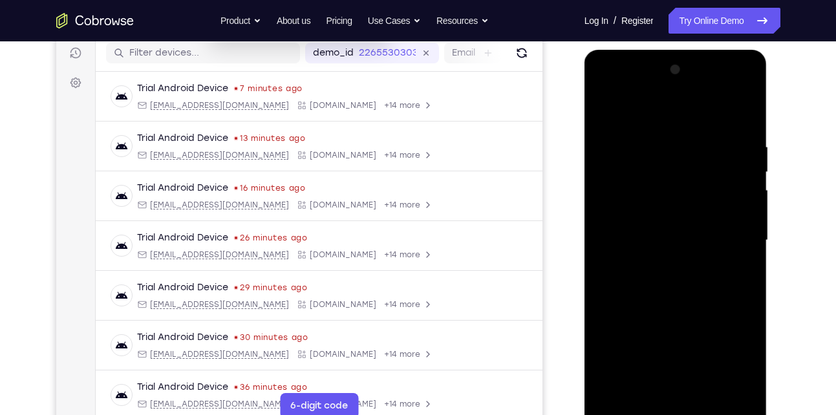
scroll to position [163, 0]
click at [607, 117] on div at bounding box center [675, 242] width 163 height 362
drag, startPoint x: 645, startPoint y: 135, endPoint x: 660, endPoint y: 344, distance: 210.1
click at [660, 344] on div at bounding box center [675, 242] width 163 height 362
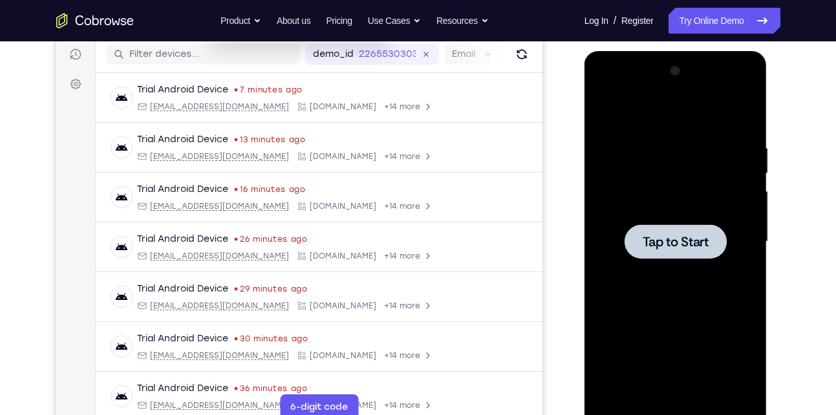
click at [668, 213] on div at bounding box center [675, 242] width 163 height 362
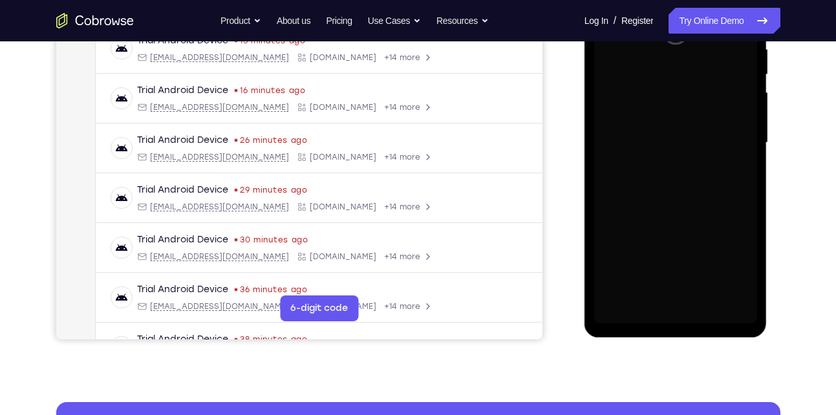
scroll to position [264, 0]
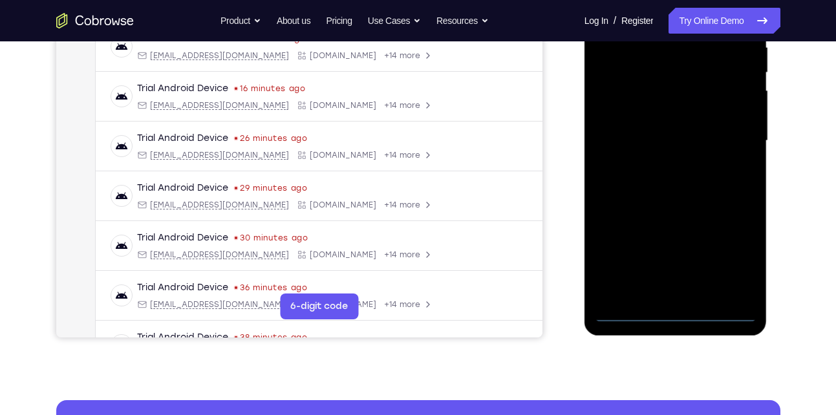
click at [673, 314] on div at bounding box center [675, 141] width 163 height 362
click at [735, 263] on div at bounding box center [675, 141] width 163 height 362
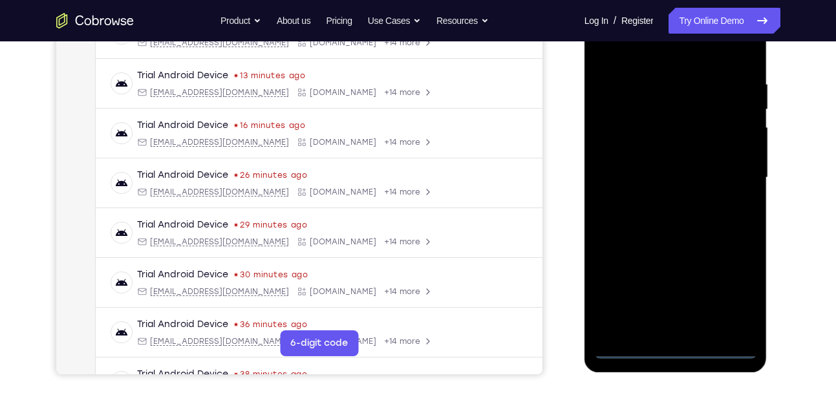
scroll to position [182, 0]
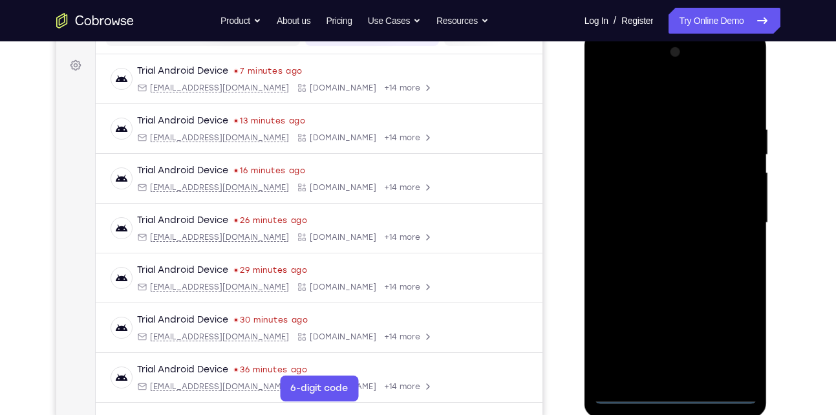
click at [662, 91] on div at bounding box center [675, 223] width 163 height 362
click at [737, 216] on div at bounding box center [675, 223] width 163 height 362
click at [657, 246] on div at bounding box center [675, 223] width 163 height 362
click at [675, 204] on div at bounding box center [675, 223] width 163 height 362
click at [653, 219] on div at bounding box center [675, 223] width 163 height 362
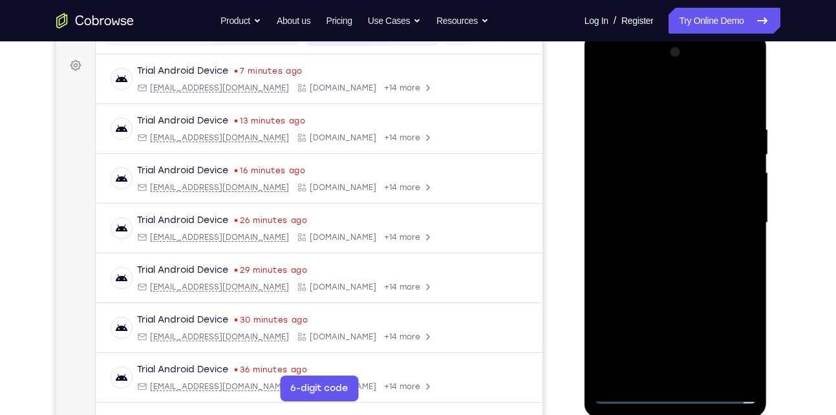
click at [629, 256] on div at bounding box center [675, 223] width 163 height 362
click at [618, 260] on div at bounding box center [675, 223] width 163 height 362
click at [680, 288] on div at bounding box center [675, 223] width 163 height 362
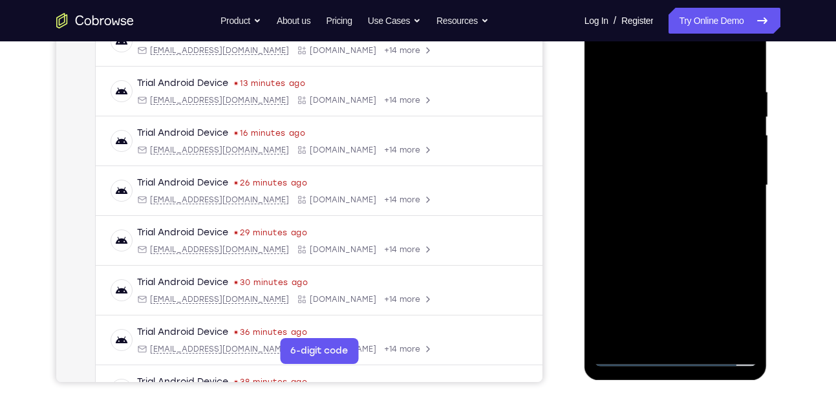
click at [700, 331] on div at bounding box center [675, 186] width 163 height 362
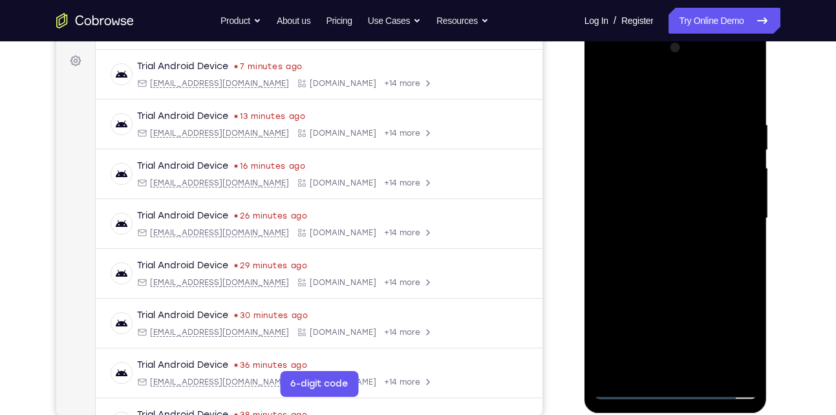
scroll to position [180, 0]
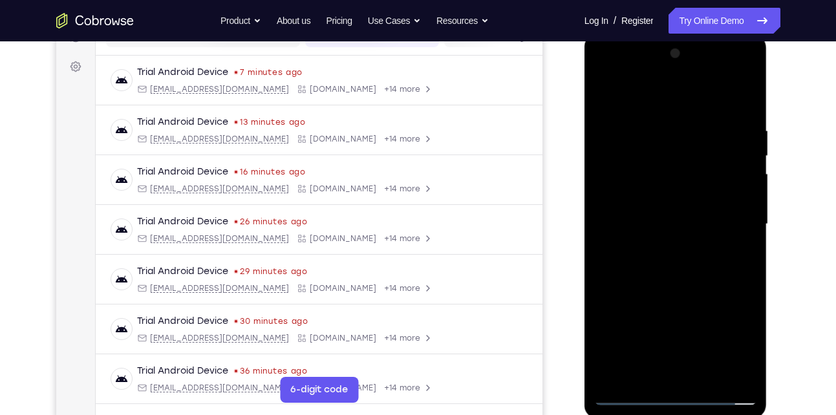
click at [675, 298] on div at bounding box center [675, 224] width 163 height 362
click at [605, 92] on div at bounding box center [675, 224] width 163 height 362
click at [660, 110] on div at bounding box center [675, 224] width 163 height 362
click at [670, 364] on div at bounding box center [675, 224] width 163 height 362
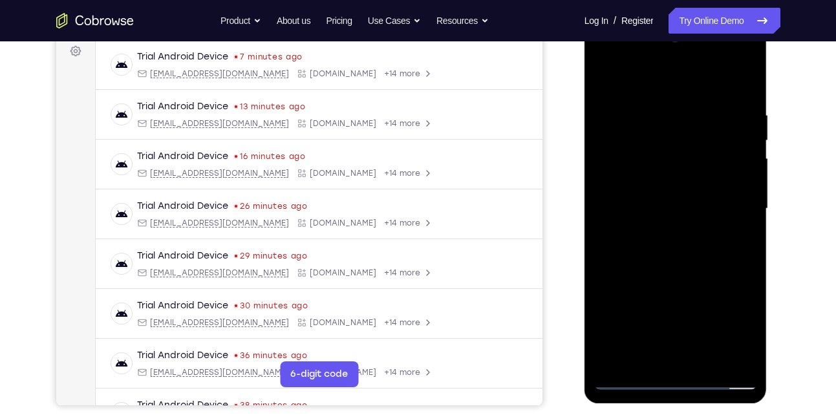
scroll to position [199, 0]
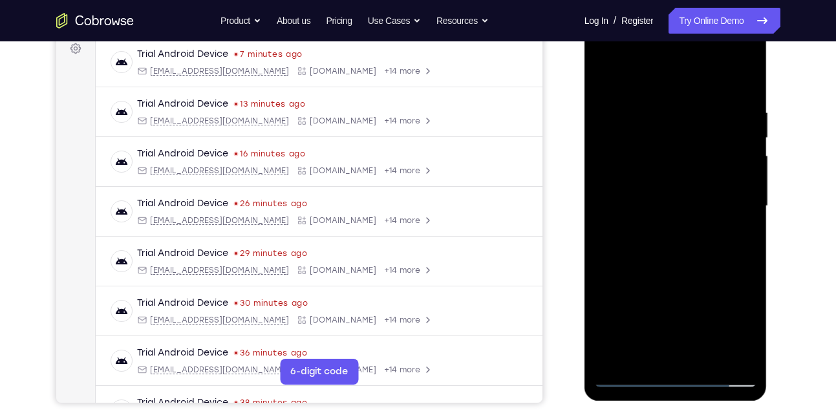
click at [624, 378] on div at bounding box center [675, 206] width 163 height 362
click at [732, 351] on div at bounding box center [675, 206] width 163 height 362
click at [728, 255] on div at bounding box center [675, 206] width 163 height 362
click at [703, 180] on div at bounding box center [675, 206] width 163 height 362
click at [729, 169] on div at bounding box center [675, 206] width 163 height 362
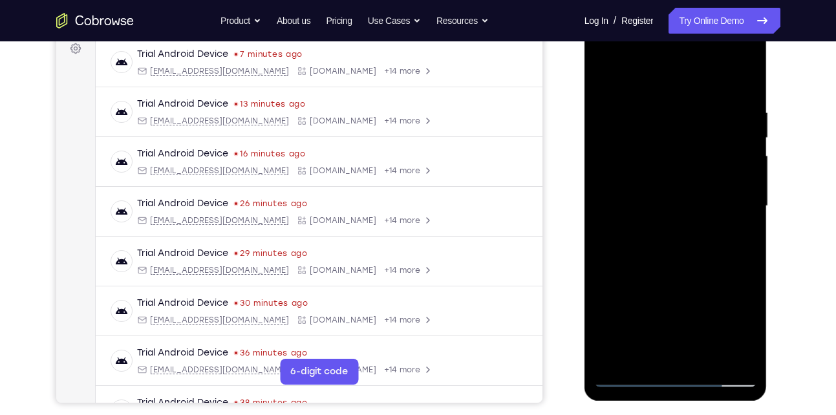
click at [741, 169] on div at bounding box center [675, 206] width 163 height 362
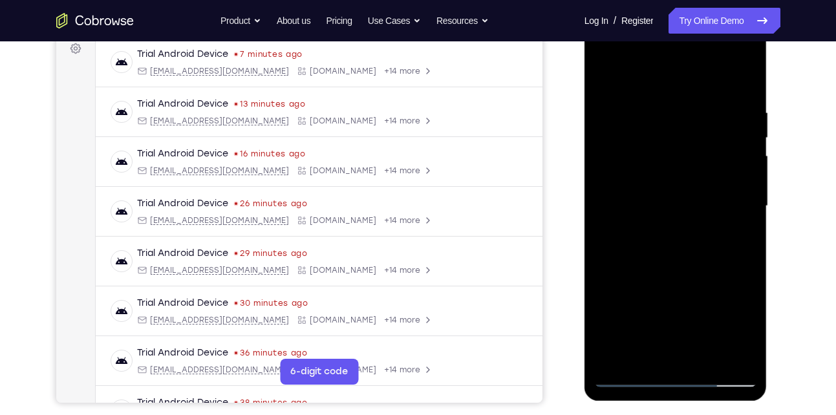
click at [615, 188] on div at bounding box center [675, 206] width 163 height 362
click at [729, 194] on div at bounding box center [675, 206] width 163 height 362
click at [743, 115] on div at bounding box center [675, 206] width 163 height 362
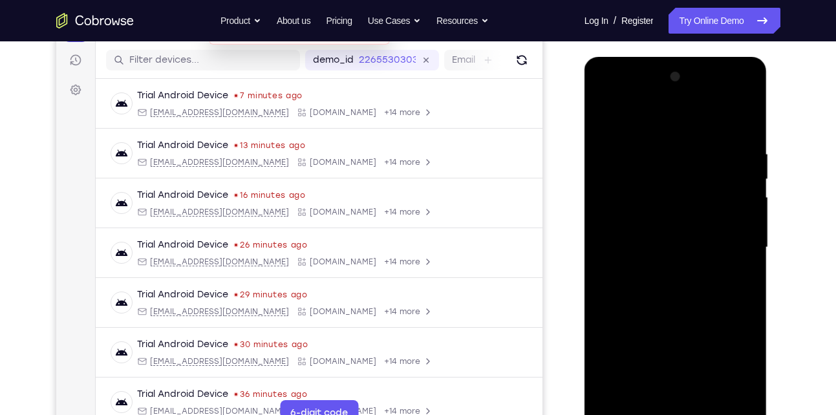
click at [743, 121] on div at bounding box center [675, 248] width 163 height 362
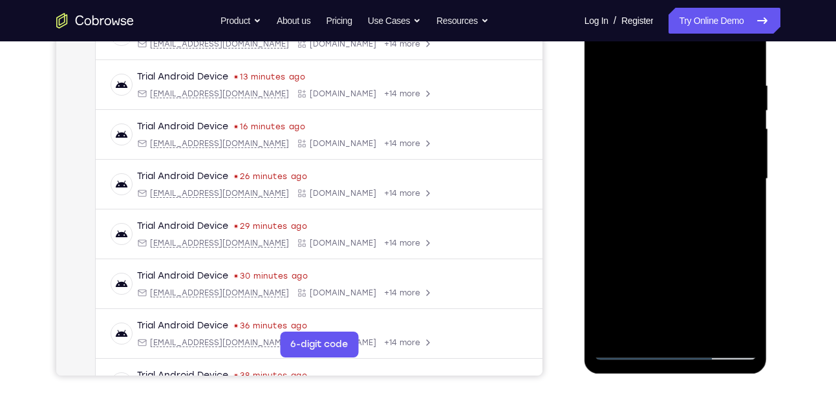
scroll to position [226, 0]
click at [708, 329] on div at bounding box center [675, 178] width 163 height 362
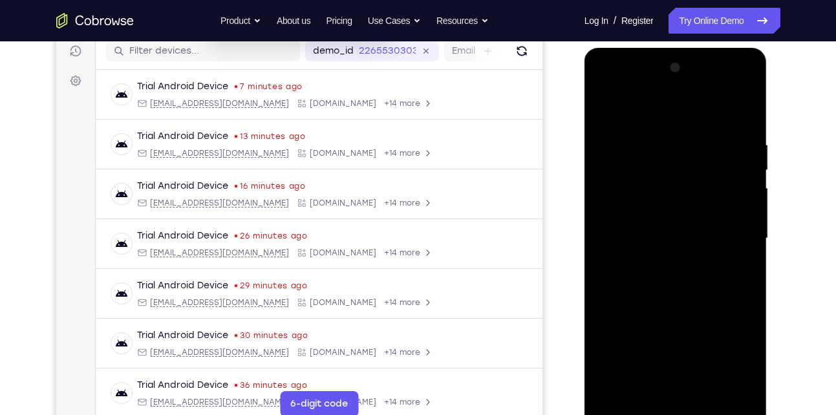
scroll to position [165, 0]
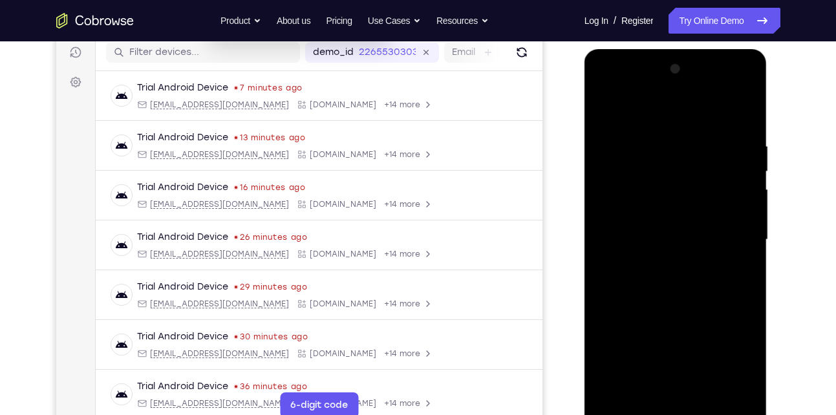
click at [688, 221] on div at bounding box center [675, 240] width 163 height 362
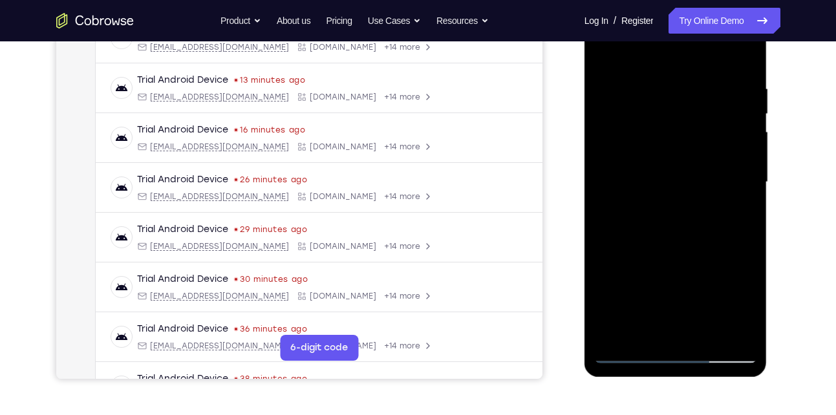
scroll to position [196, 0]
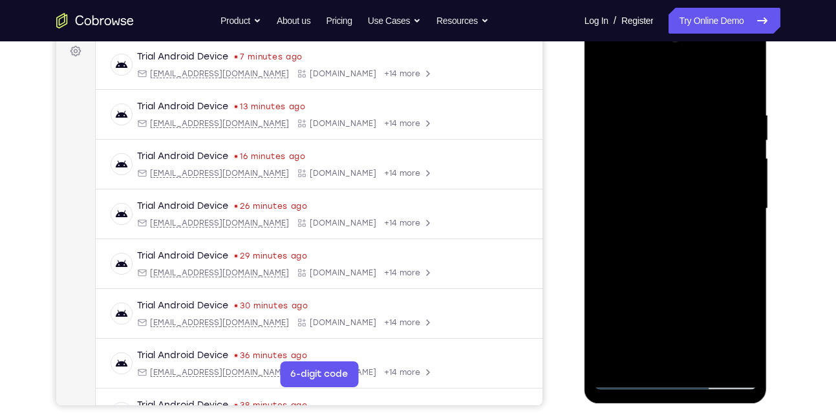
click at [633, 216] on div at bounding box center [675, 209] width 163 height 362
click at [664, 177] on div at bounding box center [675, 209] width 163 height 362
click at [651, 219] on div at bounding box center [675, 209] width 163 height 362
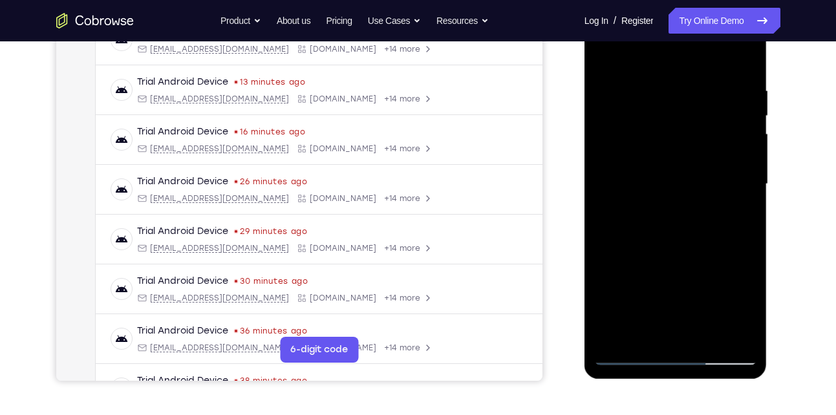
click at [642, 329] on div at bounding box center [675, 184] width 163 height 362
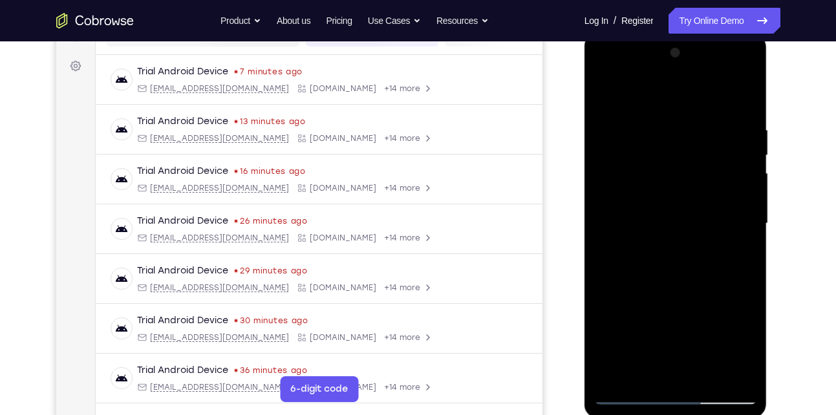
scroll to position [180, 0]
click at [609, 104] on div at bounding box center [675, 224] width 163 height 362
drag, startPoint x: 649, startPoint y: 118, endPoint x: 658, endPoint y: 288, distance: 170.4
click at [658, 288] on div at bounding box center [675, 224] width 163 height 362
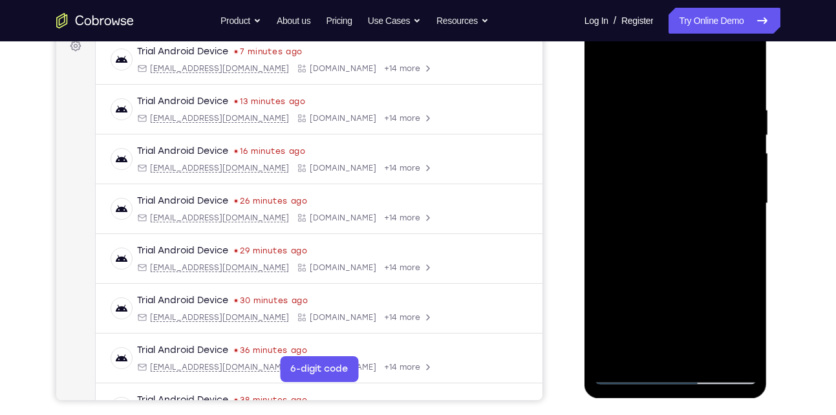
scroll to position [188, 0]
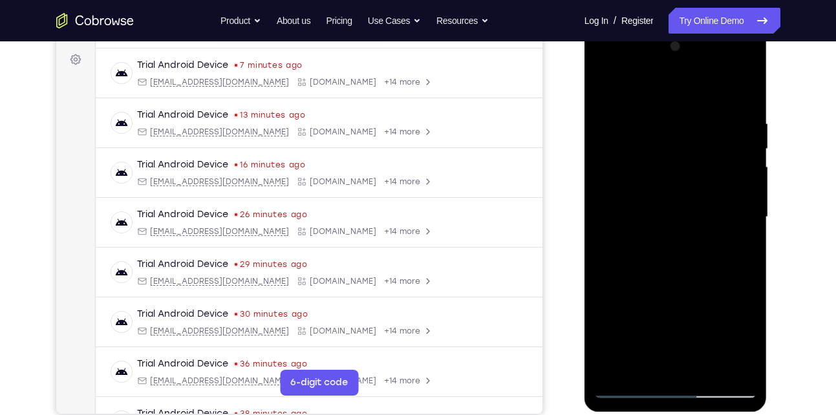
click at [664, 113] on div at bounding box center [675, 217] width 163 height 362
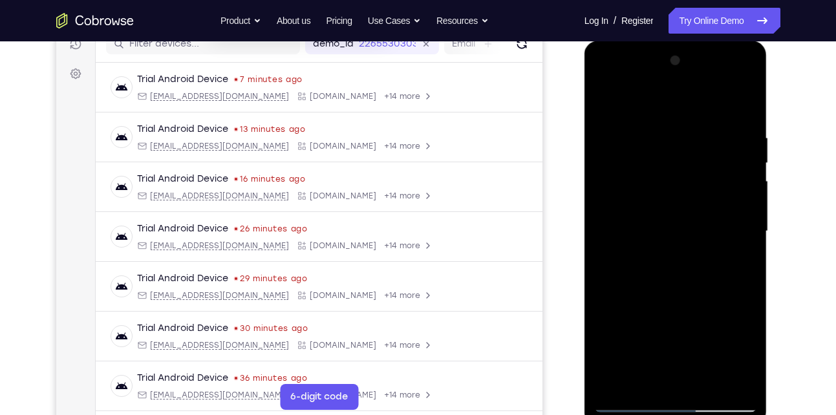
scroll to position [173, 0]
click at [731, 195] on div at bounding box center [675, 232] width 163 height 362
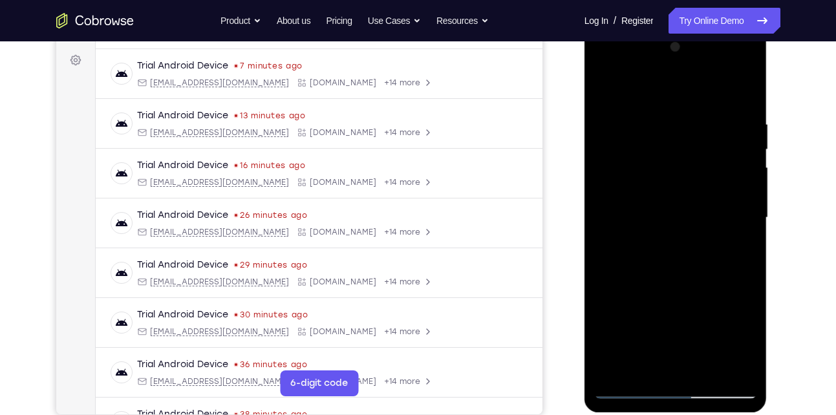
scroll to position [188, 0]
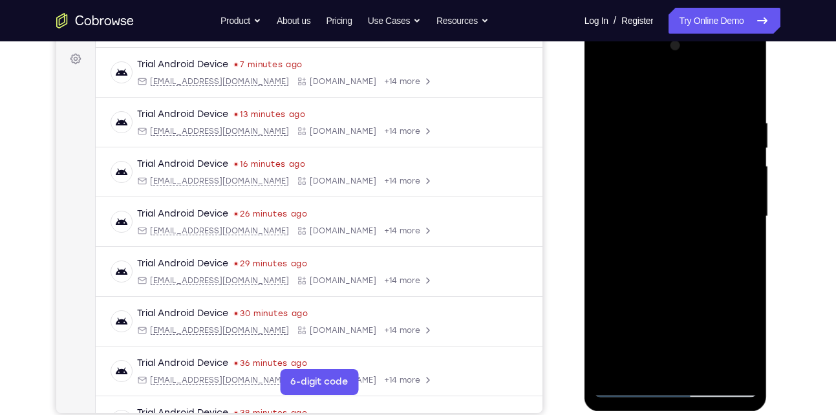
click at [726, 362] on div at bounding box center [675, 217] width 163 height 362
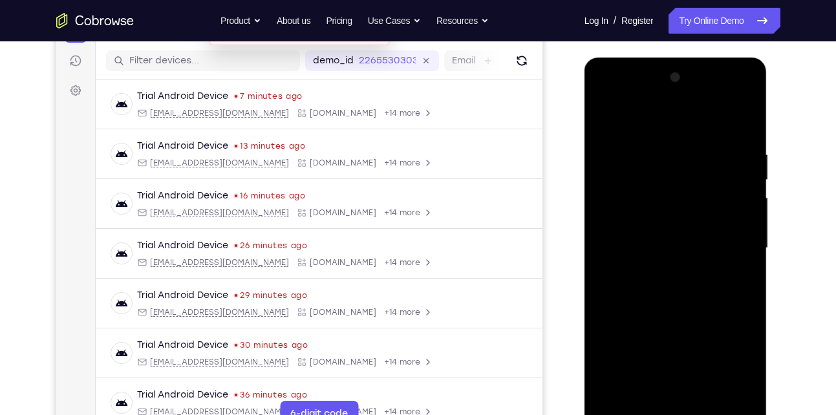
scroll to position [155, 0]
click at [608, 120] on div at bounding box center [675, 250] width 163 height 362
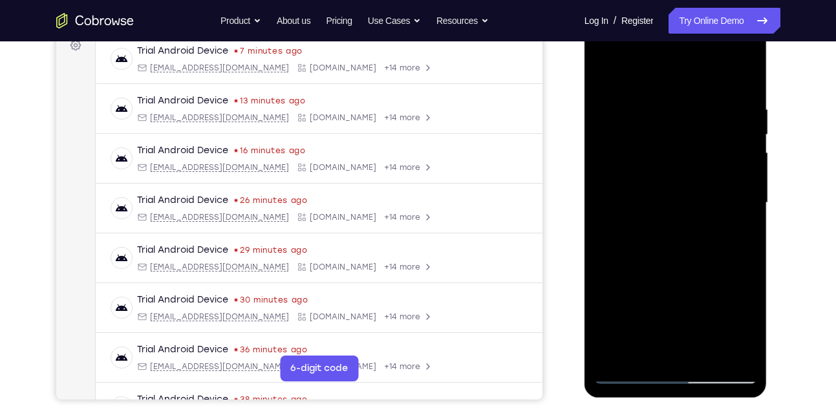
click at [726, 210] on div at bounding box center [675, 203] width 163 height 362
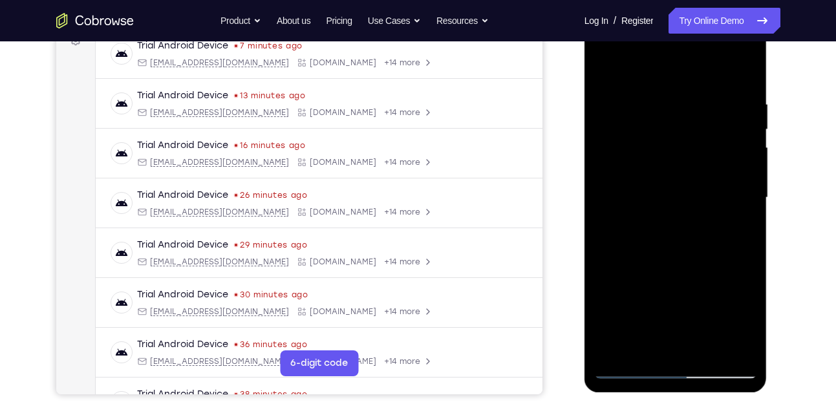
scroll to position [208, 0]
click at [614, 351] on div at bounding box center [675, 197] width 163 height 362
drag, startPoint x: 670, startPoint y: 135, endPoint x: 673, endPoint y: 292, distance: 157.2
click at [673, 292] on div at bounding box center [675, 197] width 163 height 362
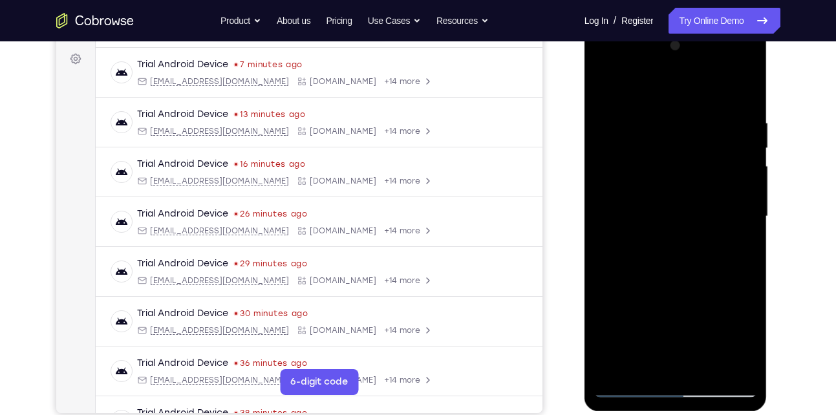
scroll to position [187, 0]
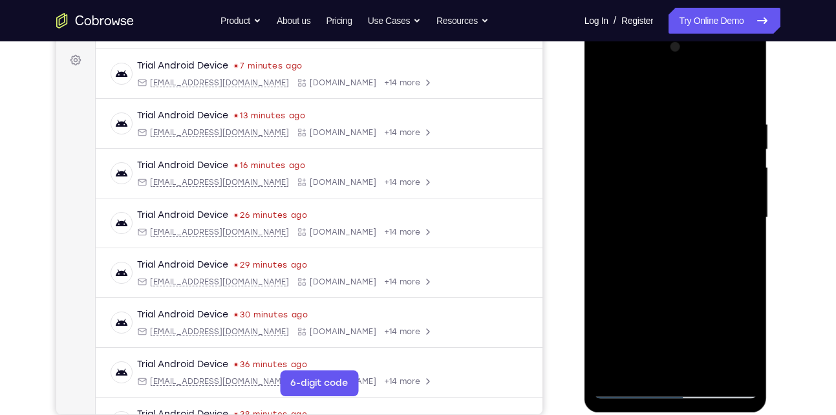
click at [659, 124] on div at bounding box center [675, 218] width 163 height 362
click at [743, 364] on div at bounding box center [675, 218] width 163 height 362
click at [726, 364] on div at bounding box center [675, 218] width 163 height 362
click at [743, 216] on div at bounding box center [675, 218] width 163 height 362
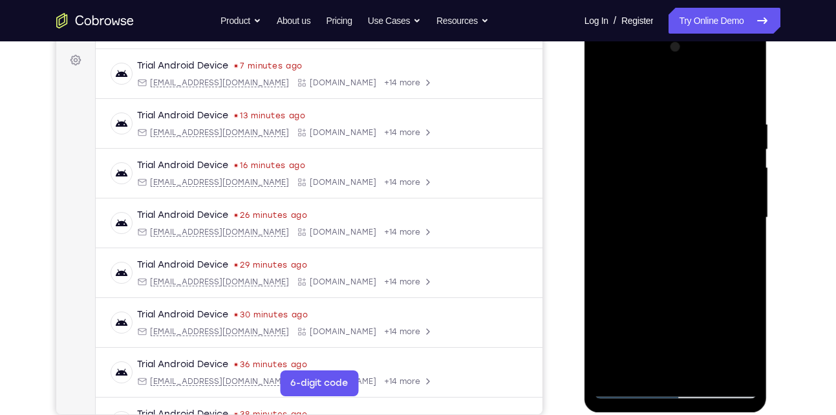
click at [743, 216] on div at bounding box center [675, 218] width 163 height 362
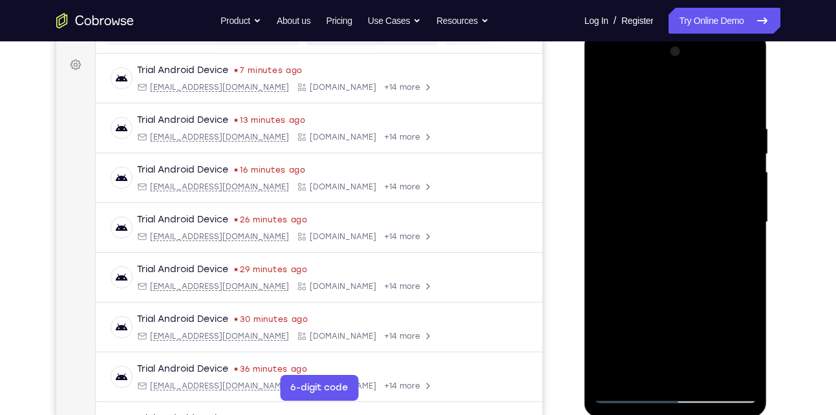
scroll to position [181, 0]
click at [743, 216] on div at bounding box center [675, 224] width 163 height 362
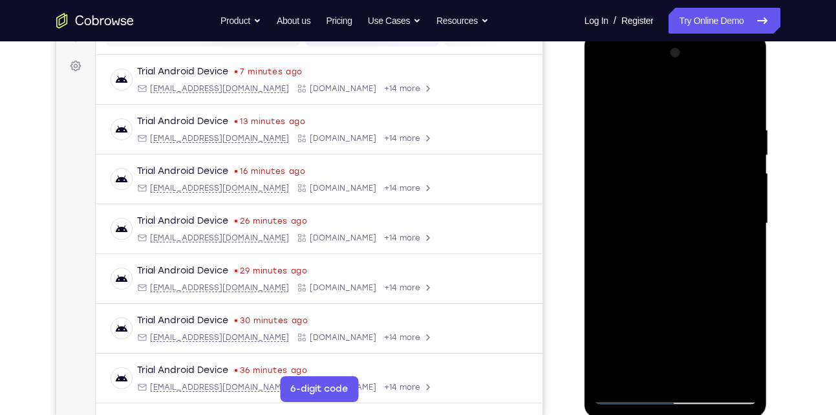
click at [743, 216] on div at bounding box center [675, 224] width 163 height 362
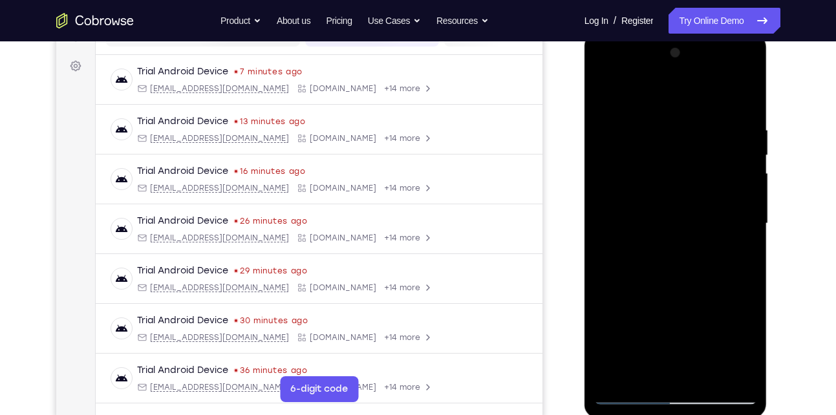
click at [743, 216] on div at bounding box center [675, 224] width 163 height 362
drag, startPoint x: 743, startPoint y: 216, endPoint x: 614, endPoint y: 228, distance: 129.3
click at [614, 228] on div at bounding box center [675, 224] width 163 height 362
click at [712, 149] on div at bounding box center [675, 224] width 163 height 362
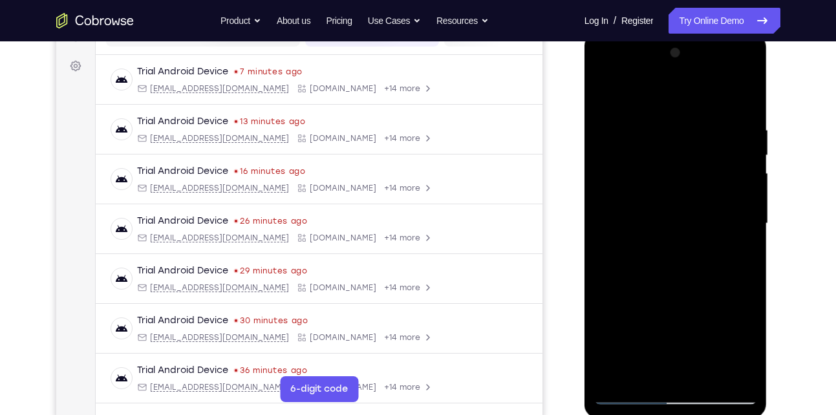
click at [743, 100] on div at bounding box center [675, 224] width 163 height 362
drag, startPoint x: 684, startPoint y: 122, endPoint x: 690, endPoint y: 277, distance: 155.4
click at [690, 277] on div at bounding box center [675, 224] width 163 height 362
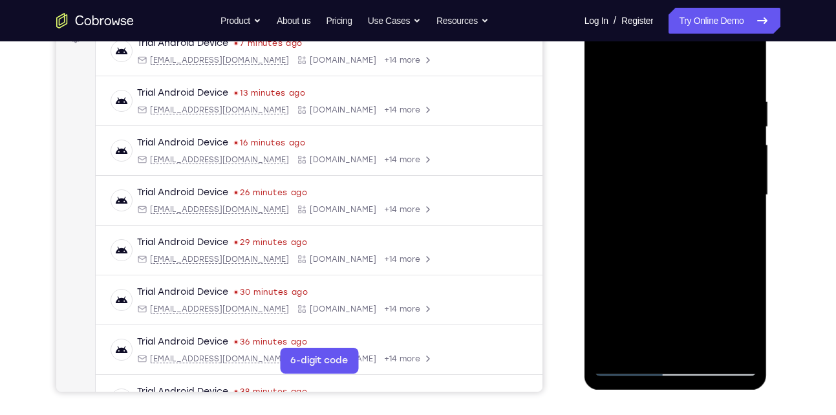
drag, startPoint x: 710, startPoint y: 271, endPoint x: 706, endPoint y: 197, distance: 74.5
click at [706, 197] on div at bounding box center [675, 195] width 163 height 362
click at [655, 244] on div at bounding box center [675, 195] width 163 height 362
click at [744, 296] on div at bounding box center [675, 195] width 163 height 362
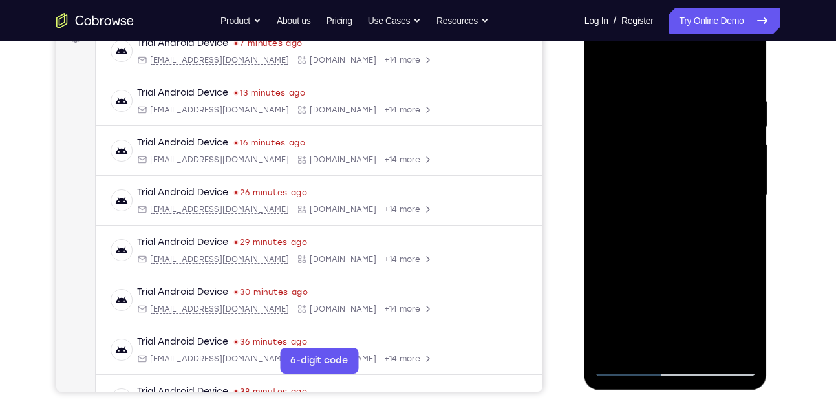
drag, startPoint x: 702, startPoint y: 316, endPoint x: 693, endPoint y: 219, distance: 97.5
click at [693, 219] on div at bounding box center [675, 195] width 163 height 362
click at [610, 353] on div at bounding box center [675, 195] width 163 height 362
drag, startPoint x: 677, startPoint y: 281, endPoint x: 643, endPoint y: 103, distance: 181.8
click at [643, 103] on div at bounding box center [675, 195] width 163 height 362
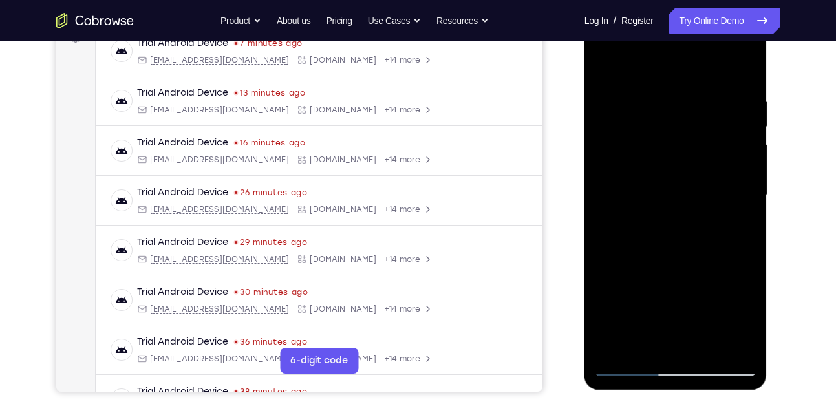
click at [605, 241] on div at bounding box center [675, 195] width 163 height 362
click at [653, 337] on div at bounding box center [675, 195] width 163 height 362
click at [642, 350] on div at bounding box center [675, 195] width 163 height 362
click at [708, 285] on div at bounding box center [675, 195] width 163 height 362
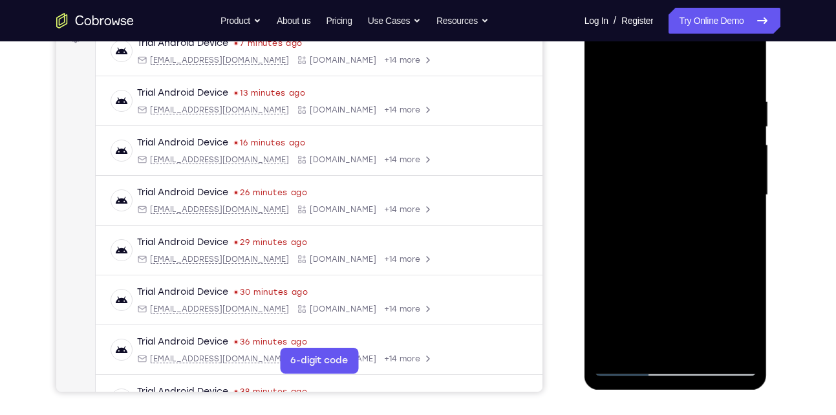
click at [627, 364] on div at bounding box center [675, 195] width 163 height 362
click at [628, 364] on div at bounding box center [675, 195] width 163 height 362
click at [743, 343] on div at bounding box center [675, 195] width 163 height 362
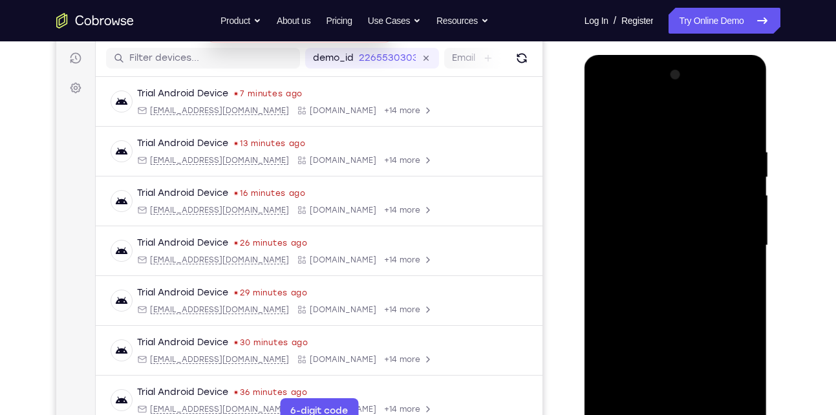
scroll to position [158, 0]
click at [743, 124] on div at bounding box center [675, 246] width 163 height 362
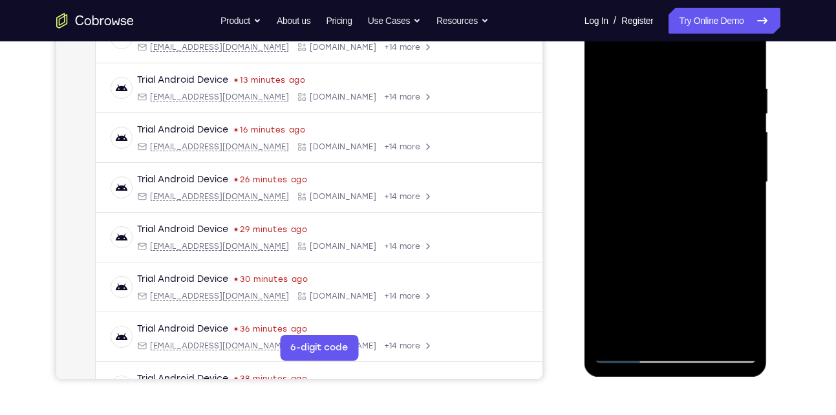
scroll to position [224, 0]
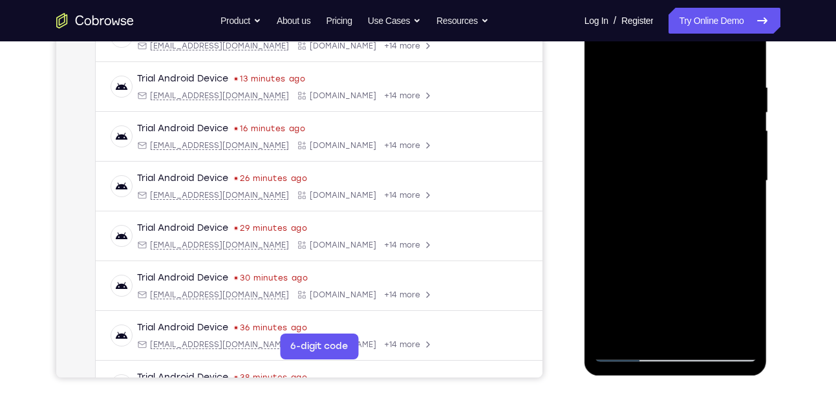
click at [617, 329] on div at bounding box center [675, 181] width 163 height 362
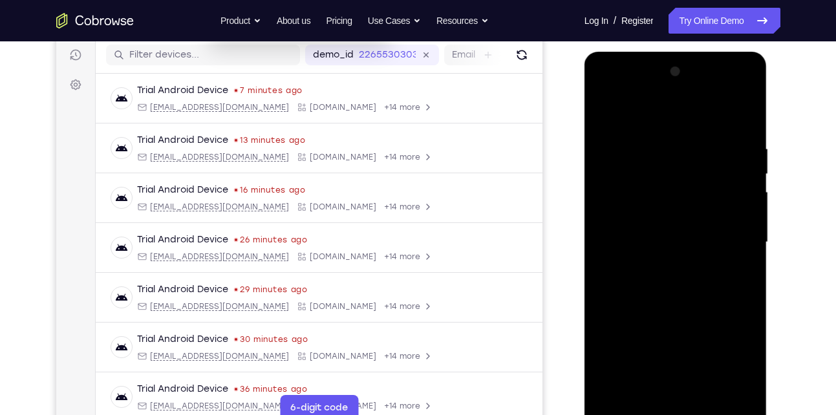
scroll to position [157, 0]
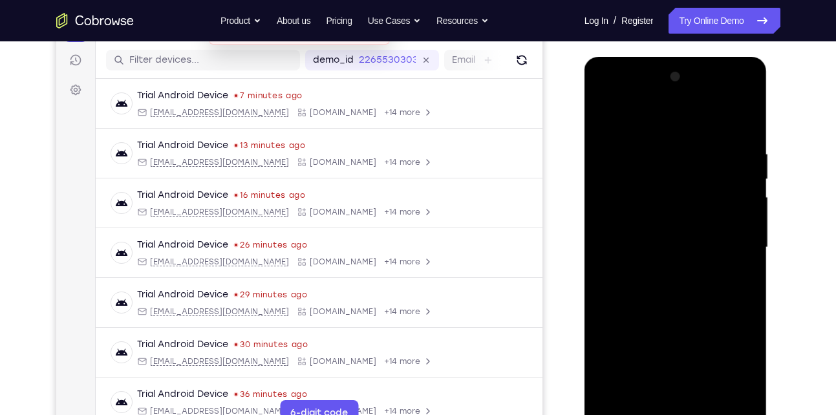
drag, startPoint x: 676, startPoint y: 134, endPoint x: 659, endPoint y: 318, distance: 184.5
click at [659, 318] on div at bounding box center [675, 248] width 163 height 362
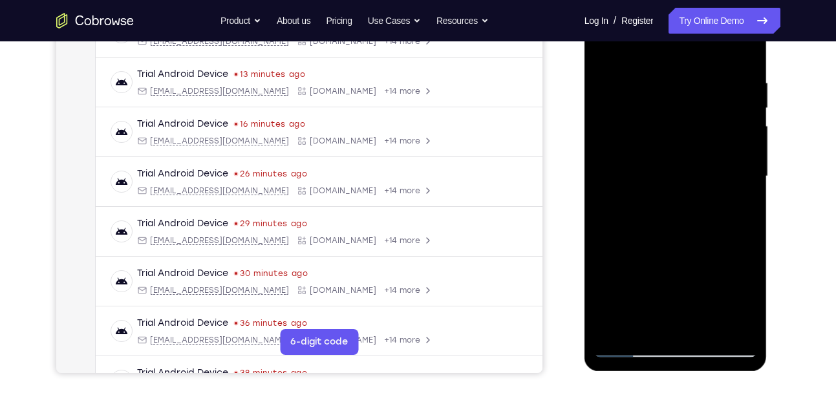
scroll to position [239, 0]
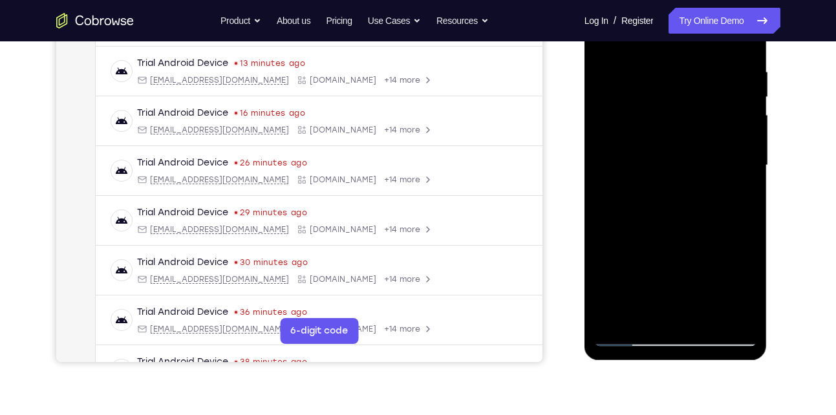
drag, startPoint x: 701, startPoint y: 248, endPoint x: 686, endPoint y: 124, distance: 125.8
click at [686, 124] on div at bounding box center [675, 165] width 163 height 362
click at [745, 217] on div at bounding box center [675, 165] width 163 height 362
drag, startPoint x: 673, startPoint y: 230, endPoint x: 666, endPoint y: 104, distance: 127.0
click at [666, 104] on div at bounding box center [675, 165] width 163 height 362
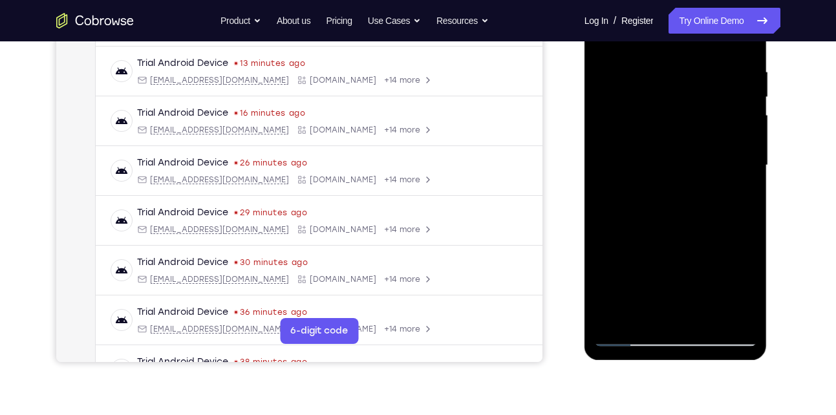
drag, startPoint x: 674, startPoint y: 241, endPoint x: 667, endPoint y: 118, distance: 122.5
click at [667, 118] on div at bounding box center [675, 165] width 163 height 362
drag, startPoint x: 664, startPoint y: 227, endPoint x: 664, endPoint y: 146, distance: 80.9
click at [664, 146] on div at bounding box center [675, 165] width 163 height 362
click at [604, 201] on div at bounding box center [675, 165] width 163 height 362
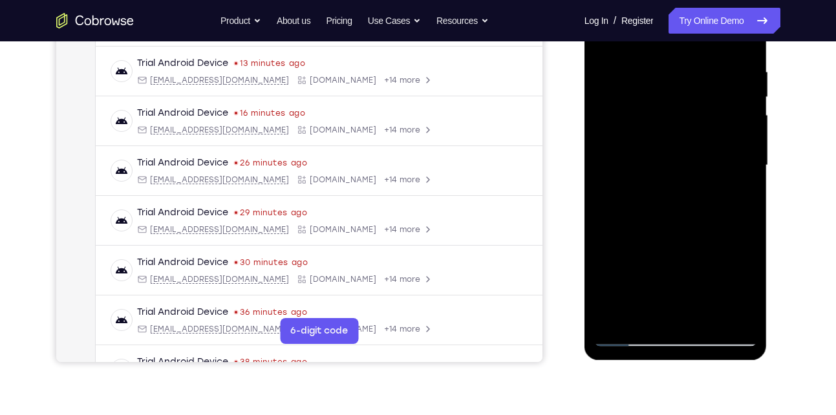
drag, startPoint x: 655, startPoint y: 257, endPoint x: 657, endPoint y: 121, distance: 136.5
click at [657, 121] on div at bounding box center [675, 165] width 163 height 362
drag, startPoint x: 679, startPoint y: 267, endPoint x: 686, endPoint y: 151, distance: 116.0
click at [686, 151] on div at bounding box center [675, 165] width 163 height 362
drag, startPoint x: 686, startPoint y: 257, endPoint x: 679, endPoint y: 111, distance: 146.3
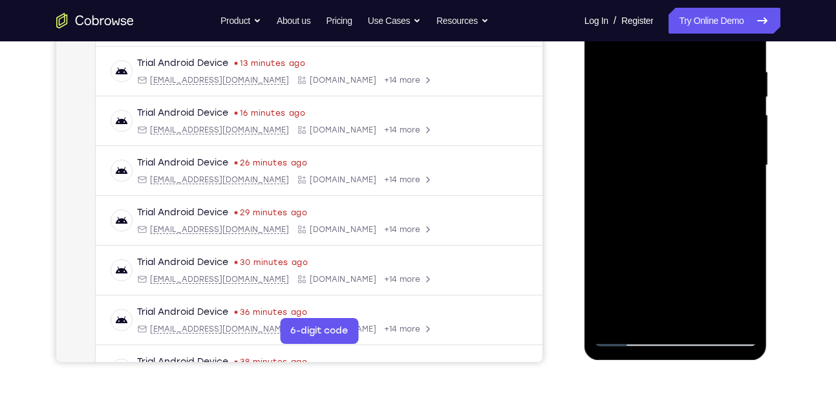
click at [679, 111] on div at bounding box center [675, 165] width 163 height 362
drag, startPoint x: 679, startPoint y: 257, endPoint x: 674, endPoint y: 125, distance: 132.1
click at [674, 125] on div at bounding box center [675, 165] width 163 height 362
drag, startPoint x: 668, startPoint y: 245, endPoint x: 673, endPoint y: 161, distance: 83.6
click at [673, 161] on div at bounding box center [675, 165] width 163 height 362
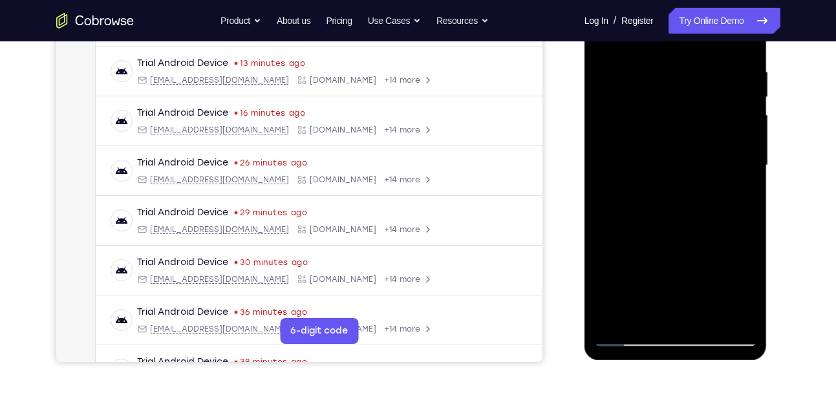
click at [615, 319] on div at bounding box center [675, 165] width 163 height 362
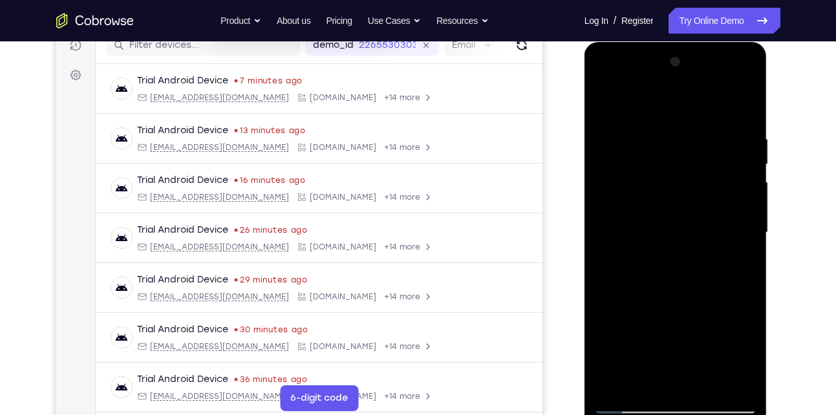
scroll to position [171, 0]
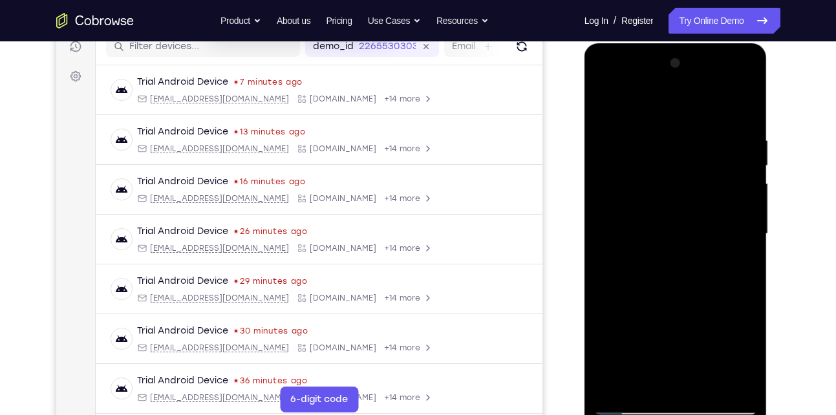
click at [662, 140] on div at bounding box center [675, 234] width 163 height 362
click at [745, 108] on div at bounding box center [675, 234] width 163 height 362
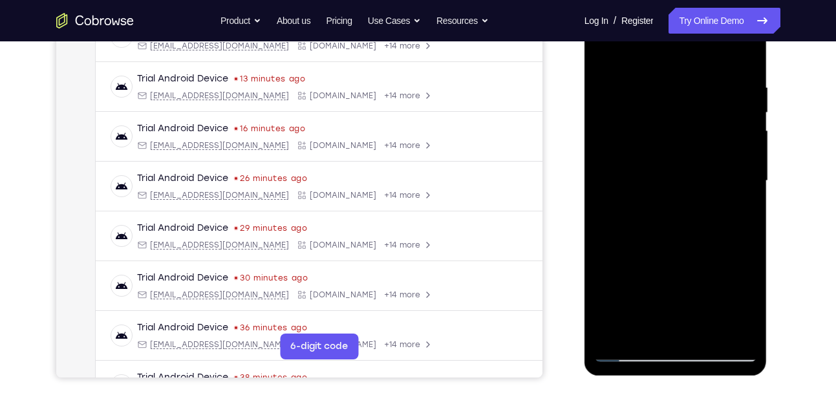
scroll to position [226, 0]
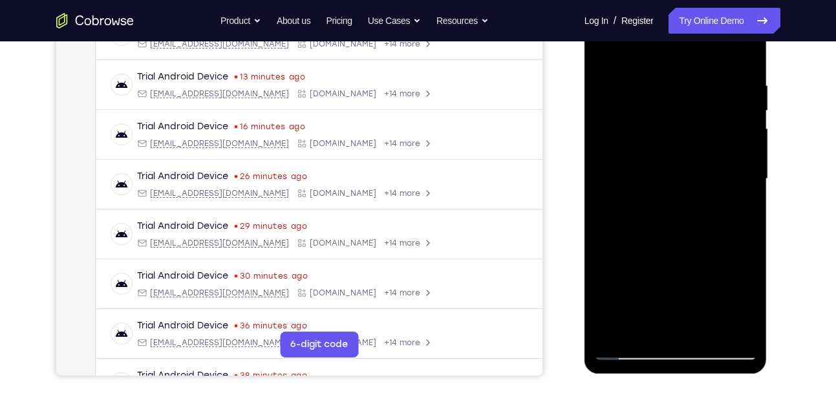
click at [699, 331] on div at bounding box center [675, 179] width 163 height 362
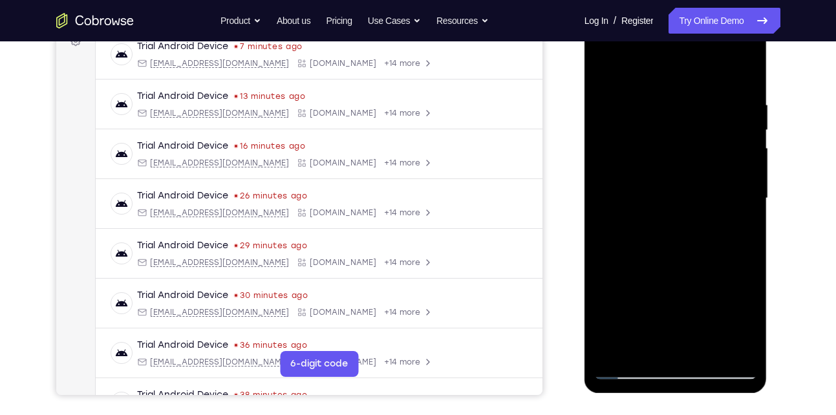
scroll to position [206, 0]
click at [658, 261] on div at bounding box center [675, 199] width 163 height 362
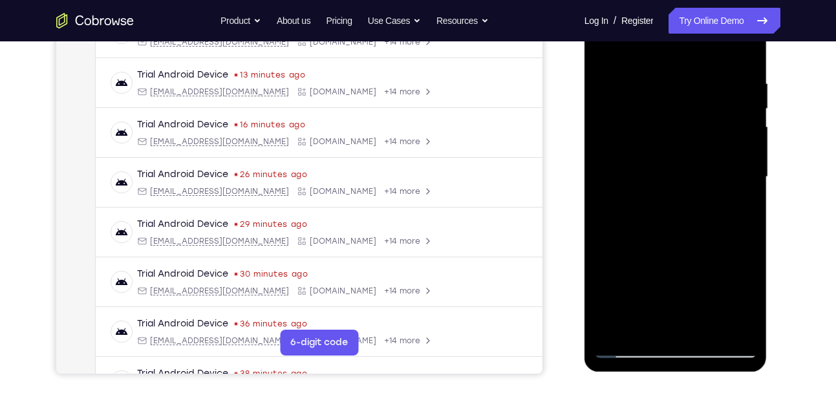
click at [651, 322] on div at bounding box center [675, 177] width 163 height 362
click at [749, 303] on div at bounding box center [675, 177] width 163 height 362
click at [638, 326] on div at bounding box center [675, 177] width 163 height 362
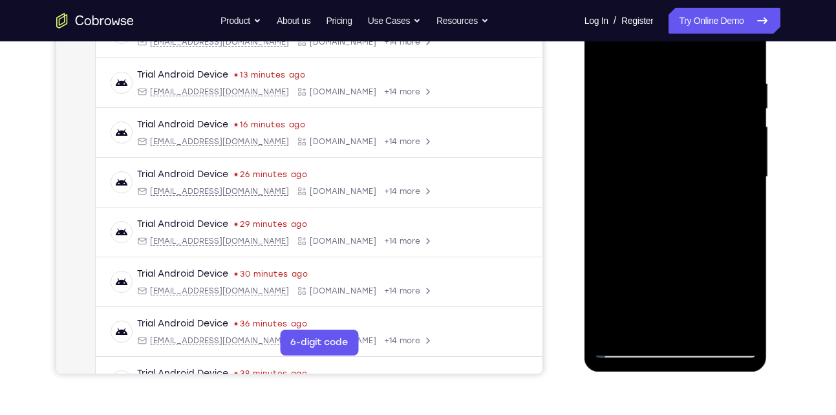
click at [708, 276] on div at bounding box center [675, 177] width 163 height 362
click at [738, 199] on div at bounding box center [675, 177] width 163 height 362
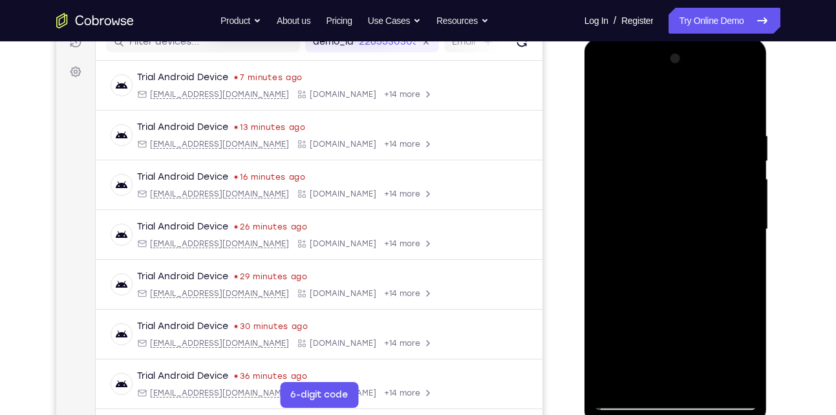
click at [611, 105] on div at bounding box center [675, 230] width 163 height 362
drag, startPoint x: 676, startPoint y: 153, endPoint x: 682, endPoint y: 313, distance: 159.9
click at [682, 313] on div at bounding box center [675, 230] width 163 height 362
click at [649, 133] on div at bounding box center [675, 230] width 163 height 362
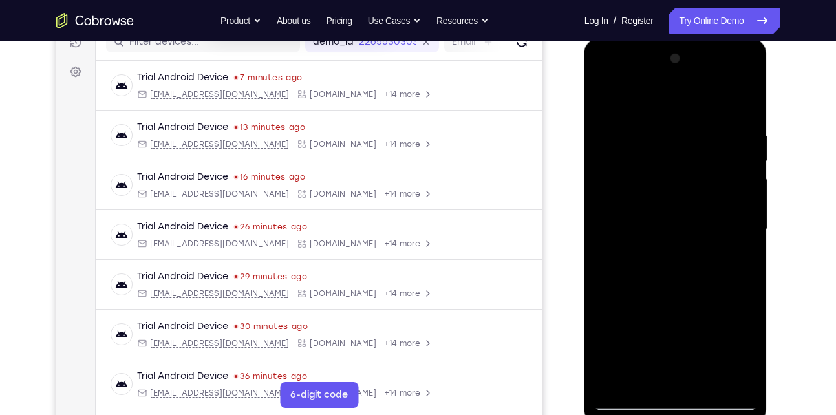
click at [614, 158] on div at bounding box center [675, 230] width 163 height 362
click at [743, 115] on div at bounding box center [675, 230] width 163 height 362
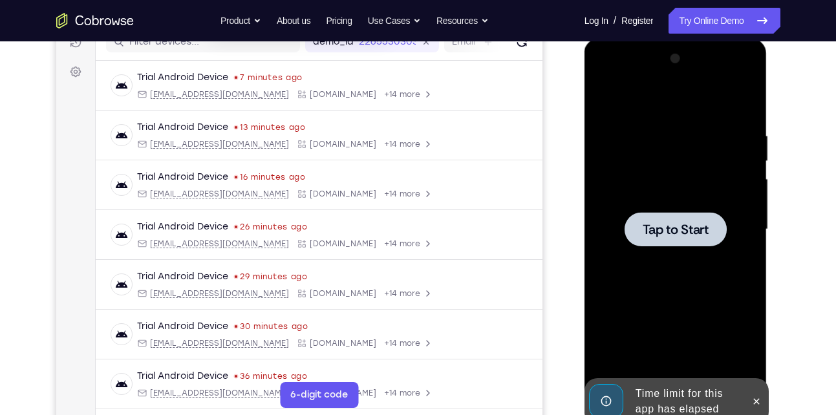
click at [640, 208] on div at bounding box center [675, 230] width 163 height 362
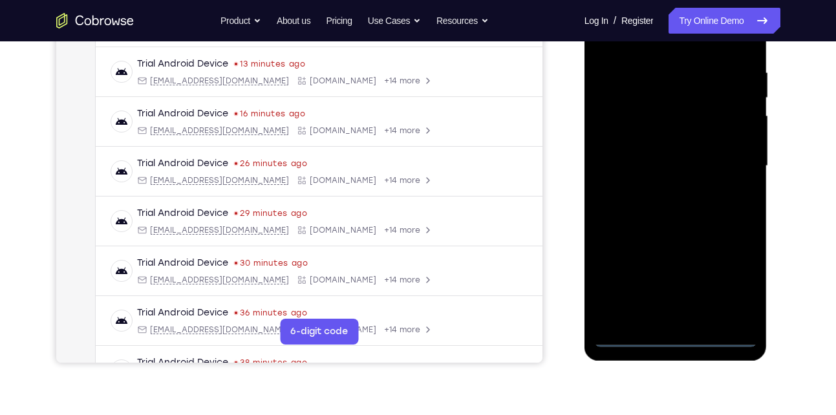
scroll to position [239, 0]
click at [677, 336] on div at bounding box center [675, 165] width 163 height 362
click at [734, 293] on div at bounding box center [675, 165] width 163 height 362
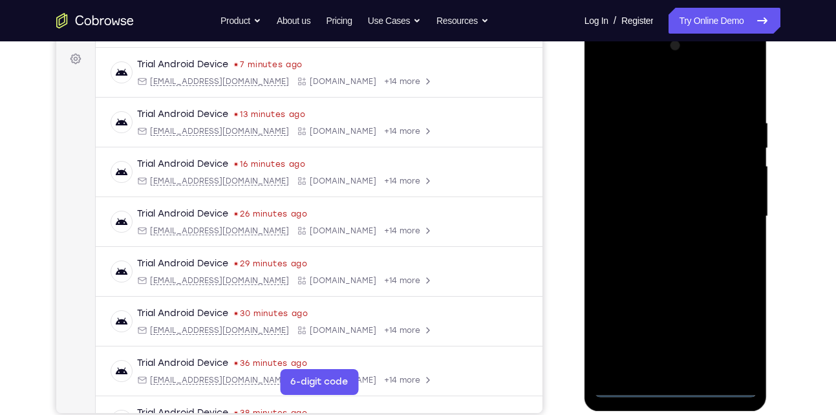
scroll to position [183, 0]
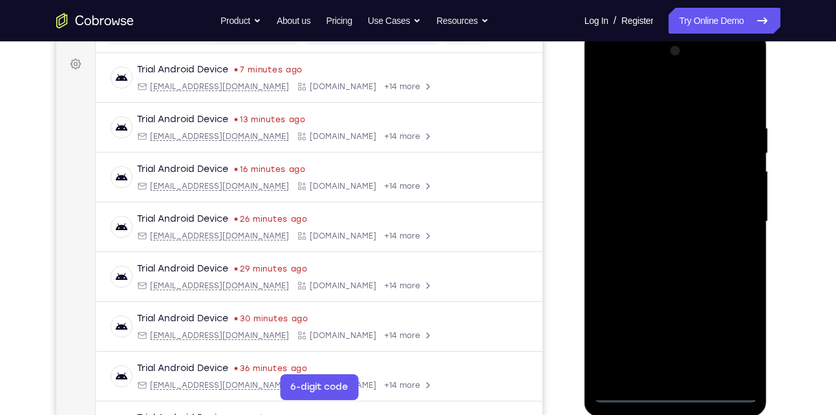
click at [667, 98] on div at bounding box center [675, 222] width 163 height 362
click at [727, 209] on div at bounding box center [675, 222] width 163 height 362
click at [660, 244] on div at bounding box center [675, 222] width 163 height 362
click at [675, 213] on div at bounding box center [675, 222] width 163 height 362
click at [673, 219] on div at bounding box center [675, 222] width 163 height 362
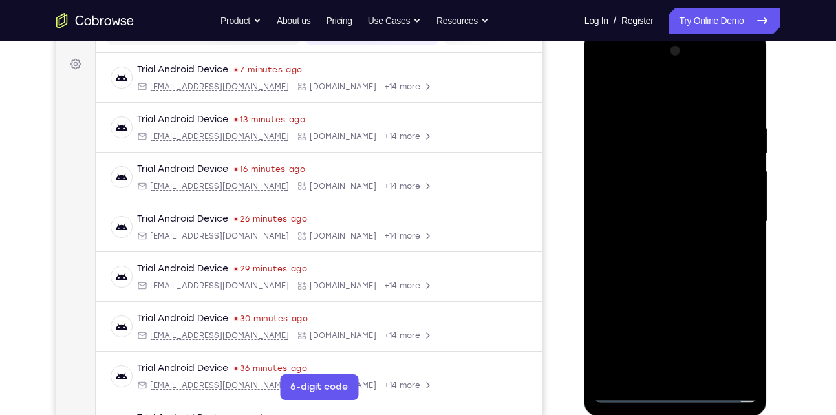
click at [687, 264] on div at bounding box center [675, 222] width 163 height 362
click at [693, 276] on div at bounding box center [675, 222] width 163 height 362
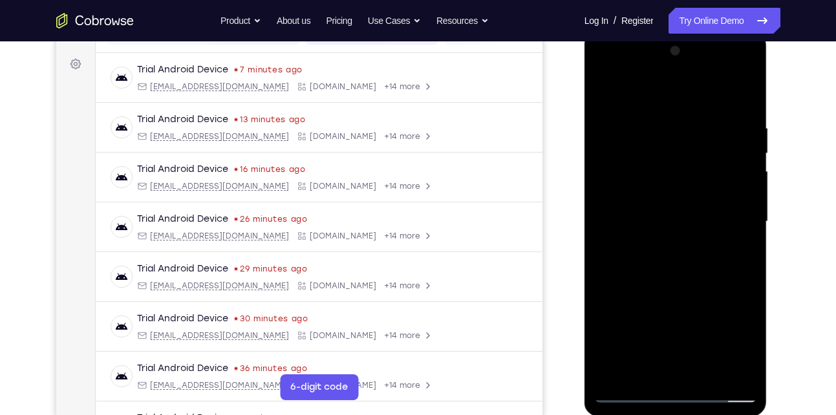
click at [644, 131] on div at bounding box center [675, 222] width 163 height 362
click at [744, 201] on div at bounding box center [675, 222] width 163 height 362
click at [739, 177] on div at bounding box center [675, 222] width 163 height 362
click at [741, 101] on div at bounding box center [675, 222] width 163 height 362
click at [743, 93] on div at bounding box center [675, 222] width 163 height 362
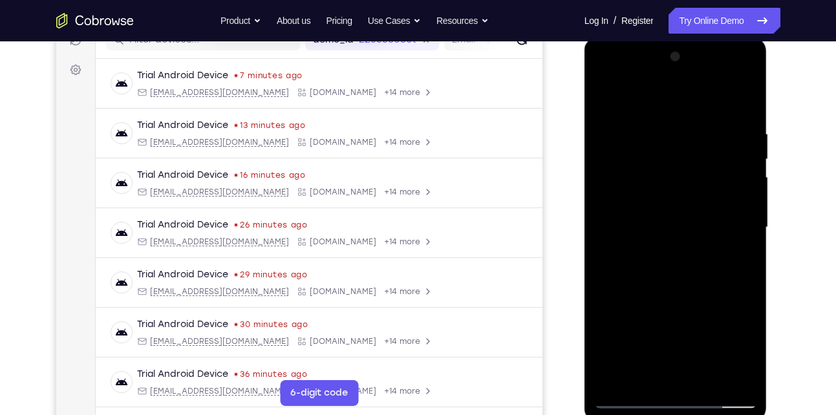
scroll to position [177, 0]
click at [680, 122] on div at bounding box center [675, 228] width 163 height 362
drag, startPoint x: 649, startPoint y: 318, endPoint x: 644, endPoint y: 197, distance: 121.1
click at [644, 197] on div at bounding box center [675, 228] width 163 height 362
drag, startPoint x: 658, startPoint y: 322, endPoint x: 653, endPoint y: 239, distance: 83.6
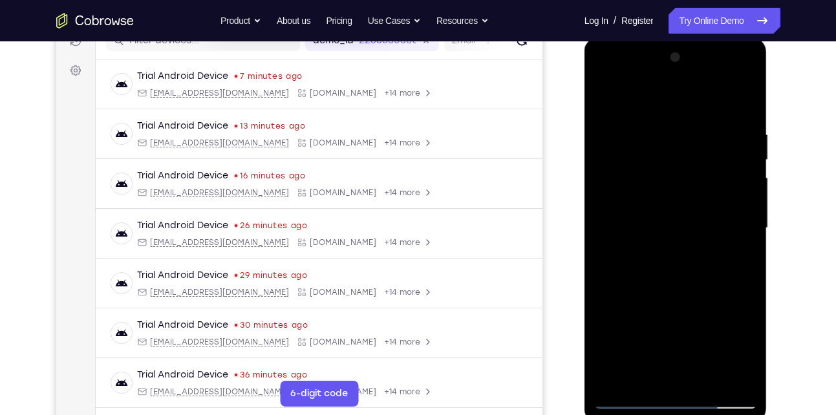
click at [653, 239] on div at bounding box center [675, 228] width 163 height 362
click at [624, 151] on div at bounding box center [675, 228] width 163 height 362
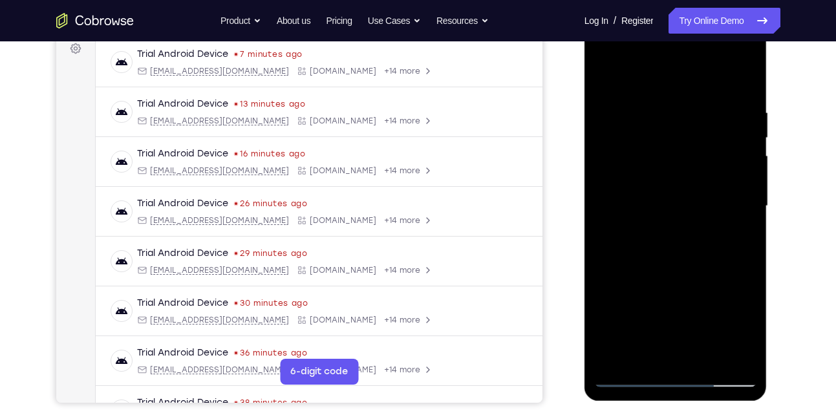
click at [706, 356] on div at bounding box center [675, 206] width 163 height 362
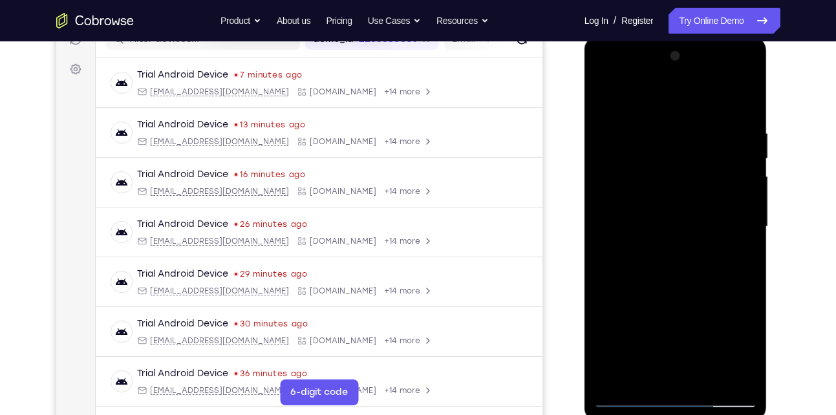
scroll to position [173, 0]
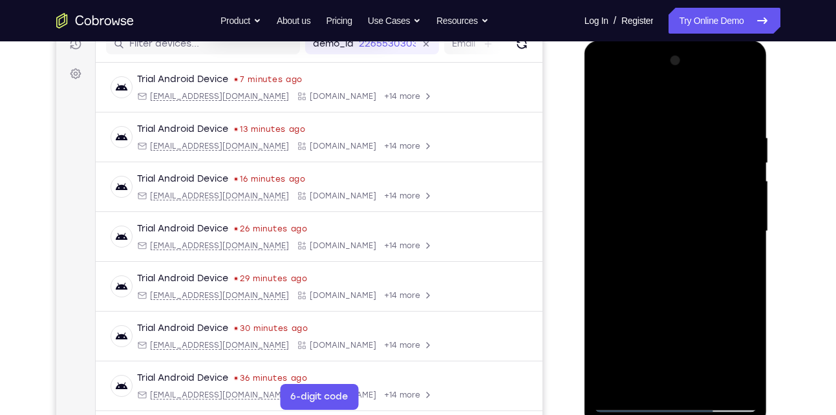
click at [690, 307] on div at bounding box center [675, 231] width 163 height 362
click at [608, 99] on div at bounding box center [675, 231] width 163 height 362
click at [748, 105] on div at bounding box center [675, 231] width 163 height 362
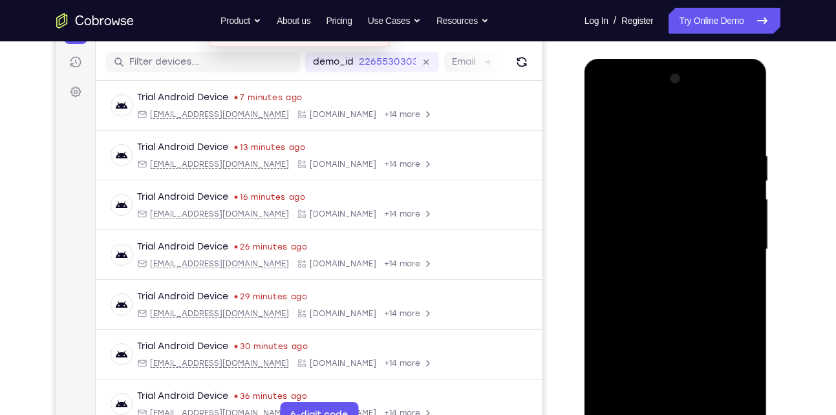
click at [660, 132] on div at bounding box center [675, 250] width 163 height 362
drag, startPoint x: 643, startPoint y: 256, endPoint x: 641, endPoint y: 177, distance: 79.6
click at [641, 177] on div at bounding box center [675, 250] width 163 height 362
click at [708, 276] on div at bounding box center [675, 250] width 163 height 362
click at [605, 118] on div at bounding box center [675, 250] width 163 height 362
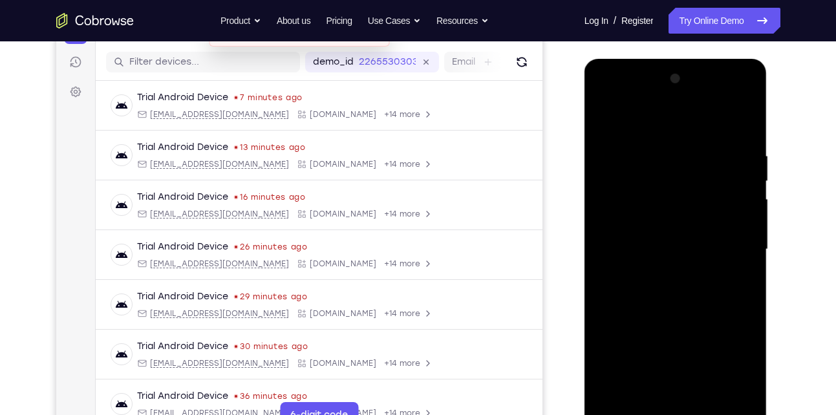
drag, startPoint x: 673, startPoint y: 164, endPoint x: 675, endPoint y: 229, distance: 64.7
click at [675, 229] on div at bounding box center [675, 250] width 163 height 362
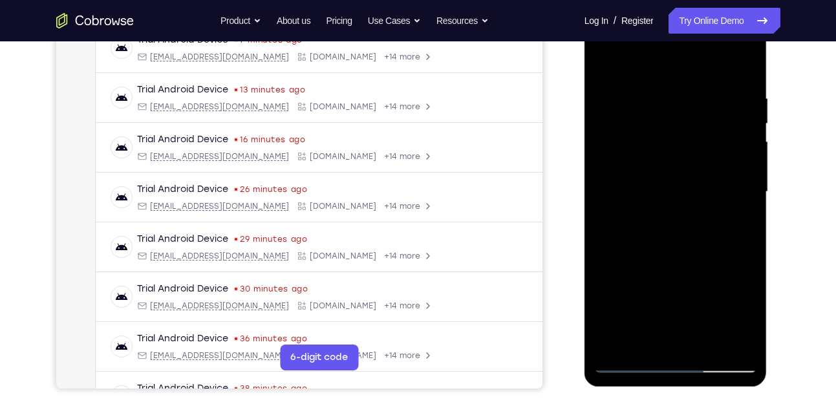
scroll to position [213, 0]
click at [708, 349] on div at bounding box center [675, 191] width 163 height 362
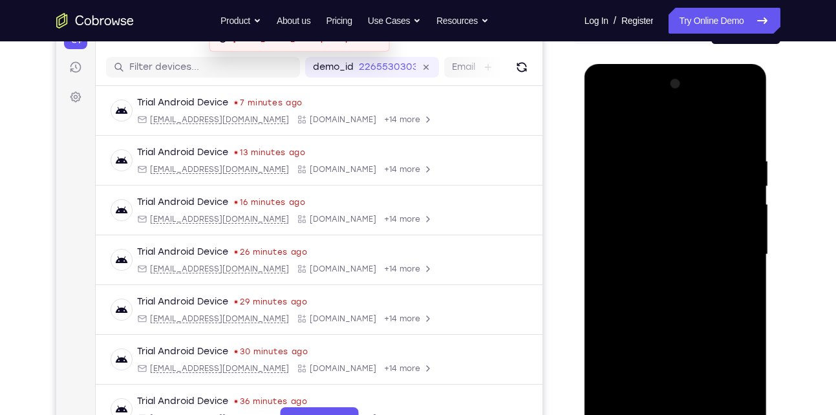
click at [605, 125] on div at bounding box center [675, 255] width 163 height 362
click at [745, 125] on div at bounding box center [675, 255] width 163 height 362
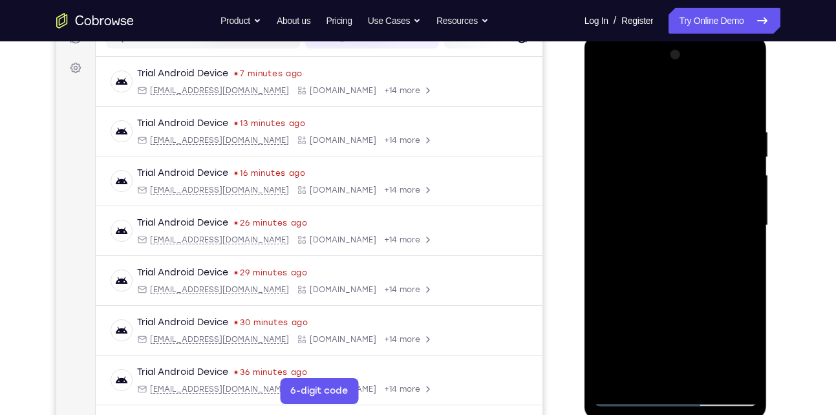
scroll to position [180, 0]
drag, startPoint x: 662, startPoint y: 158, endPoint x: 659, endPoint y: 238, distance: 79.6
click at [659, 238] on div at bounding box center [675, 224] width 163 height 362
click at [653, 121] on div at bounding box center [675, 224] width 163 height 362
drag, startPoint x: 650, startPoint y: 285, endPoint x: 654, endPoint y: 194, distance: 91.3
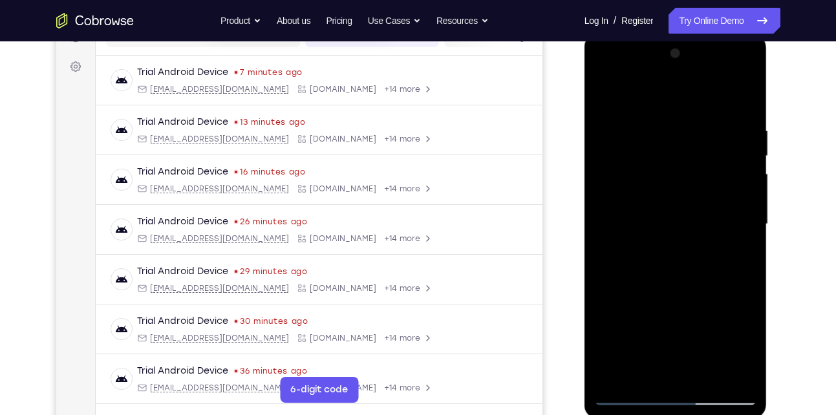
click at [654, 194] on div at bounding box center [675, 224] width 163 height 362
drag, startPoint x: 663, startPoint y: 306, endPoint x: 663, endPoint y: 210, distance: 96.4
click at [663, 210] on div at bounding box center [675, 224] width 163 height 362
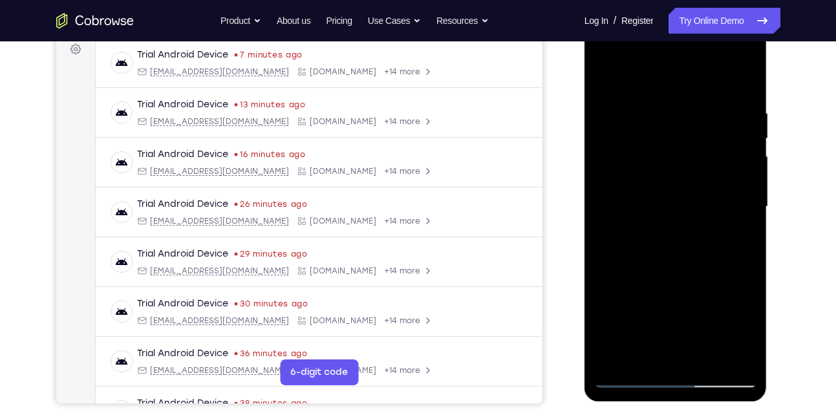
scroll to position [199, 0]
click at [739, 356] on div at bounding box center [675, 206] width 163 height 362
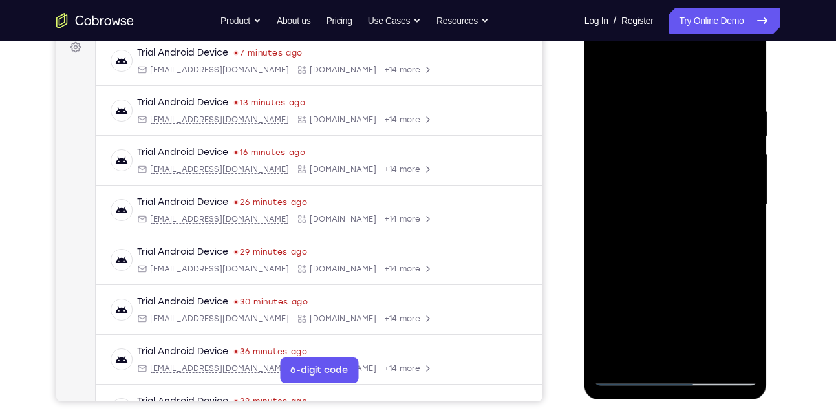
scroll to position [206, 0]
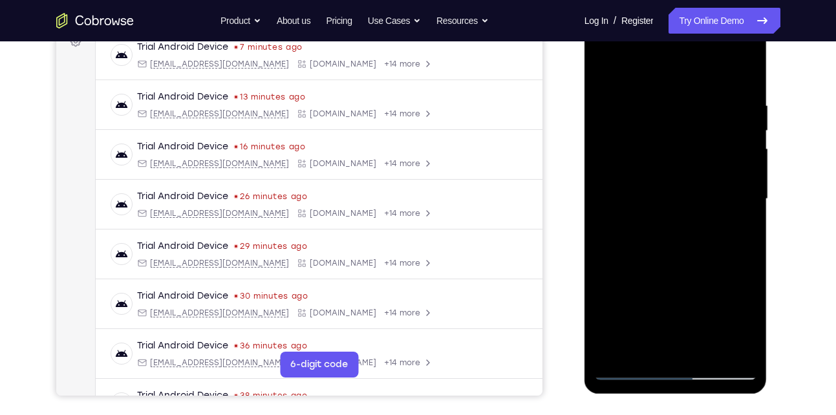
click at [706, 360] on div at bounding box center [675, 199] width 163 height 362
